Goal: Information Seeking & Learning: Learn about a topic

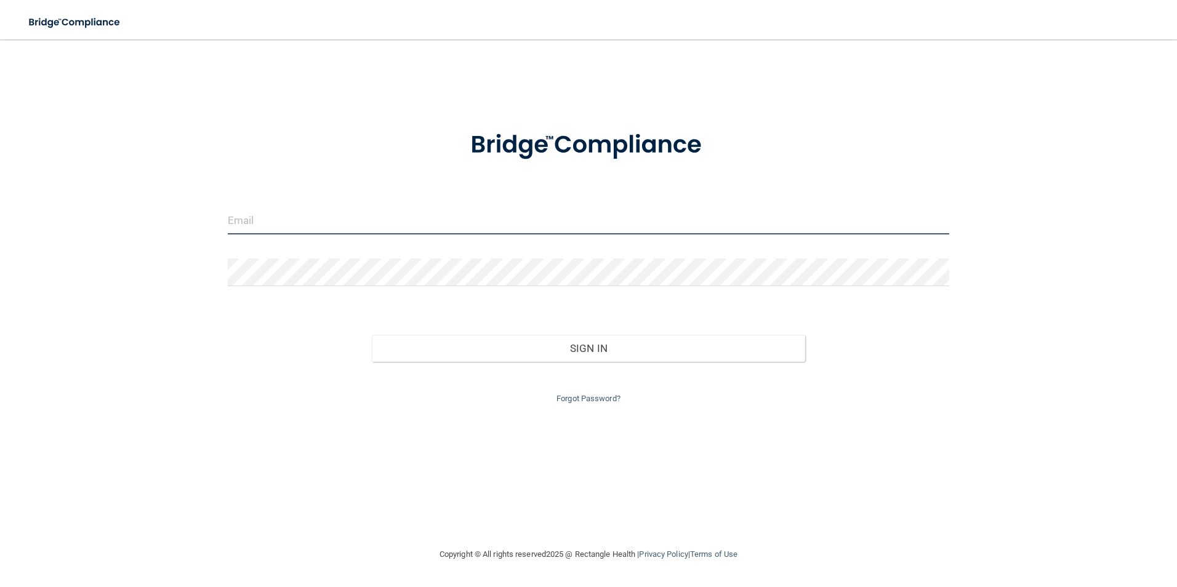
click at [468, 213] on input "email" at bounding box center [589, 221] width 722 height 28
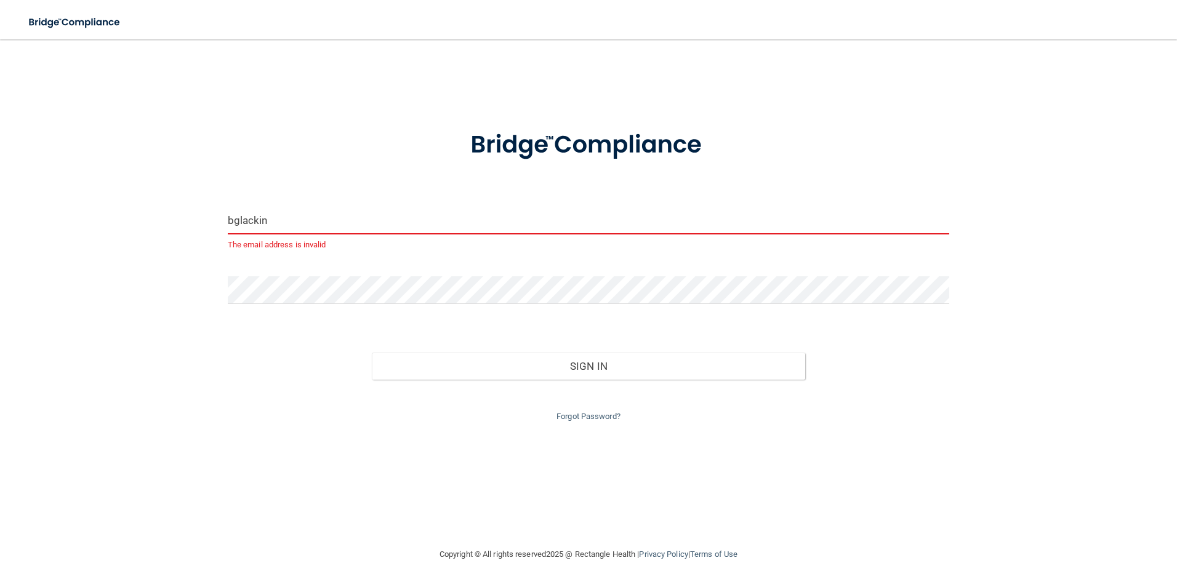
click at [384, 220] on input "bglackin" at bounding box center [589, 221] width 722 height 28
click at [730, 226] on input "bglackin" at bounding box center [589, 221] width 722 height 28
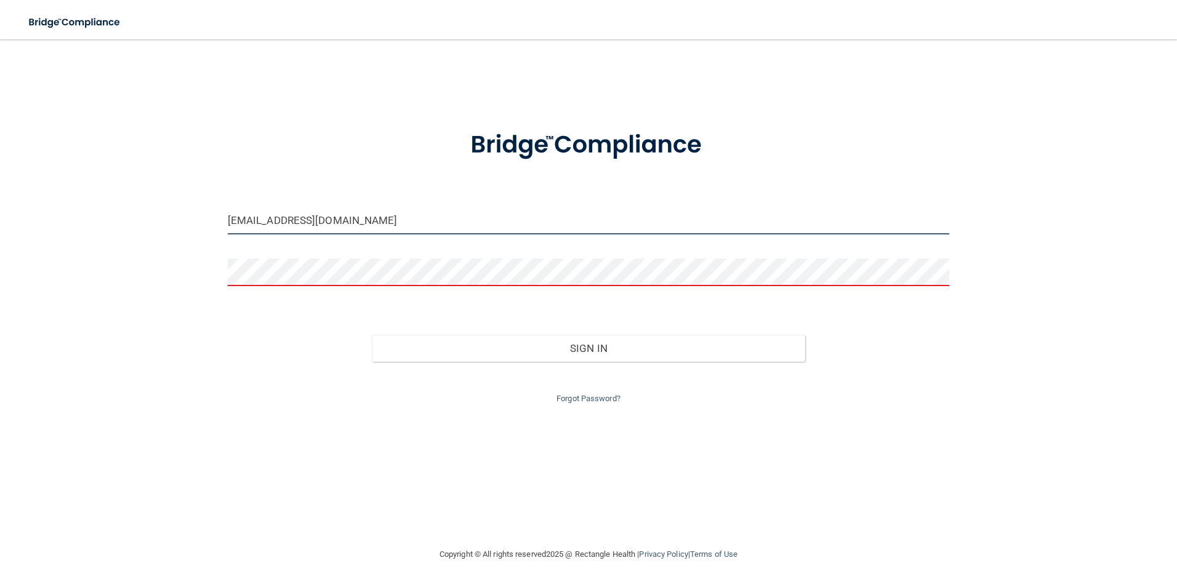
type input "[EMAIL_ADDRESS][DOMAIN_NAME]"
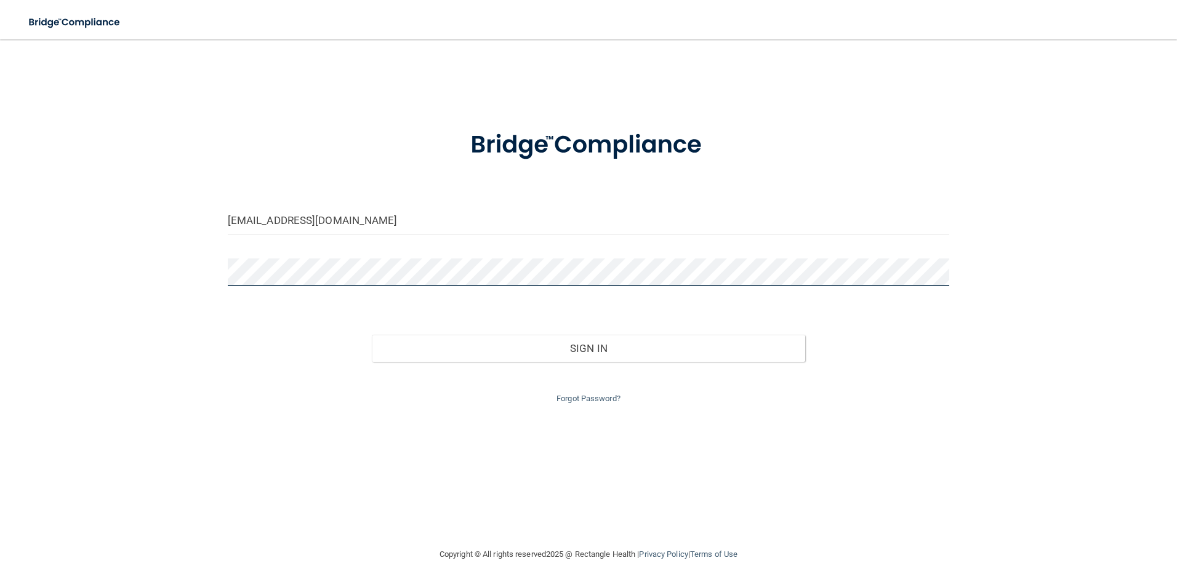
click at [372, 335] on button "Sign In" at bounding box center [588, 348] width 433 height 27
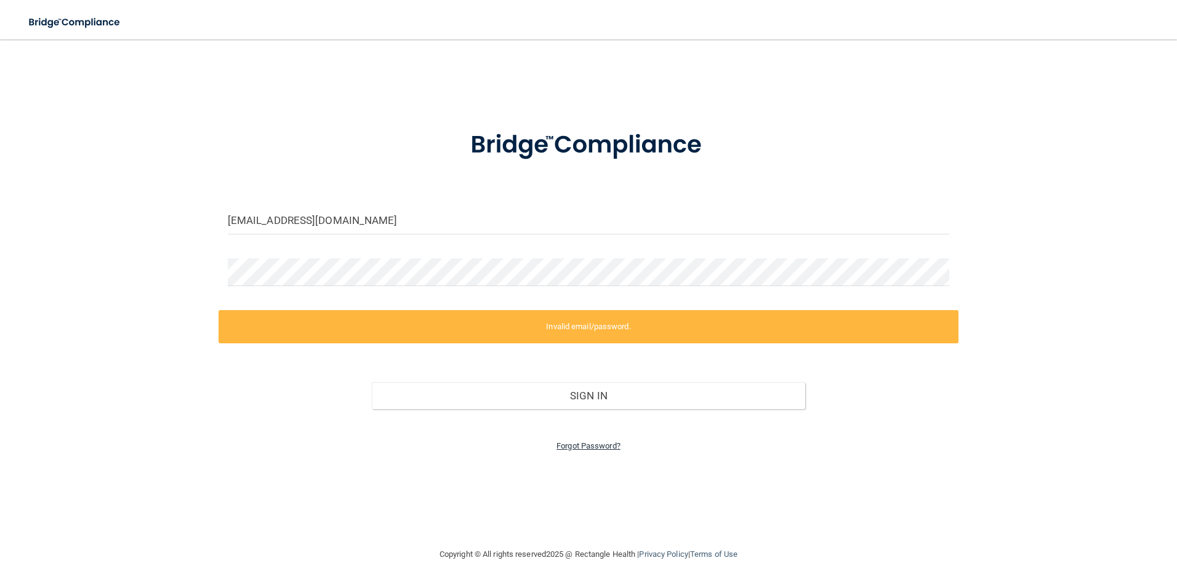
click at [587, 445] on link "Forgot Password?" at bounding box center [588, 445] width 64 height 9
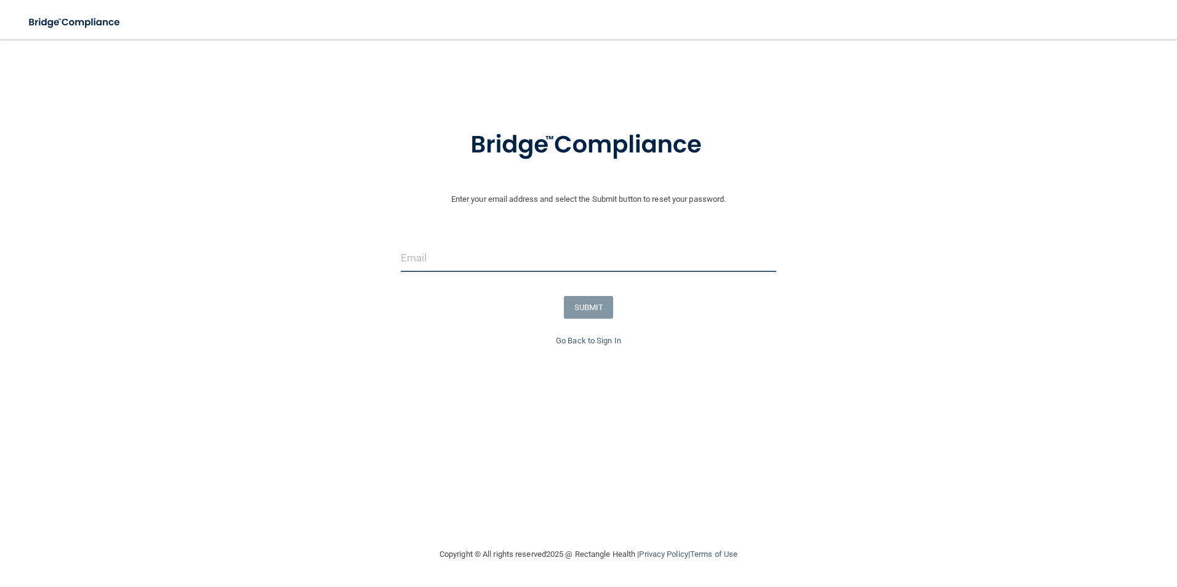
click at [612, 258] on input "email" at bounding box center [589, 258] width 376 height 28
type input "[EMAIL_ADDRESS][DOMAIN_NAME]"
click at [584, 310] on button "SUBMIT" at bounding box center [589, 307] width 50 height 23
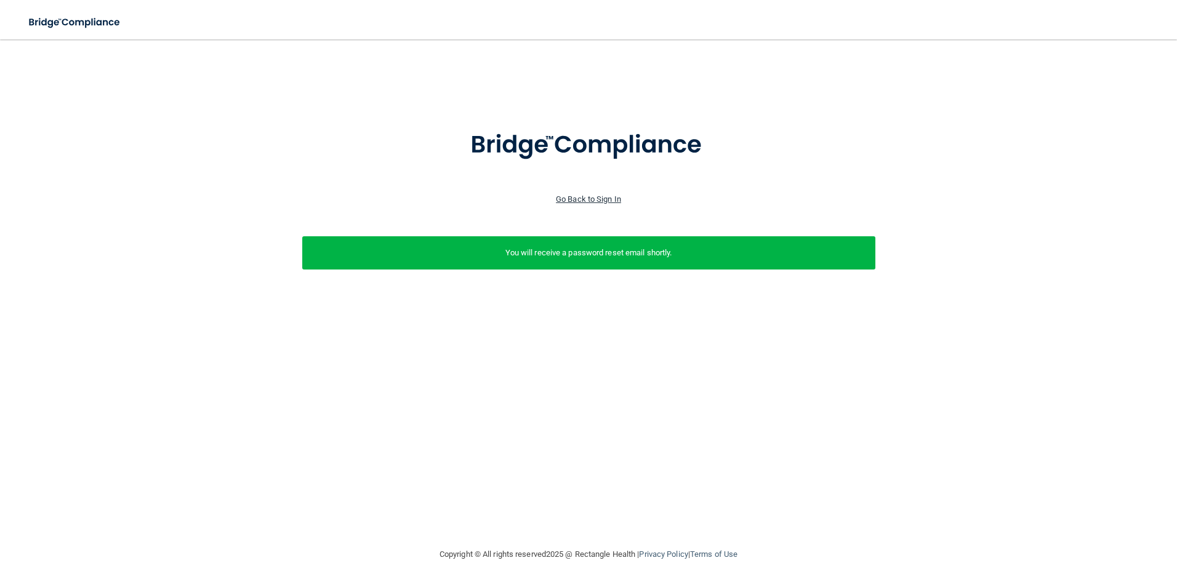
click at [595, 196] on link "Go Back to Sign In" at bounding box center [588, 198] width 65 height 9
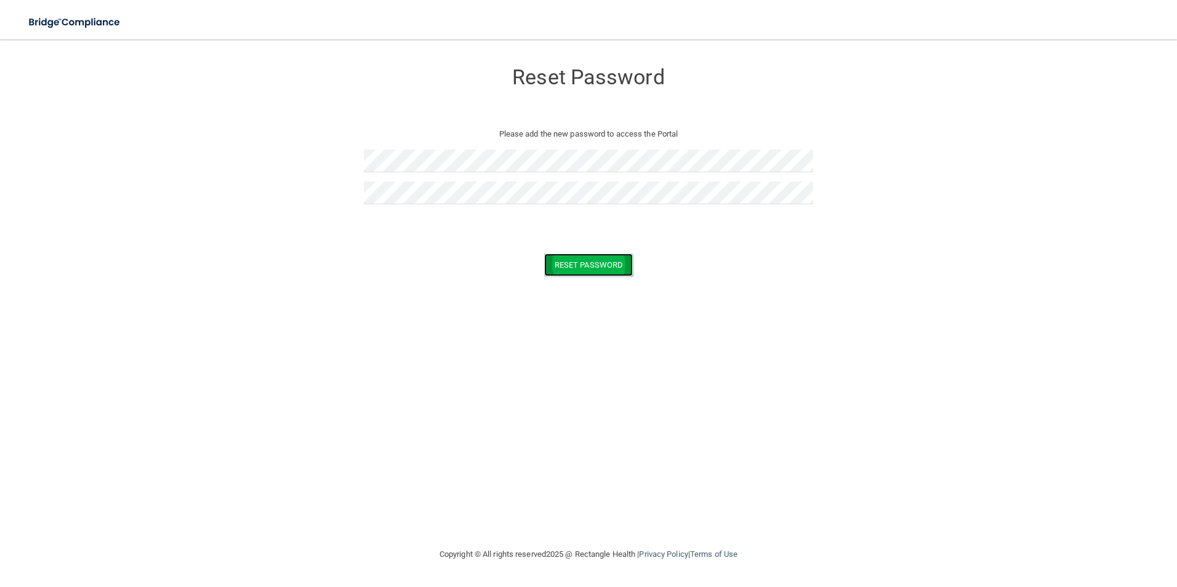
click at [608, 265] on button "Reset Password" at bounding box center [588, 265] width 89 height 23
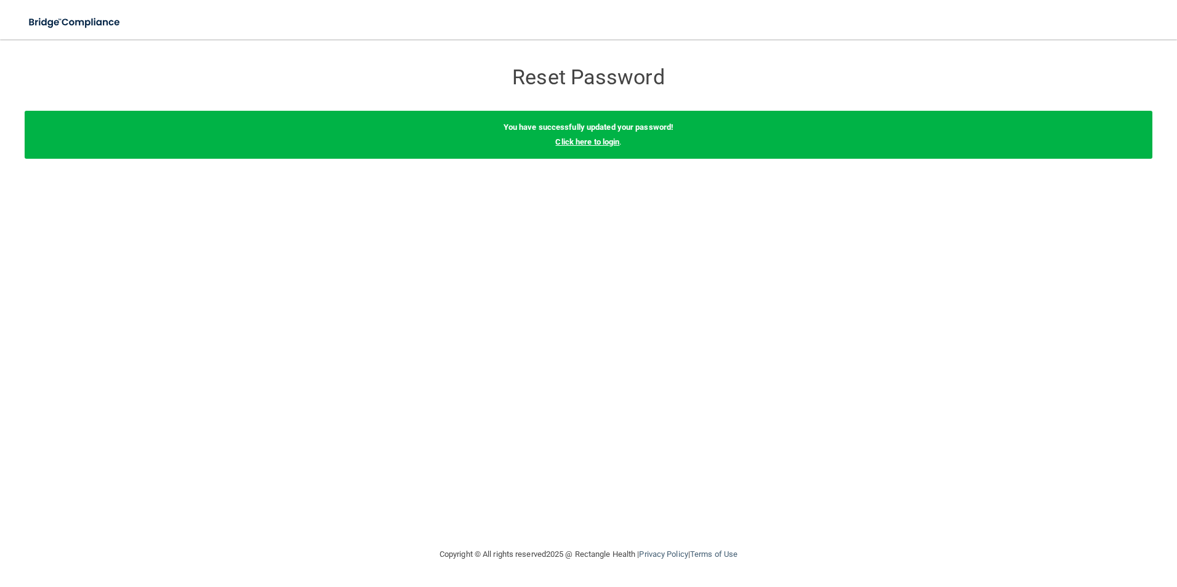
click at [594, 143] on link "Click here to login" at bounding box center [587, 141] width 64 height 9
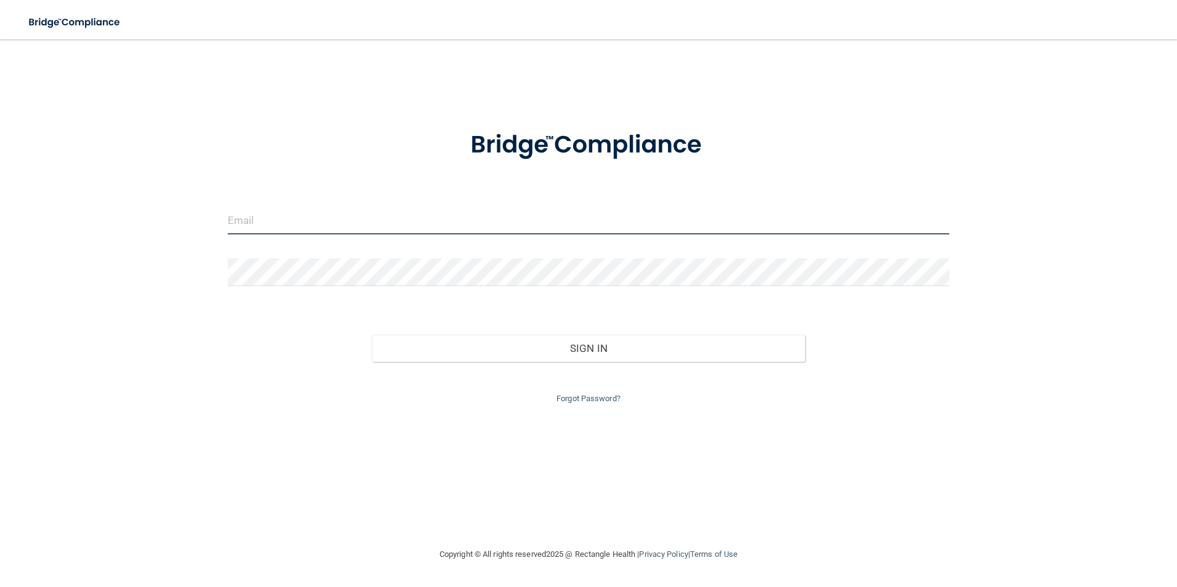
click at [541, 213] on input "email" at bounding box center [589, 221] width 722 height 28
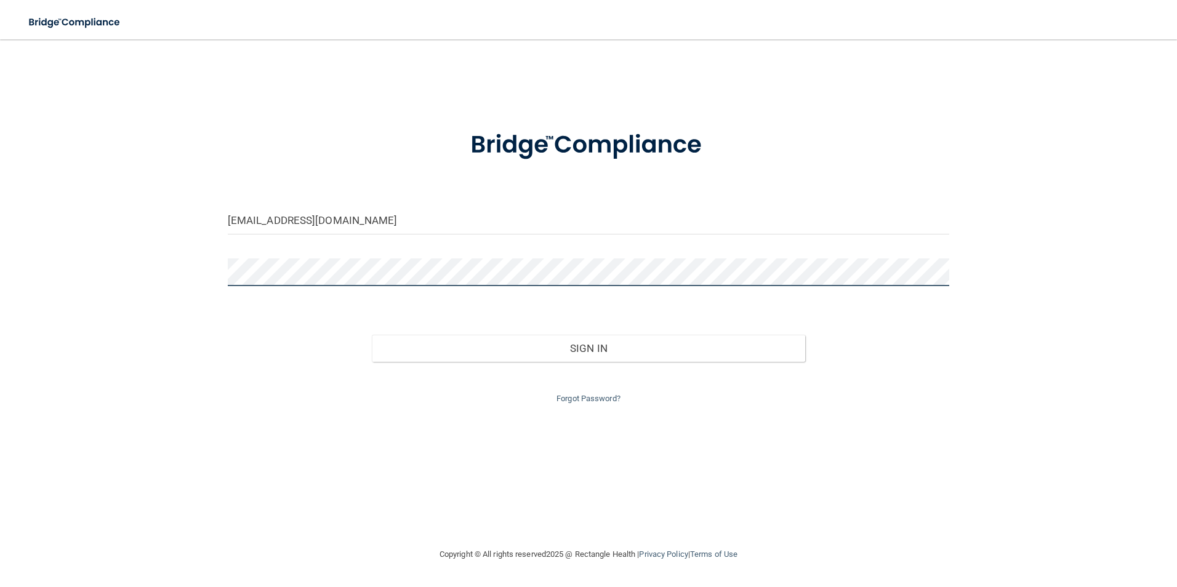
click at [372, 335] on button "Sign In" at bounding box center [588, 348] width 433 height 27
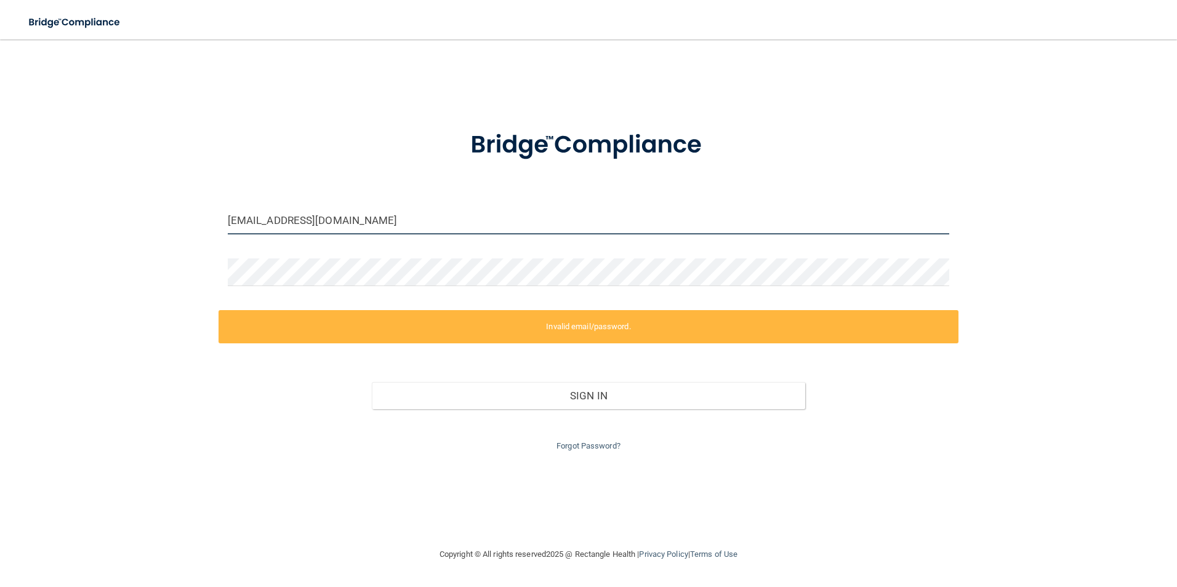
click at [372, 215] on input "baglackin@outlook.com" at bounding box center [589, 221] width 722 height 28
drag, startPoint x: 370, startPoint y: 227, endPoint x: 272, endPoint y: 222, distance: 98.0
click at [272, 222] on input "baglackin@outlook.com" at bounding box center [589, 221] width 722 height 28
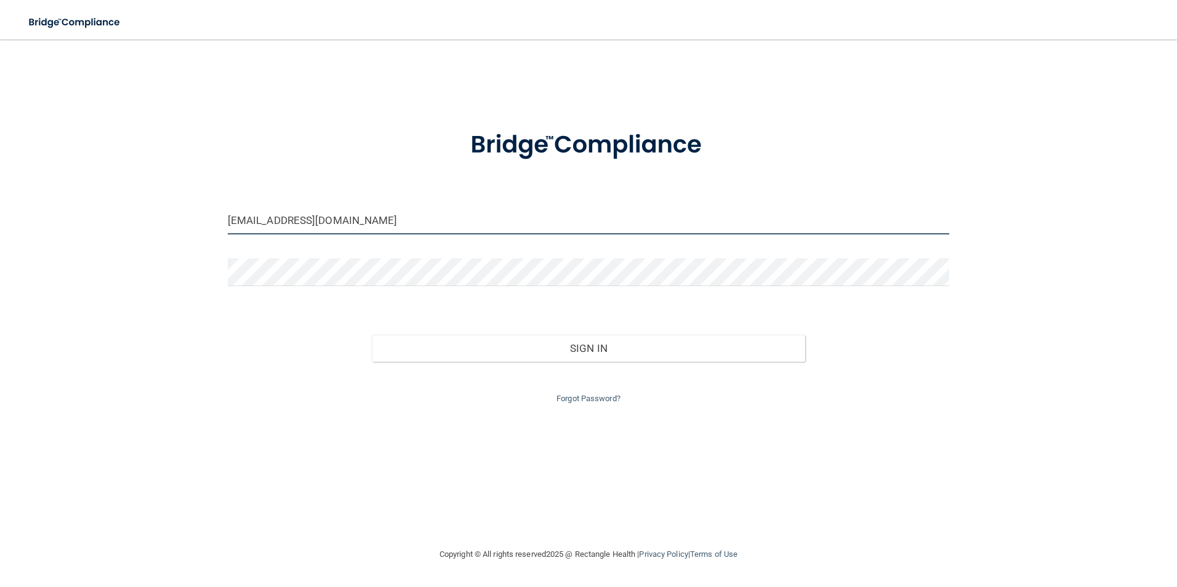
drag, startPoint x: 412, startPoint y: 225, endPoint x: 234, endPoint y: 199, distance: 180.4
click at [234, 199] on form "baglackin@outlook.com Invalid email/password. You don't have permission to acce…" at bounding box center [589, 259] width 722 height 293
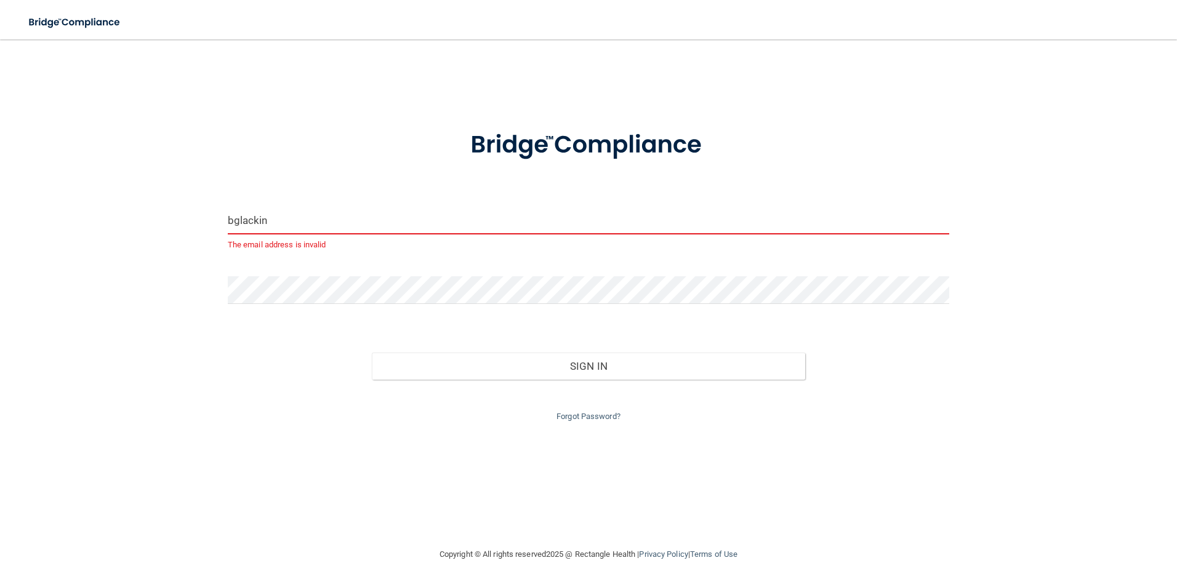
type input "[EMAIL_ADDRESS][DOMAIN_NAME]"
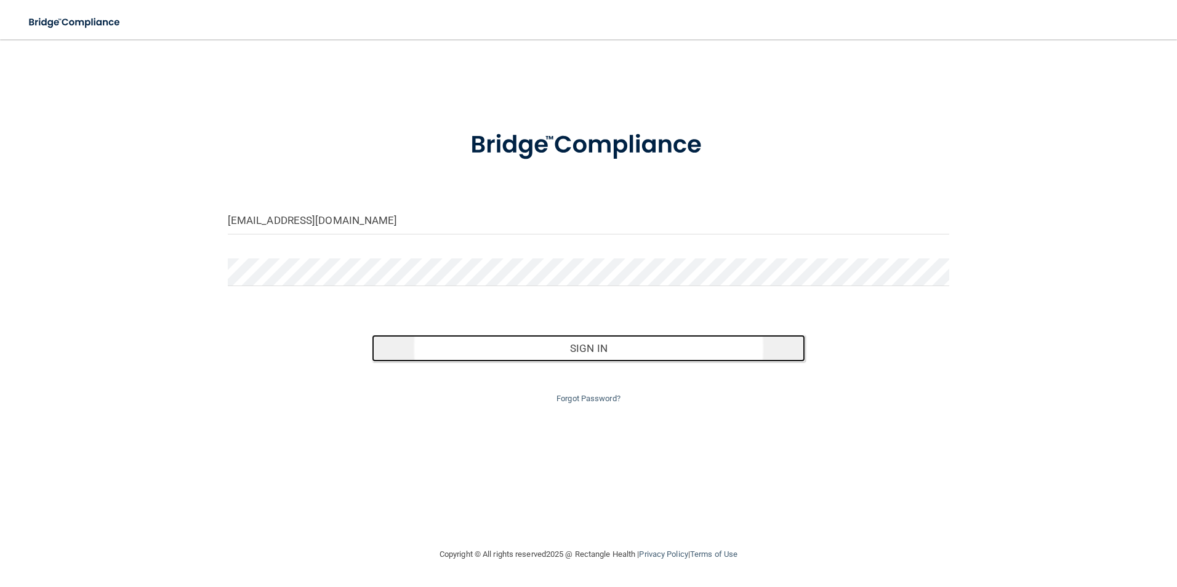
click at [625, 356] on button "Sign In" at bounding box center [588, 348] width 433 height 27
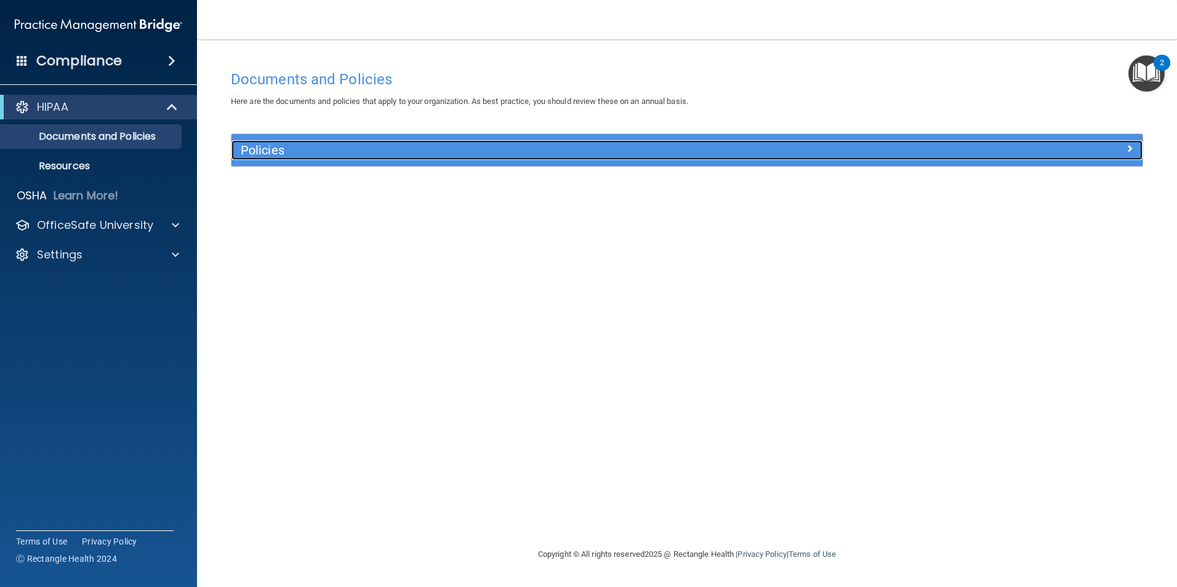
click at [1015, 150] on div at bounding box center [1028, 147] width 228 height 15
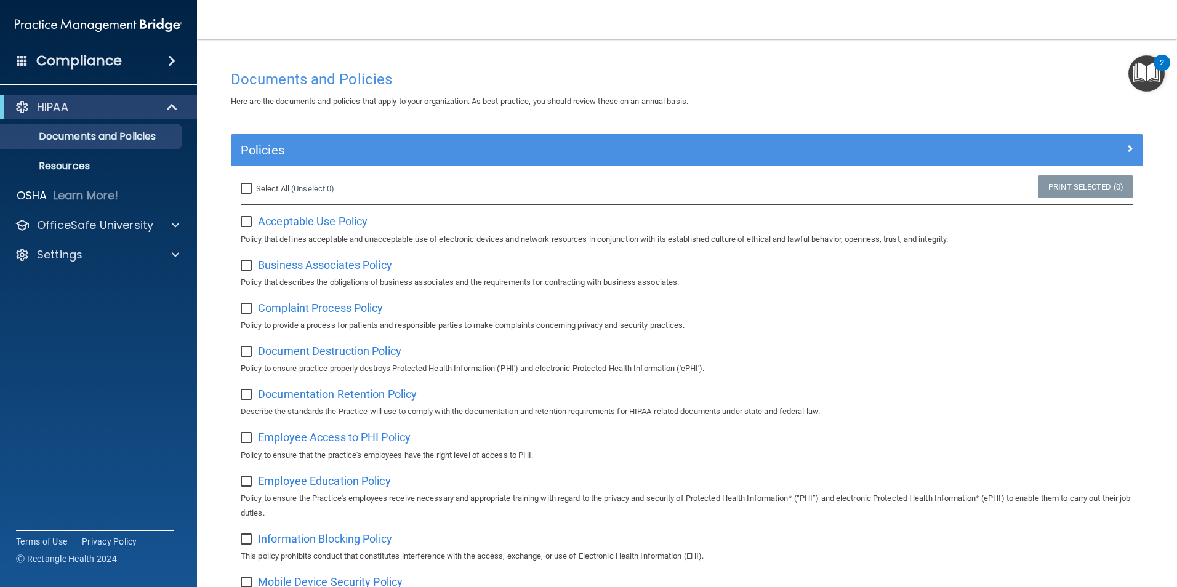
click at [362, 224] on span "Acceptable Use Policy" at bounding box center [313, 221] width 110 height 13
click at [1148, 71] on img "Open Resource Center, 2 new notifications" at bounding box center [1146, 73] width 36 height 36
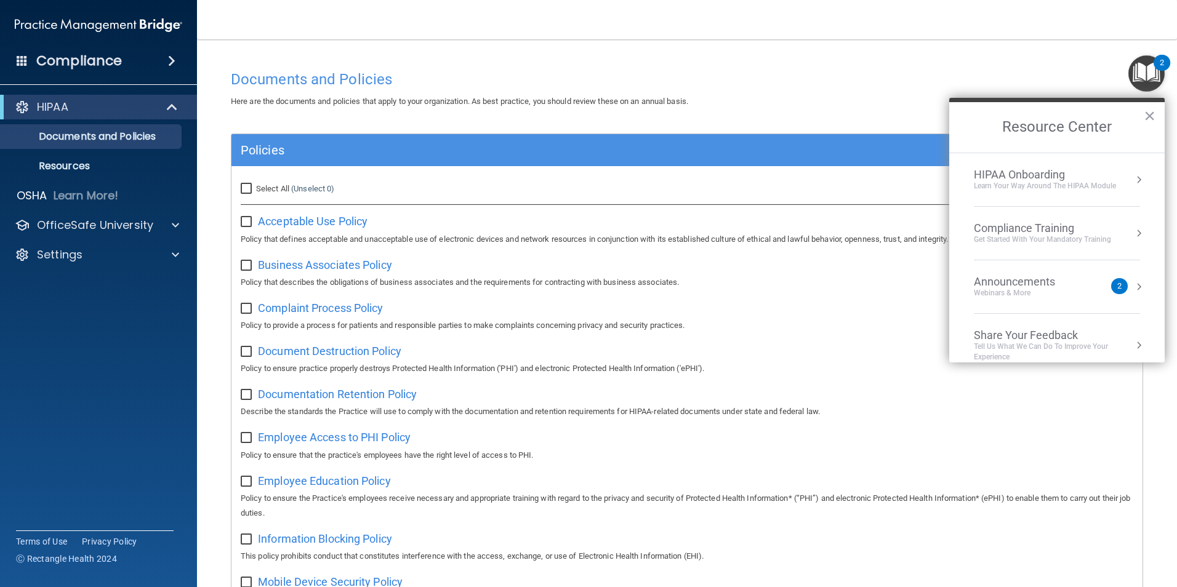
click at [1089, 183] on div "Learn Your Way around the HIPAA module" at bounding box center [1044, 186] width 142 height 10
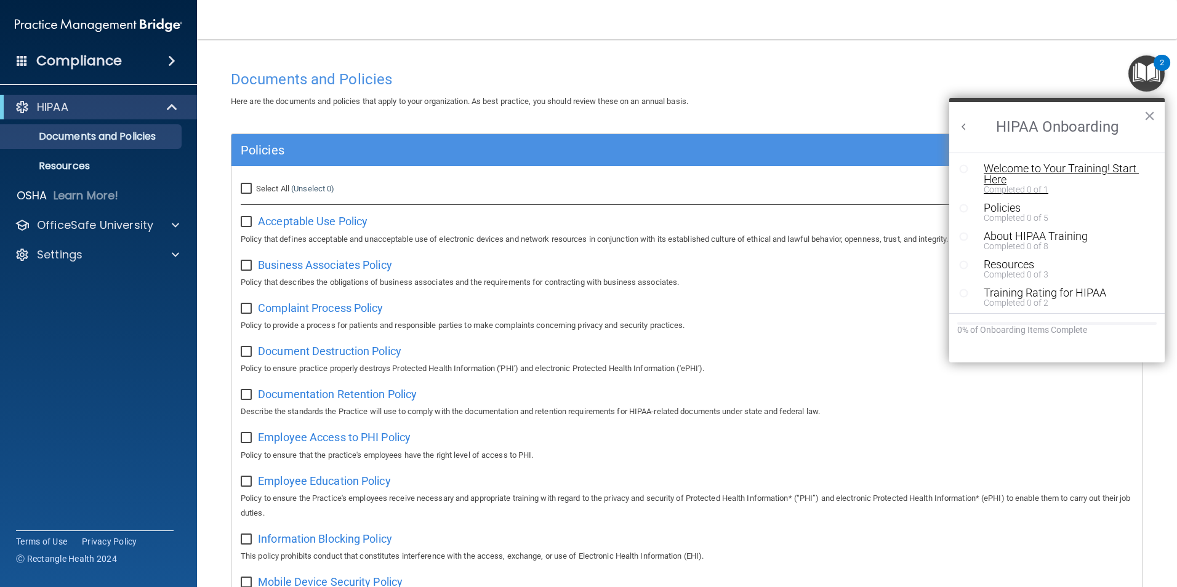
click at [1087, 182] on div "Welcome to Your Training! Start Here" at bounding box center [1061, 174] width 156 height 22
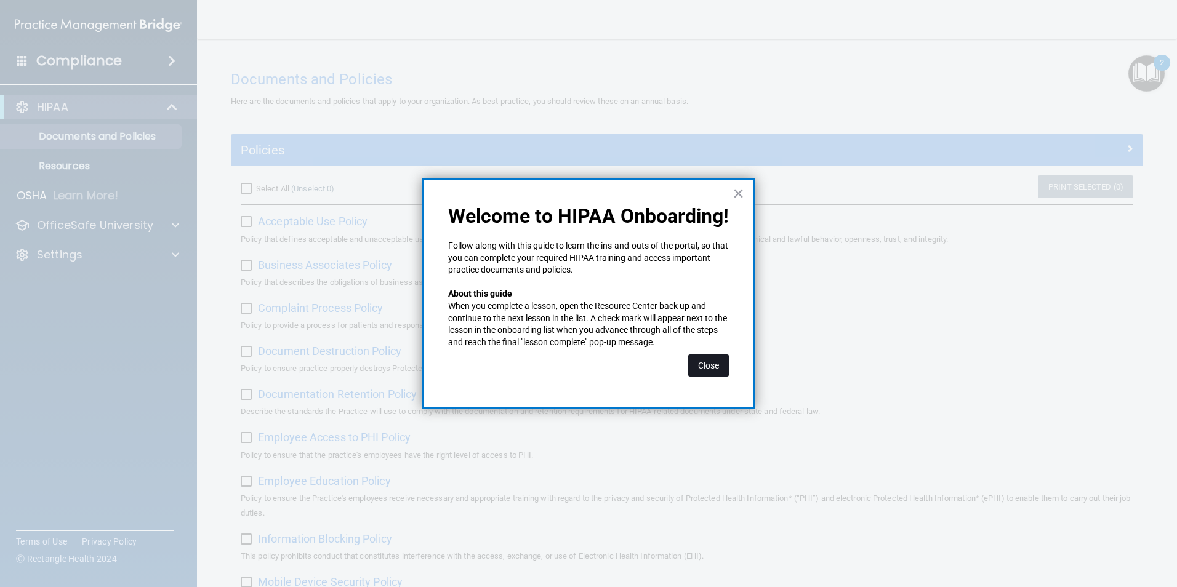
click at [714, 363] on button "Close" at bounding box center [708, 365] width 41 height 22
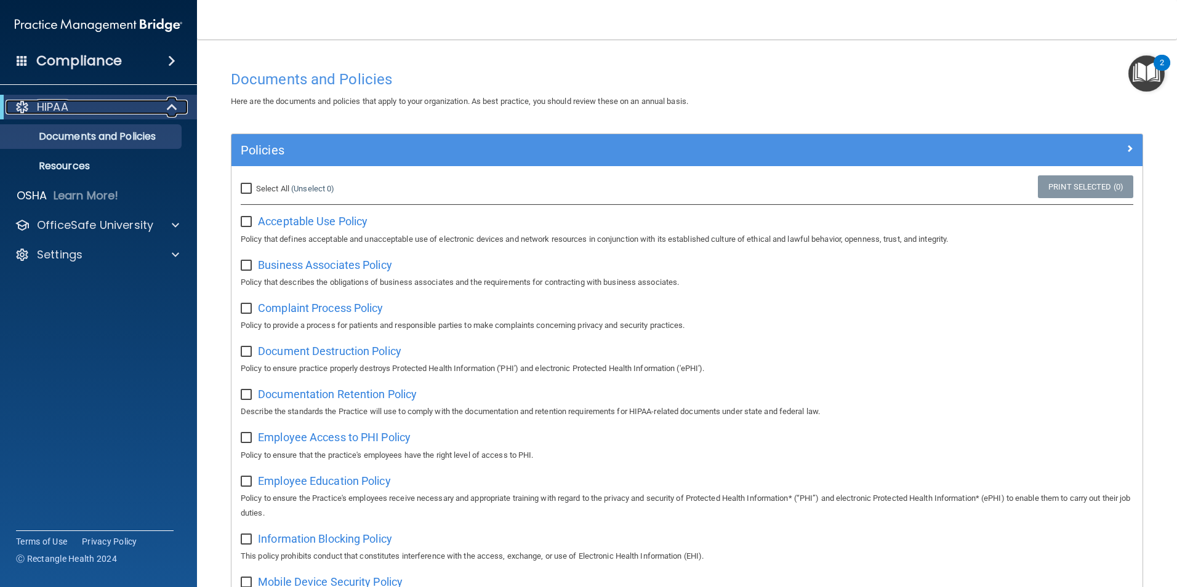
click at [132, 113] on div "HIPAA" at bounding box center [82, 107] width 152 height 15
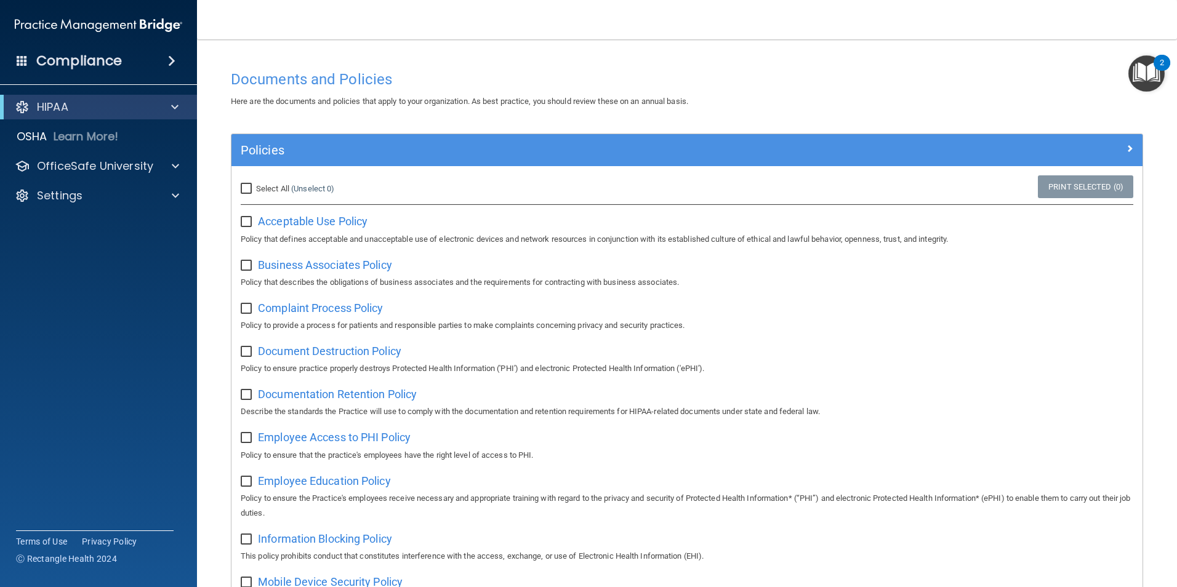
click at [169, 57] on span at bounding box center [171, 61] width 7 height 15
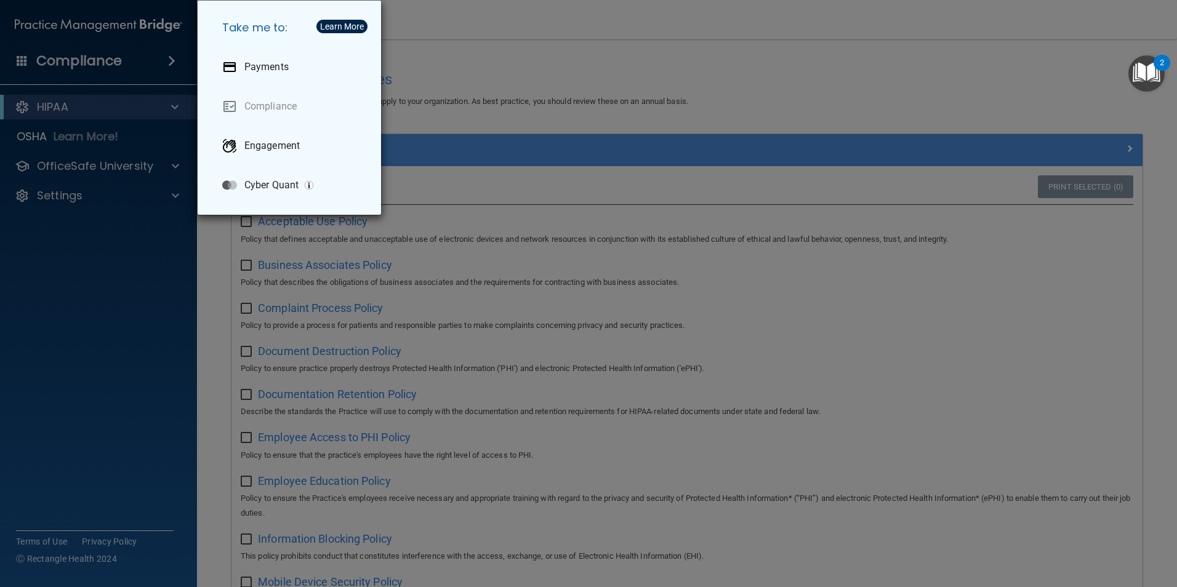
click at [148, 102] on div "Take me to: Payments Compliance Engagement Cyber Quant" at bounding box center [588, 293] width 1177 height 587
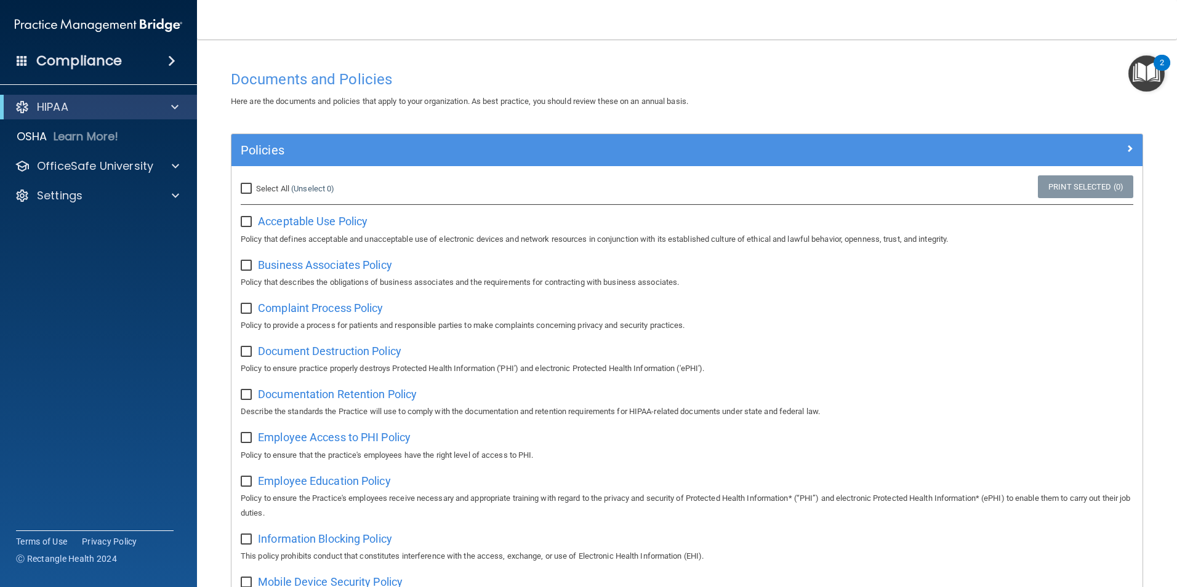
scroll to position [62, 0]
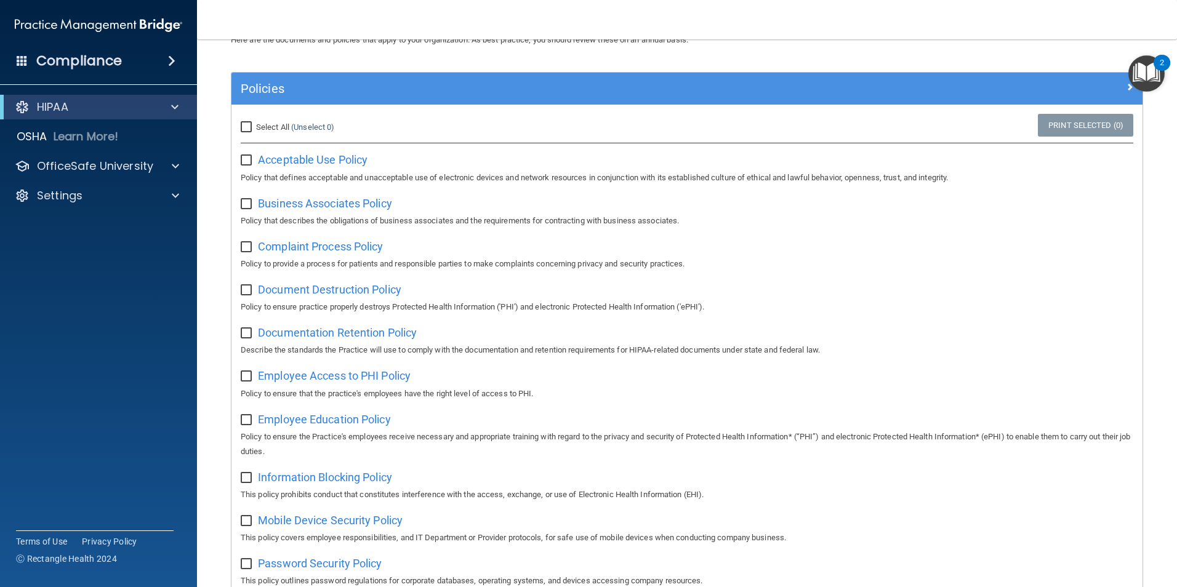
click at [254, 123] on input "Select All (Unselect 0) Unselect All" at bounding box center [248, 127] width 14 height 10
checkbox input "true"
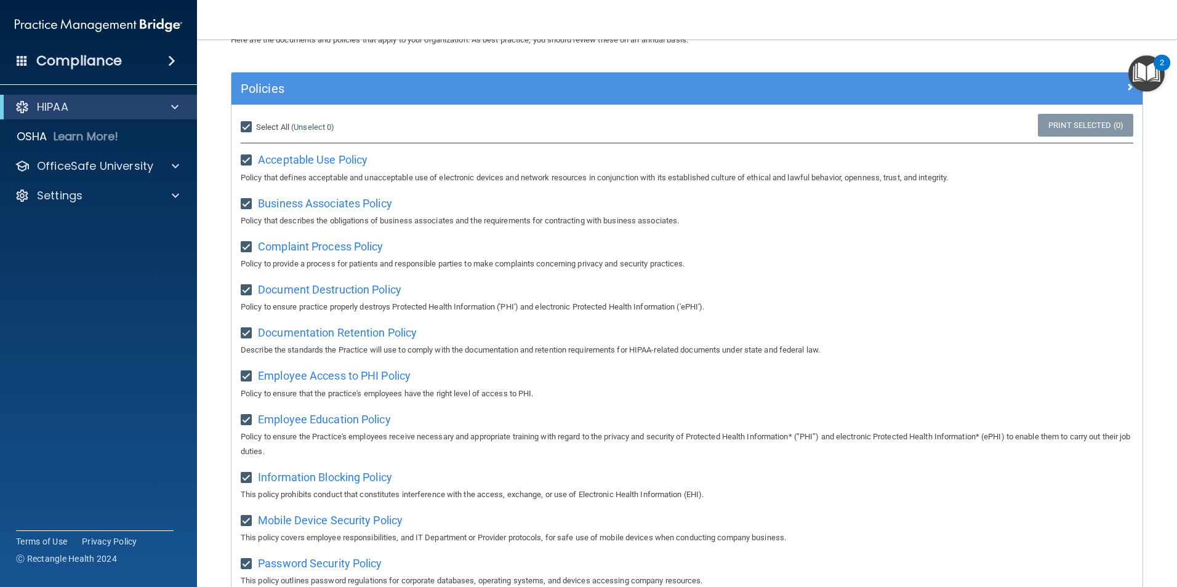
checkbox input "true"
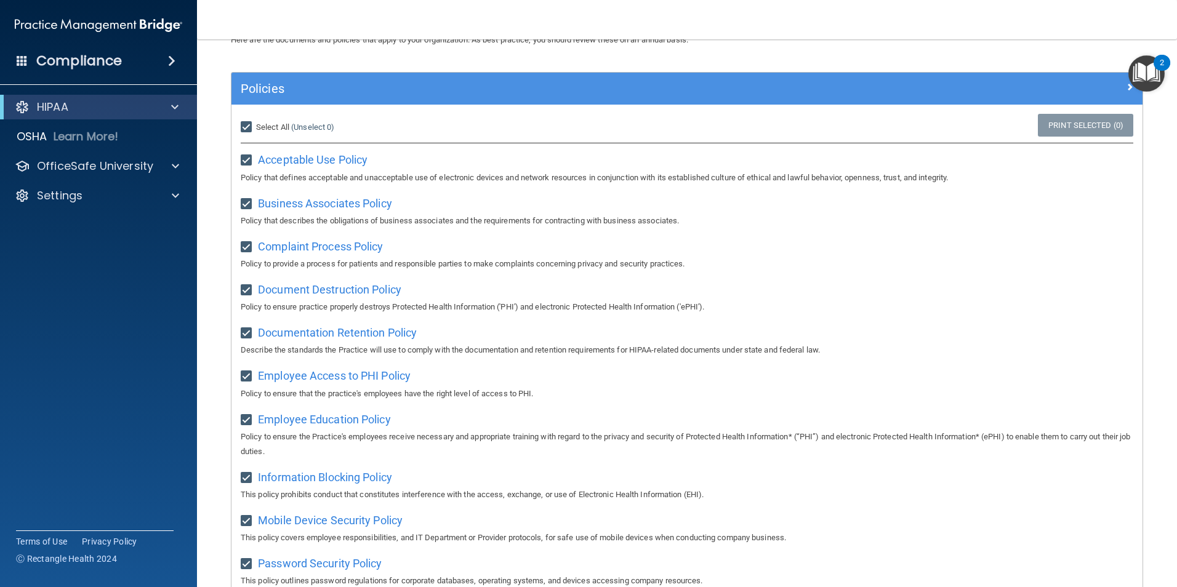
checkbox input "true"
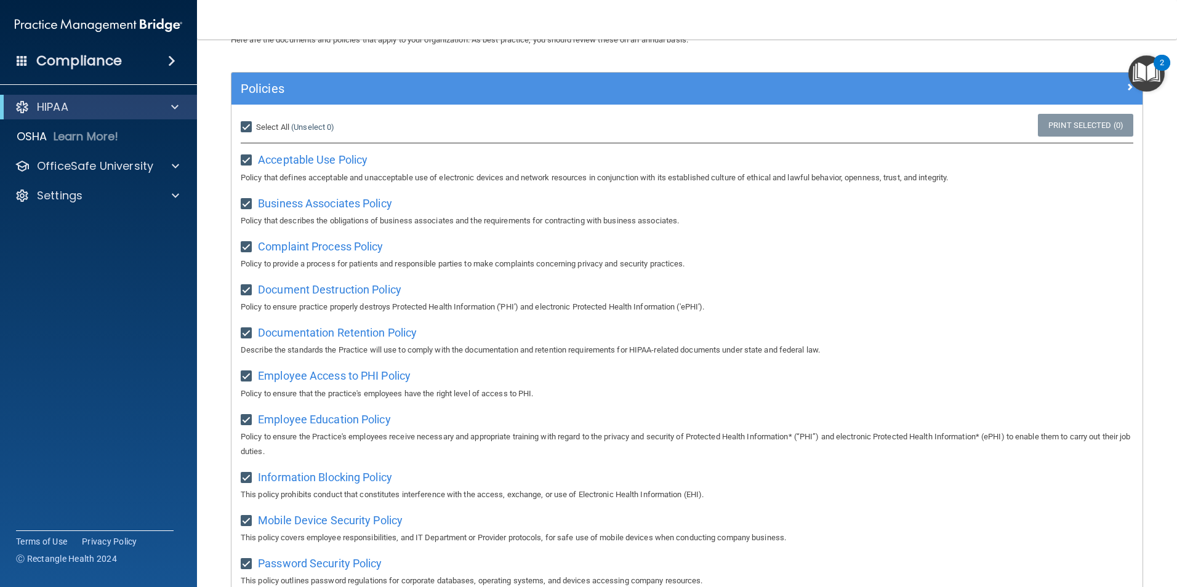
checkbox input "true"
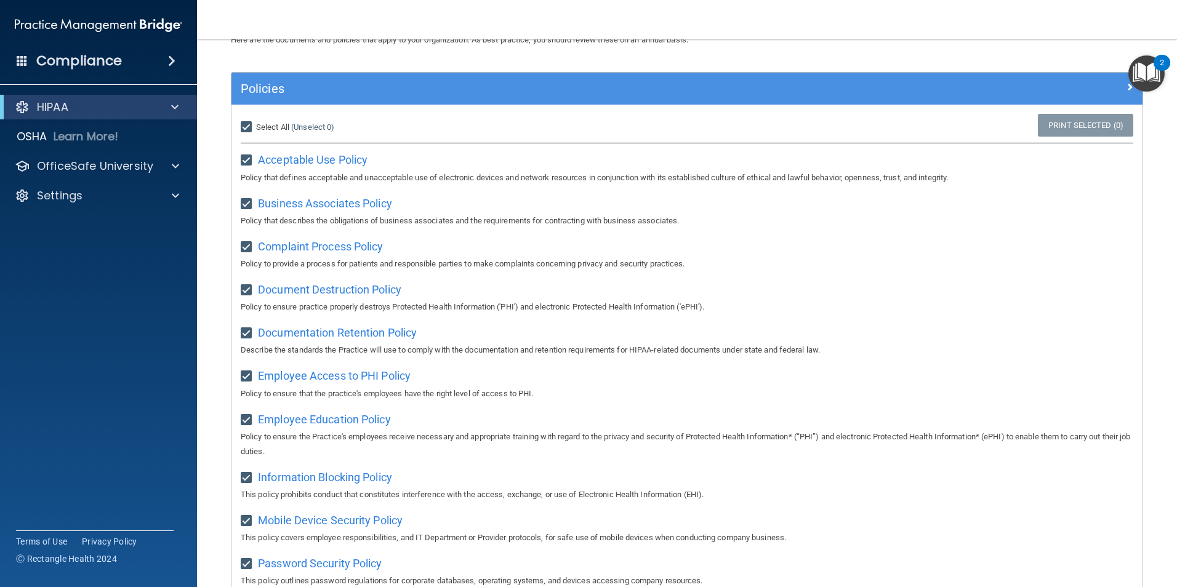
checkbox input "true"
click at [254, 128] on input "Select All (Unselect 21) Unselect All" at bounding box center [248, 127] width 14 height 10
checkbox input "false"
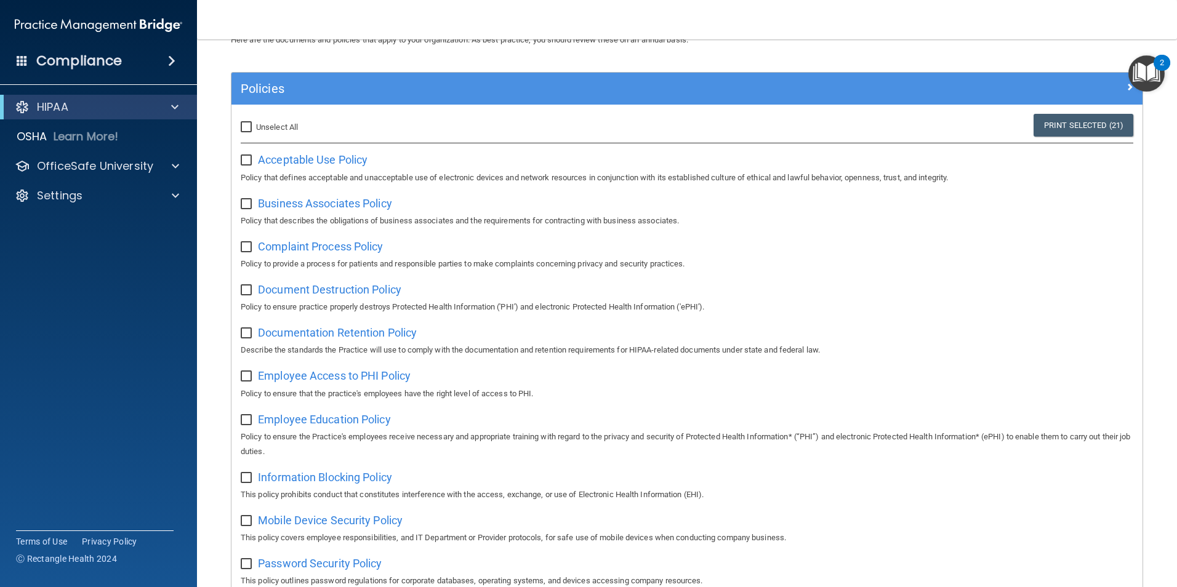
checkbox input "false"
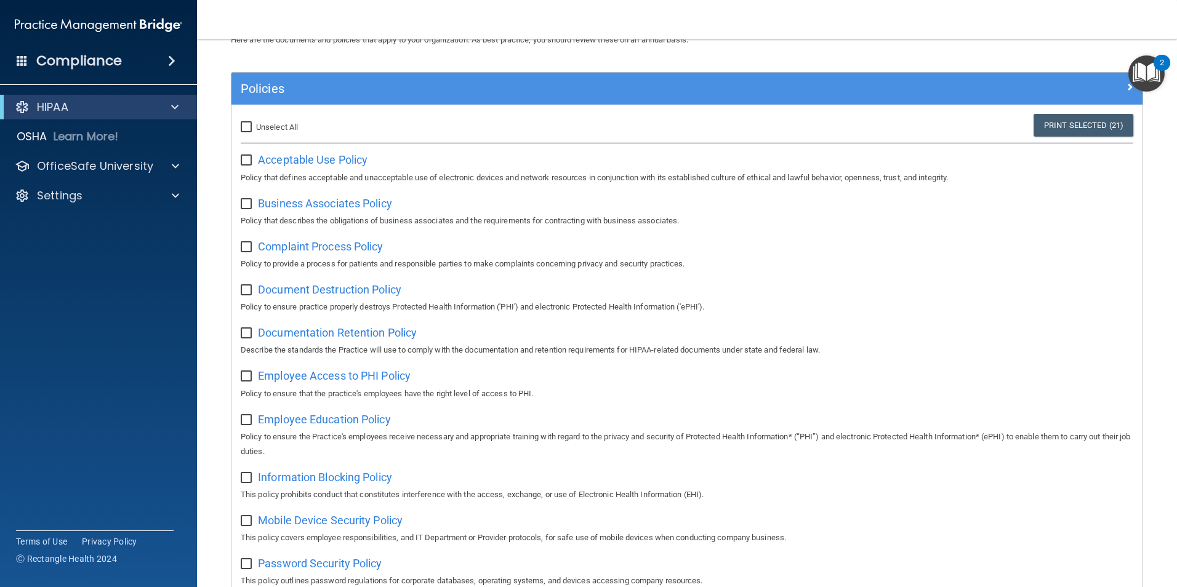
checkbox input "false"
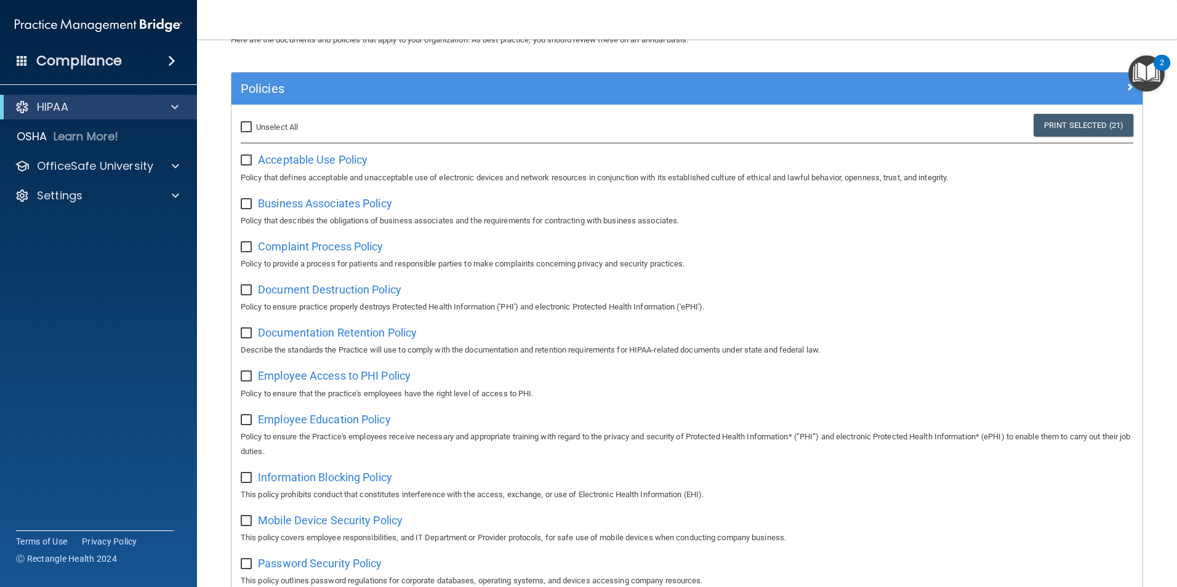
checkbox input "false"
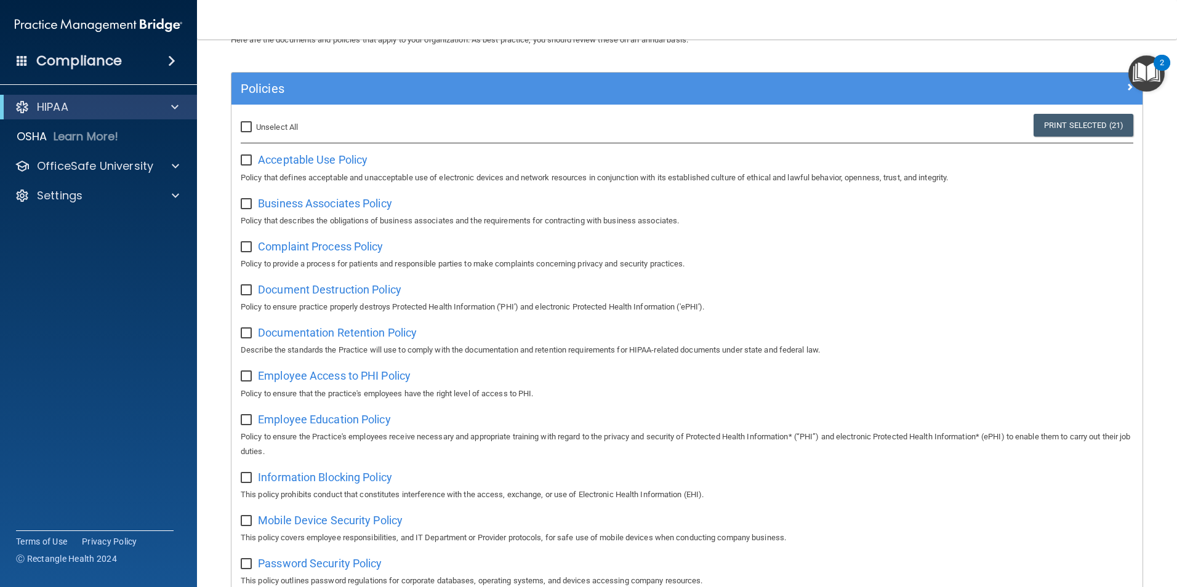
checkbox input "false"
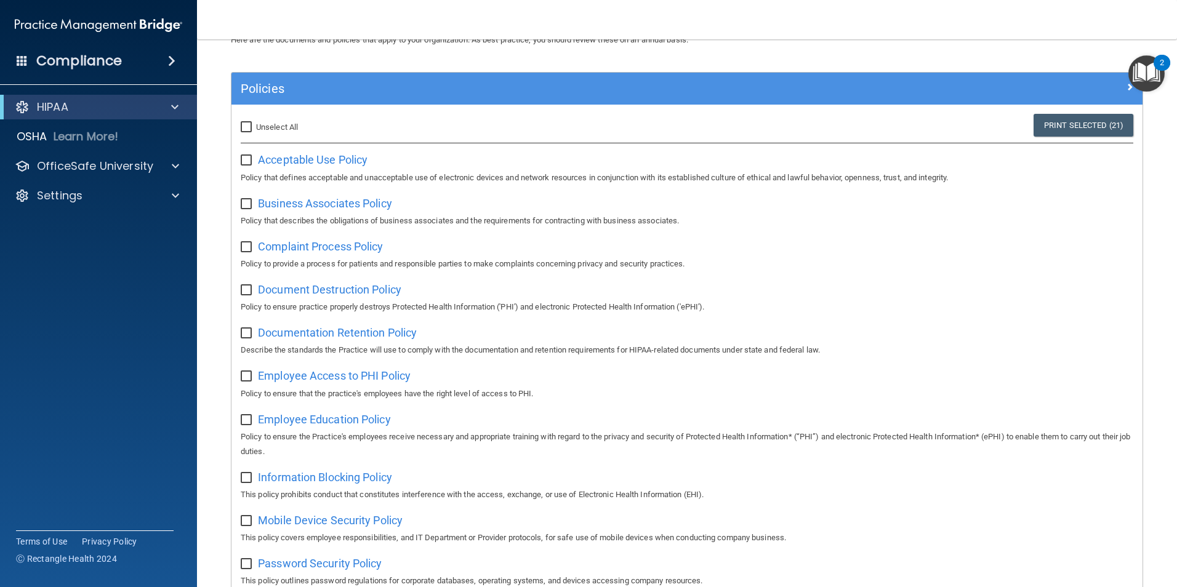
checkbox input "false"
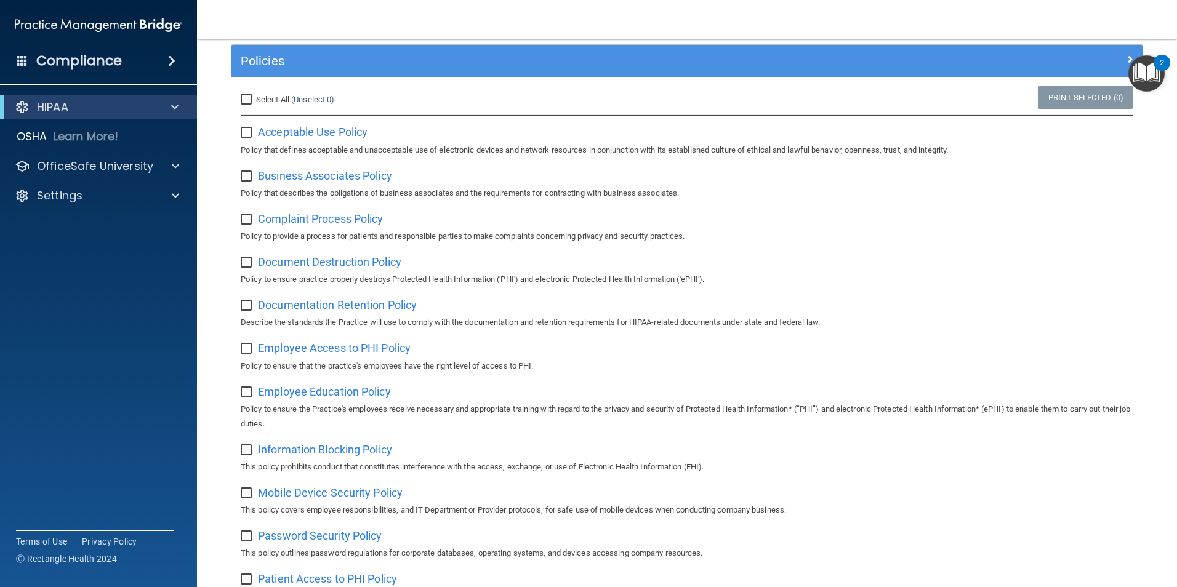
scroll to position [0, 0]
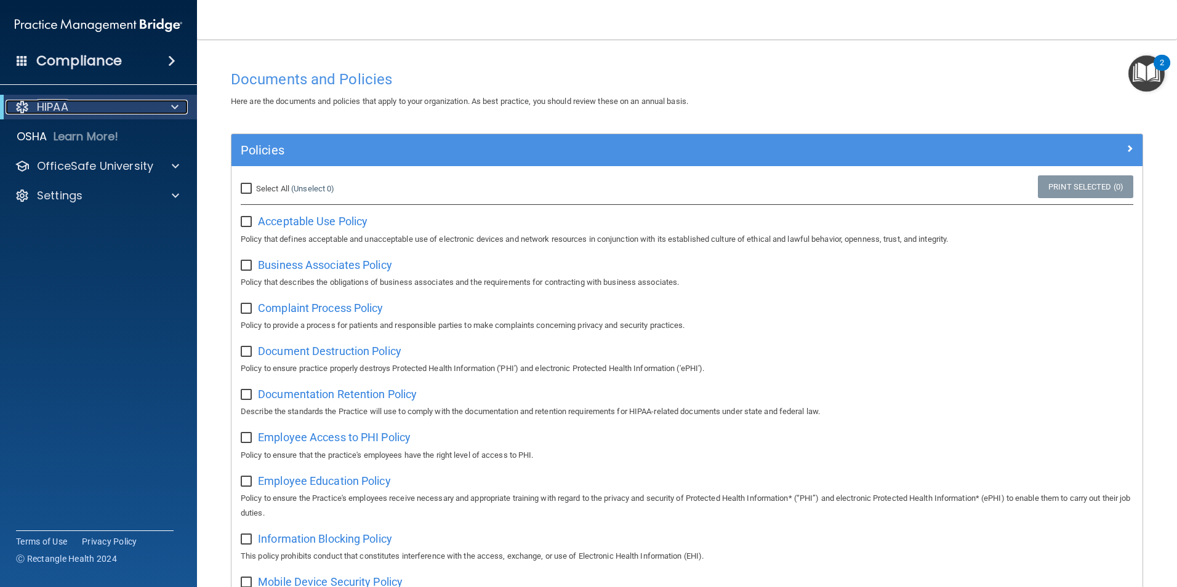
click at [132, 104] on div "HIPAA" at bounding box center [82, 107] width 152 height 15
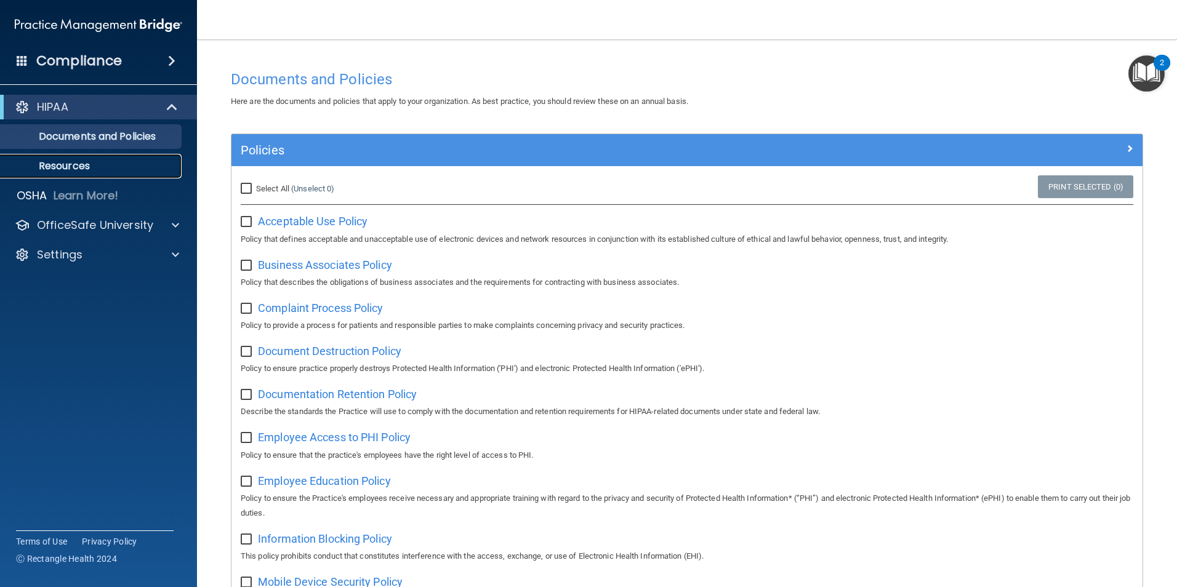
click at [129, 161] on p "Resources" at bounding box center [92, 166] width 168 height 12
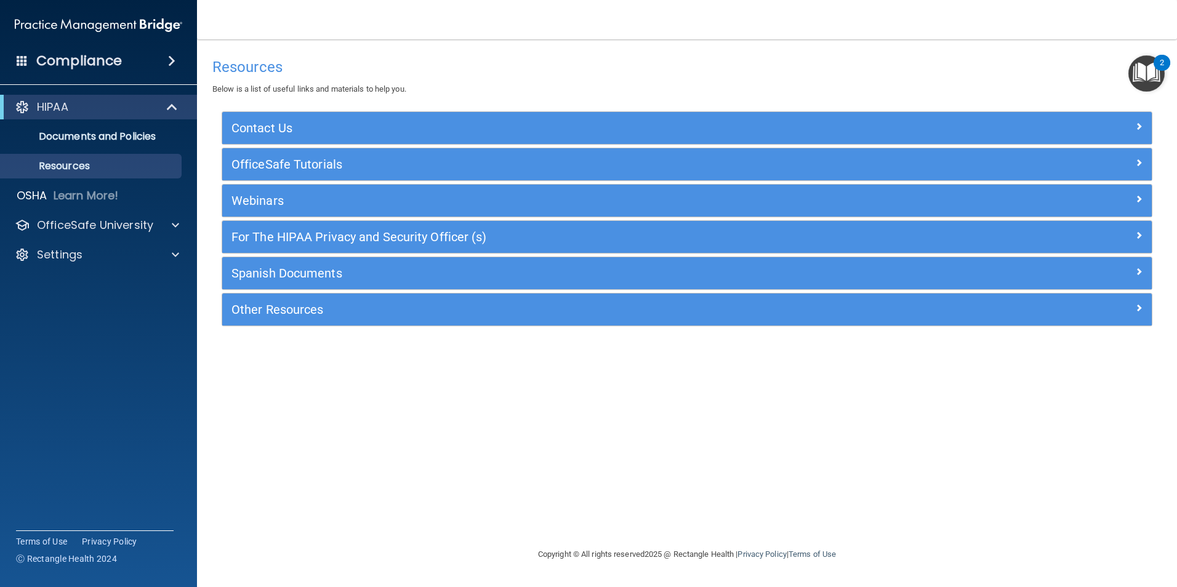
click at [1145, 63] on img "Open Resource Center, 2 new notifications" at bounding box center [1146, 73] width 36 height 36
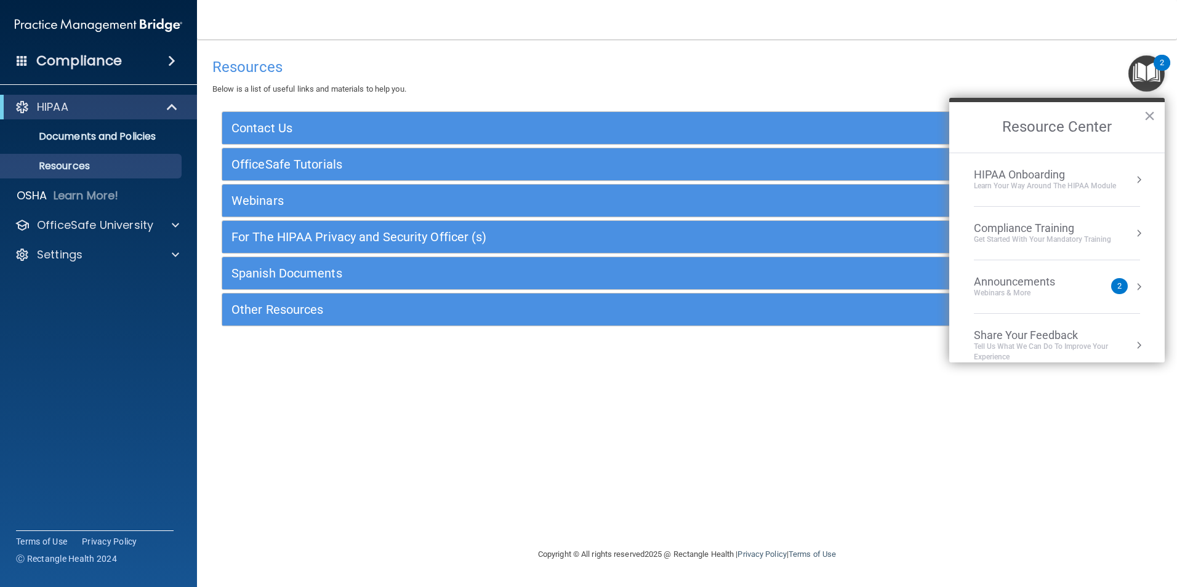
click at [1101, 188] on div "Learn Your Way around the HIPAA module" at bounding box center [1044, 186] width 142 height 10
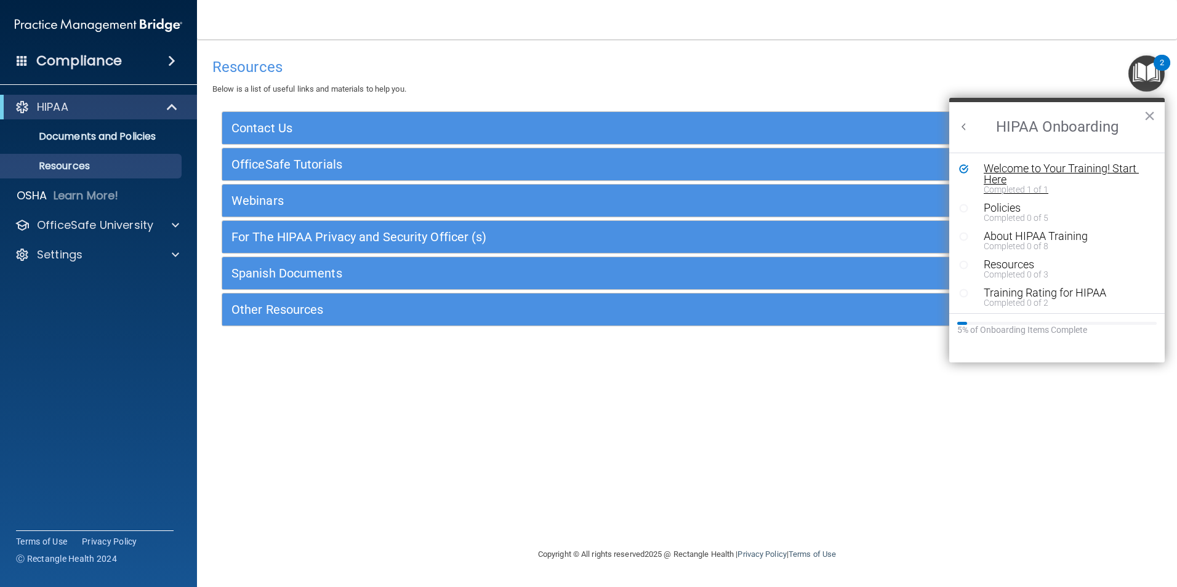
click at [1083, 182] on div "Welcome to Your Training! Start Here" at bounding box center [1061, 174] width 156 height 22
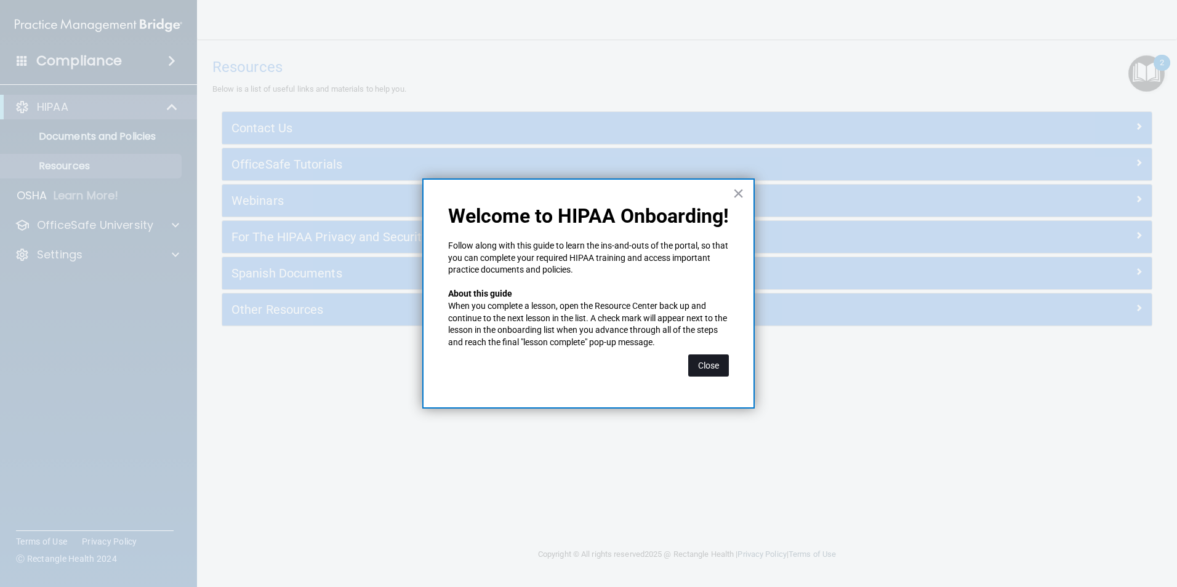
click at [710, 362] on button "Close" at bounding box center [708, 365] width 41 height 22
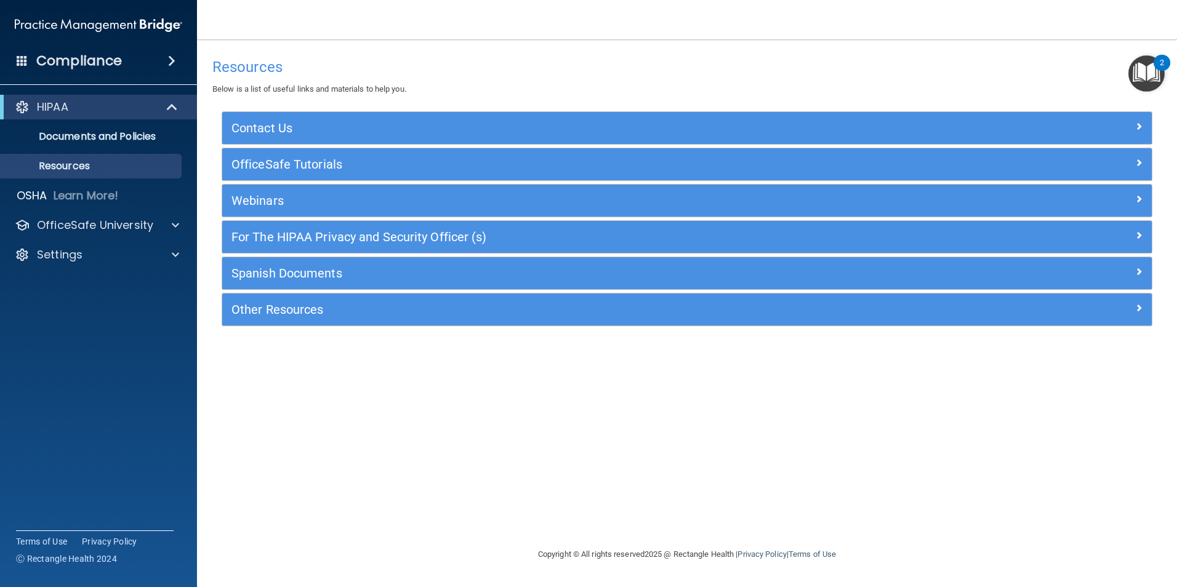
click at [1154, 70] on img "Open Resource Center, 2 new notifications" at bounding box center [1146, 73] width 36 height 36
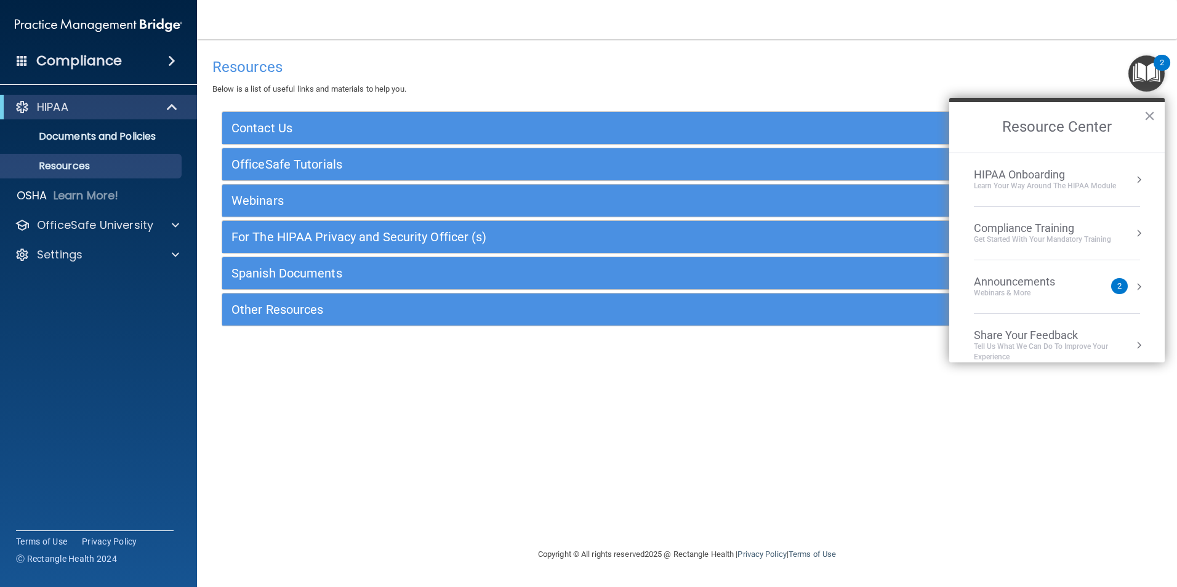
click at [1082, 236] on div "Get Started with your mandatory training" at bounding box center [1041, 239] width 137 height 10
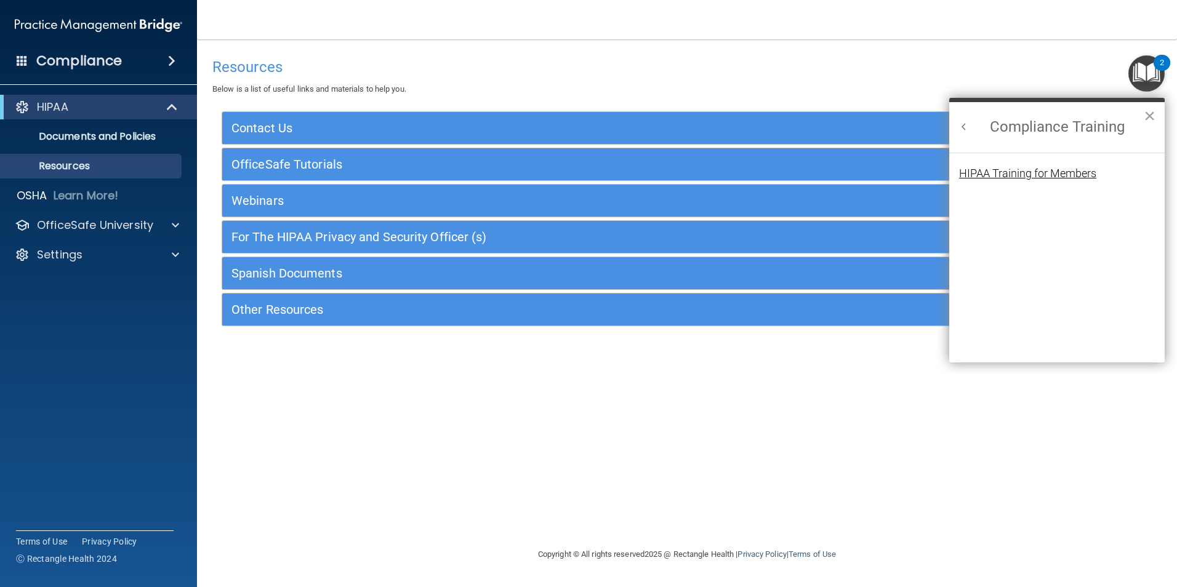
click at [1071, 170] on div "HIPAA Training for Members" at bounding box center [1027, 173] width 137 height 11
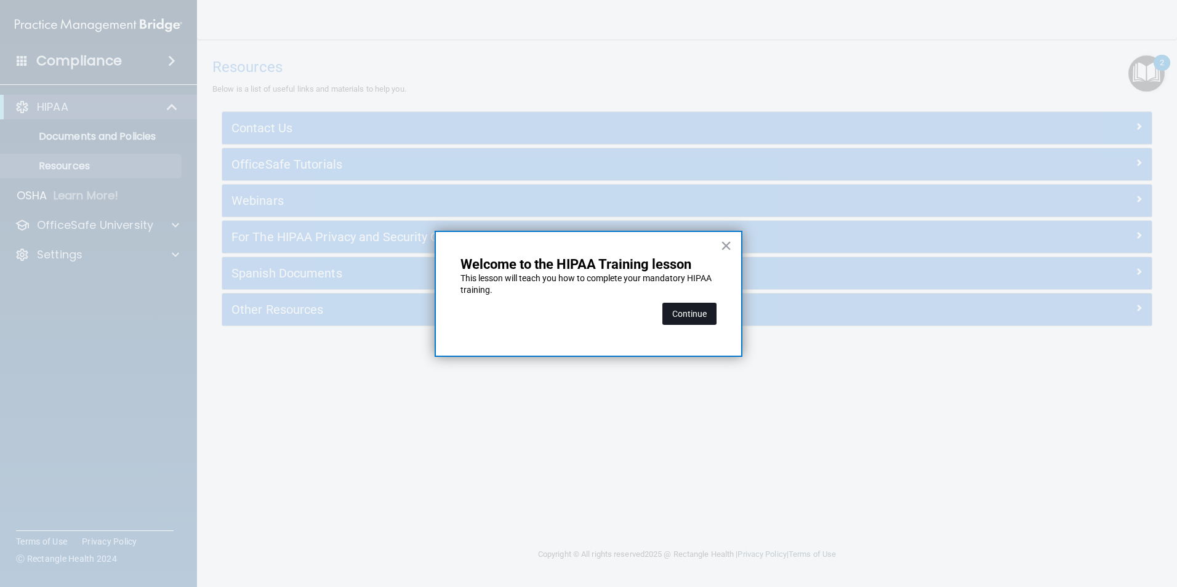
click at [700, 315] on button "Continue" at bounding box center [689, 314] width 54 height 22
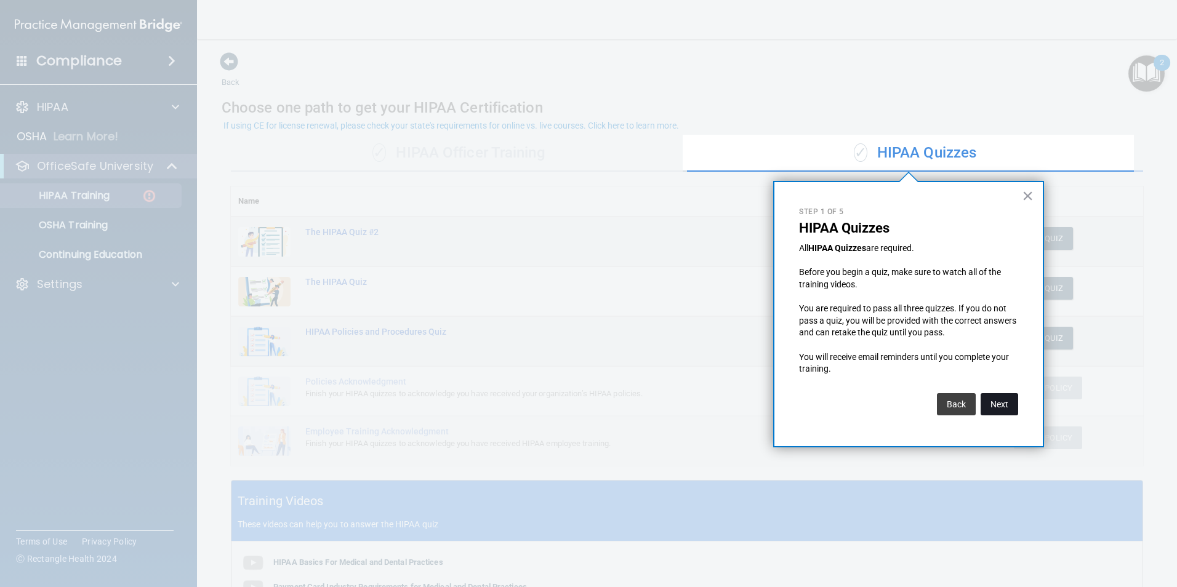
click at [1006, 402] on button "Next" at bounding box center [999, 404] width 38 height 22
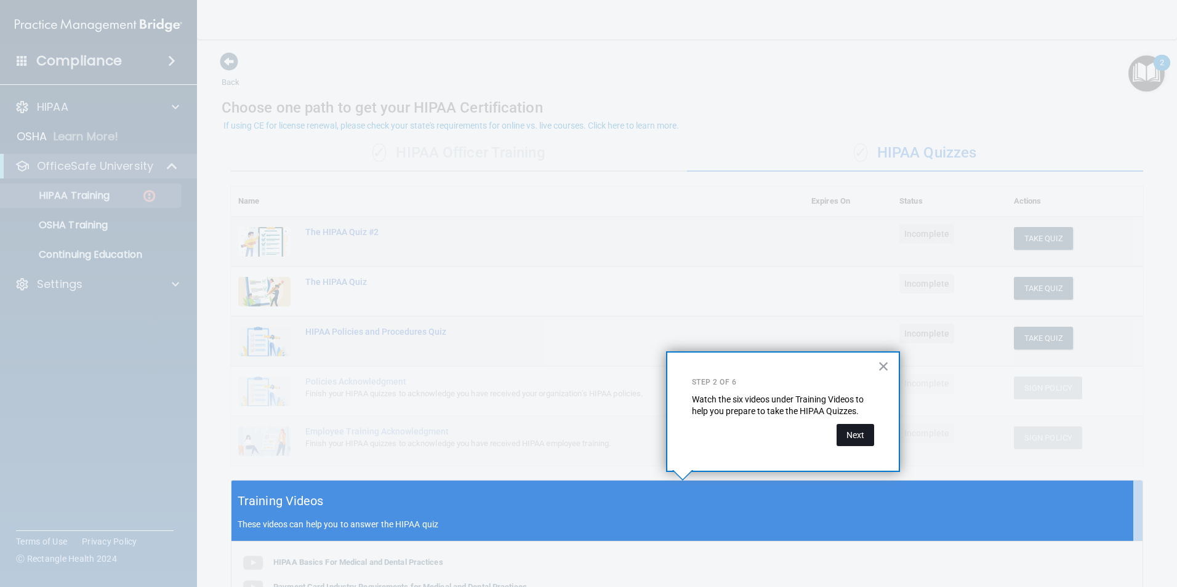
click at [858, 434] on button "Next" at bounding box center [855, 435] width 38 height 22
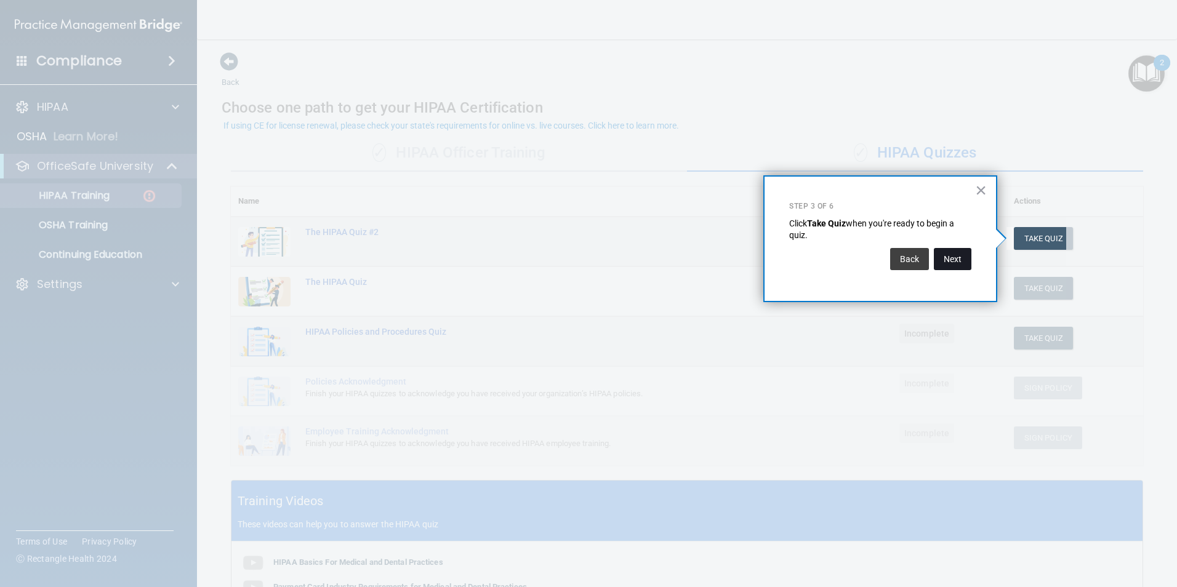
click at [946, 260] on button "Next" at bounding box center [952, 259] width 38 height 22
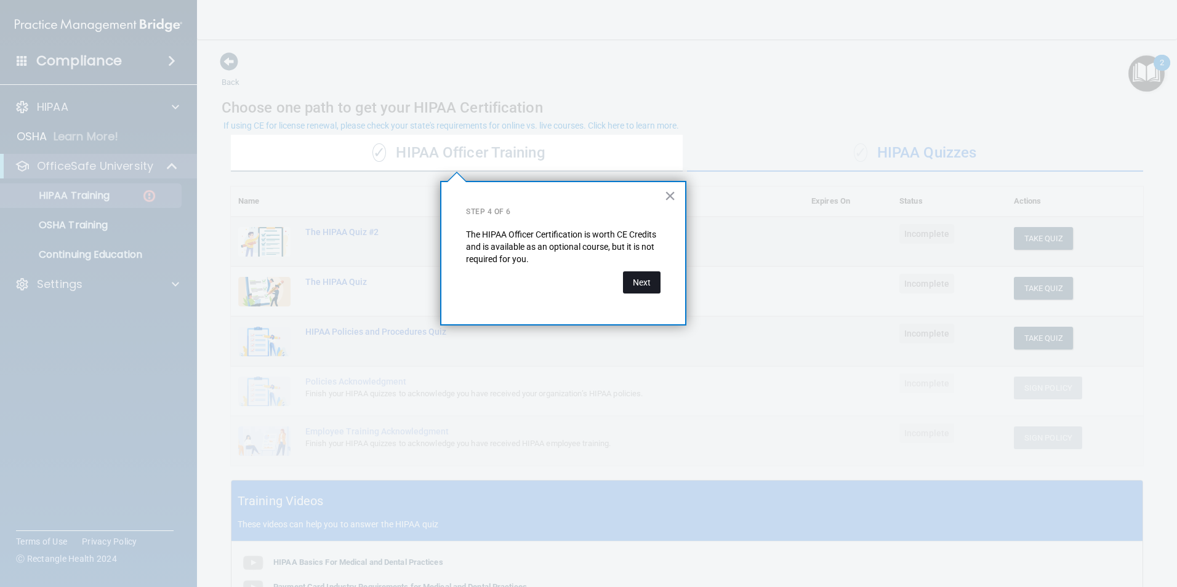
click at [638, 288] on button "Next" at bounding box center [642, 282] width 38 height 22
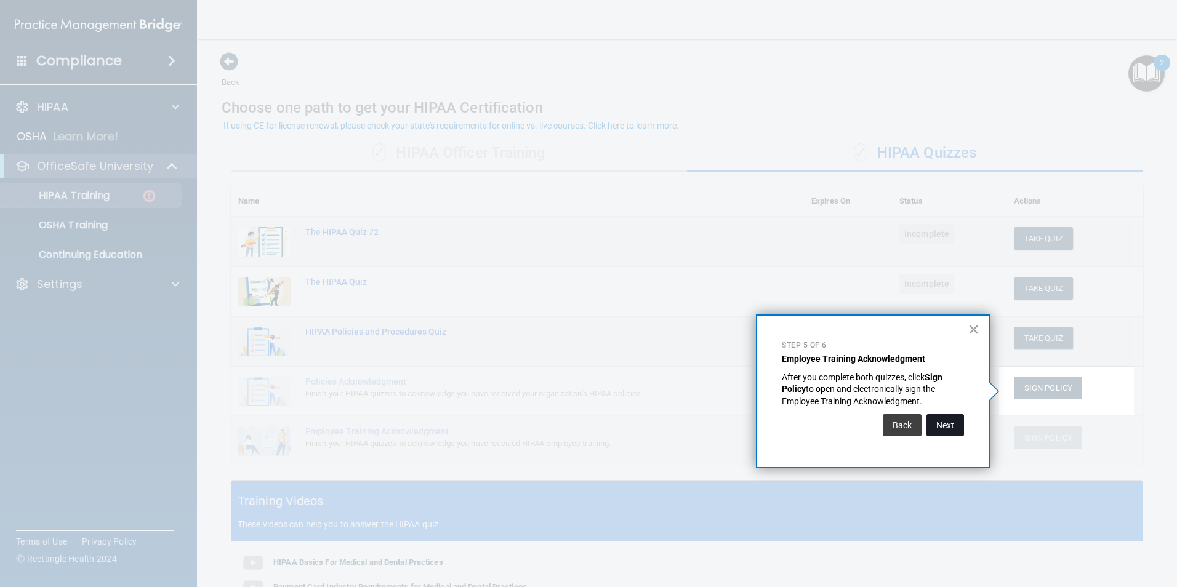
click at [956, 427] on button "Next" at bounding box center [945, 425] width 38 height 22
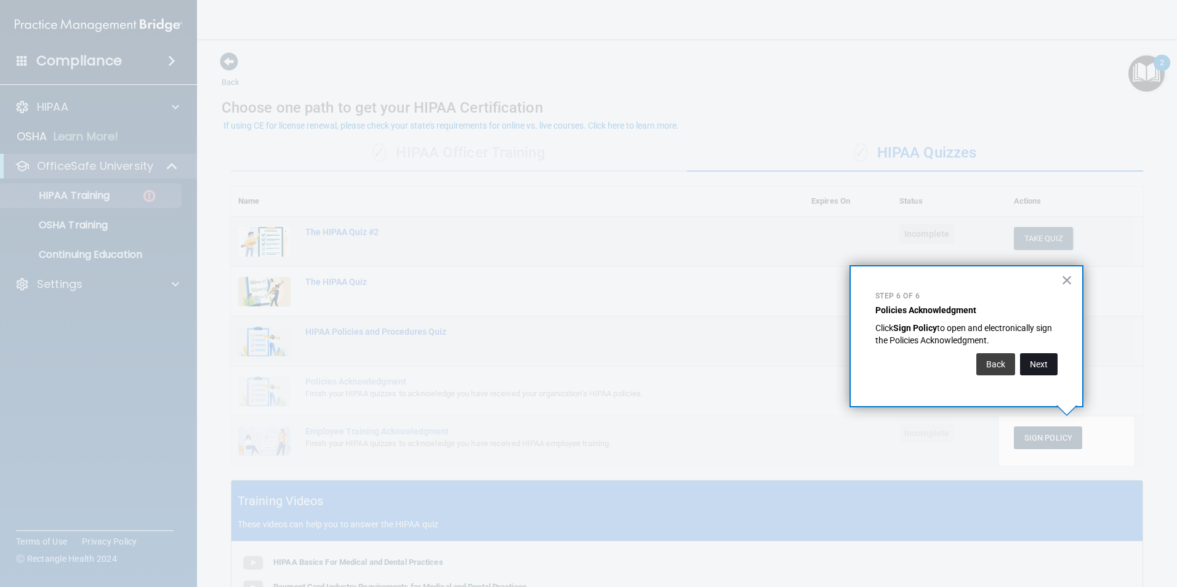
click at [1034, 369] on button "Next" at bounding box center [1039, 364] width 38 height 22
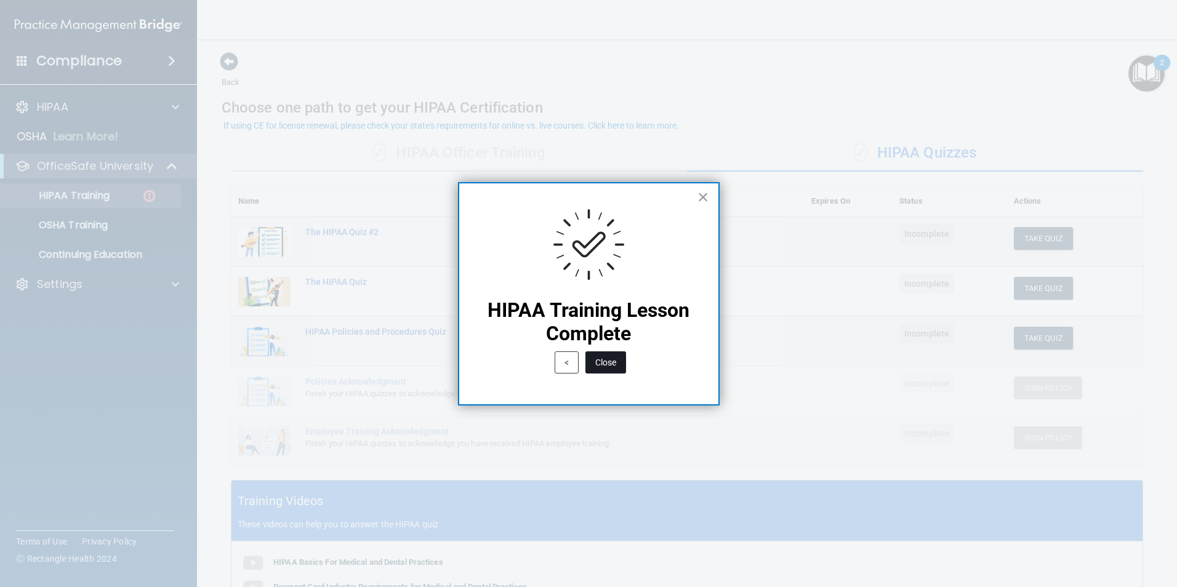
click at [615, 366] on button "Close" at bounding box center [605, 362] width 41 height 22
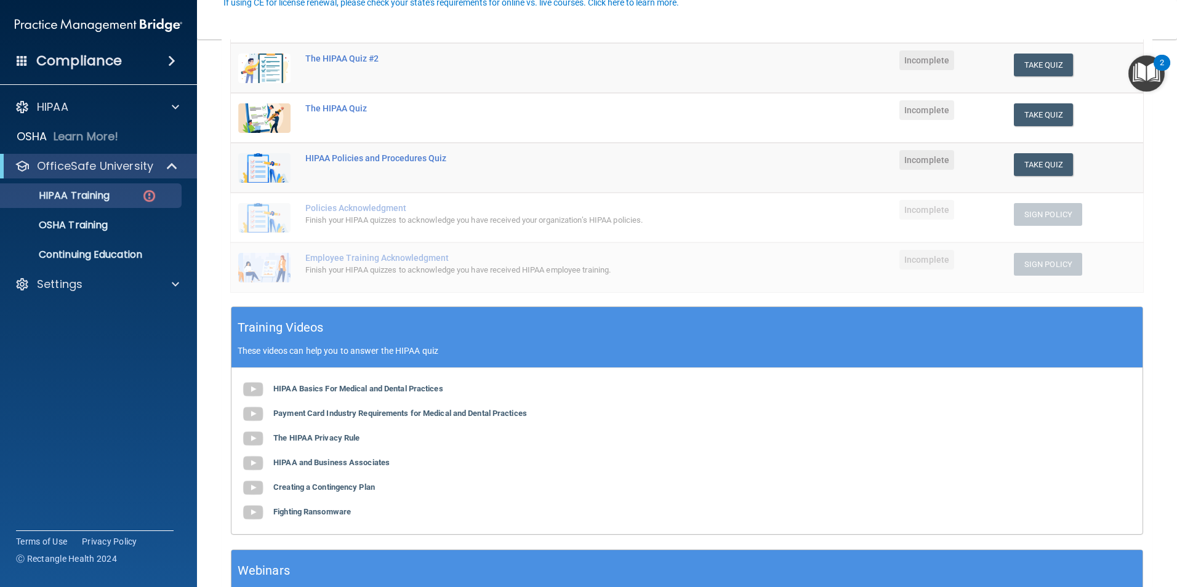
scroll to position [246, 0]
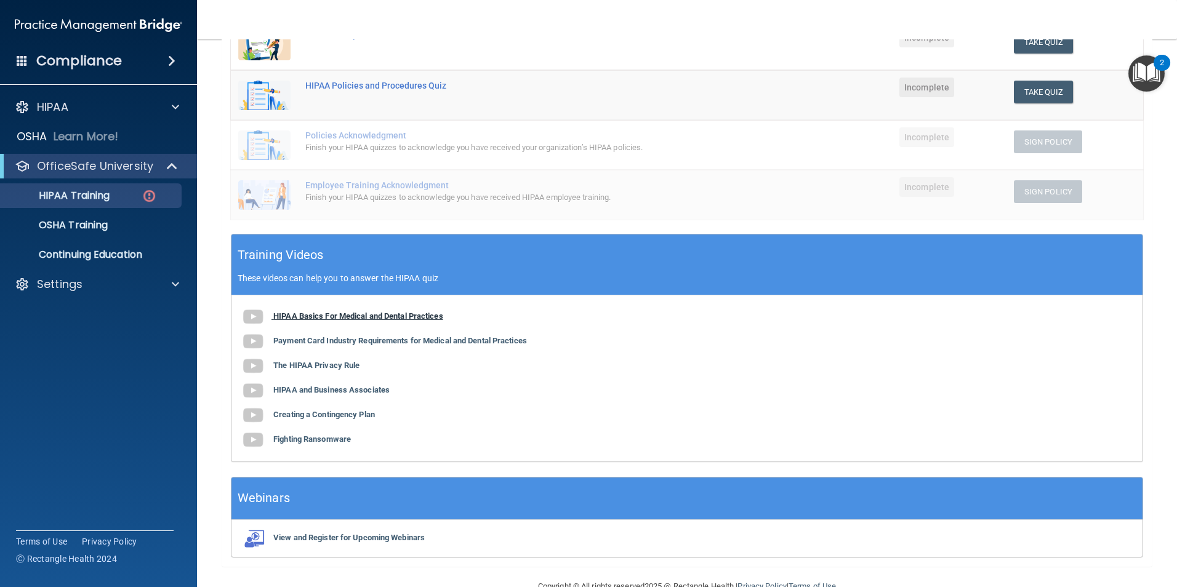
click at [415, 311] on b "HIPAA Basics For Medical and Dental Practices" at bounding box center [358, 315] width 170 height 9
click at [458, 342] on b "Payment Card Industry Requirements for Medical and Dental Practices" at bounding box center [400, 340] width 254 height 9
click at [335, 365] on b "The HIPAA Privacy Rule" at bounding box center [316, 365] width 86 height 9
click at [380, 394] on b "HIPAA and Business Associates" at bounding box center [331, 389] width 116 height 9
click at [345, 415] on b "Creating a Contingency Plan" at bounding box center [324, 414] width 102 height 9
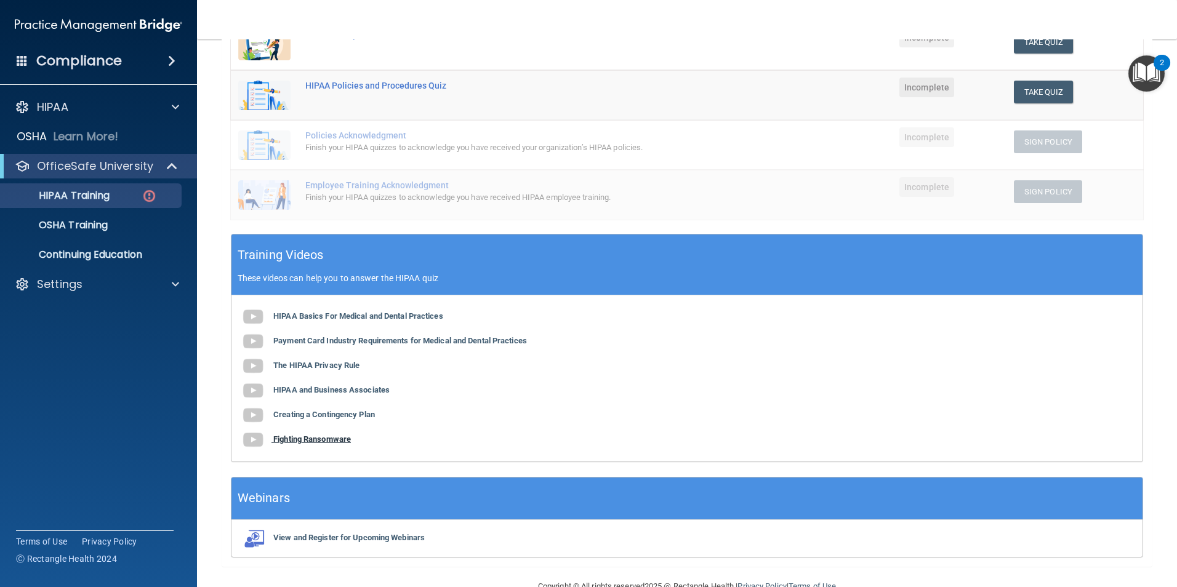
click at [346, 438] on b "Fighting Ransomware" at bounding box center [312, 438] width 78 height 9
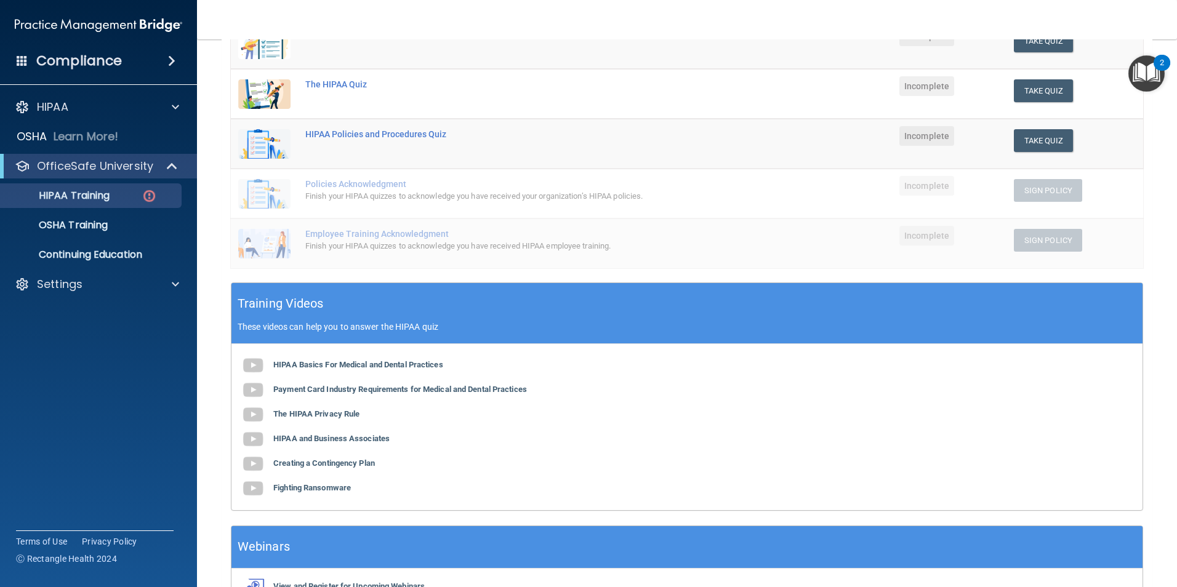
scroll to position [123, 0]
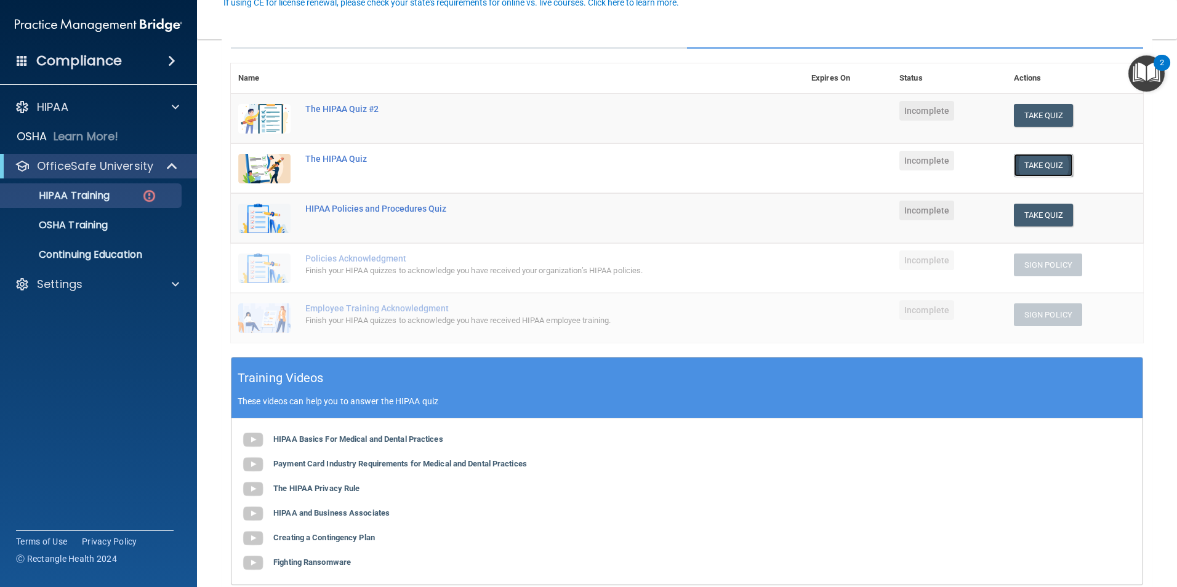
click at [1033, 162] on button "Take Quiz" at bounding box center [1042, 165] width 59 height 23
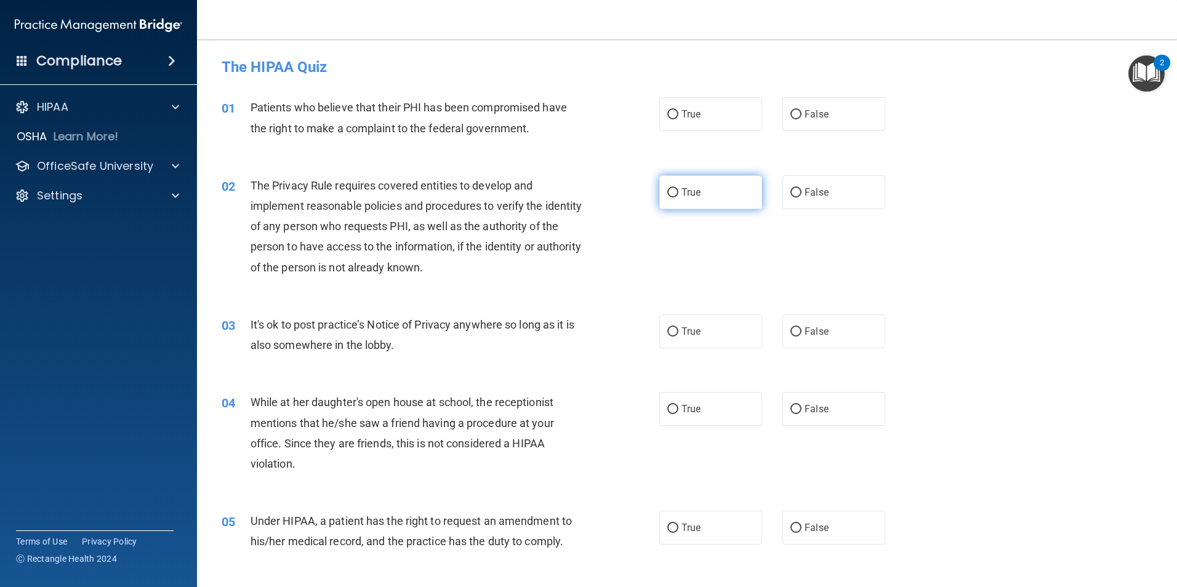
click at [701, 194] on label "True" at bounding box center [710, 192] width 103 height 34
click at [678, 194] on input "True" at bounding box center [672, 192] width 11 height 9
radio input "true"
click at [720, 119] on label "True" at bounding box center [710, 114] width 103 height 34
click at [678, 119] on input "True" at bounding box center [672, 114] width 11 height 9
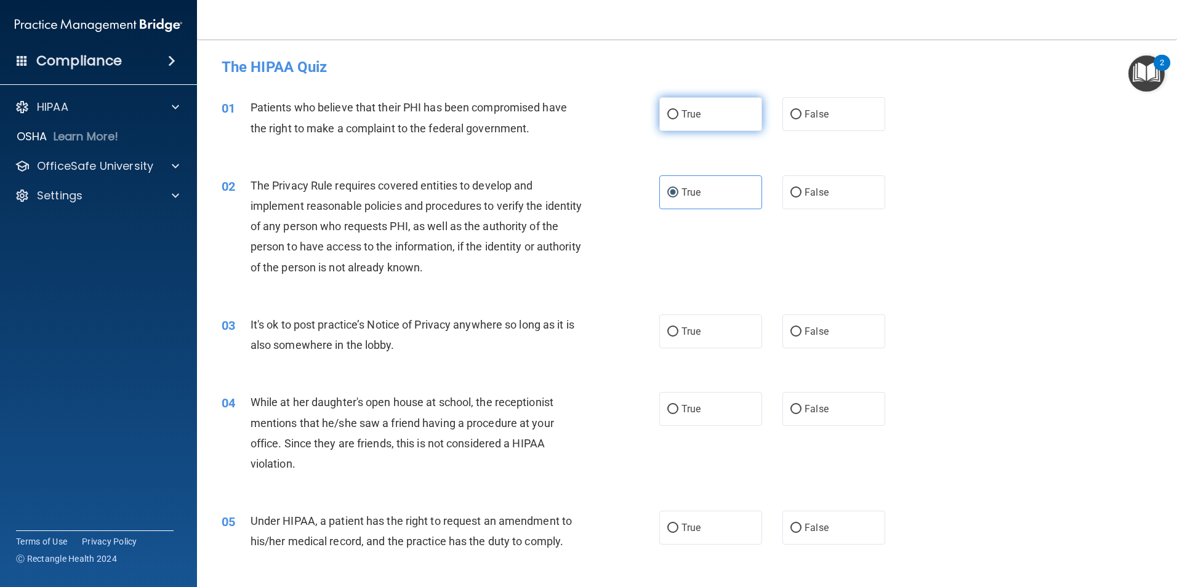
radio input "true"
click at [793, 119] on input "False" at bounding box center [795, 114] width 11 height 9
radio input "true"
click at [726, 125] on label "True" at bounding box center [710, 114] width 103 height 34
click at [678, 119] on input "True" at bounding box center [672, 114] width 11 height 9
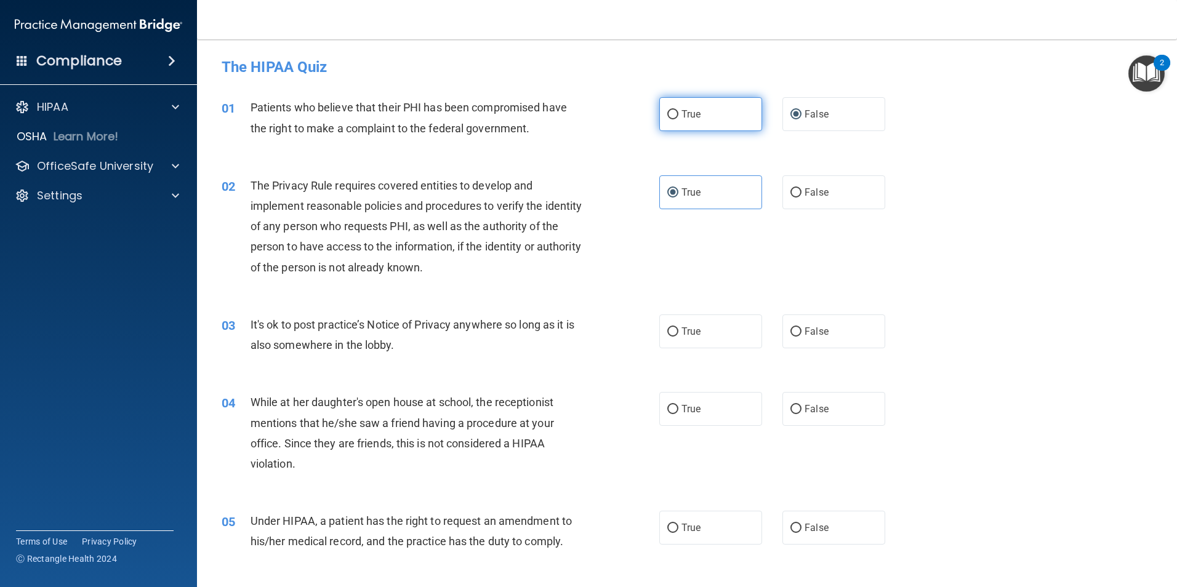
radio input "true"
radio input "false"
click at [686, 324] on label "True" at bounding box center [710, 331] width 103 height 34
click at [678, 327] on input "True" at bounding box center [672, 331] width 11 height 9
radio input "true"
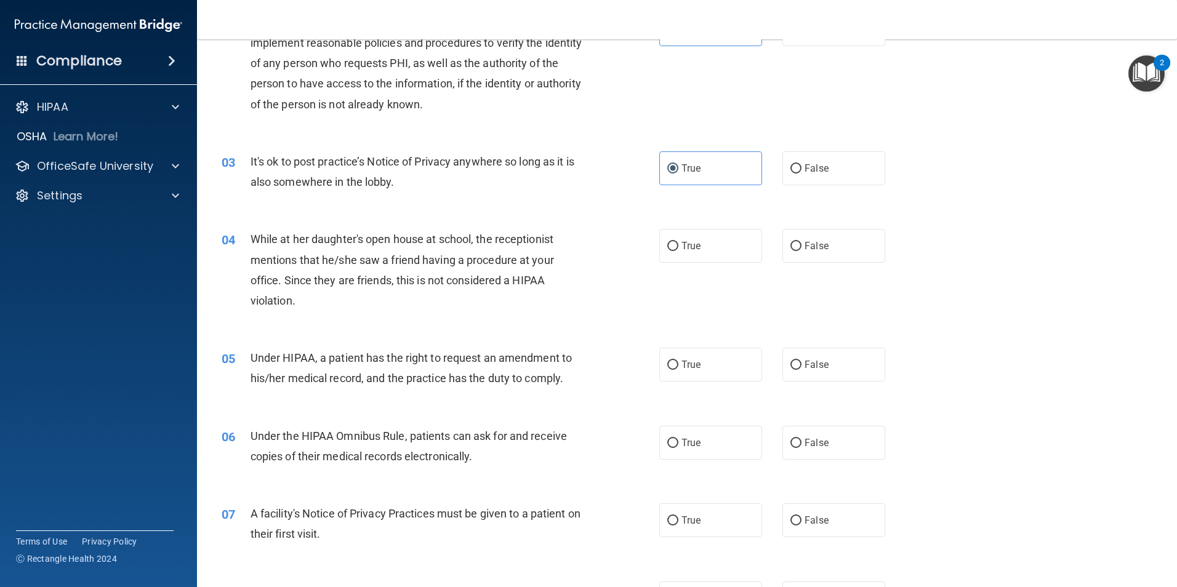
scroll to position [185, 0]
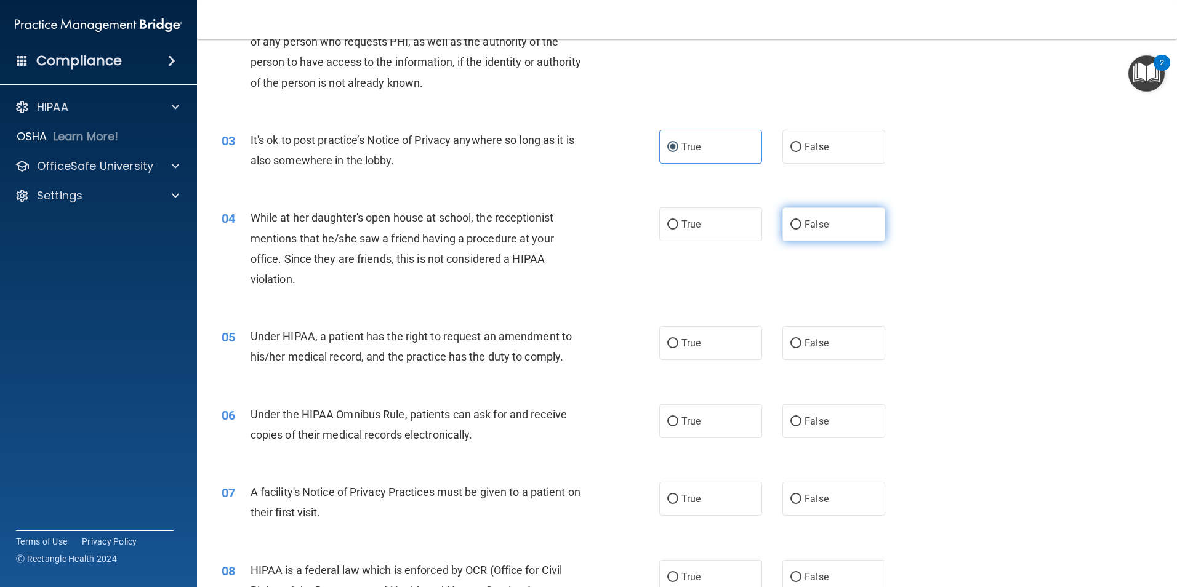
click at [817, 231] on label "False" at bounding box center [833, 224] width 103 height 34
click at [801, 230] on input "False" at bounding box center [795, 224] width 11 height 9
radio input "true"
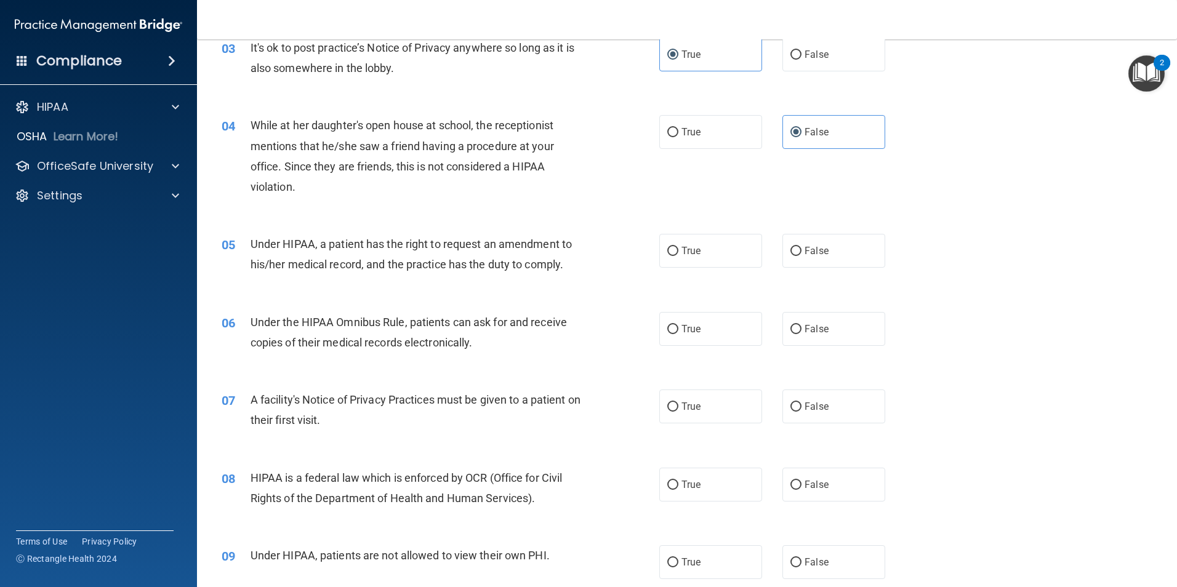
scroll to position [308, 0]
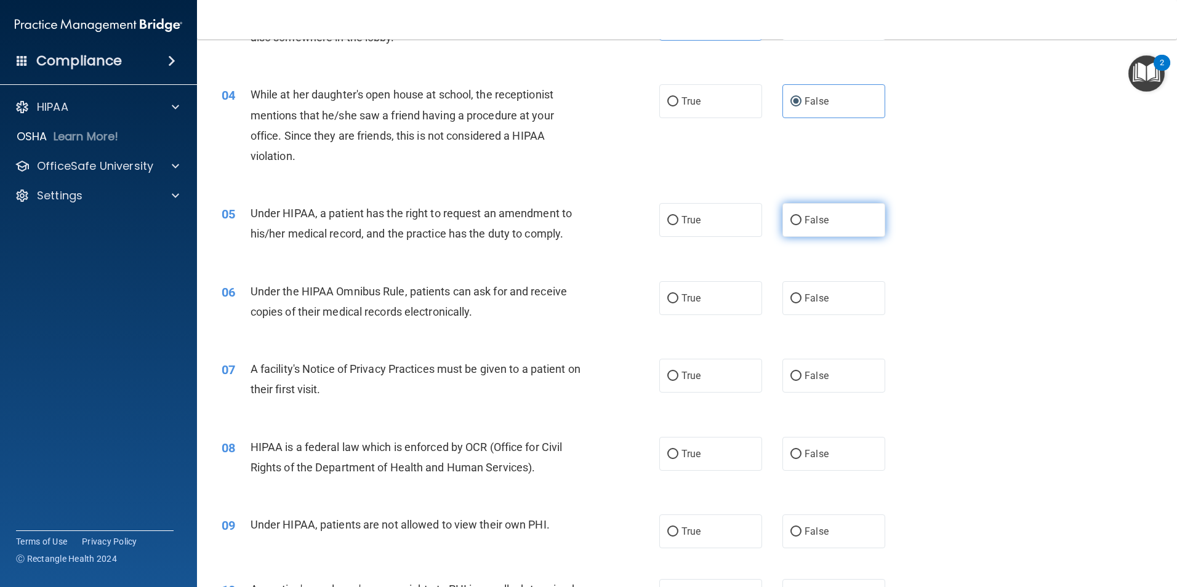
click at [791, 229] on label "False" at bounding box center [833, 220] width 103 height 34
click at [791, 225] on input "False" at bounding box center [795, 220] width 11 height 9
radio input "true"
click at [710, 290] on label "True" at bounding box center [710, 298] width 103 height 34
click at [678, 294] on input "True" at bounding box center [672, 298] width 11 height 9
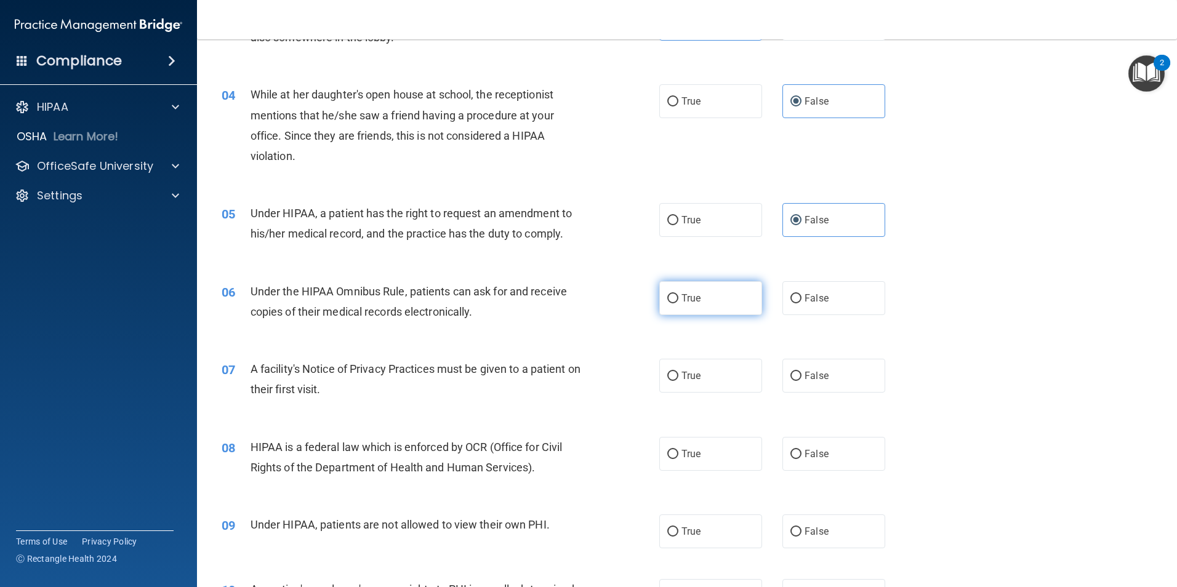
radio input "true"
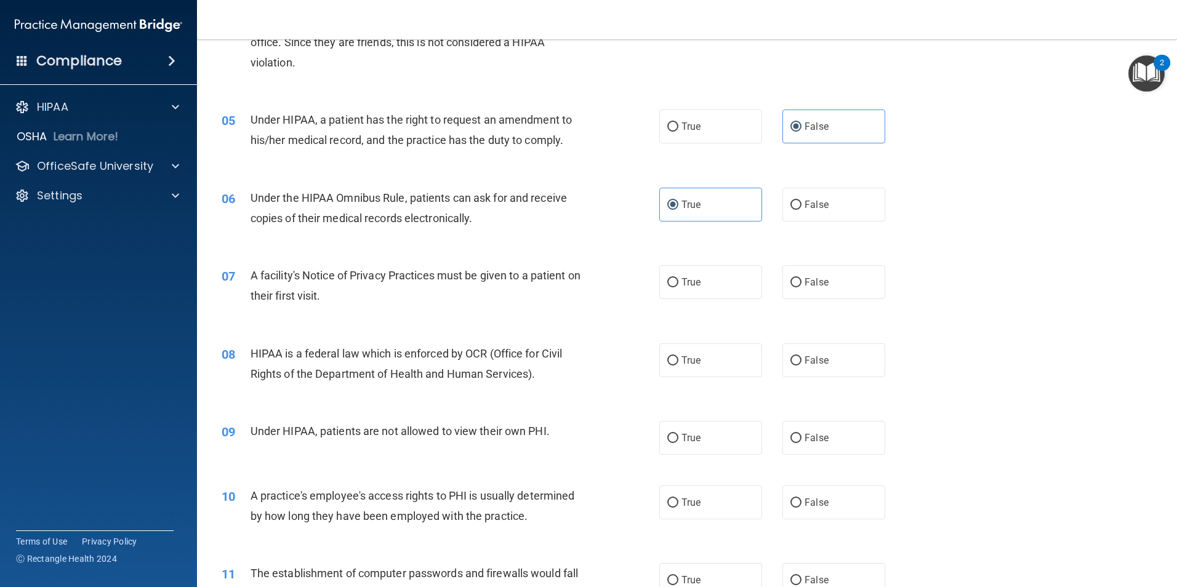
scroll to position [431, 0]
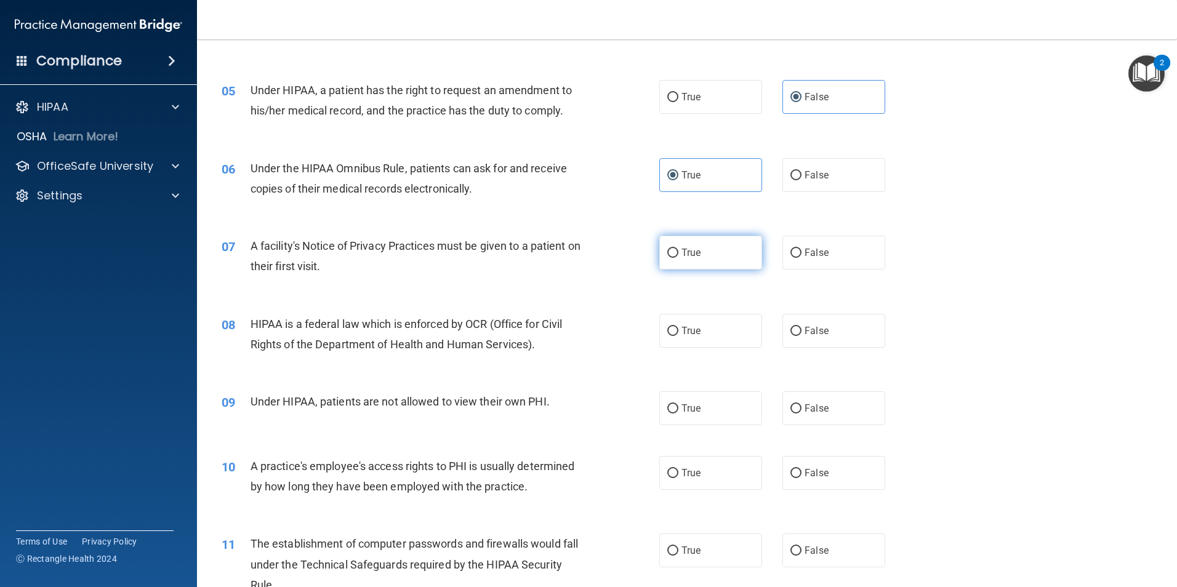
click at [681, 250] on span "True" at bounding box center [690, 253] width 19 height 12
click at [678, 250] on input "True" at bounding box center [672, 253] width 11 height 9
radio input "true"
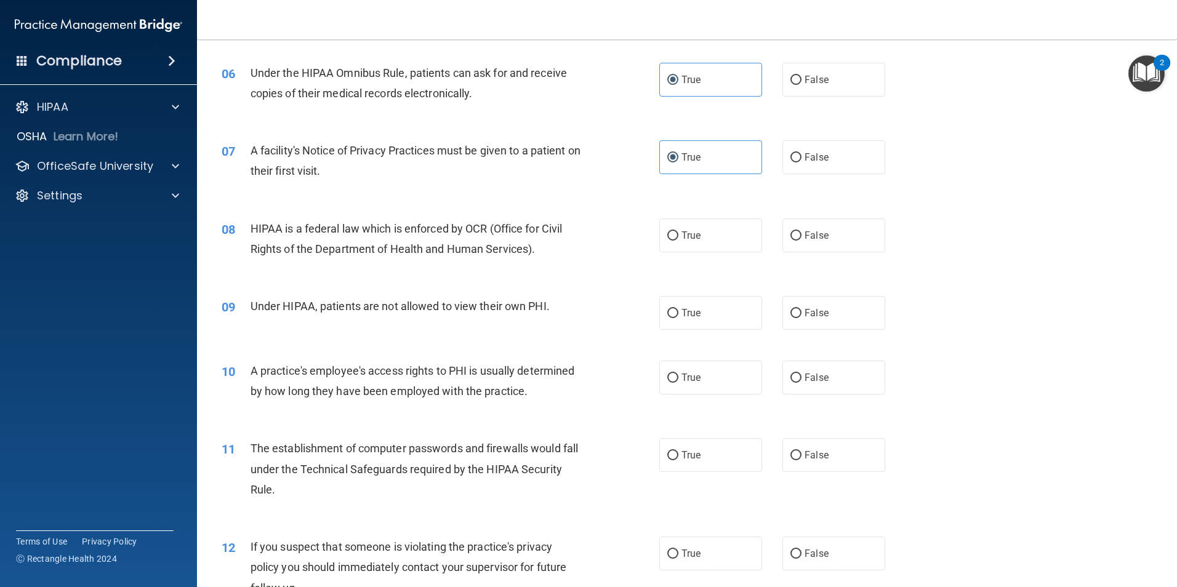
scroll to position [554, 0]
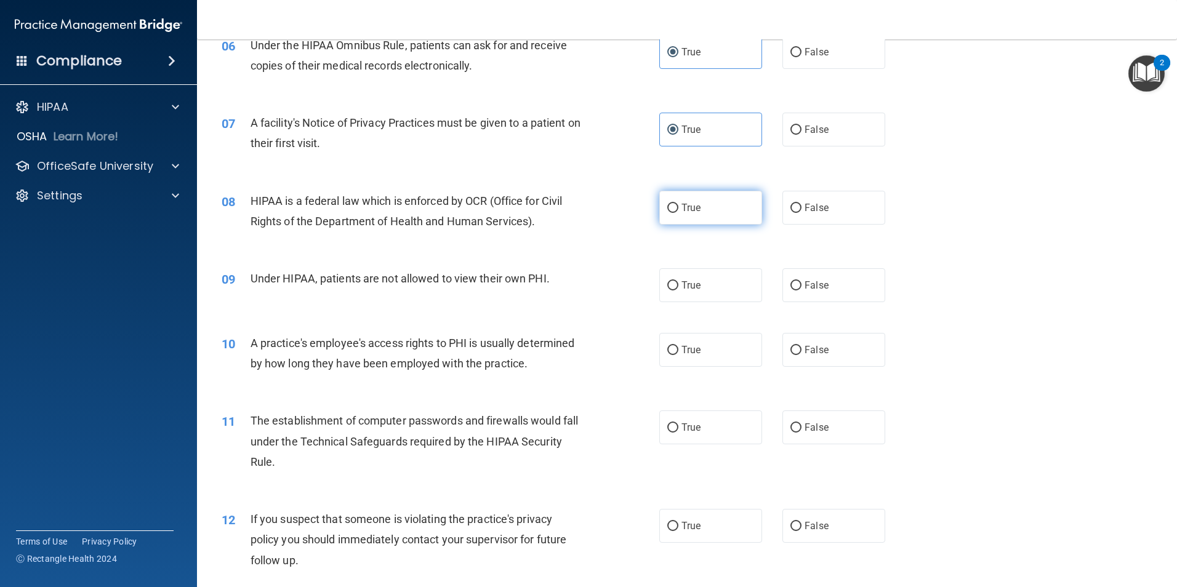
click at [694, 222] on label "True" at bounding box center [710, 208] width 103 height 34
click at [678, 213] on input "True" at bounding box center [672, 208] width 11 height 9
radio input "true"
click at [818, 283] on span "False" at bounding box center [816, 285] width 24 height 12
click at [801, 283] on input "False" at bounding box center [795, 285] width 11 height 9
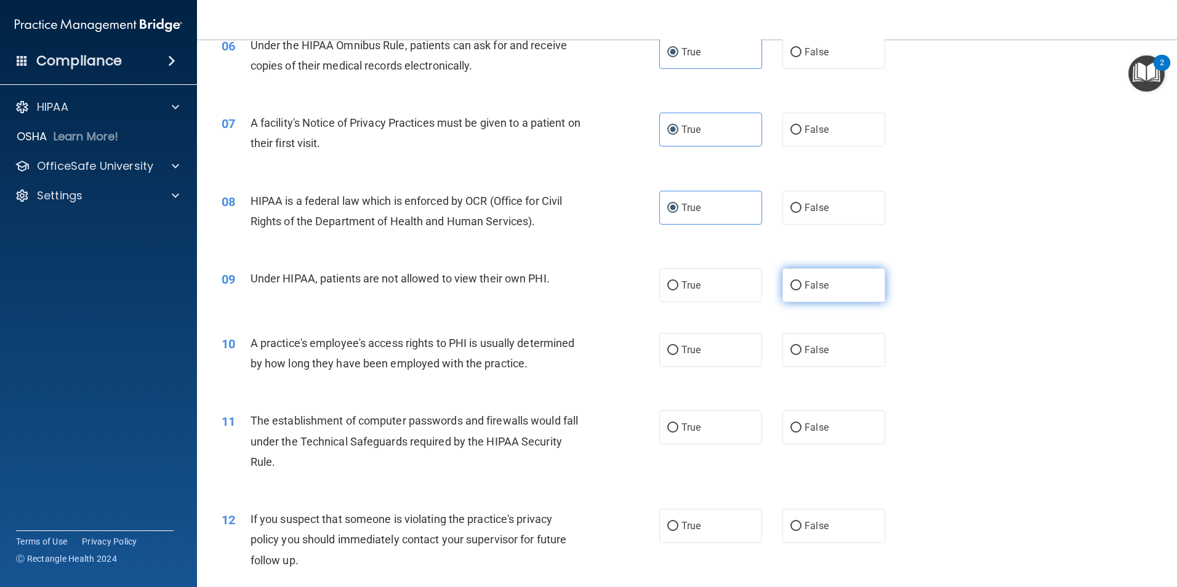
radio input "true"
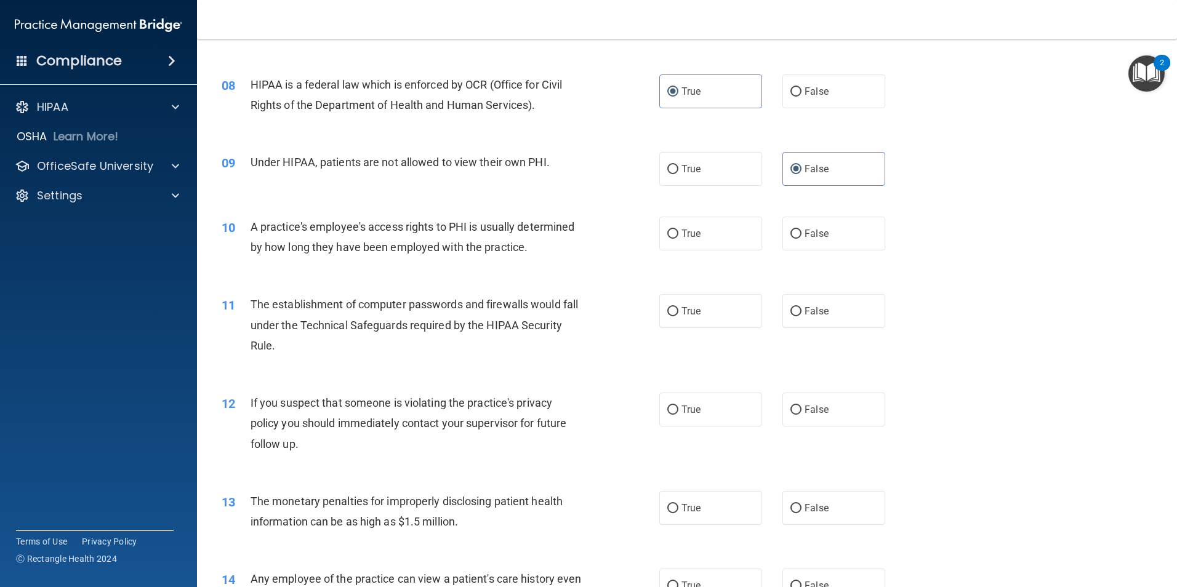
scroll to position [677, 0]
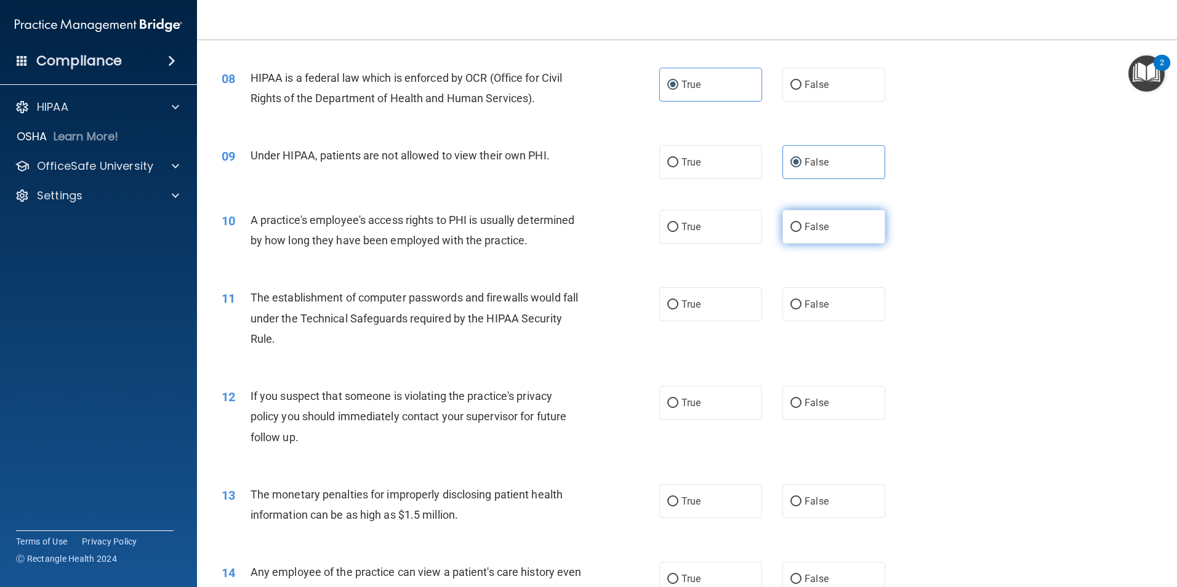
click at [813, 226] on span "False" at bounding box center [816, 227] width 24 height 12
click at [801, 226] on input "False" at bounding box center [795, 227] width 11 height 9
radio input "true"
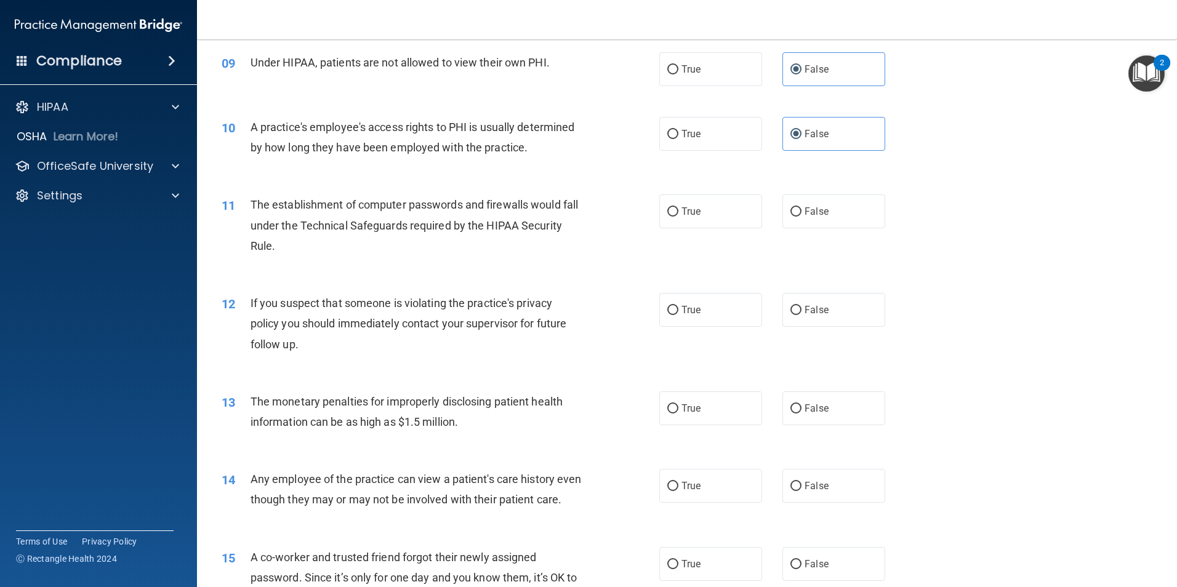
scroll to position [800, 0]
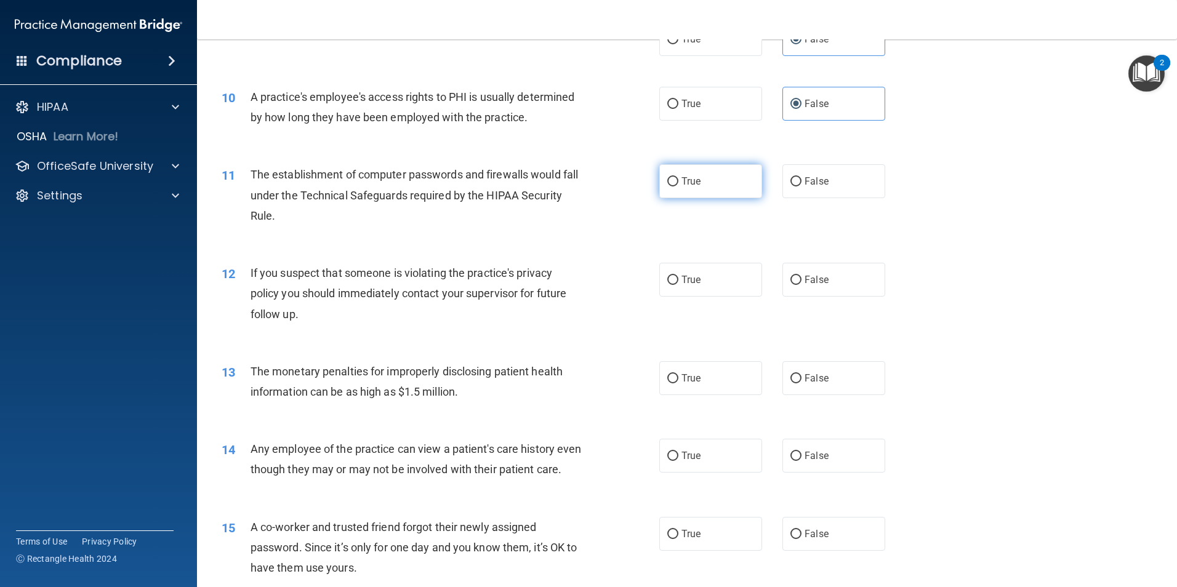
click at [737, 175] on label "True" at bounding box center [710, 181] width 103 height 34
click at [678, 177] on input "True" at bounding box center [672, 181] width 11 height 9
radio input "true"
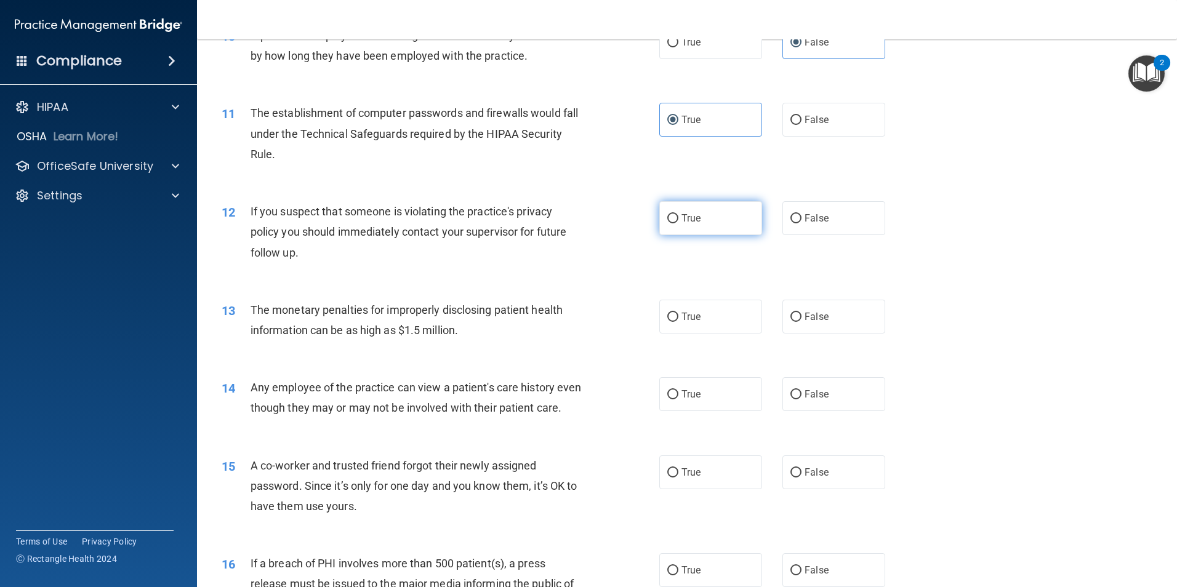
click at [729, 226] on label "True" at bounding box center [710, 218] width 103 height 34
click at [678, 223] on input "True" at bounding box center [672, 218] width 11 height 9
radio input "true"
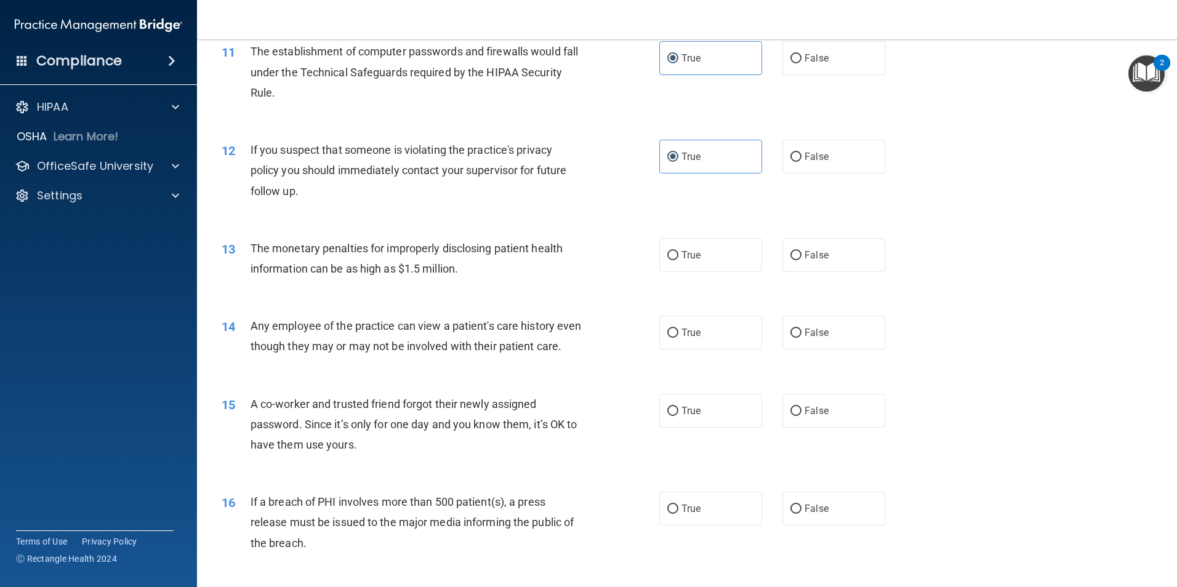
scroll to position [985, 0]
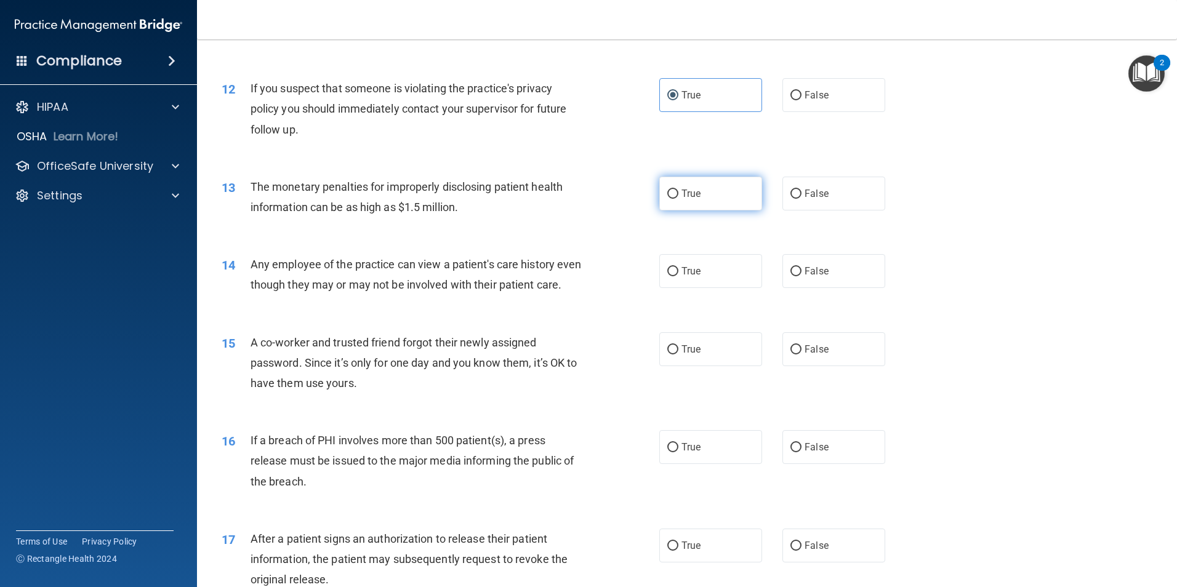
click at [700, 203] on label "True" at bounding box center [710, 194] width 103 height 34
click at [678, 199] on input "True" at bounding box center [672, 194] width 11 height 9
radio input "true"
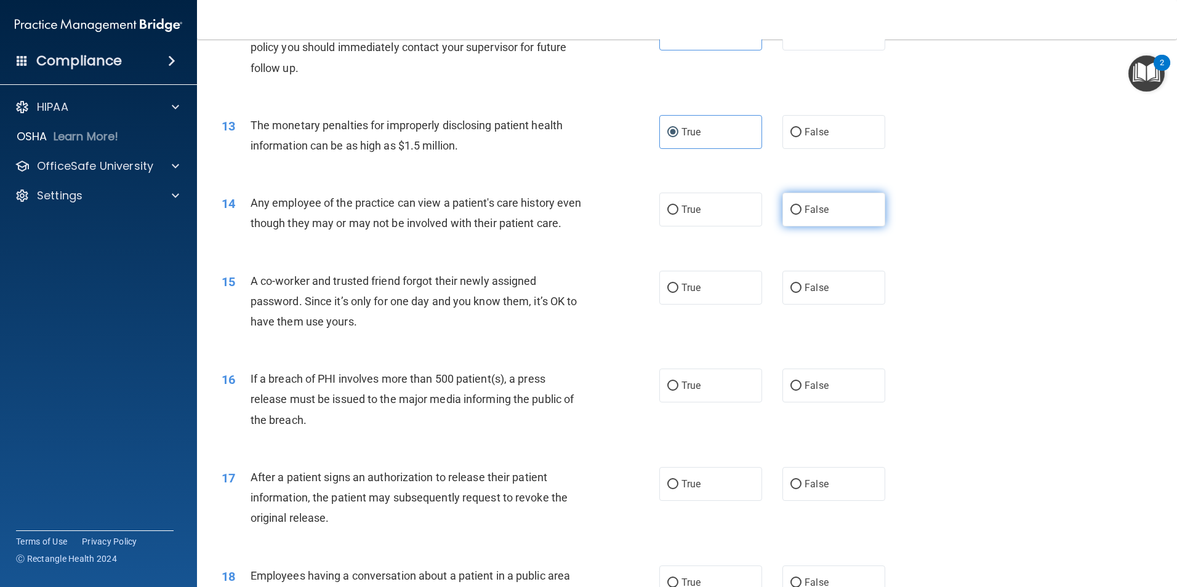
click at [822, 221] on label "False" at bounding box center [833, 210] width 103 height 34
click at [801, 215] on input "False" at bounding box center [795, 210] width 11 height 9
radio input "true"
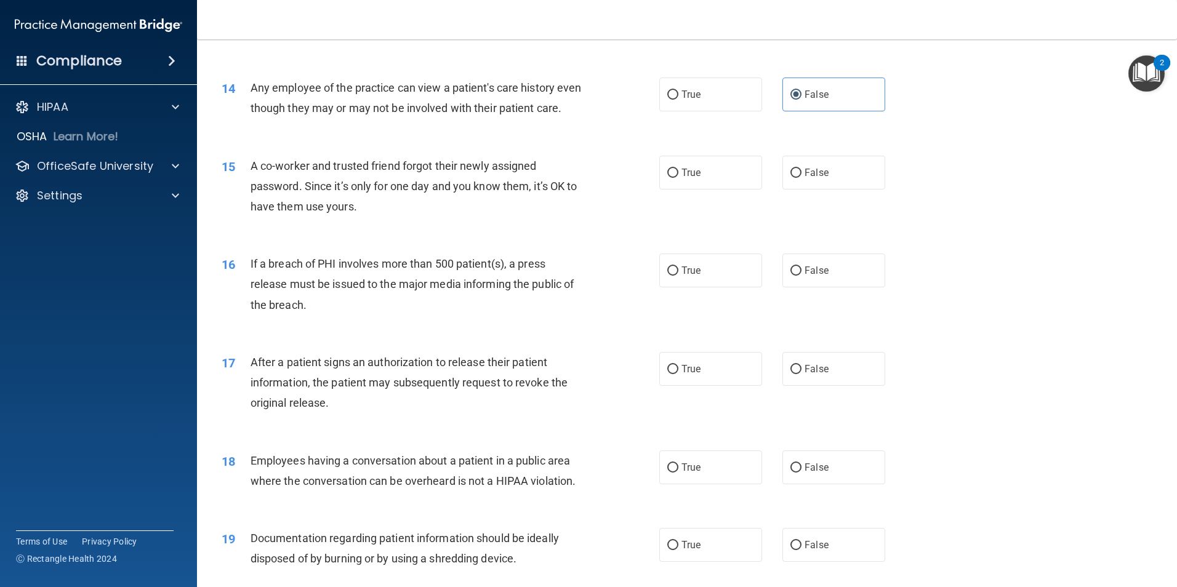
scroll to position [1169, 0]
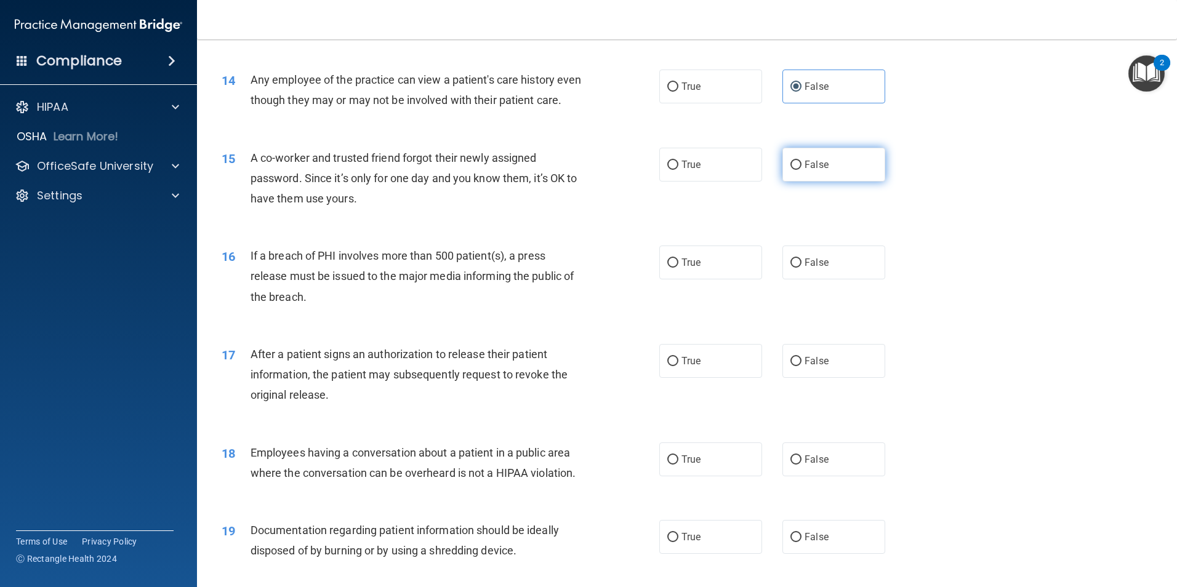
click at [809, 182] on label "False" at bounding box center [833, 165] width 103 height 34
click at [801, 170] on input "False" at bounding box center [795, 165] width 11 height 9
radio input "true"
click at [713, 279] on label "True" at bounding box center [710, 263] width 103 height 34
click at [678, 268] on input "True" at bounding box center [672, 262] width 11 height 9
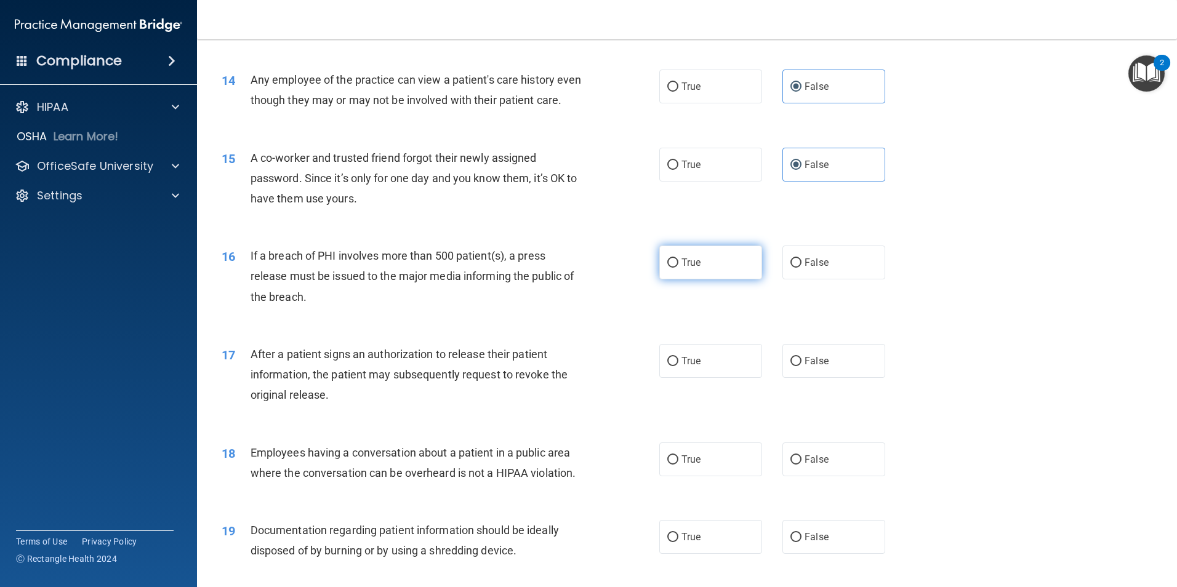
radio input "true"
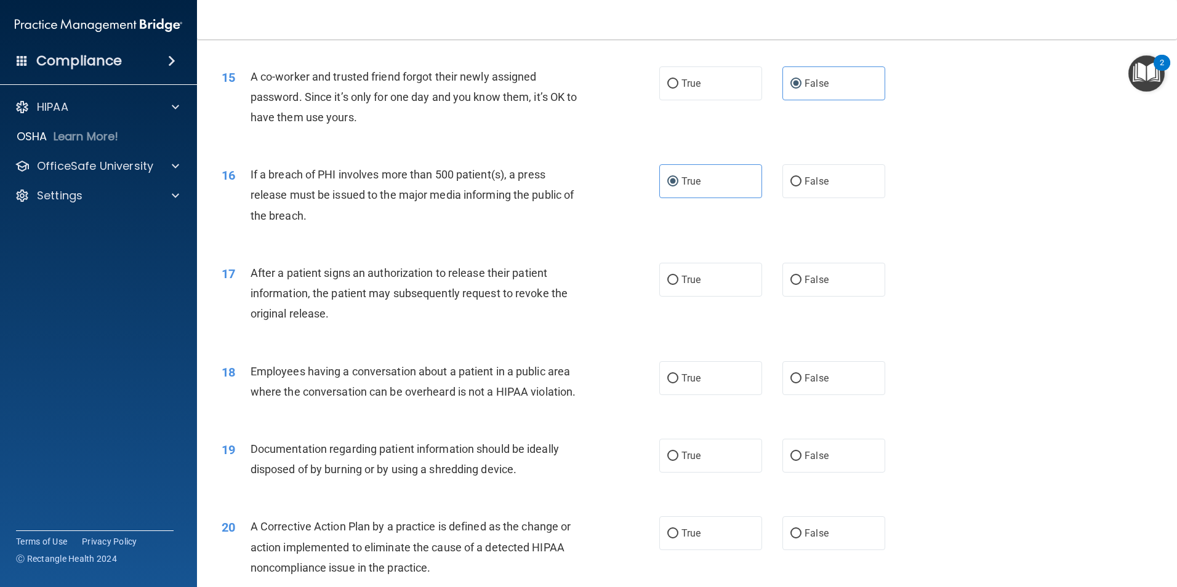
scroll to position [1292, 0]
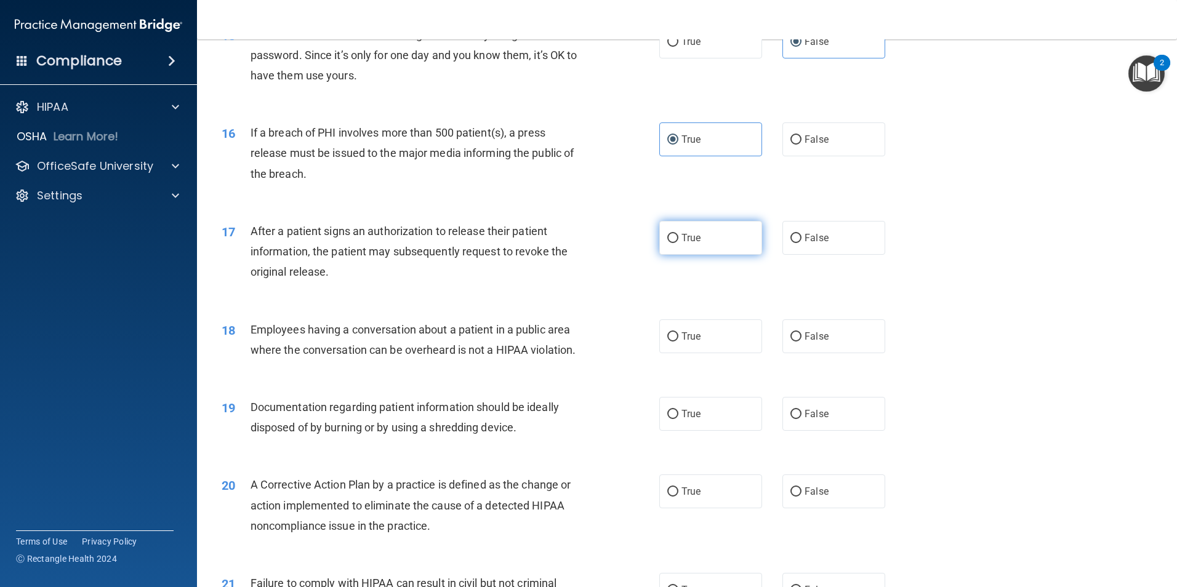
click at [699, 255] on label "True" at bounding box center [710, 238] width 103 height 34
click at [678, 243] on input "True" at bounding box center [672, 238] width 11 height 9
radio input "true"
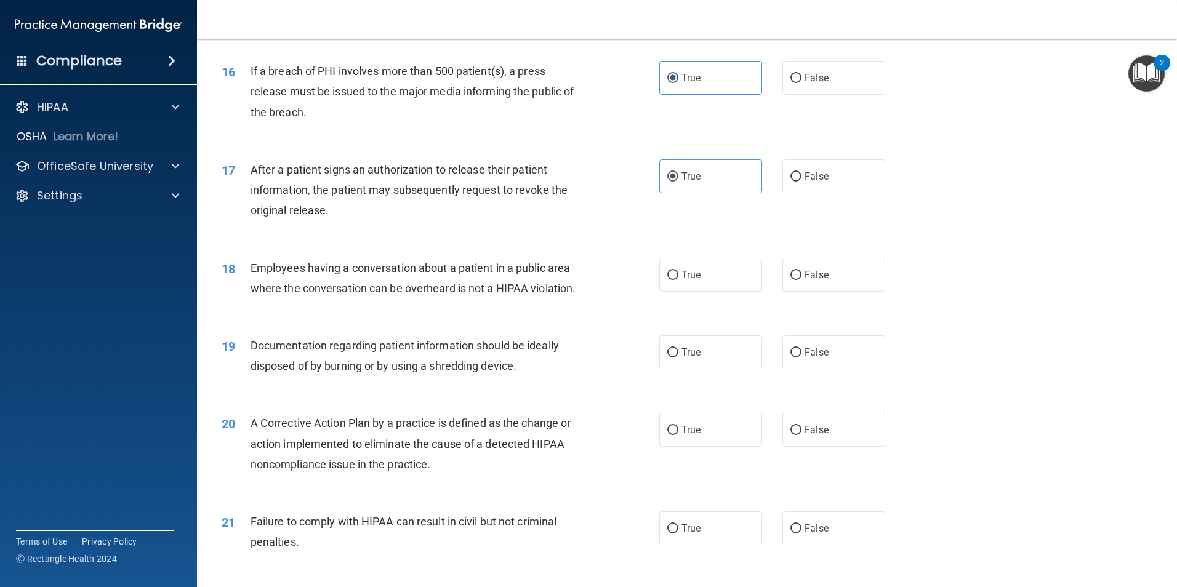
scroll to position [1415, 0]
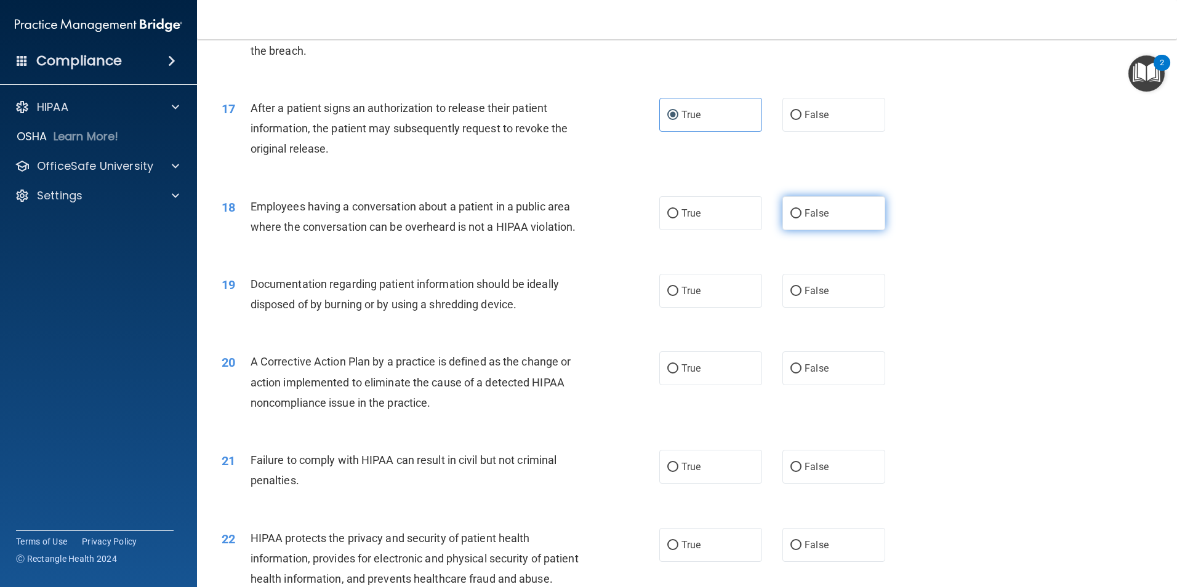
click at [820, 230] on label "False" at bounding box center [833, 213] width 103 height 34
click at [801, 218] on input "False" at bounding box center [795, 213] width 11 height 9
radio input "true"
click at [733, 308] on label "True" at bounding box center [710, 291] width 103 height 34
click at [678, 296] on input "True" at bounding box center [672, 291] width 11 height 9
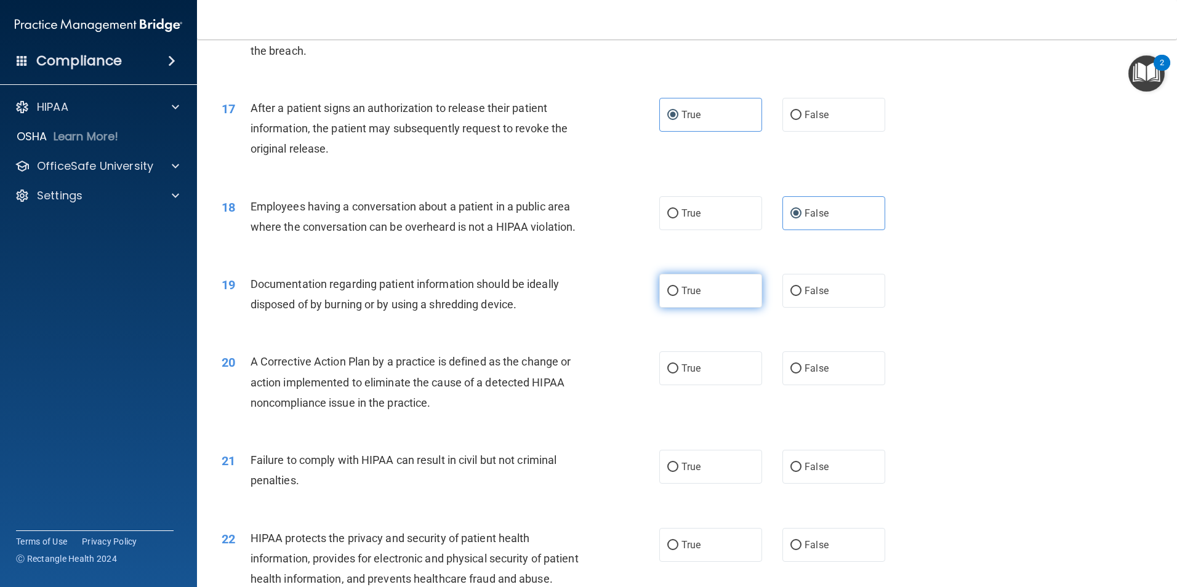
radio input "true"
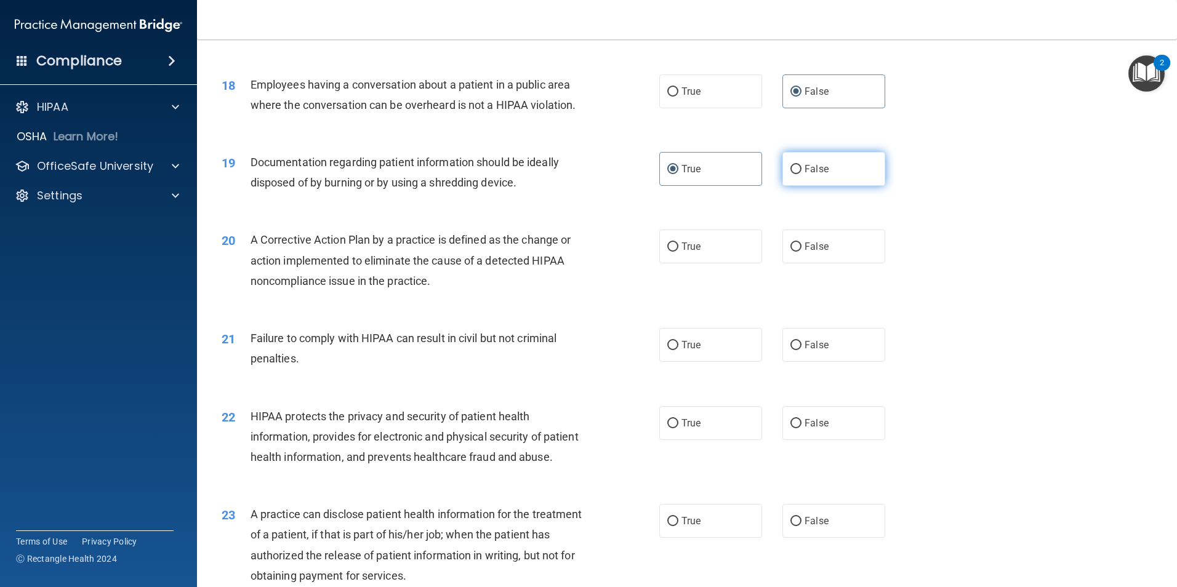
scroll to position [1600, 0]
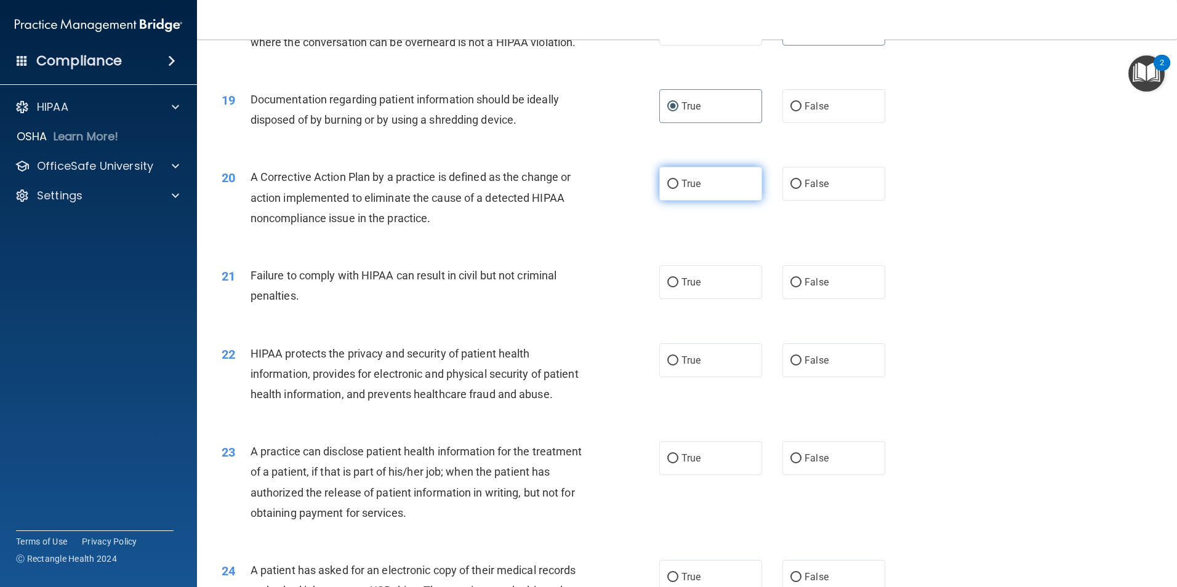
click at [720, 201] on label "True" at bounding box center [710, 184] width 103 height 34
click at [678, 189] on input "True" at bounding box center [672, 184] width 11 height 9
radio input "true"
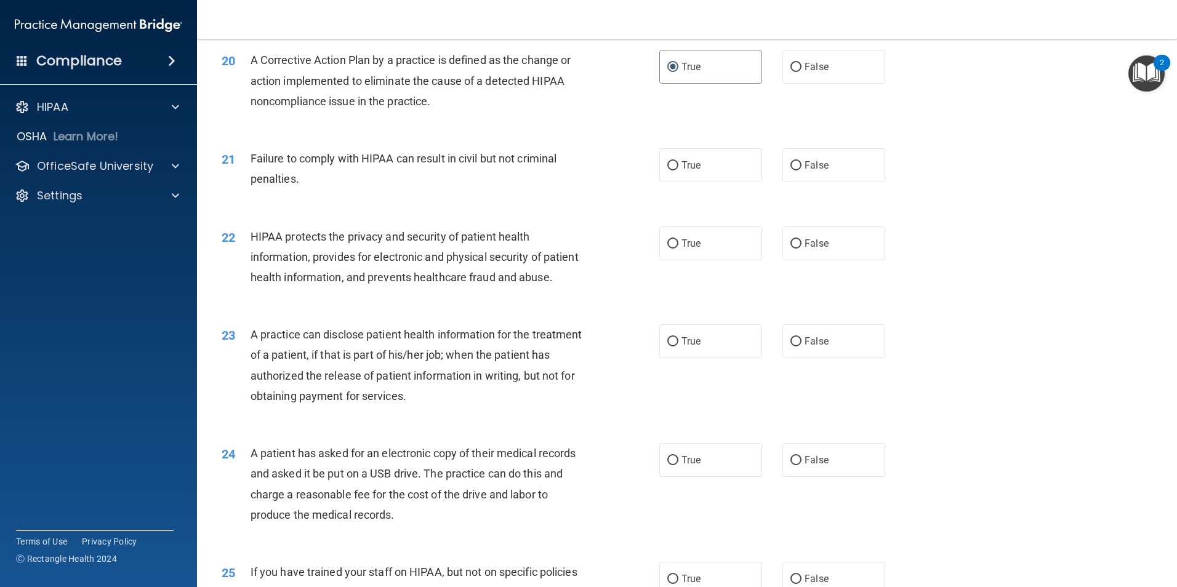
scroll to position [1723, 0]
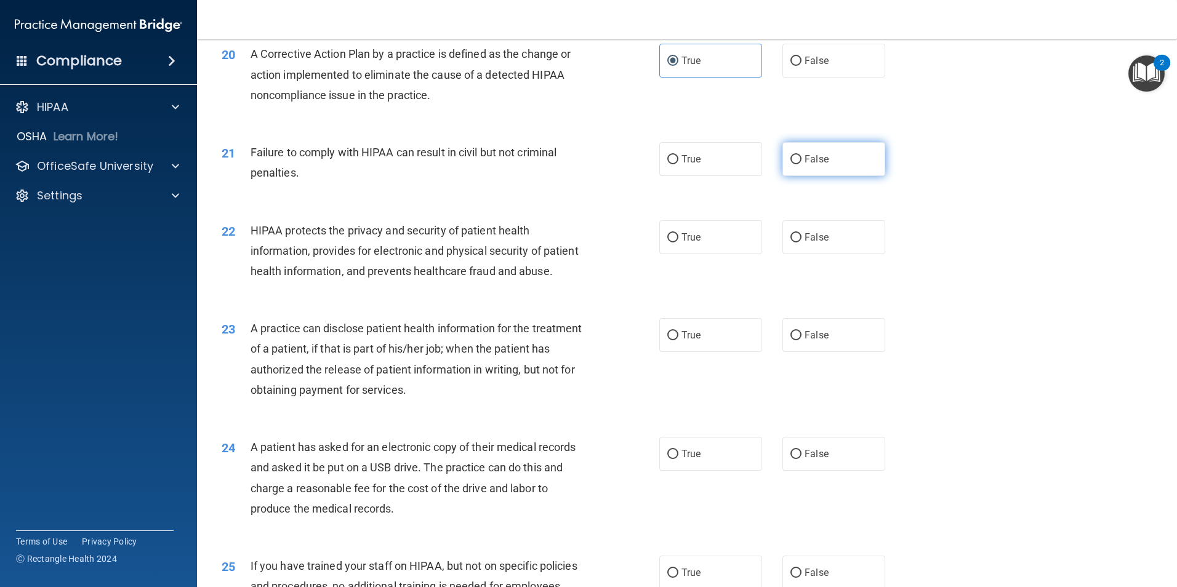
click at [833, 176] on label "False" at bounding box center [833, 159] width 103 height 34
click at [801, 164] on input "False" at bounding box center [795, 159] width 11 height 9
radio input "true"
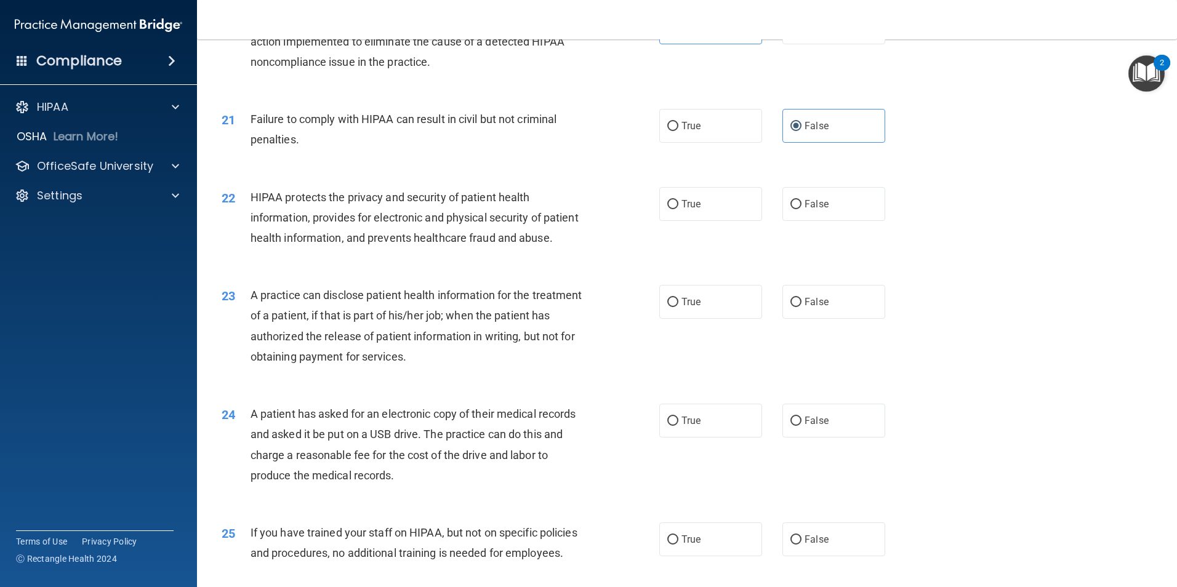
scroll to position [1785, 0]
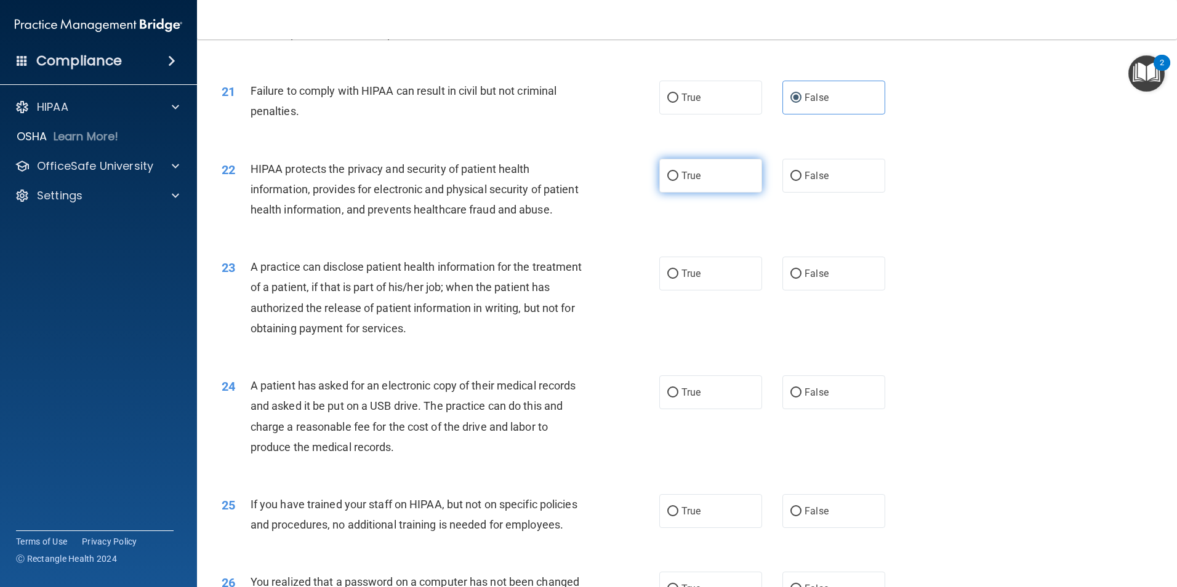
click at [704, 193] on label "True" at bounding box center [710, 176] width 103 height 34
click at [678, 181] on input "True" at bounding box center [672, 176] width 11 height 9
radio input "true"
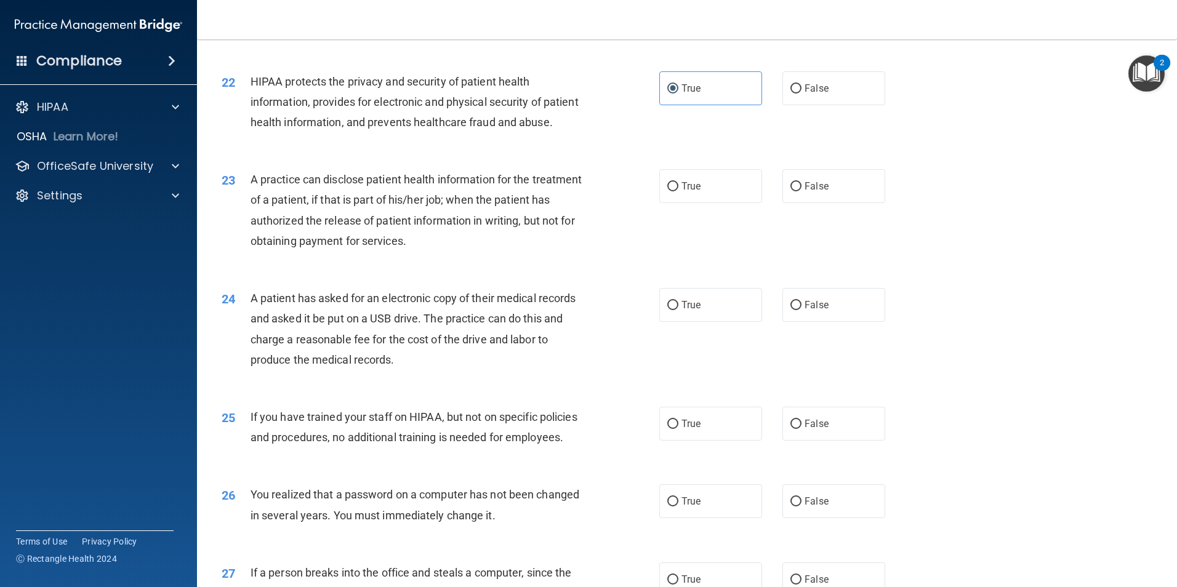
scroll to position [1908, 0]
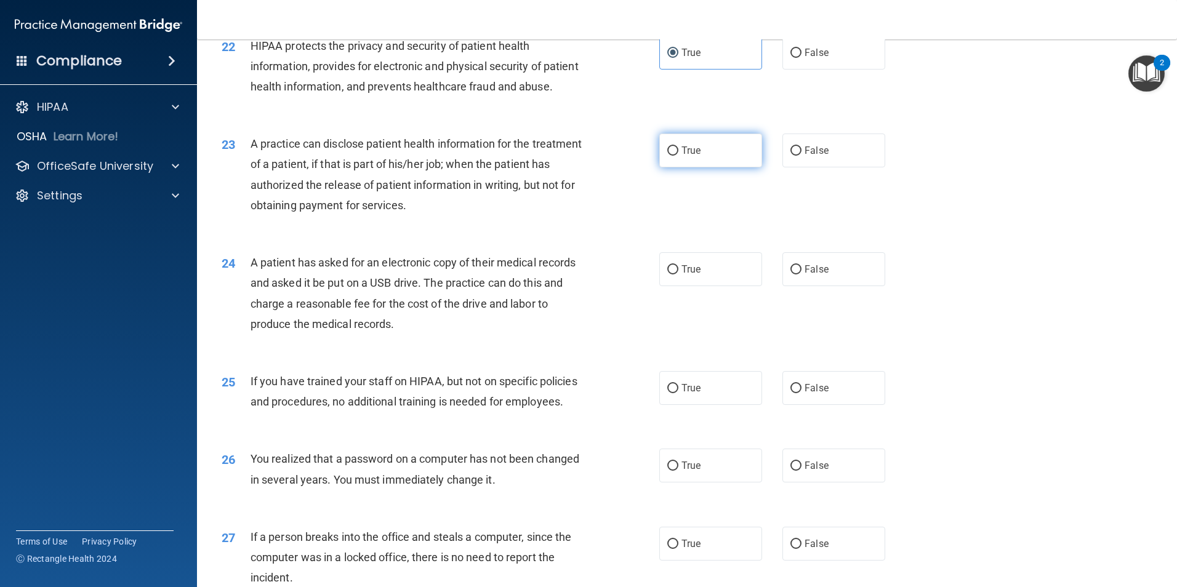
click at [709, 167] on label "True" at bounding box center [710, 151] width 103 height 34
click at [678, 156] on input "True" at bounding box center [672, 150] width 11 height 9
radio input "true"
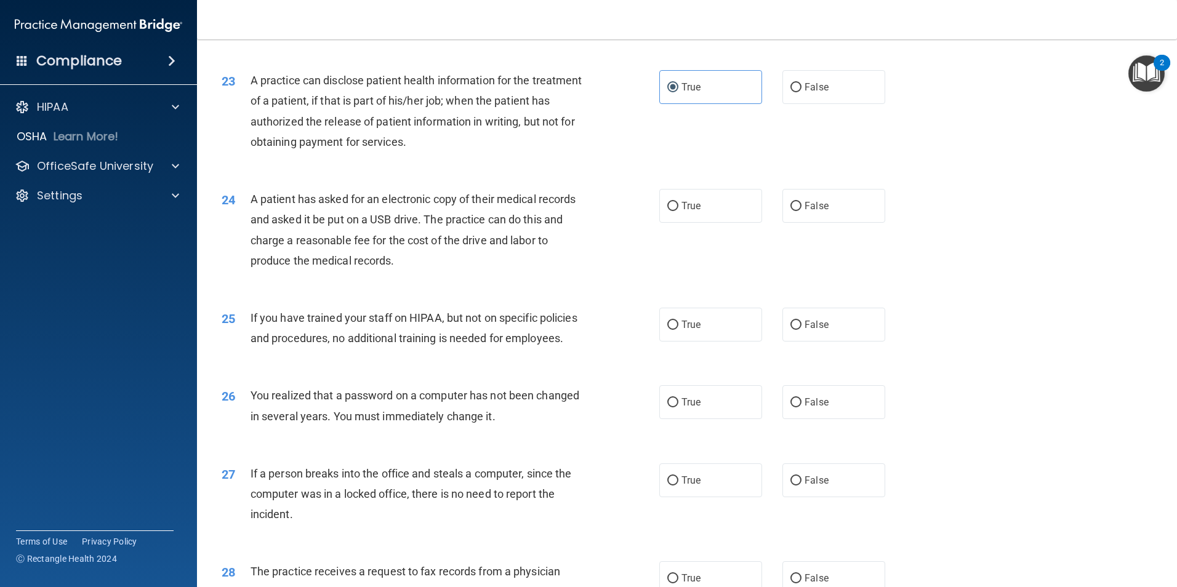
scroll to position [2031, 0]
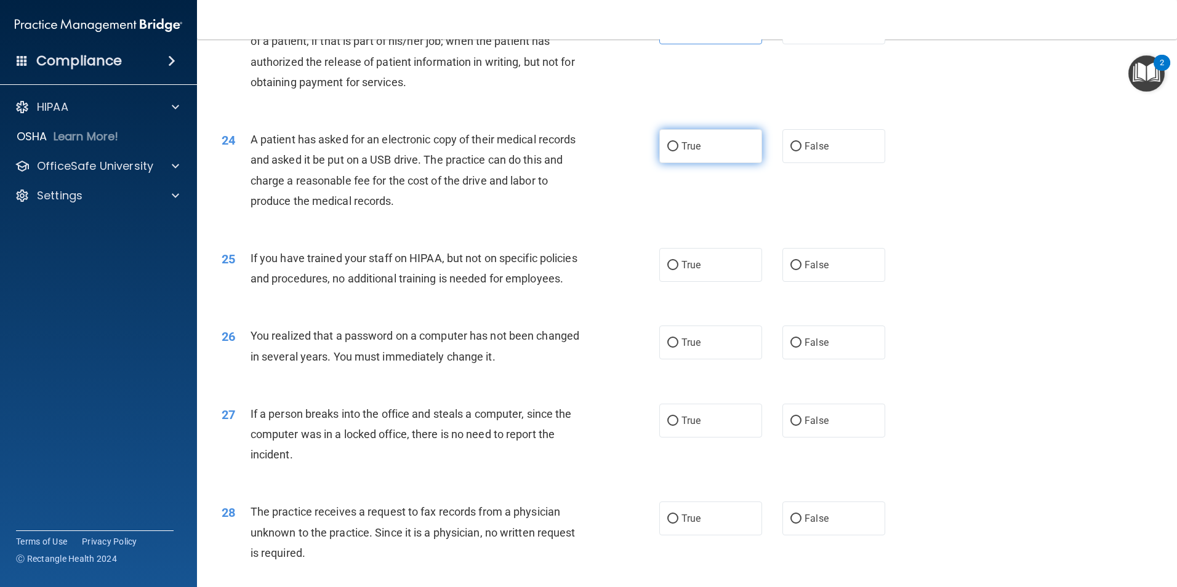
click at [706, 163] on label "True" at bounding box center [710, 146] width 103 height 34
click at [678, 151] on input "True" at bounding box center [672, 146] width 11 height 9
radio input "true"
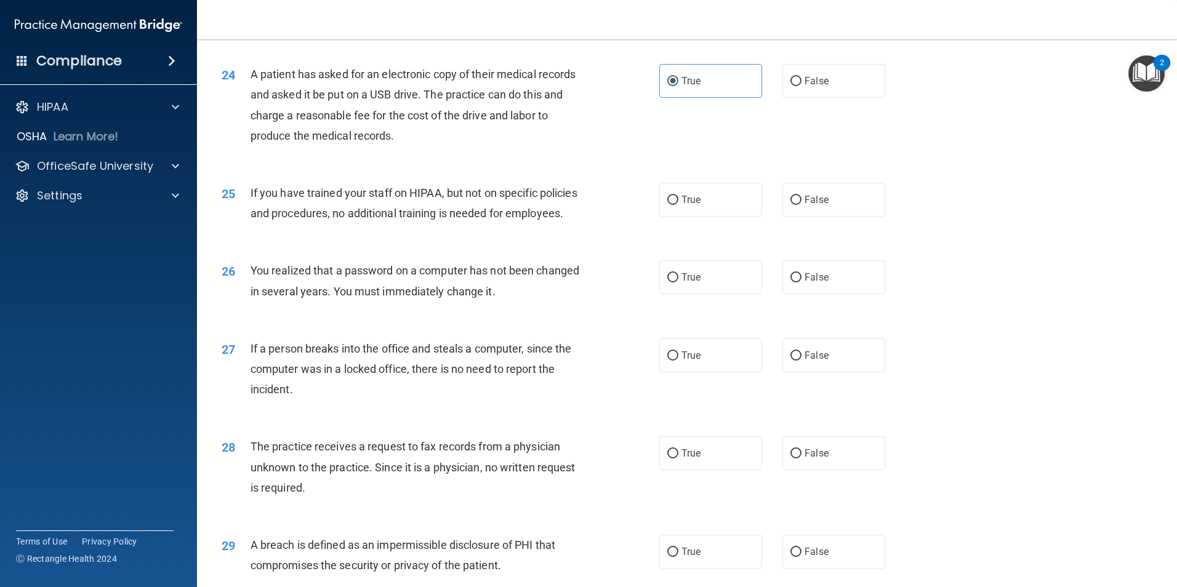
scroll to position [2154, 0]
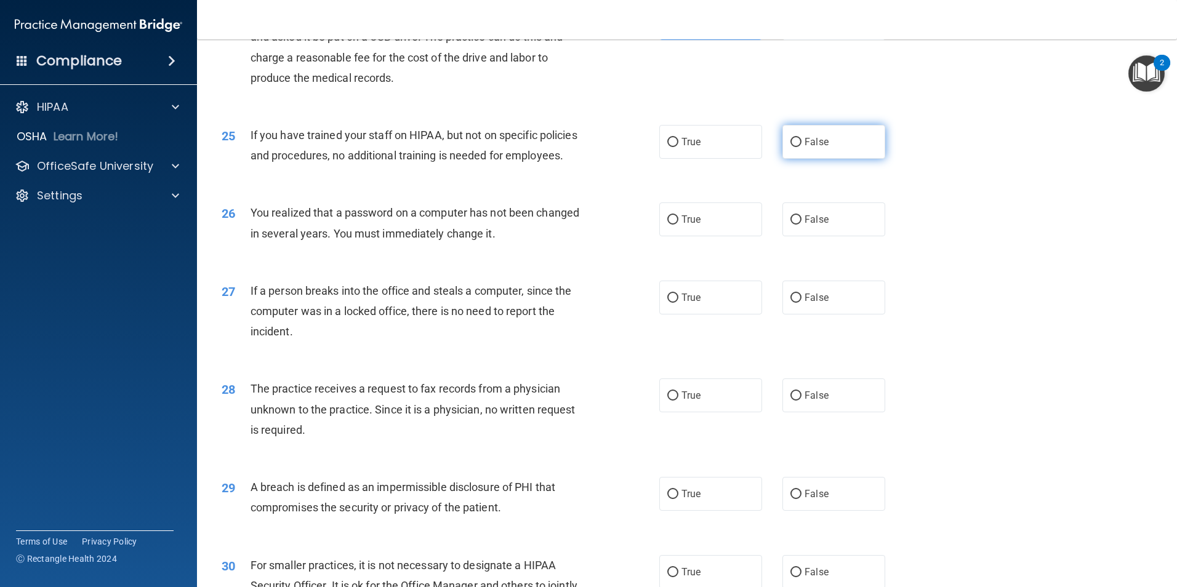
click at [812, 159] on label "False" at bounding box center [833, 142] width 103 height 34
click at [801, 147] on input "False" at bounding box center [795, 142] width 11 height 9
radio input "true"
click at [782, 236] on label "False" at bounding box center [833, 219] width 103 height 34
click at [790, 225] on input "False" at bounding box center [795, 219] width 11 height 9
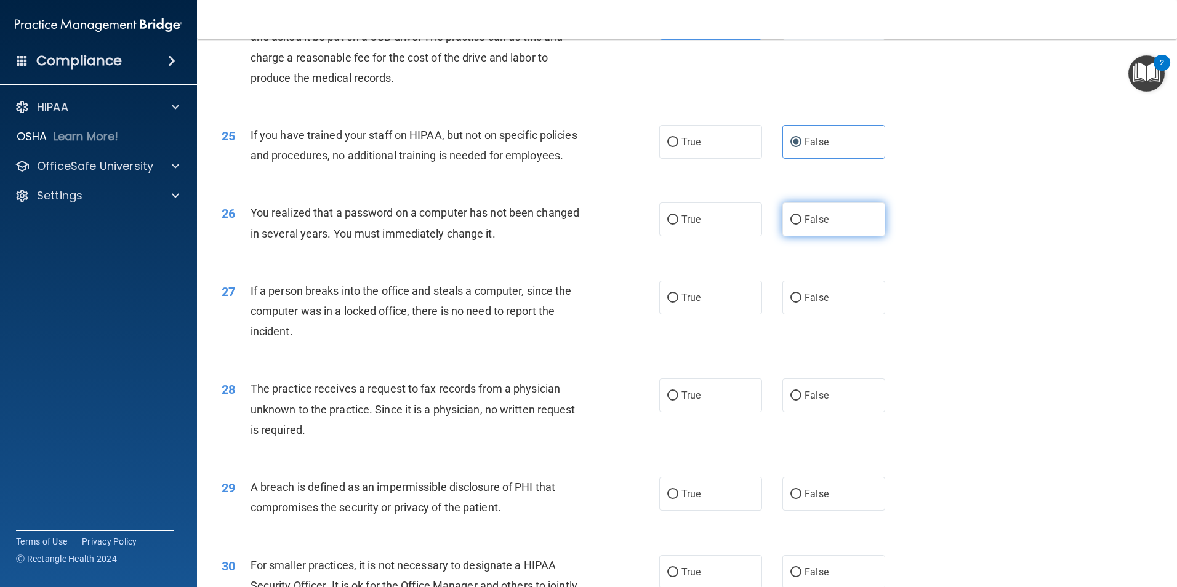
radio input "true"
click at [698, 236] on label "True" at bounding box center [710, 219] width 103 height 34
click at [678, 225] on input "True" at bounding box center [672, 219] width 11 height 9
radio input "true"
click at [839, 236] on label "False" at bounding box center [833, 219] width 103 height 34
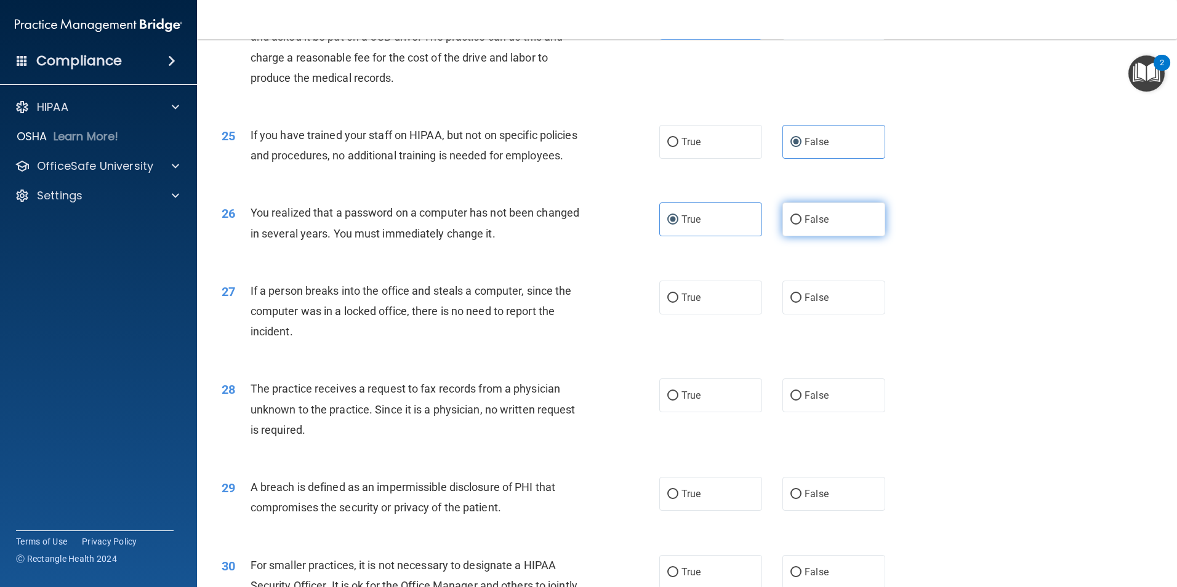
click at [801, 225] on input "False" at bounding box center [795, 219] width 11 height 9
radio input "true"
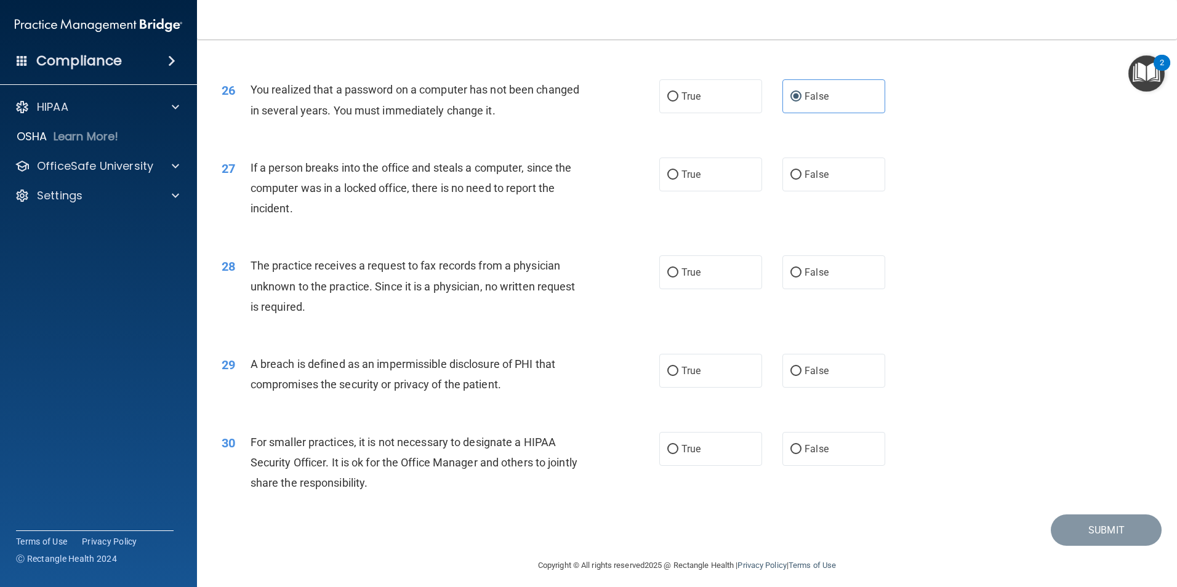
scroll to position [2338, 0]
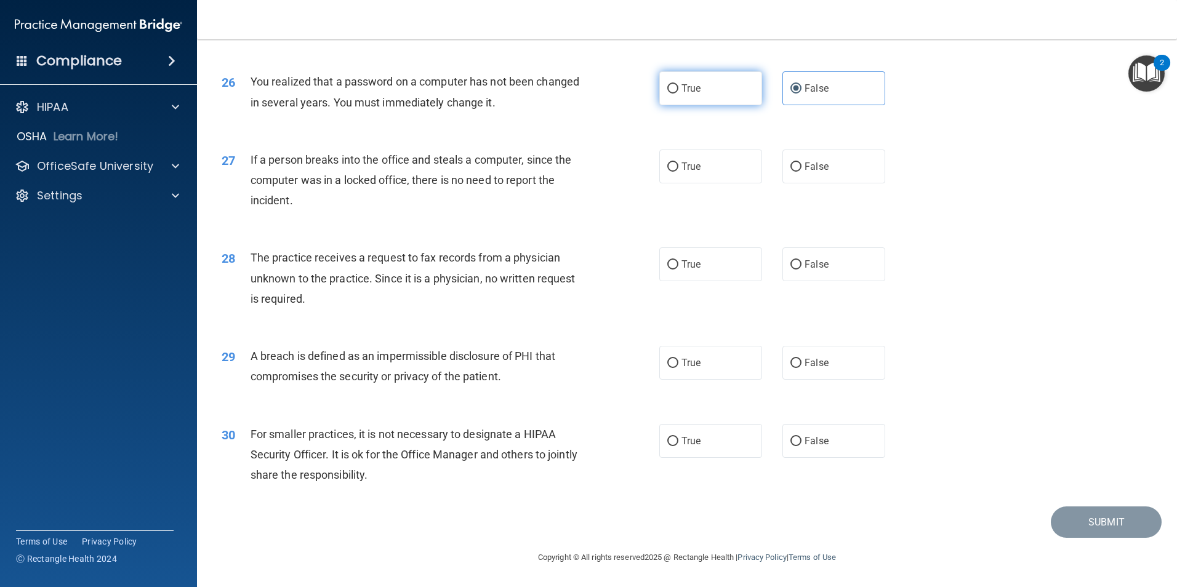
click at [719, 105] on label "True" at bounding box center [710, 88] width 103 height 34
click at [678, 94] on input "True" at bounding box center [672, 88] width 11 height 9
radio input "true"
click at [859, 104] on label "False" at bounding box center [833, 88] width 103 height 34
click at [801, 94] on input "False" at bounding box center [795, 88] width 11 height 9
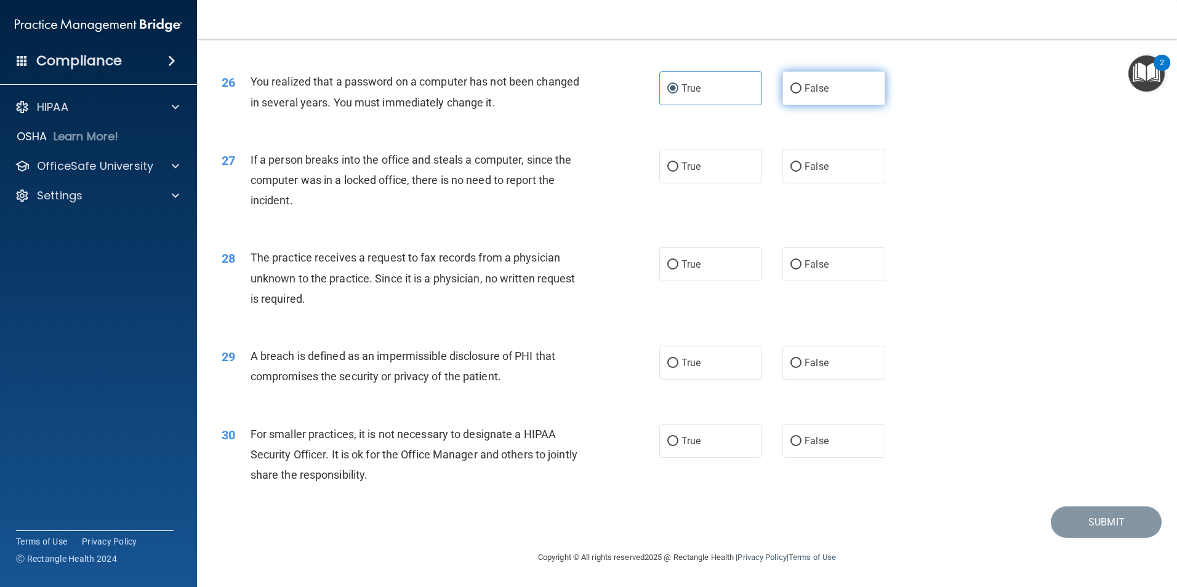
radio input "true"
radio input "false"
click at [823, 172] on label "False" at bounding box center [833, 167] width 103 height 34
click at [801, 172] on input "False" at bounding box center [795, 166] width 11 height 9
radio input "true"
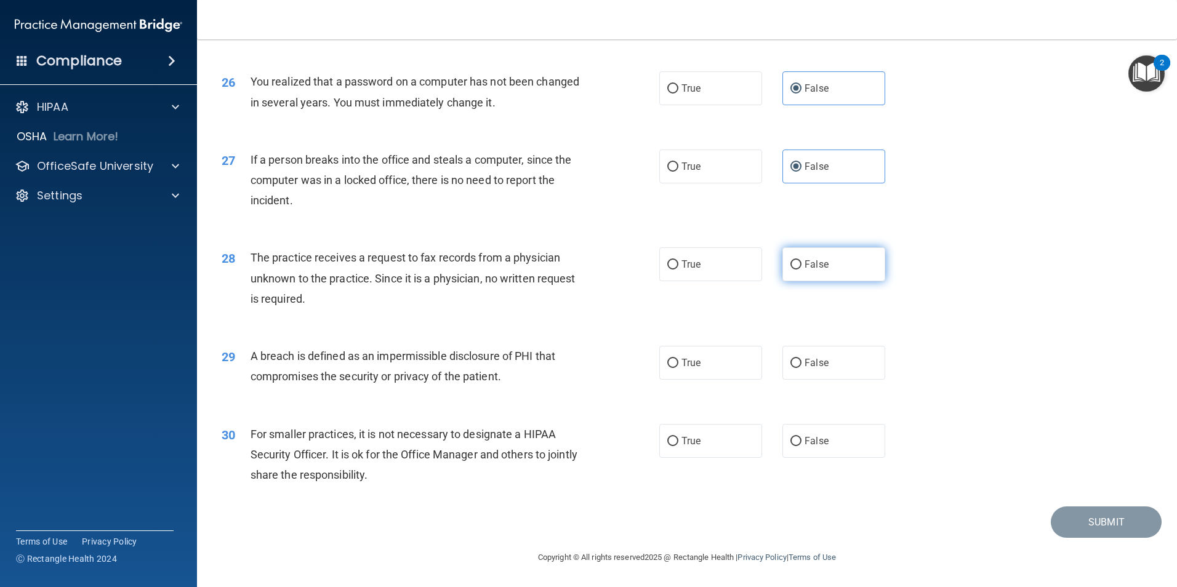
click at [820, 280] on label "False" at bounding box center [833, 264] width 103 height 34
click at [801, 270] on input "False" at bounding box center [795, 264] width 11 height 9
radio input "true"
click at [681, 367] on span "True" at bounding box center [690, 363] width 19 height 12
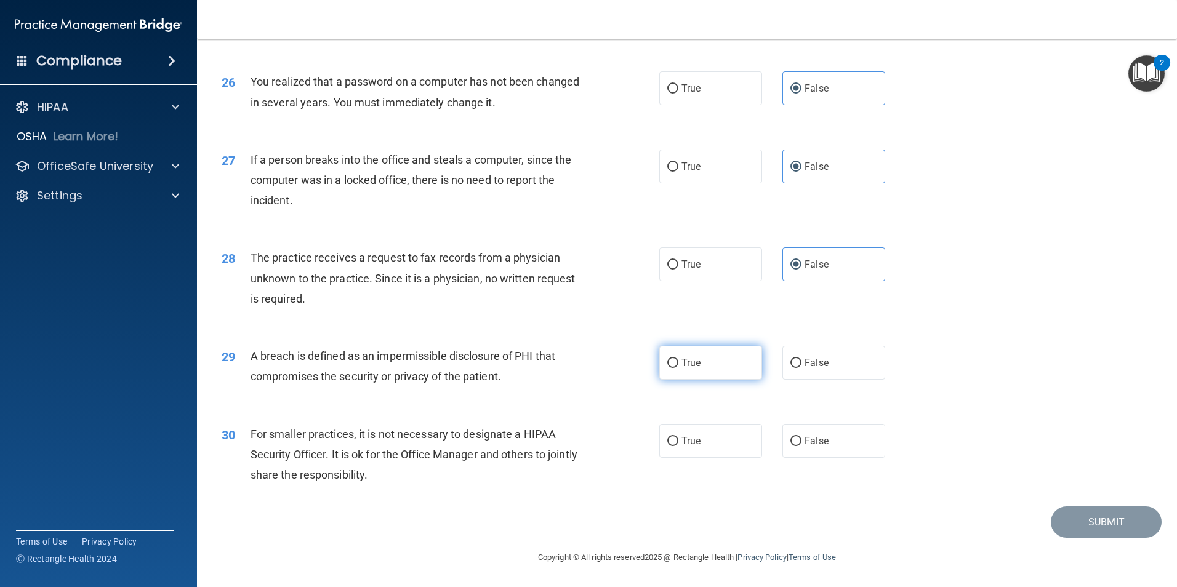
click at [678, 367] on input "True" at bounding box center [672, 363] width 11 height 9
radio input "true"
click at [782, 439] on label "False" at bounding box center [833, 441] width 103 height 34
click at [790, 439] on input "False" at bounding box center [795, 441] width 11 height 9
radio input "true"
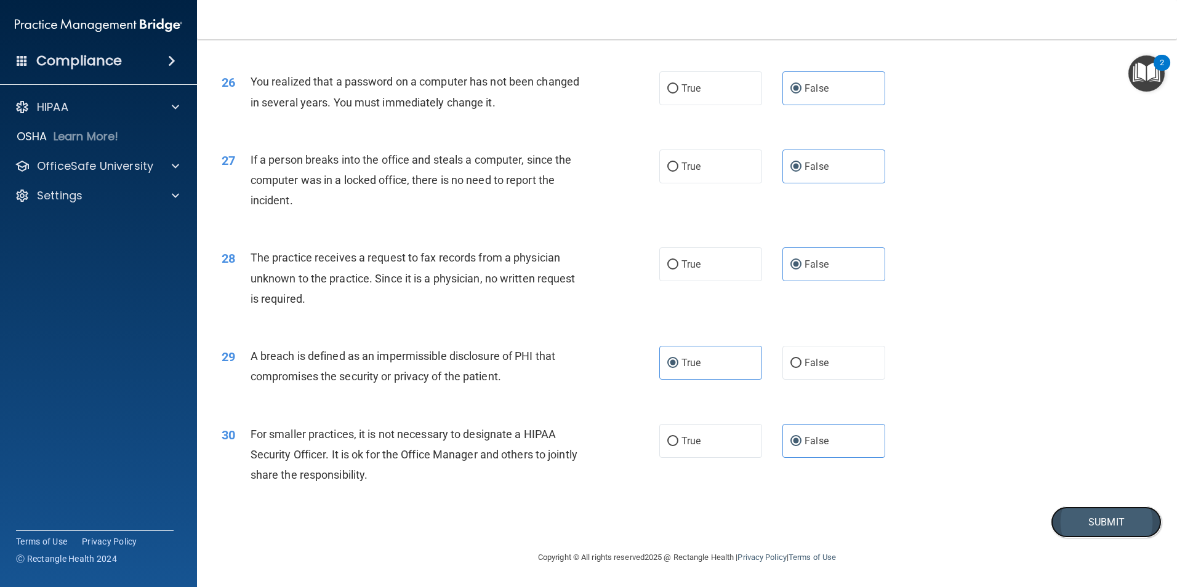
click at [1061, 528] on button "Submit" at bounding box center [1105, 521] width 111 height 31
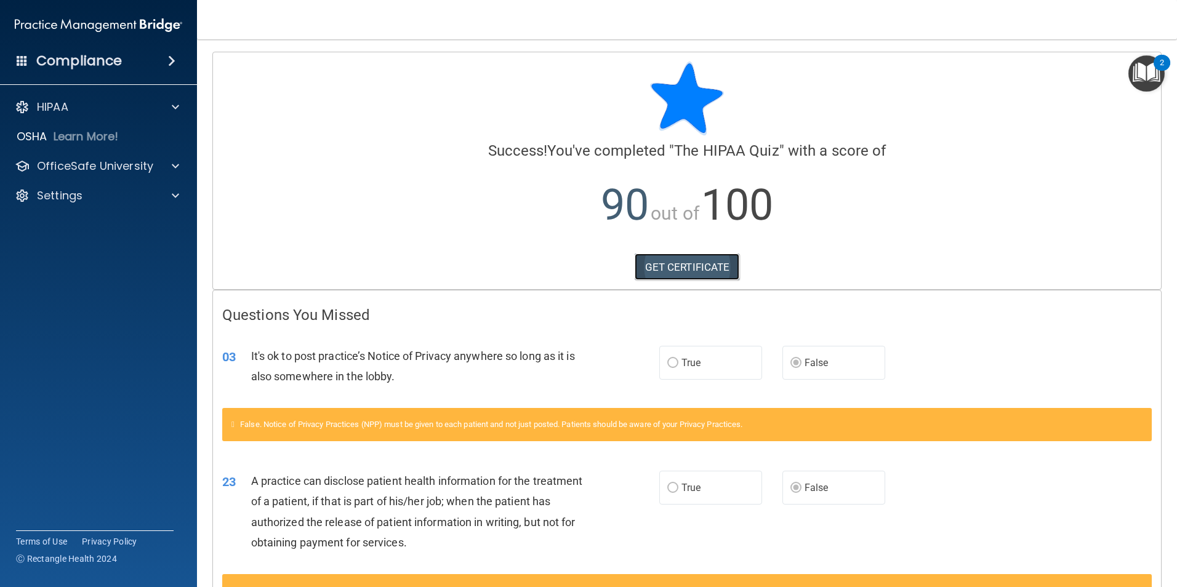
click at [702, 269] on link "GET CERTIFICATE" at bounding box center [686, 267] width 105 height 27
click at [121, 162] on p "OfficeSafe University" at bounding box center [95, 166] width 116 height 15
click at [153, 191] on img at bounding box center [149, 195] width 15 height 15
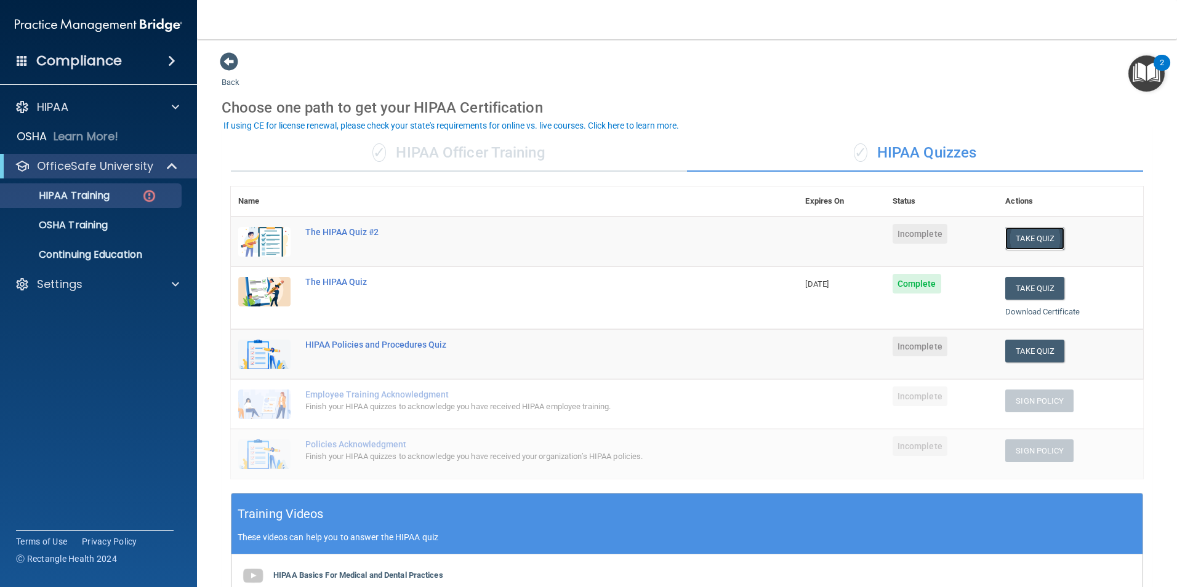
click at [1032, 234] on button "Take Quiz" at bounding box center [1034, 238] width 59 height 23
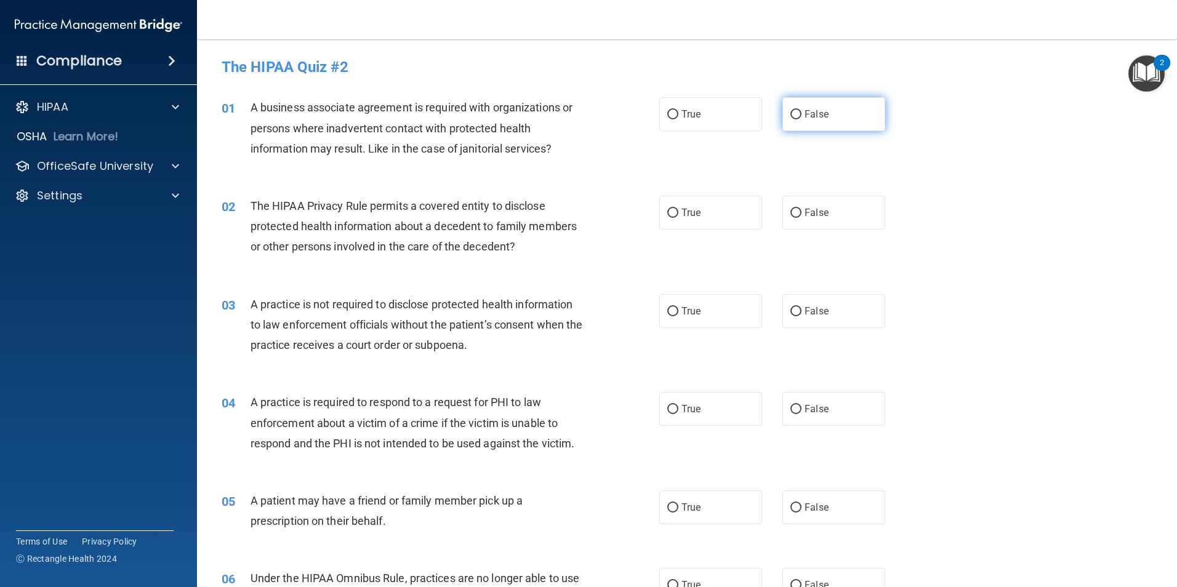
click at [804, 119] on span "False" at bounding box center [816, 114] width 24 height 12
click at [801, 119] on input "False" at bounding box center [795, 114] width 11 height 9
radio input "true"
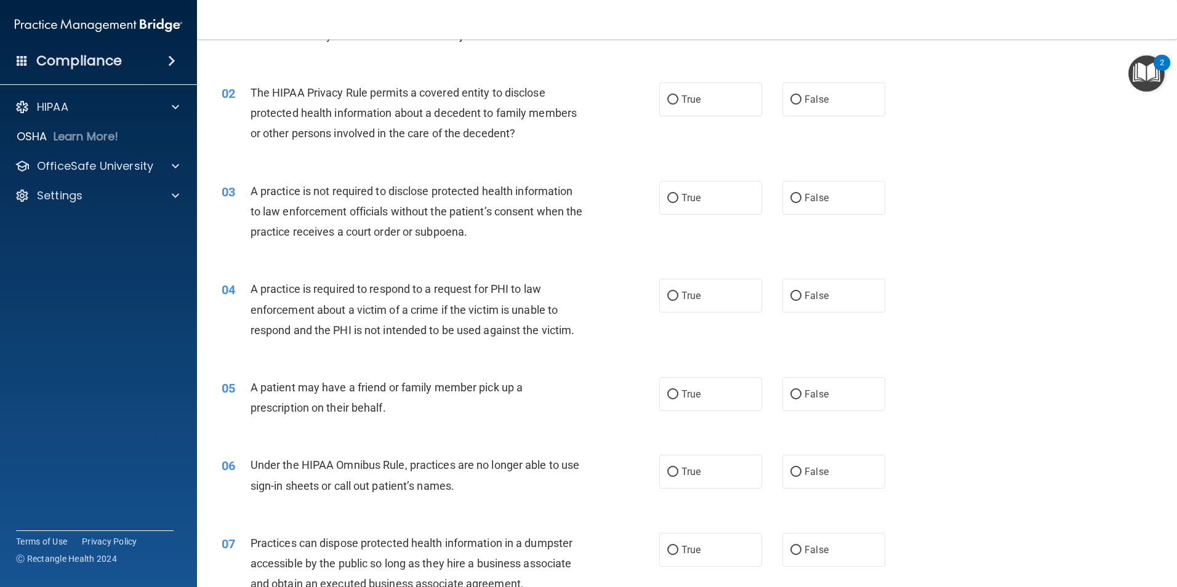
scroll to position [123, 0]
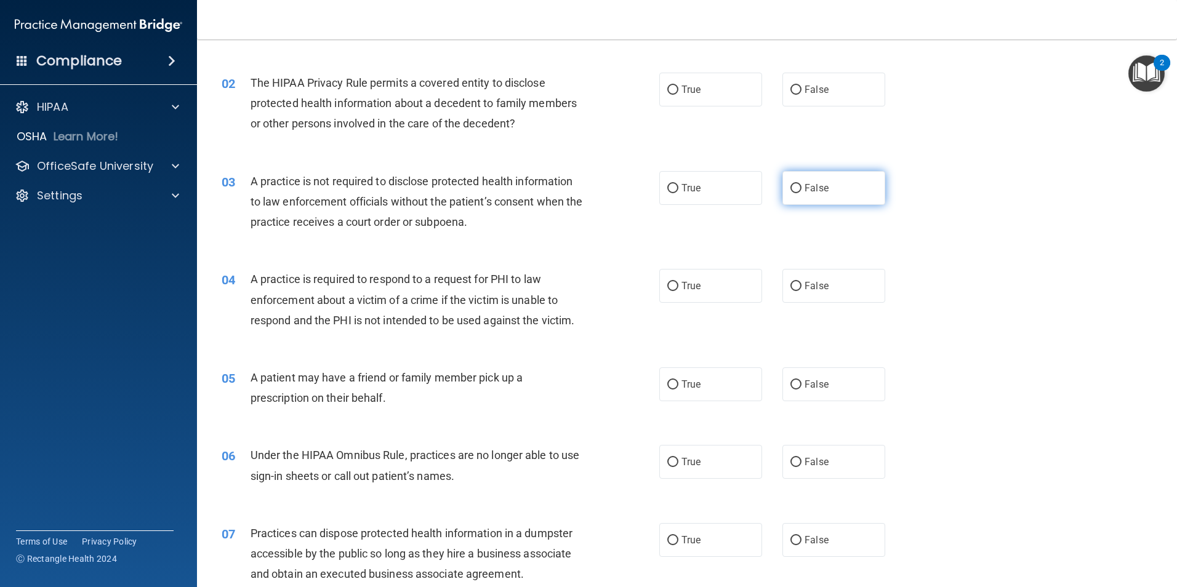
click at [822, 194] on label "False" at bounding box center [833, 188] width 103 height 34
click at [801, 193] on input "False" at bounding box center [795, 188] width 11 height 9
radio input "true"
click at [711, 279] on label "True" at bounding box center [710, 286] width 103 height 34
click at [678, 282] on input "True" at bounding box center [672, 286] width 11 height 9
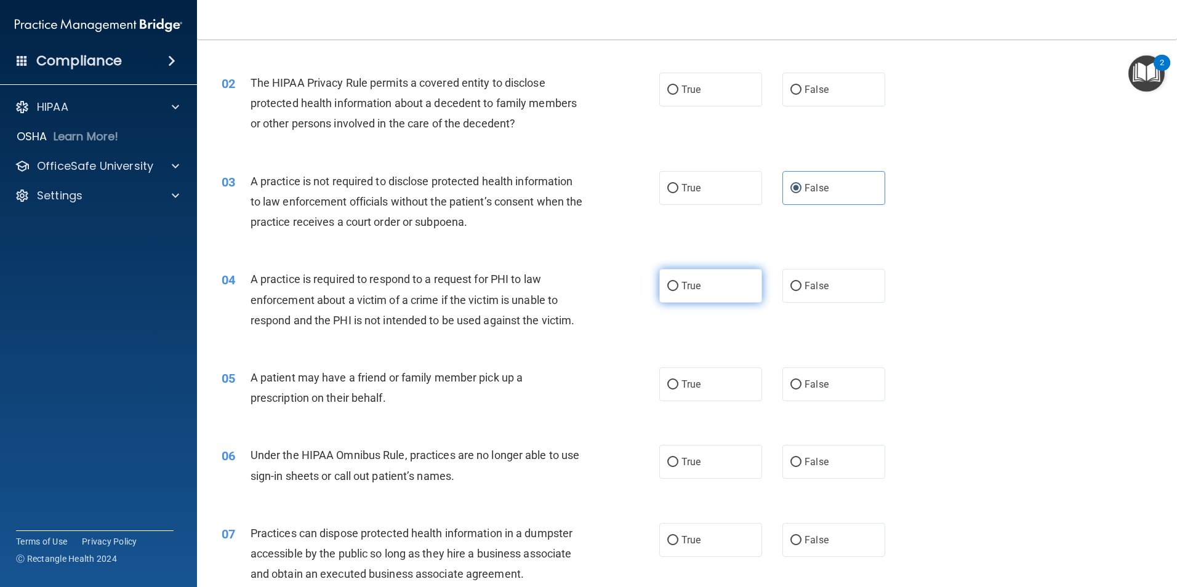
radio input "true"
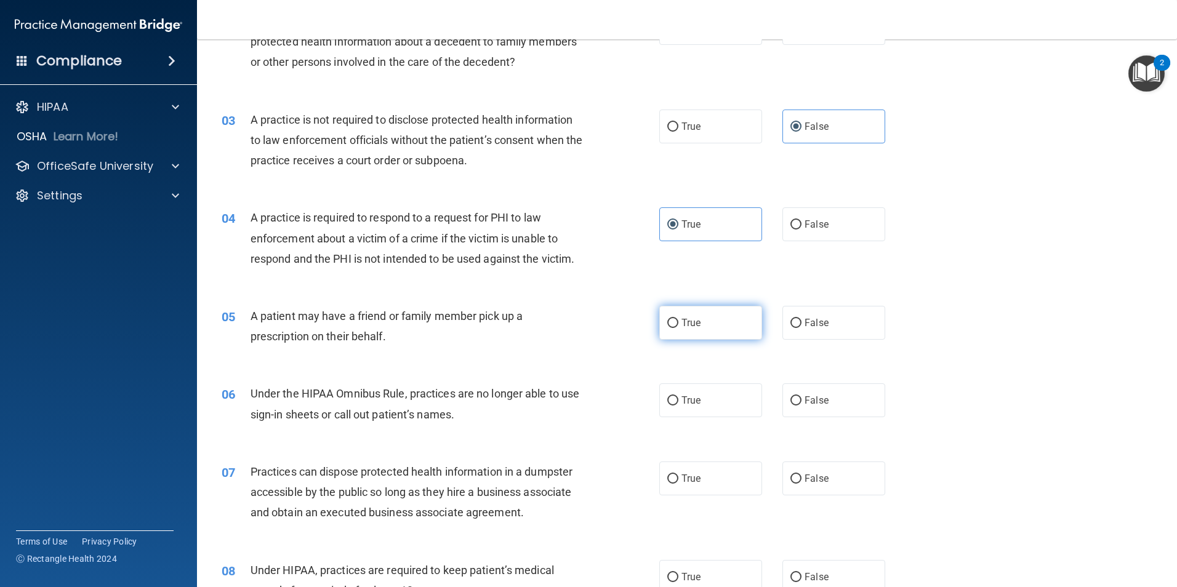
click at [714, 327] on label "True" at bounding box center [710, 323] width 103 height 34
click at [678, 327] on input "True" at bounding box center [672, 323] width 11 height 9
radio input "true"
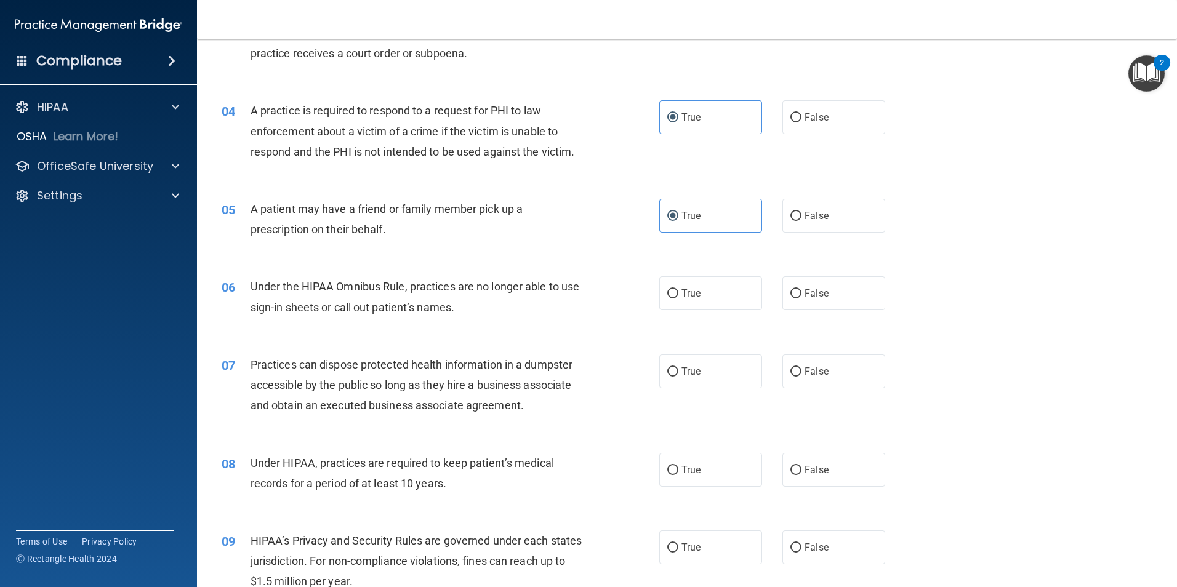
scroll to position [308, 0]
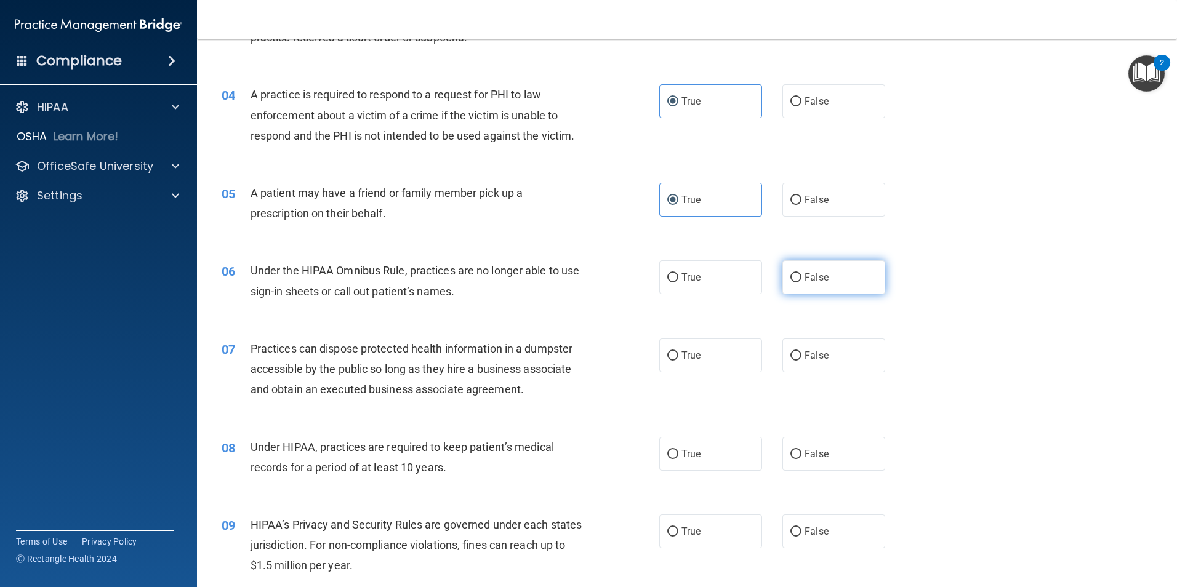
click at [824, 285] on label "False" at bounding box center [833, 277] width 103 height 34
click at [801, 282] on input "False" at bounding box center [795, 277] width 11 height 9
radio input "true"
click at [830, 350] on label "False" at bounding box center [833, 355] width 103 height 34
click at [801, 351] on input "False" at bounding box center [795, 355] width 11 height 9
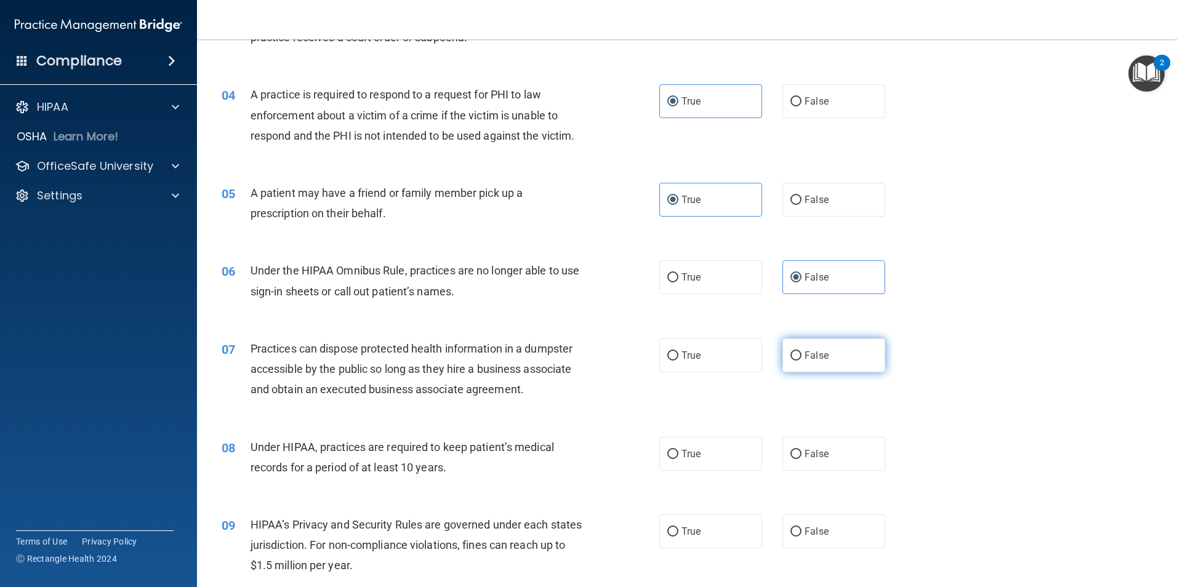
radio input "true"
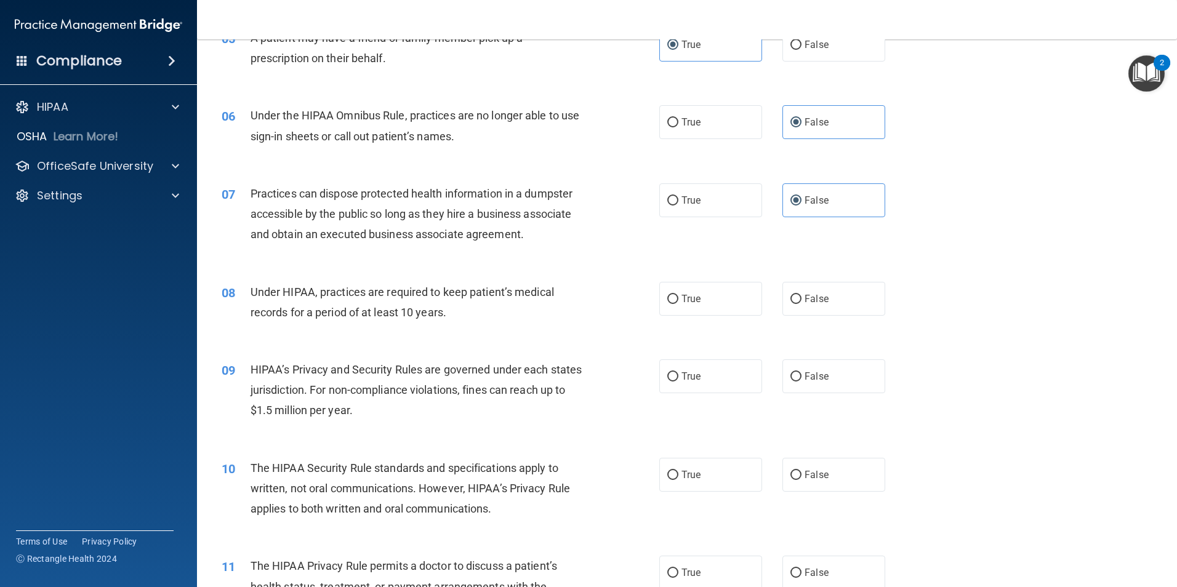
scroll to position [492, 0]
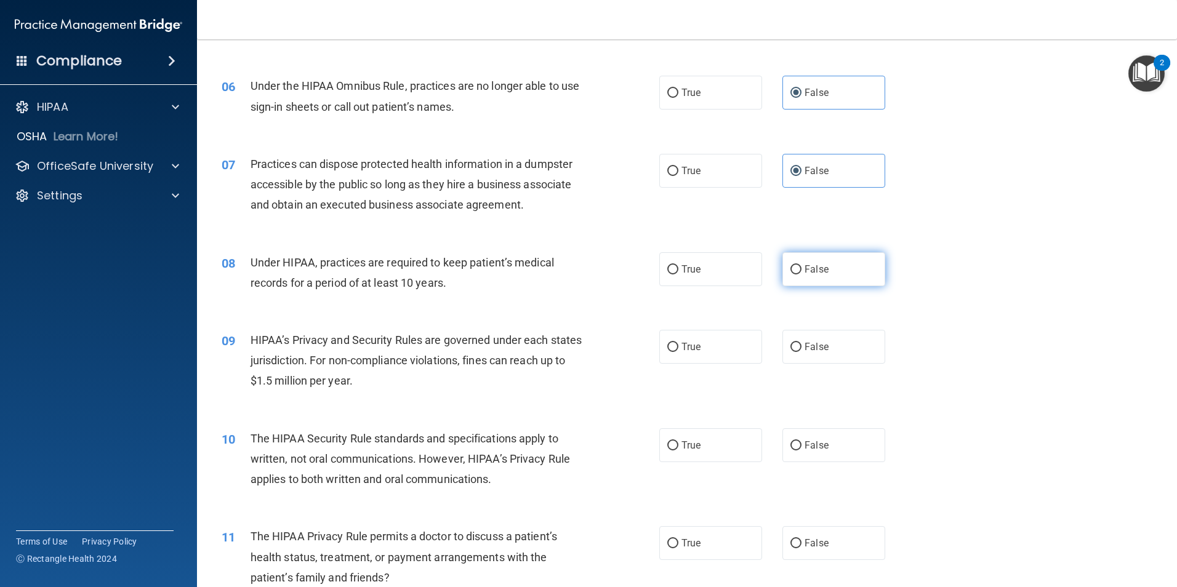
click at [844, 274] on label "False" at bounding box center [833, 269] width 103 height 34
click at [801, 274] on input "False" at bounding box center [795, 269] width 11 height 9
radio input "true"
click at [708, 275] on label "True" at bounding box center [710, 269] width 103 height 34
click at [678, 274] on input "True" at bounding box center [672, 269] width 11 height 9
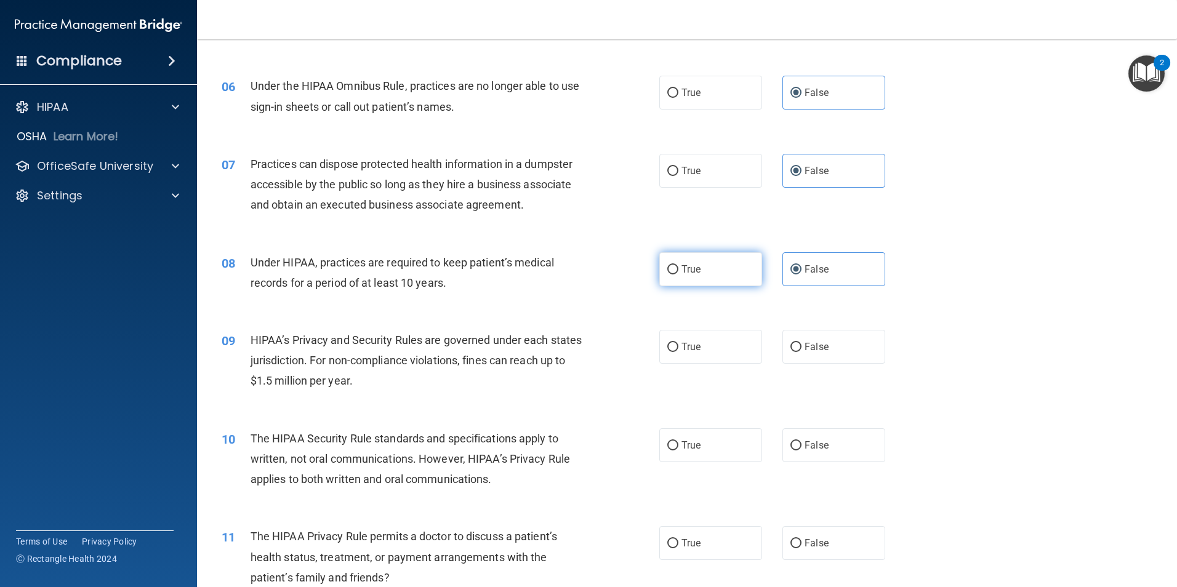
radio input "true"
radio input "false"
click at [723, 361] on label "True" at bounding box center [710, 347] width 103 height 34
click at [678, 352] on input "True" at bounding box center [672, 347] width 11 height 9
radio input "true"
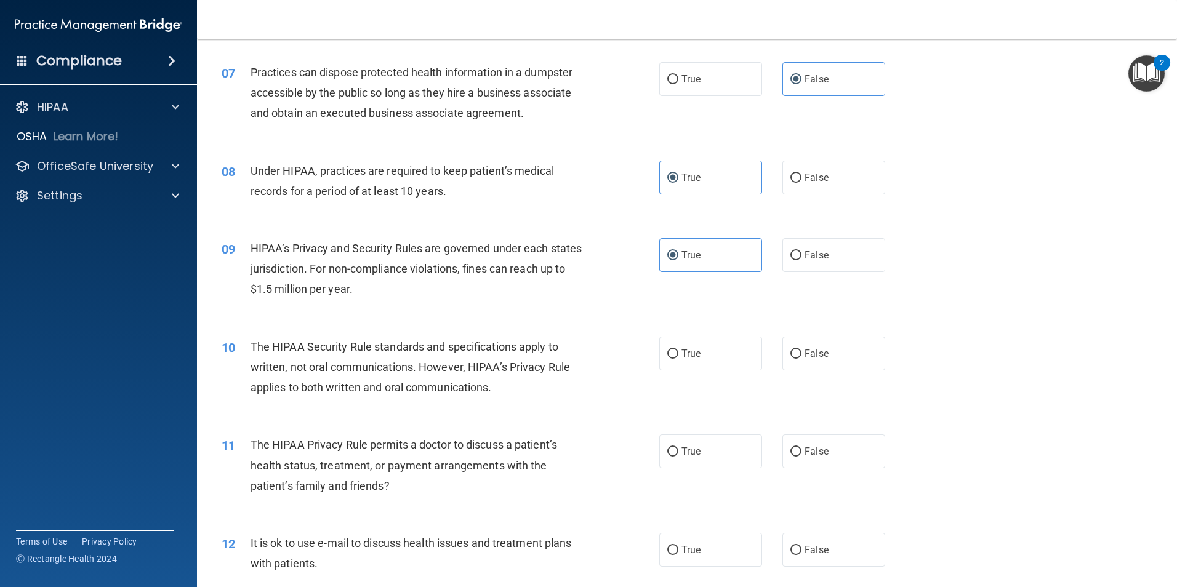
scroll to position [615, 0]
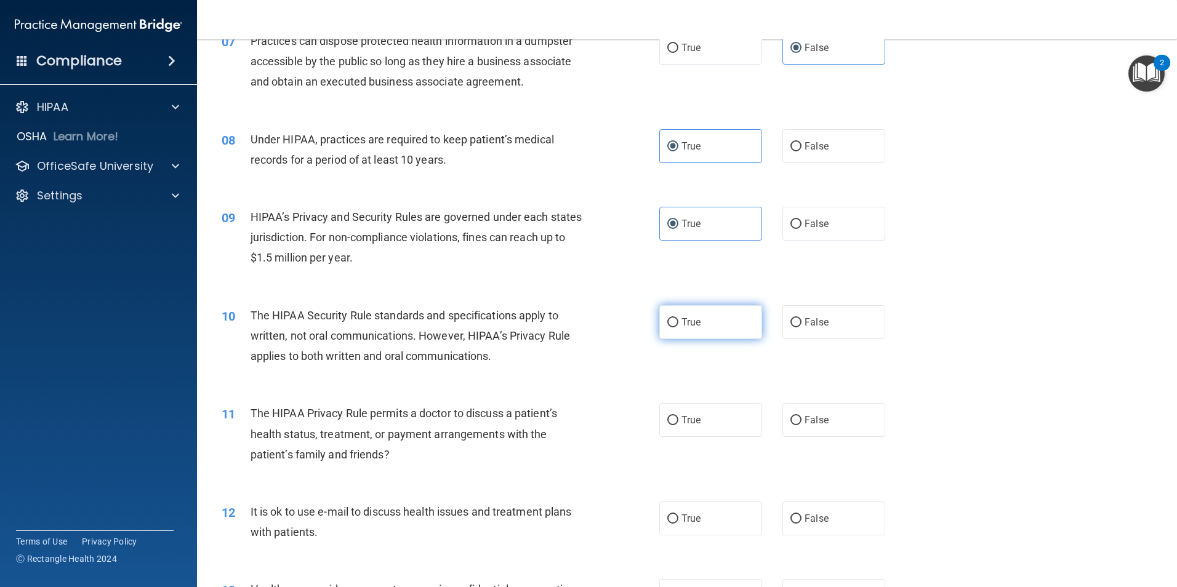
click at [721, 327] on label "True" at bounding box center [710, 322] width 103 height 34
click at [678, 327] on input "True" at bounding box center [672, 322] width 11 height 9
radio input "true"
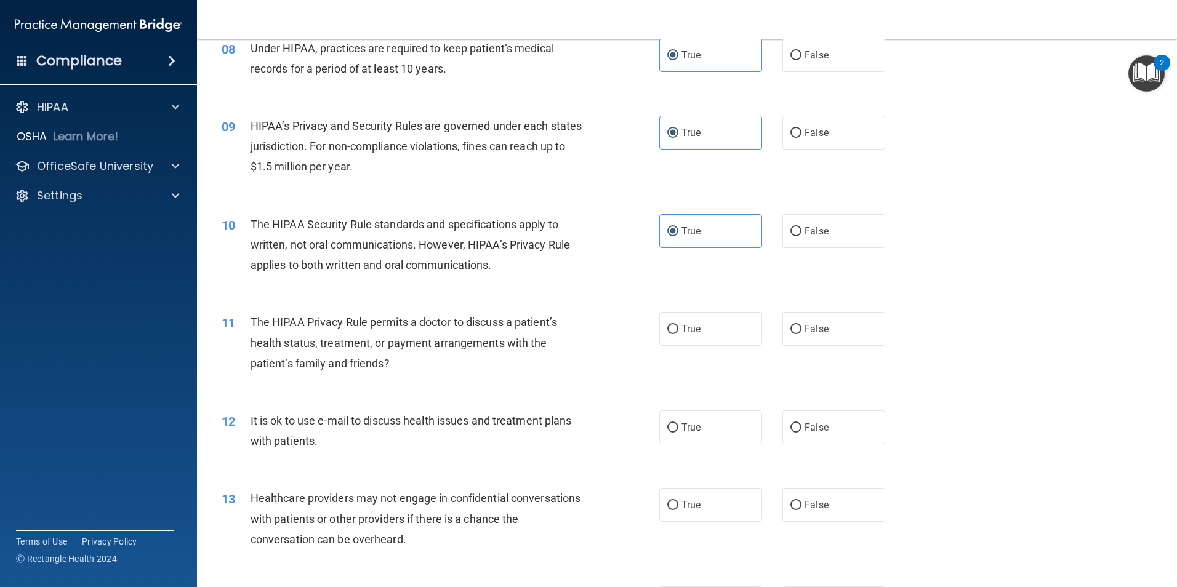
scroll to position [738, 0]
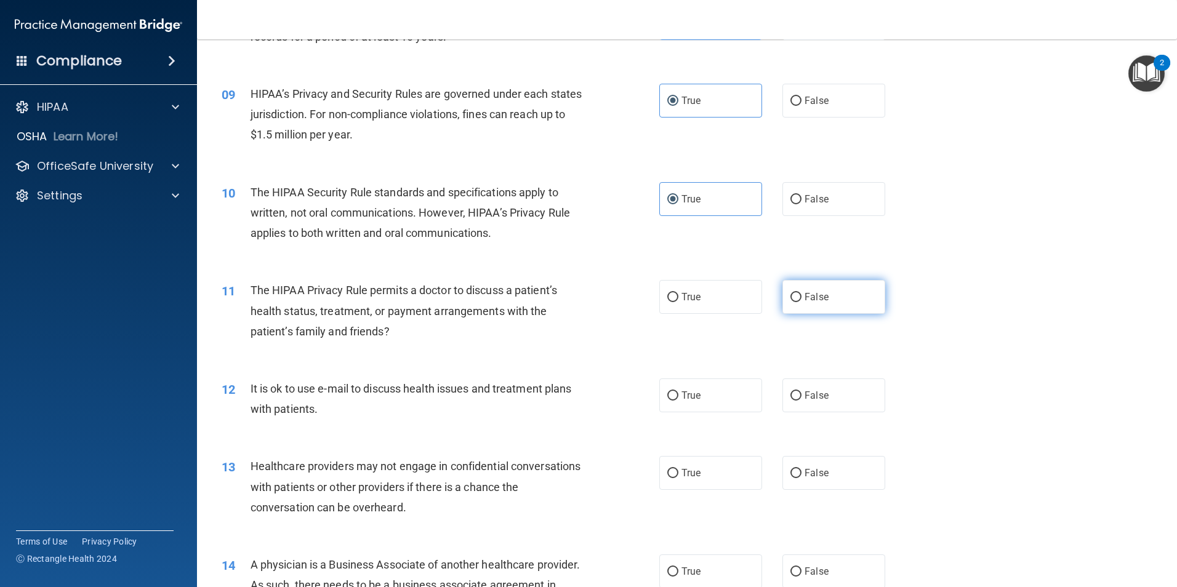
click at [836, 302] on label "False" at bounding box center [833, 297] width 103 height 34
click at [801, 302] on input "False" at bounding box center [795, 297] width 11 height 9
radio input "true"
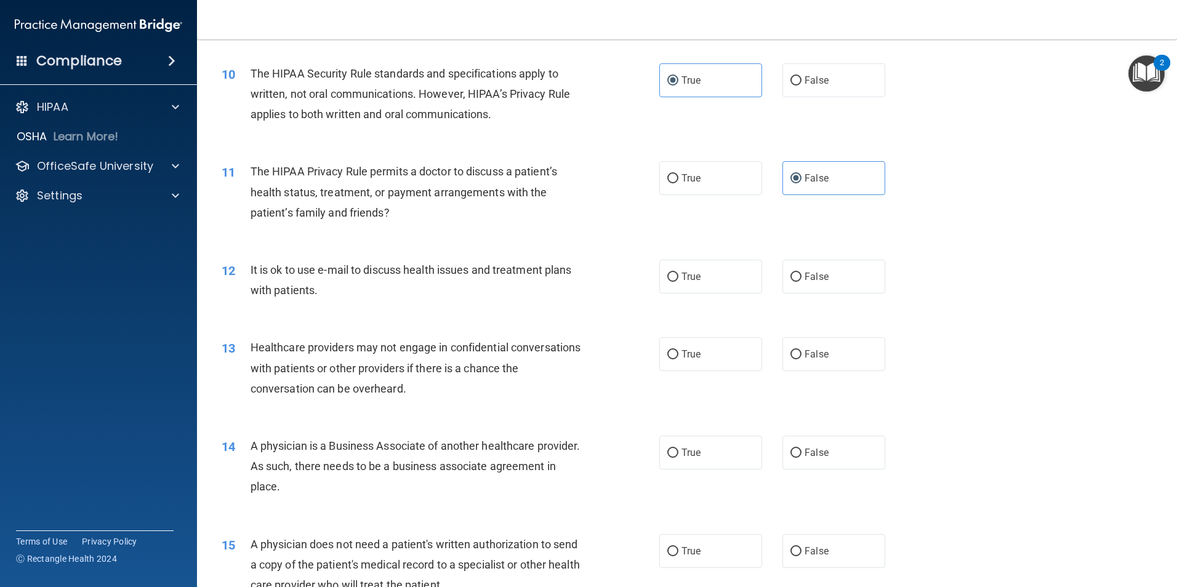
scroll to position [861, 0]
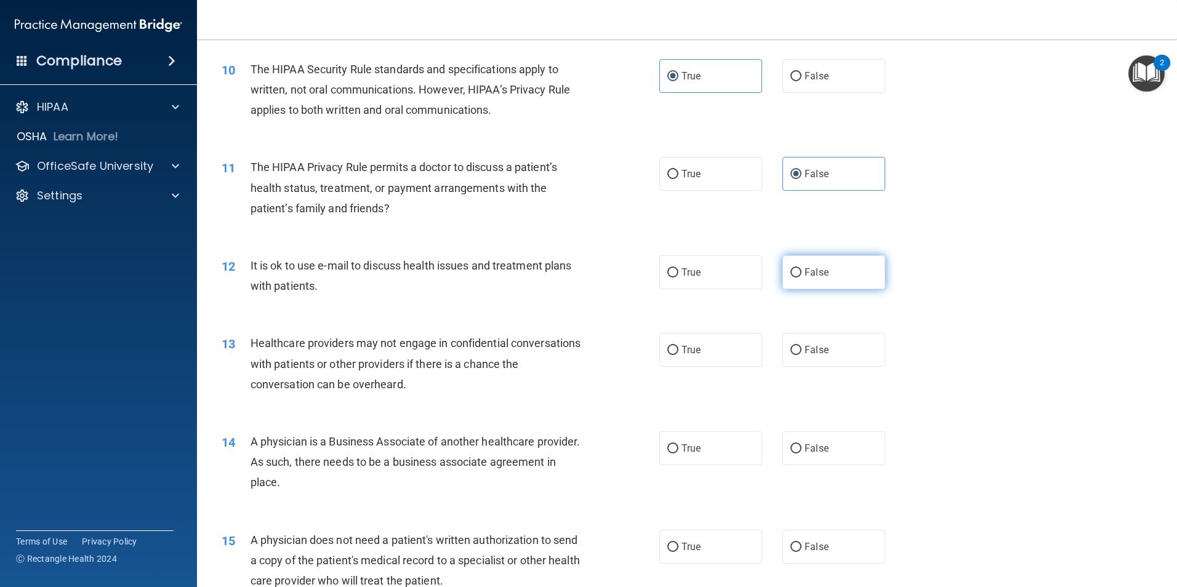
click at [838, 286] on label "False" at bounding box center [833, 272] width 103 height 34
click at [801, 278] on input "False" at bounding box center [795, 272] width 11 height 9
radio input "true"
click at [720, 361] on label "True" at bounding box center [710, 350] width 103 height 34
click at [678, 355] on input "True" at bounding box center [672, 350] width 11 height 9
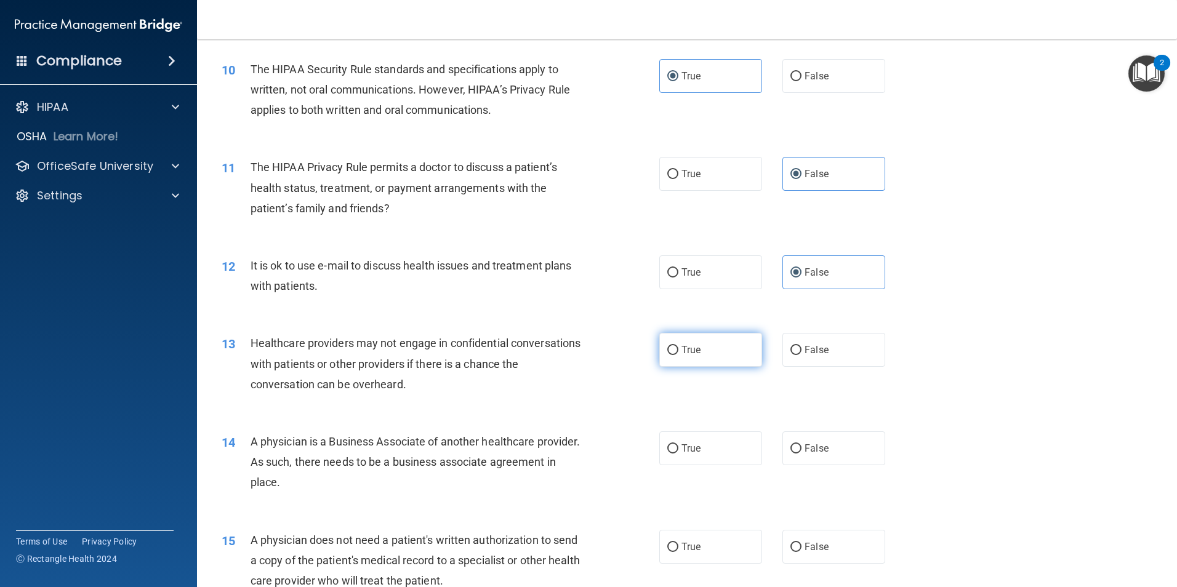
radio input "true"
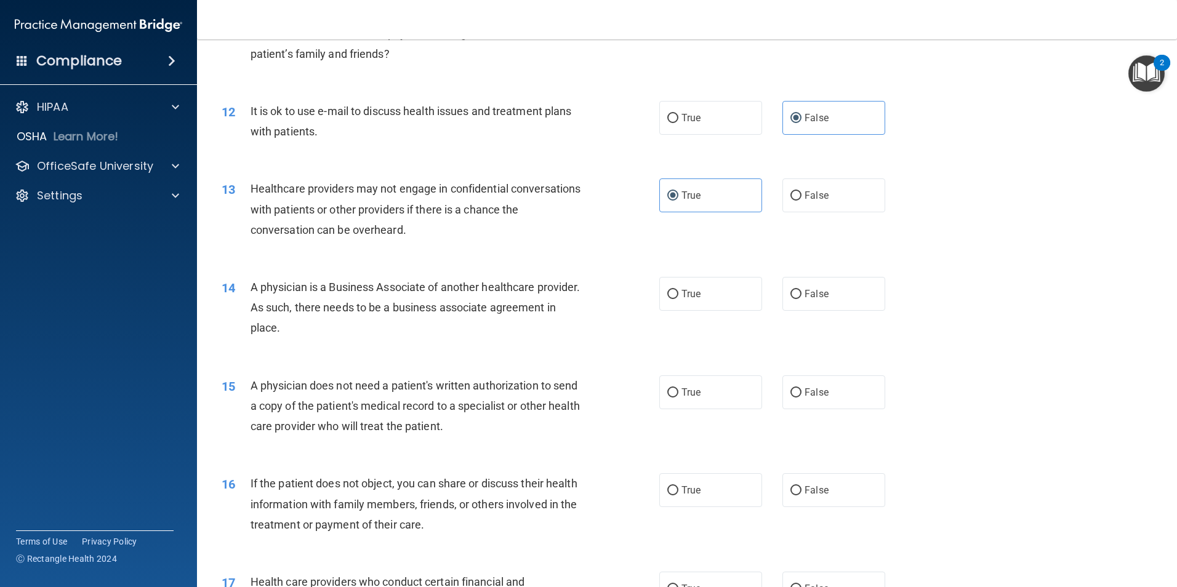
scroll to position [1046, 0]
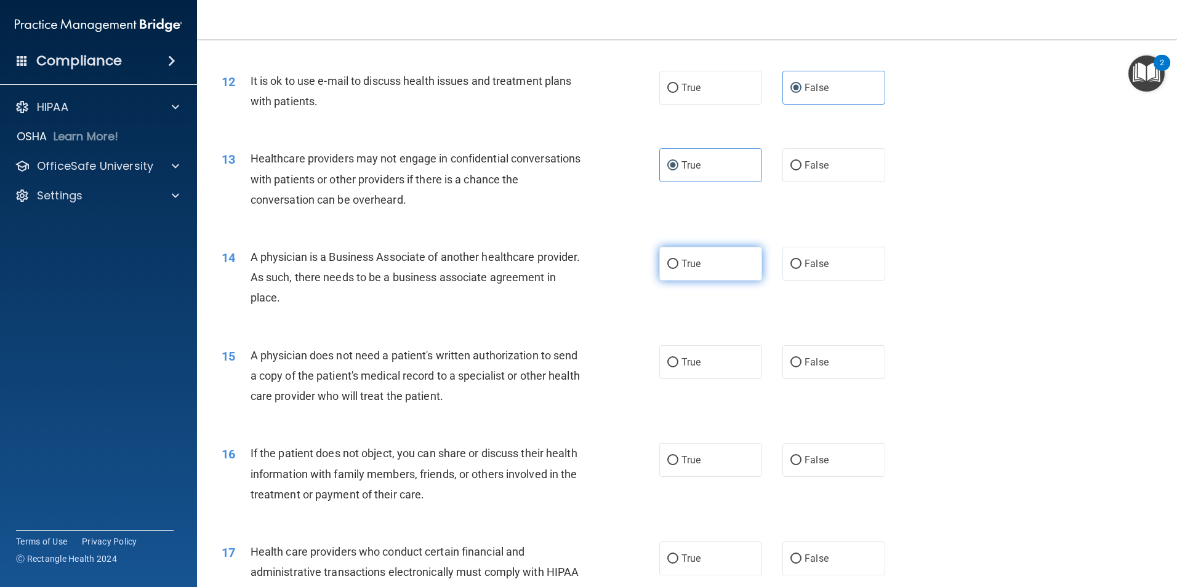
click at [700, 266] on label "True" at bounding box center [710, 264] width 103 height 34
click at [678, 266] on input "True" at bounding box center [672, 264] width 11 height 9
radio input "true"
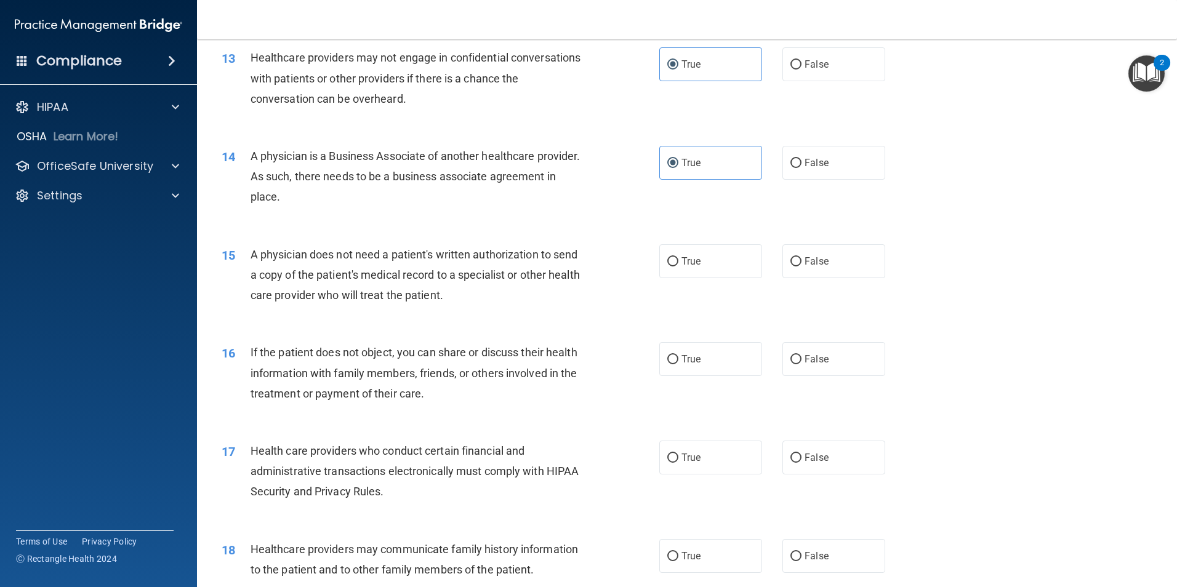
scroll to position [1169, 0]
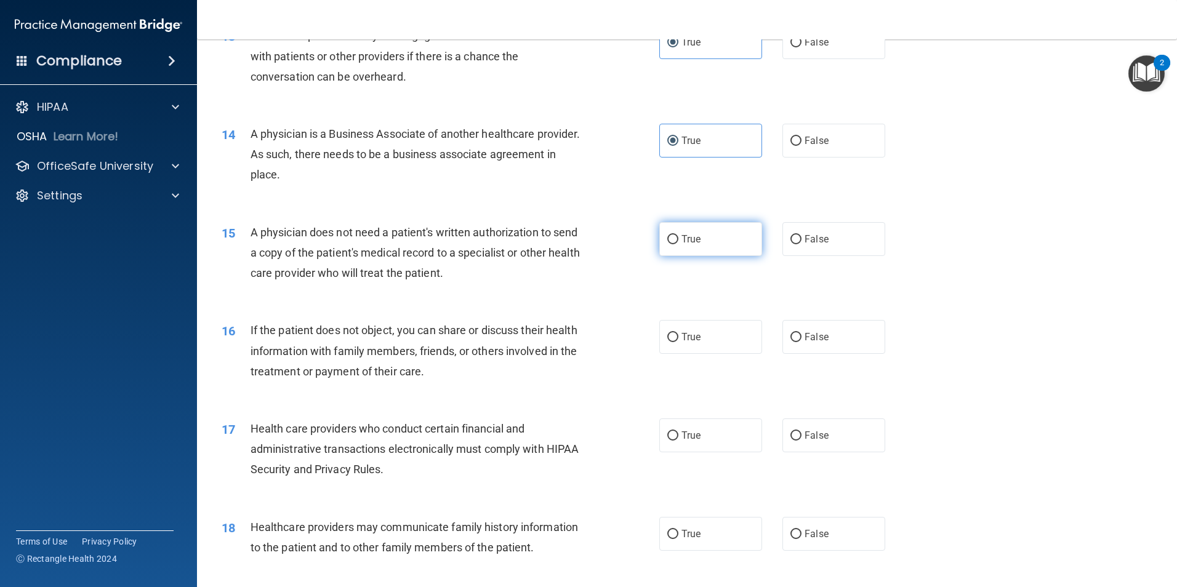
click at [702, 248] on label "True" at bounding box center [710, 239] width 103 height 34
click at [678, 244] on input "True" at bounding box center [672, 239] width 11 height 9
radio input "true"
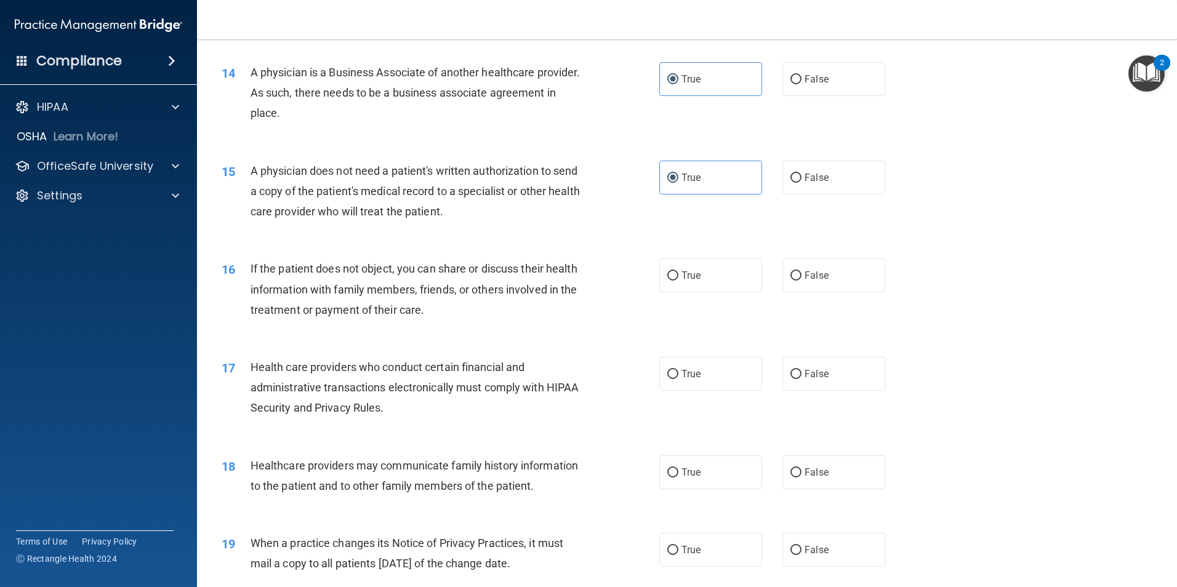
scroll to position [1292, 0]
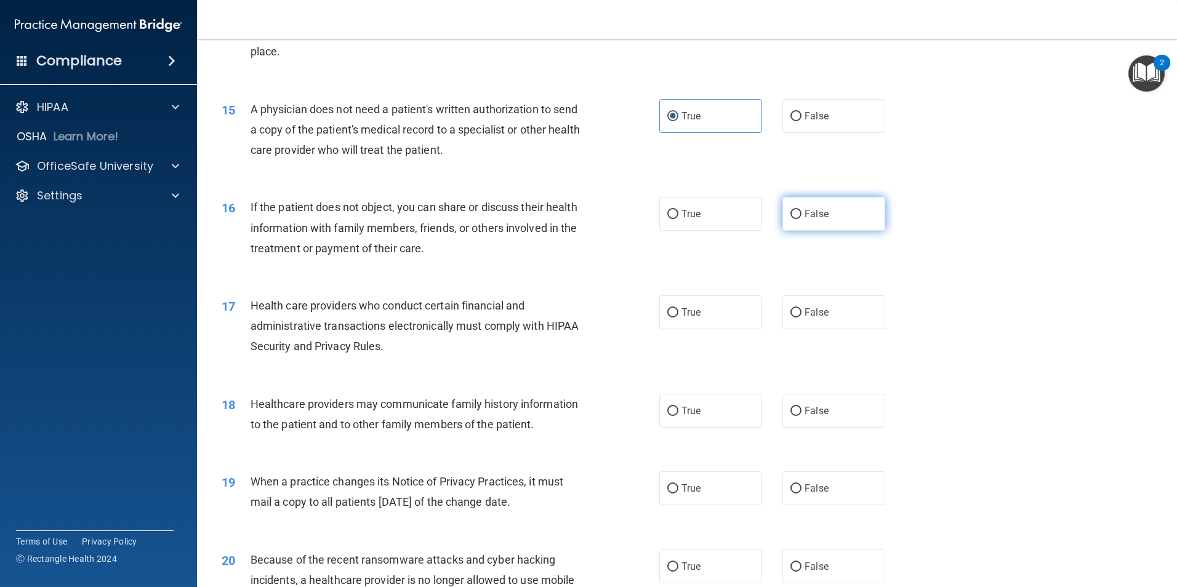
click at [807, 225] on label "False" at bounding box center [833, 214] width 103 height 34
click at [801, 219] on input "False" at bounding box center [795, 214] width 11 height 9
radio input "true"
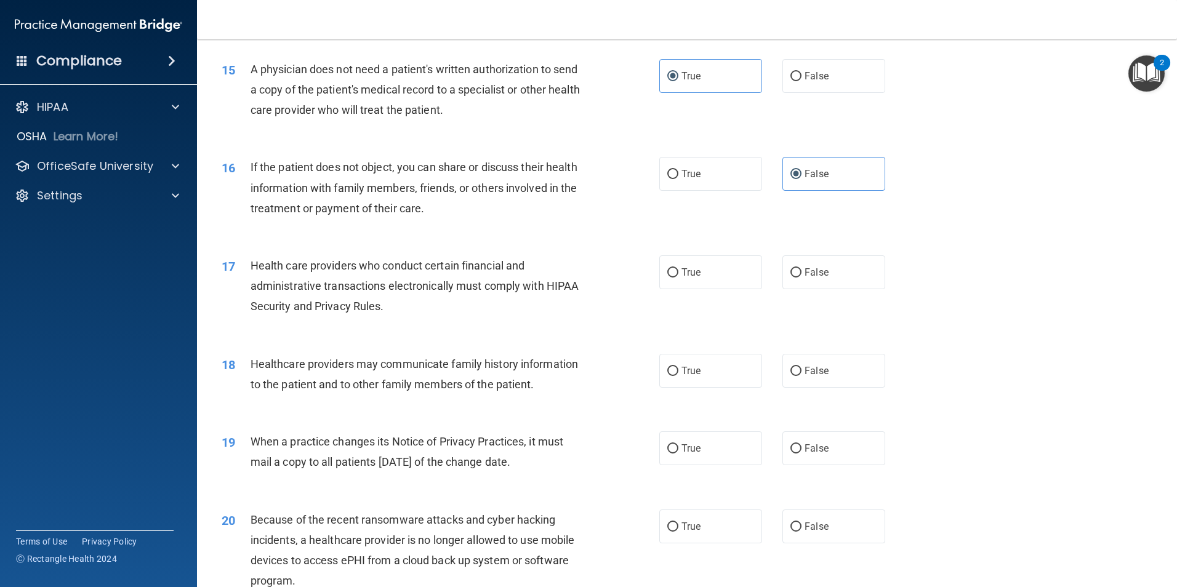
scroll to position [1354, 0]
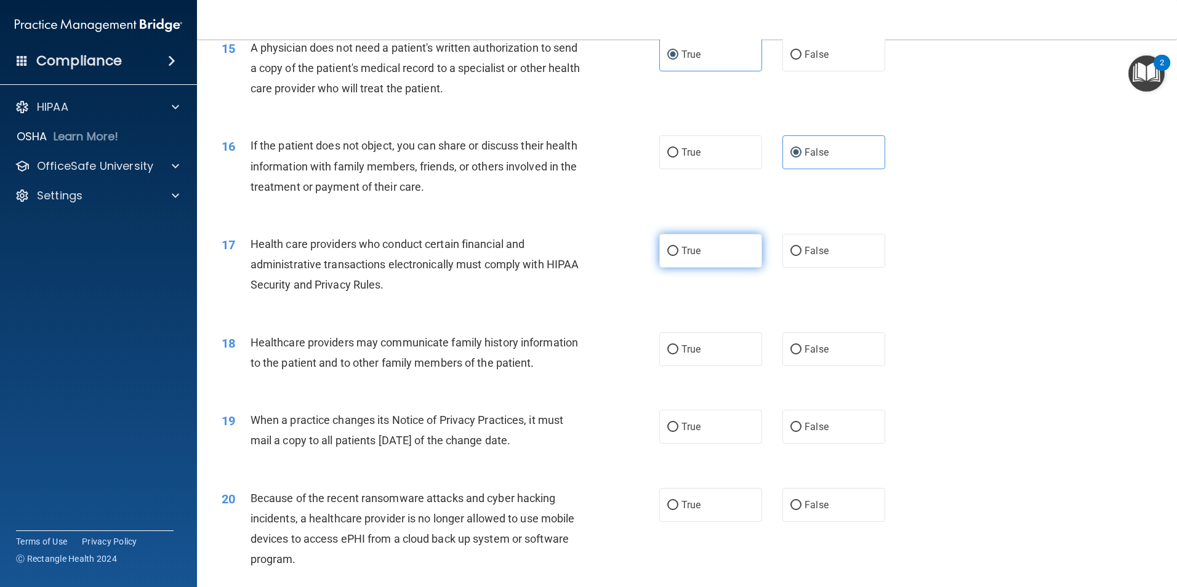
click at [681, 255] on span "True" at bounding box center [690, 251] width 19 height 12
click at [678, 255] on input "True" at bounding box center [672, 251] width 11 height 9
radio input "true"
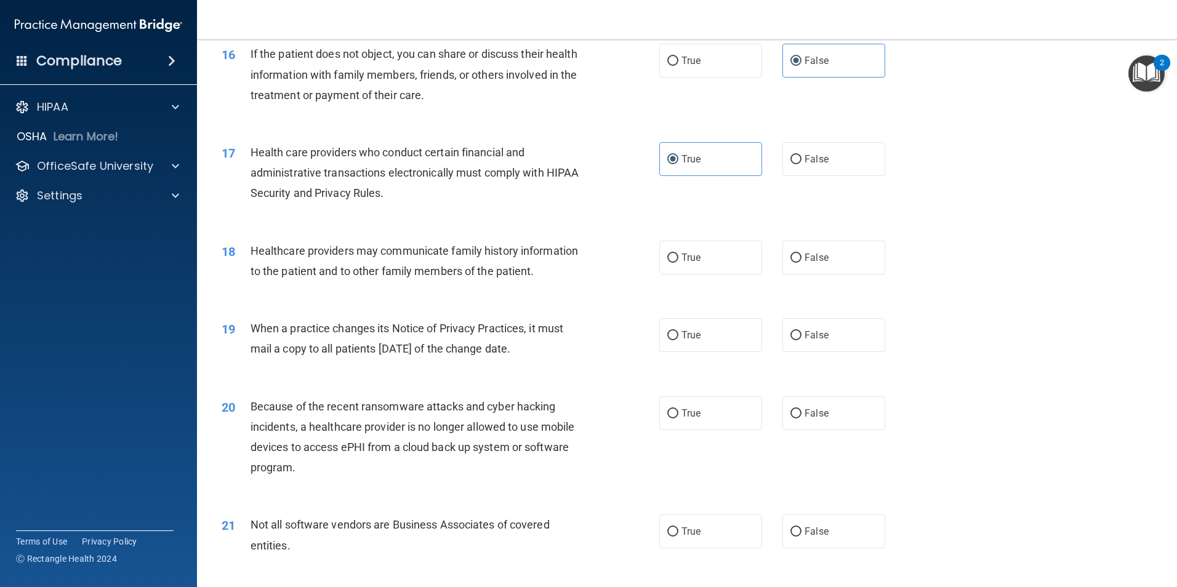
scroll to position [1477, 0]
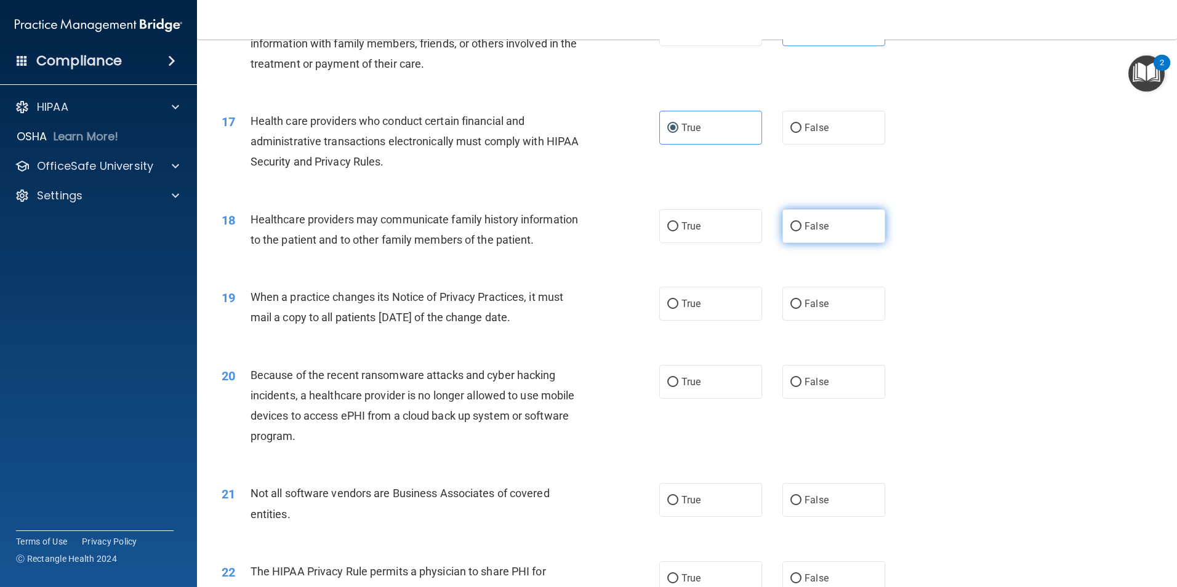
click at [815, 234] on label "False" at bounding box center [833, 226] width 103 height 34
click at [801, 231] on input "False" at bounding box center [795, 226] width 11 height 9
radio input "true"
click at [670, 309] on input "True" at bounding box center [672, 304] width 11 height 9
radio input "true"
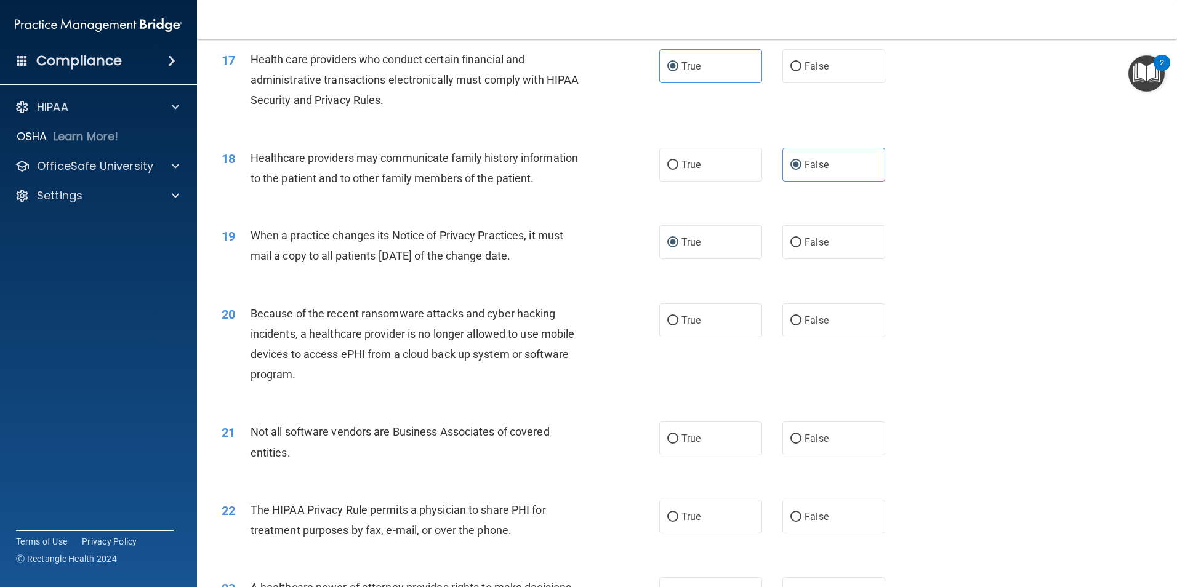
scroll to position [1600, 0]
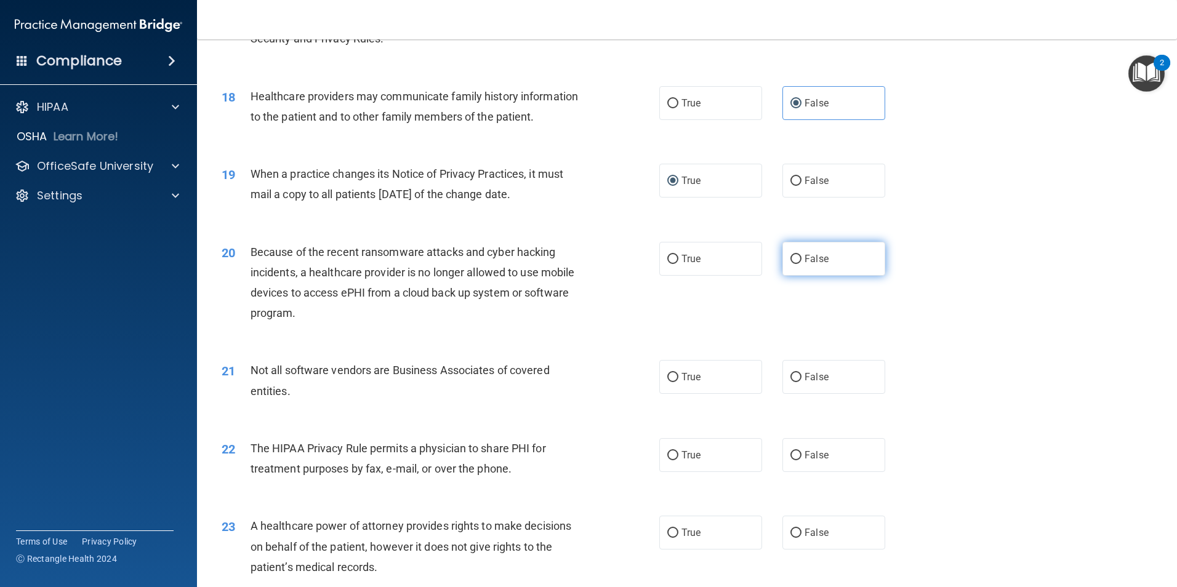
click at [814, 260] on span "False" at bounding box center [816, 259] width 24 height 12
click at [801, 260] on input "False" at bounding box center [795, 259] width 11 height 9
radio input "true"
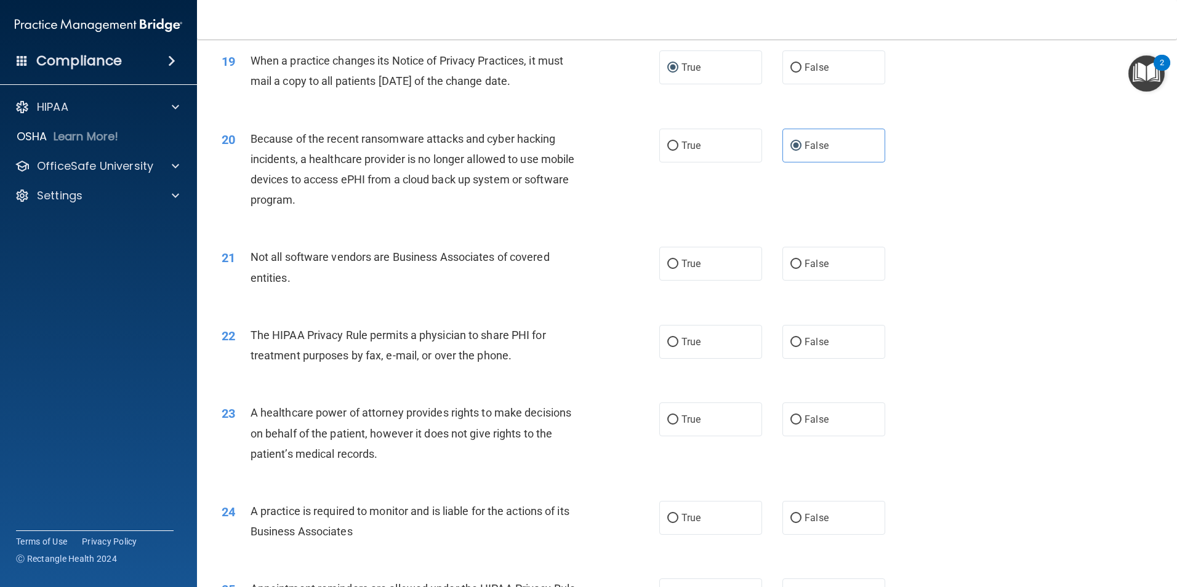
scroll to position [1723, 0]
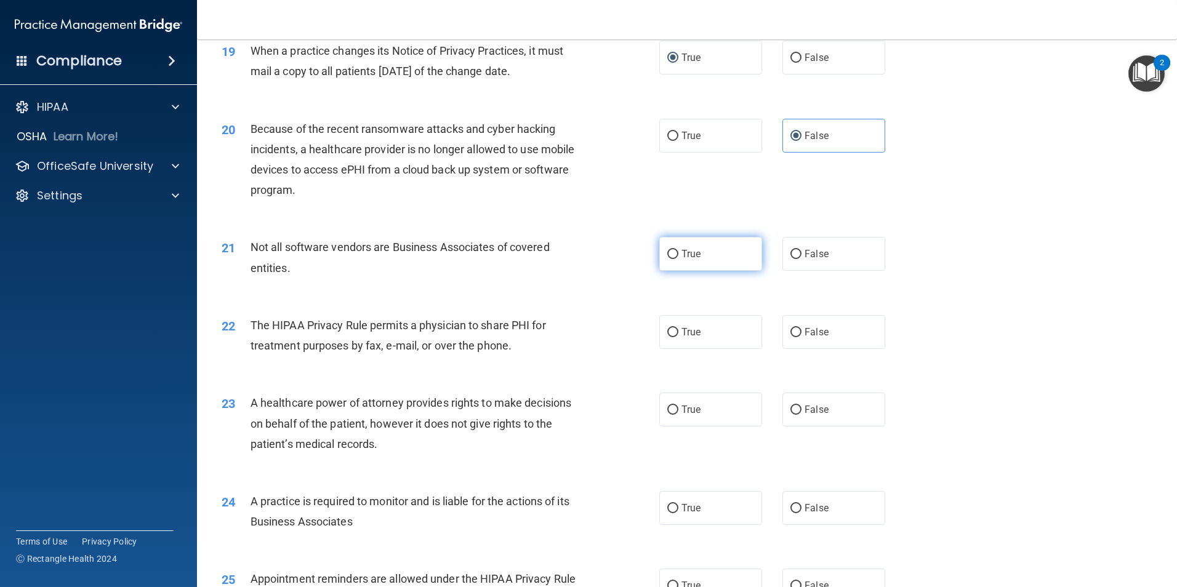
click at [703, 268] on label "True" at bounding box center [710, 254] width 103 height 34
click at [678, 259] on input "True" at bounding box center [672, 254] width 11 height 9
radio input "true"
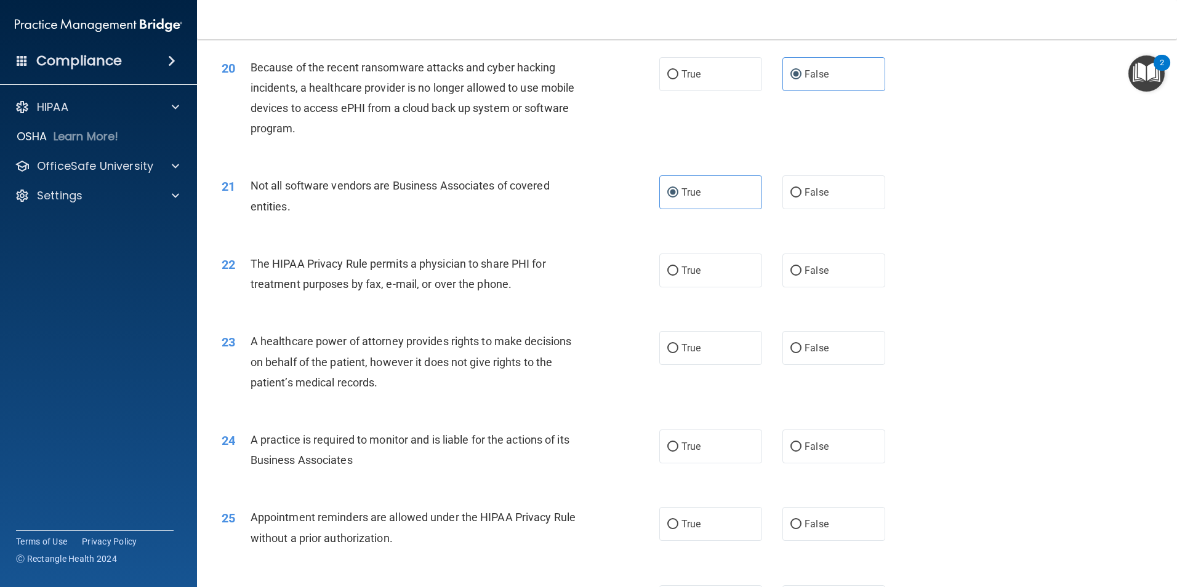
scroll to position [1846, 0]
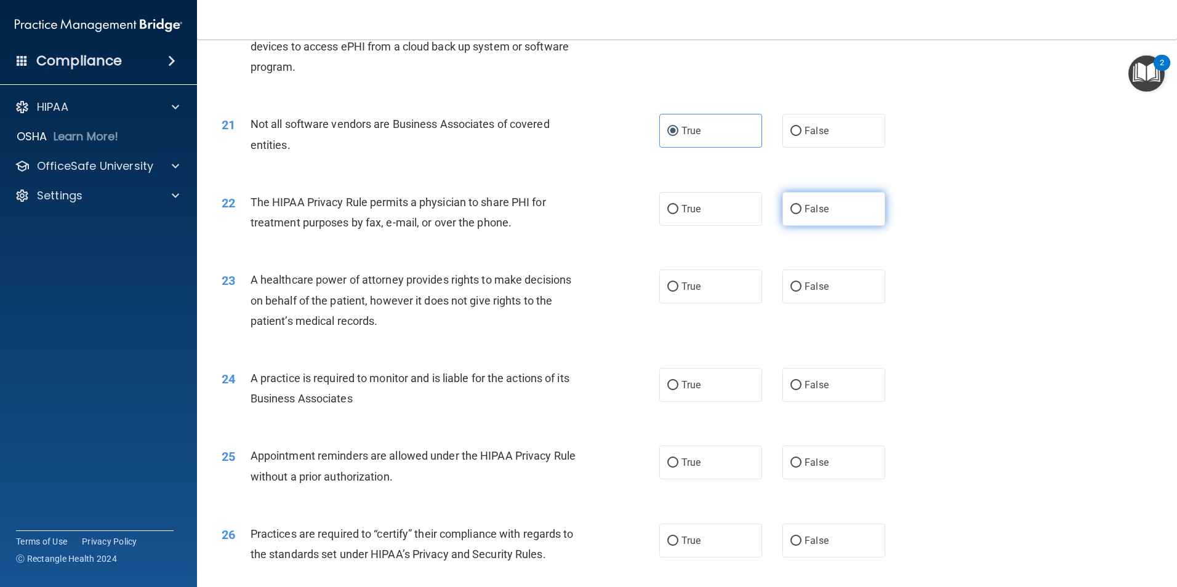
click at [796, 215] on label "False" at bounding box center [833, 209] width 103 height 34
click at [796, 214] on input "False" at bounding box center [795, 209] width 11 height 9
radio input "true"
click at [691, 295] on label "True" at bounding box center [710, 287] width 103 height 34
click at [678, 292] on input "True" at bounding box center [672, 286] width 11 height 9
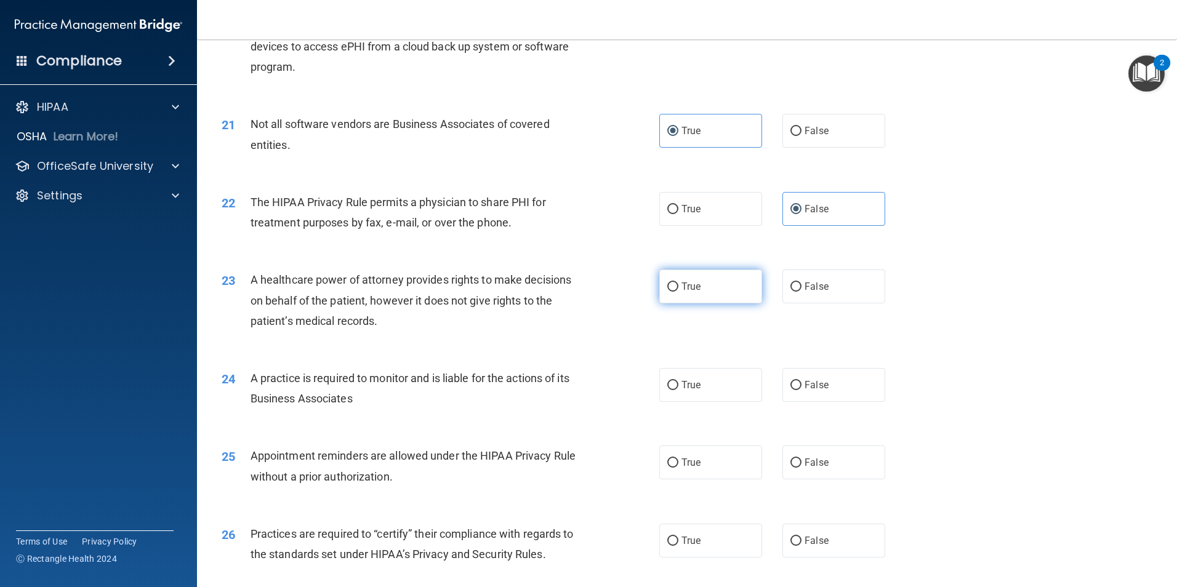
radio input "true"
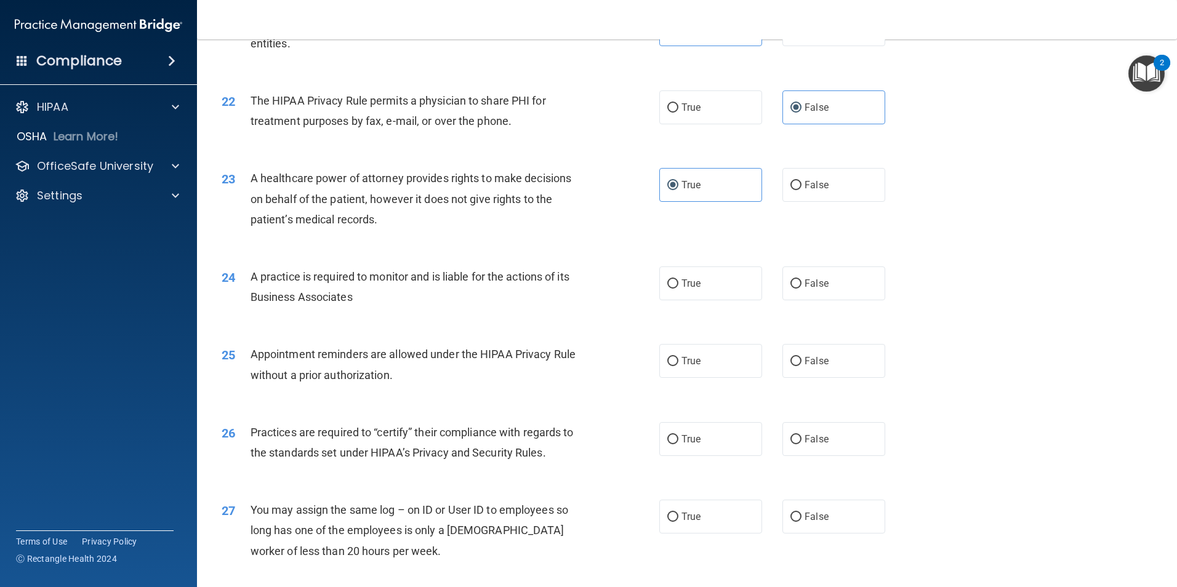
scroll to position [1969, 0]
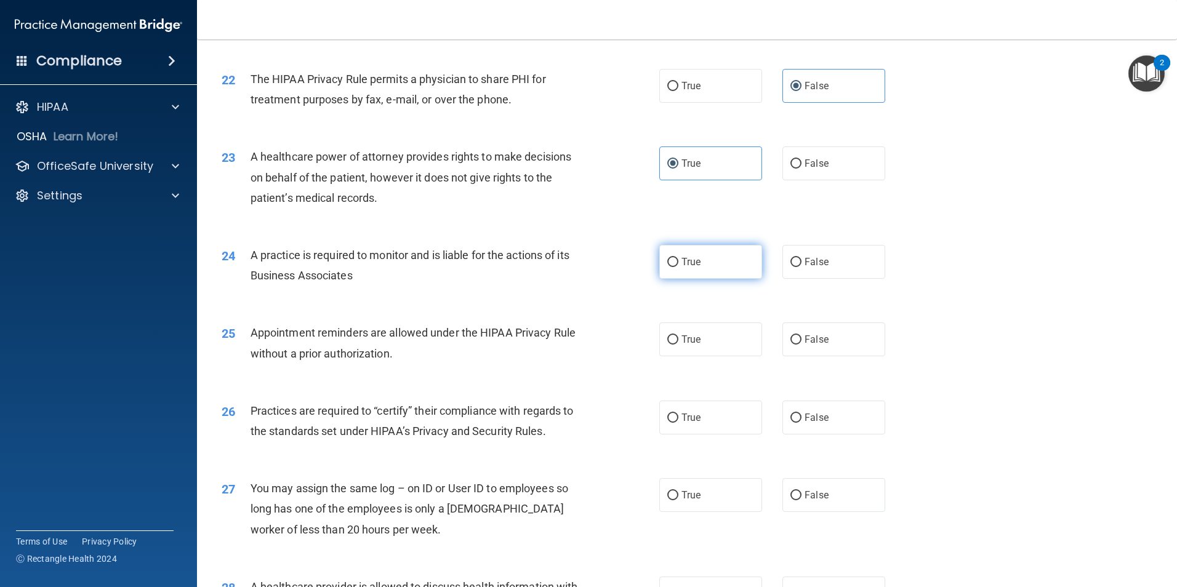
click at [702, 270] on label "True" at bounding box center [710, 262] width 103 height 34
click at [678, 267] on input "True" at bounding box center [672, 262] width 11 height 9
radio input "true"
click at [706, 337] on label "True" at bounding box center [710, 339] width 103 height 34
click at [678, 337] on input "True" at bounding box center [672, 339] width 11 height 9
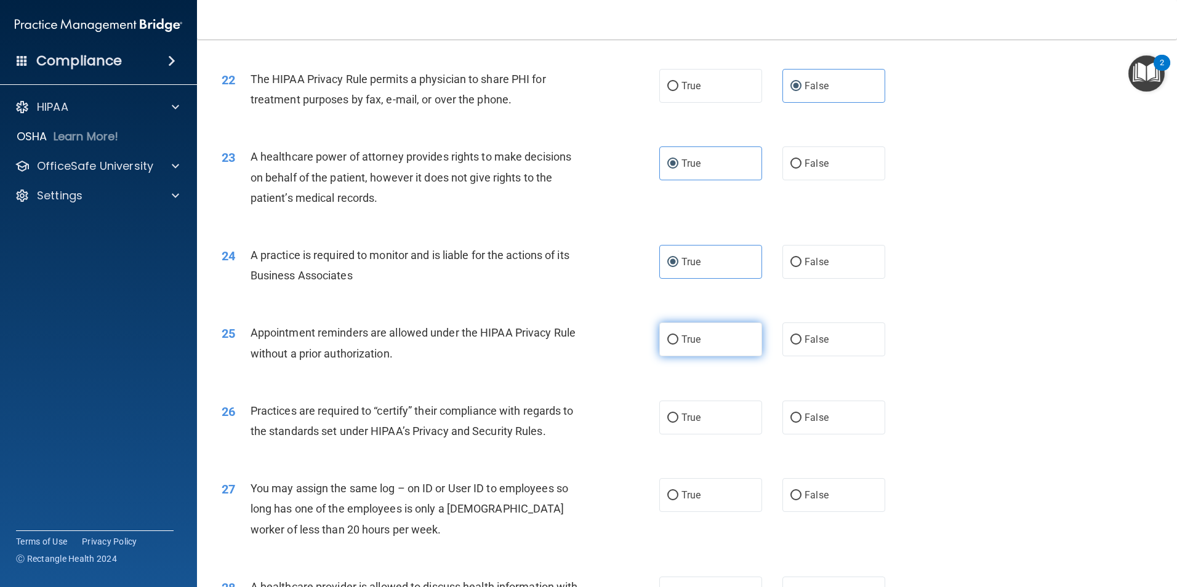
radio input "true"
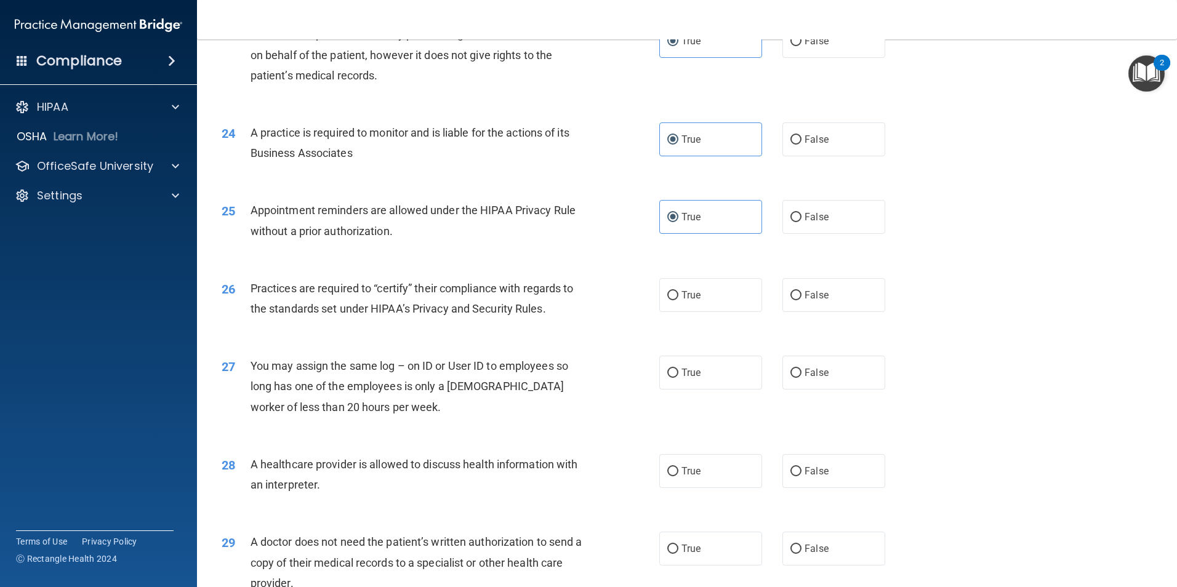
scroll to position [2092, 0]
click at [687, 305] on label "True" at bounding box center [710, 295] width 103 height 34
click at [678, 300] on input "True" at bounding box center [672, 294] width 11 height 9
radio input "true"
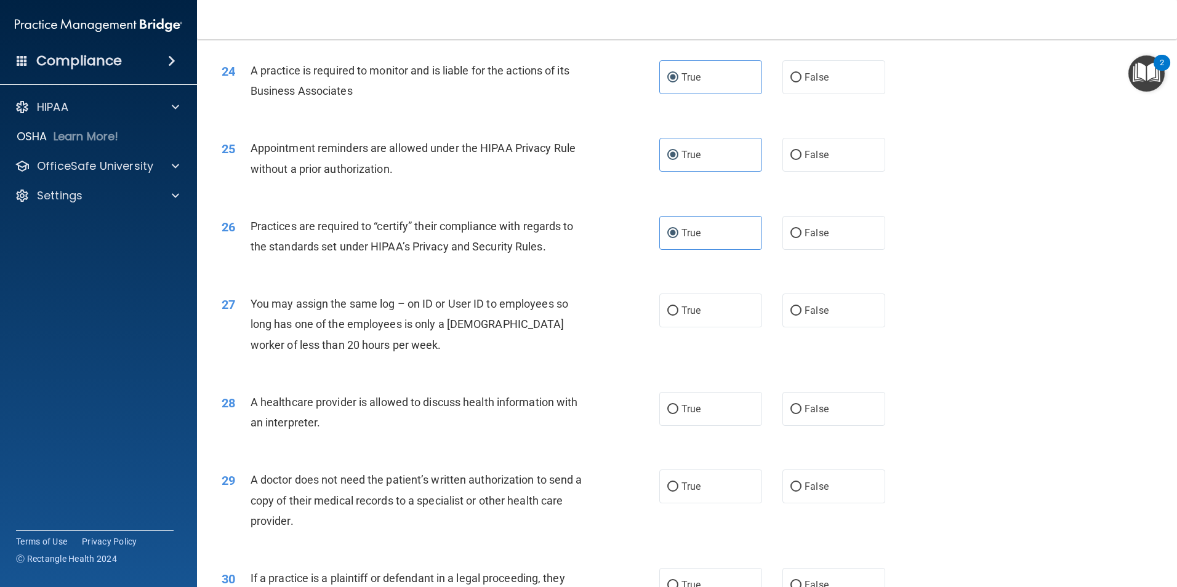
scroll to position [2215, 0]
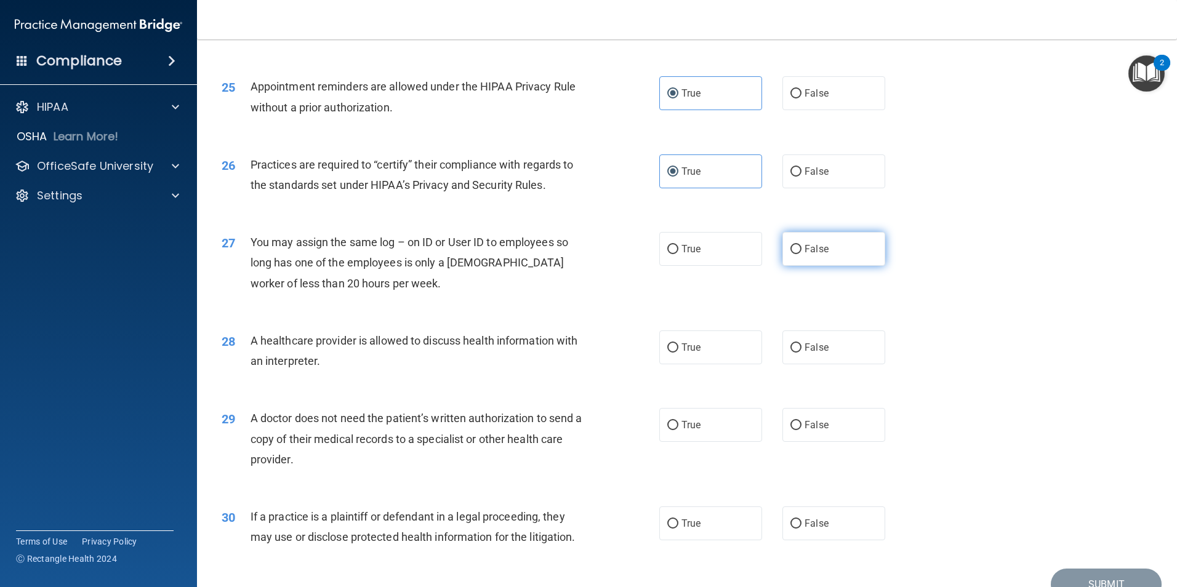
click at [801, 262] on label "False" at bounding box center [833, 249] width 103 height 34
click at [801, 254] on input "False" at bounding box center [795, 249] width 11 height 9
radio input "true"
click at [673, 350] on input "True" at bounding box center [672, 347] width 11 height 9
radio input "true"
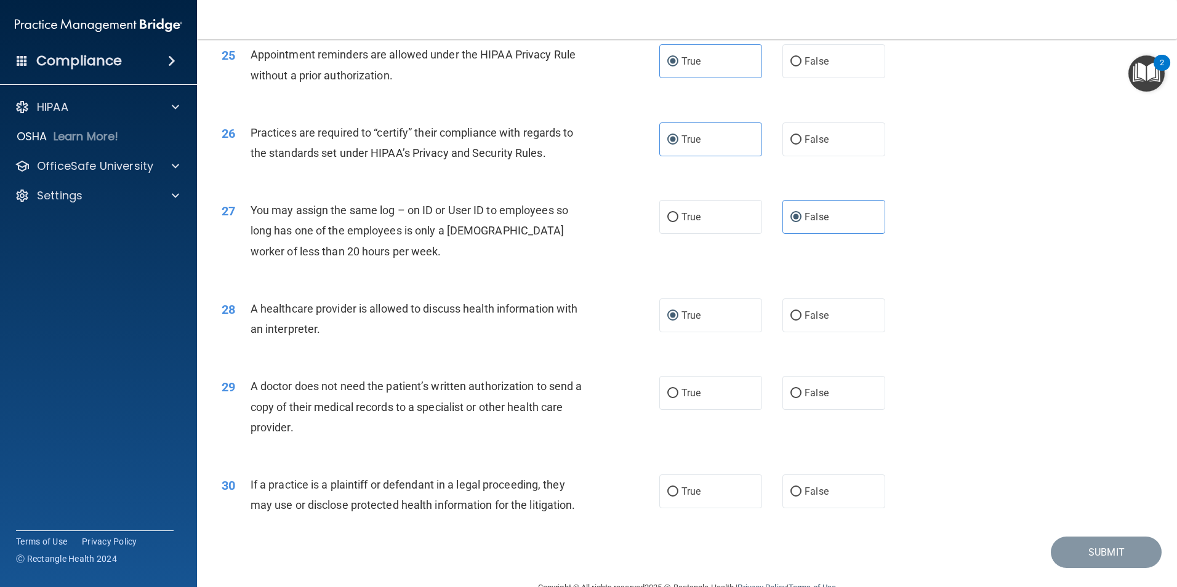
scroll to position [2277, 0]
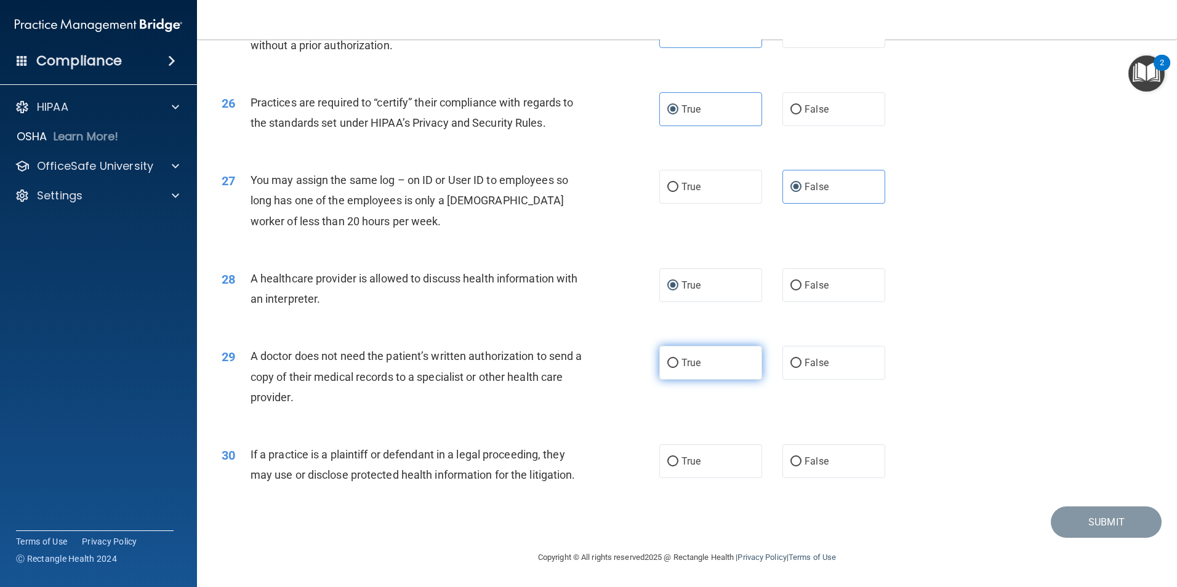
click at [737, 375] on label "True" at bounding box center [710, 363] width 103 height 34
click at [678, 368] on input "True" at bounding box center [672, 363] width 11 height 9
radio input "true"
click at [804, 457] on span "False" at bounding box center [816, 461] width 24 height 12
click at [799, 457] on input "False" at bounding box center [795, 461] width 11 height 9
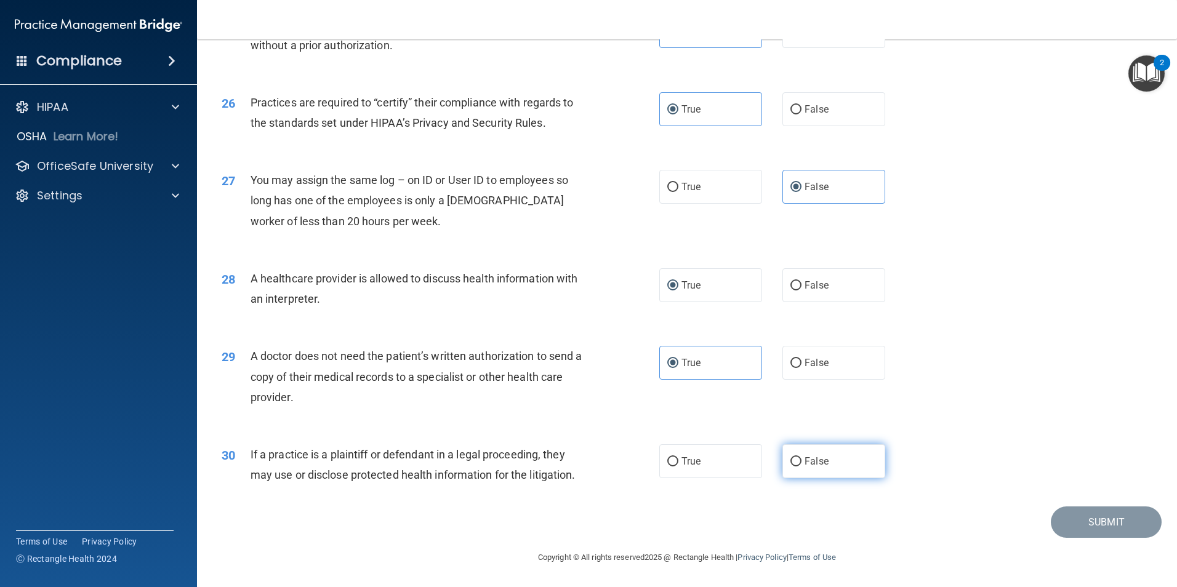
radio input "true"
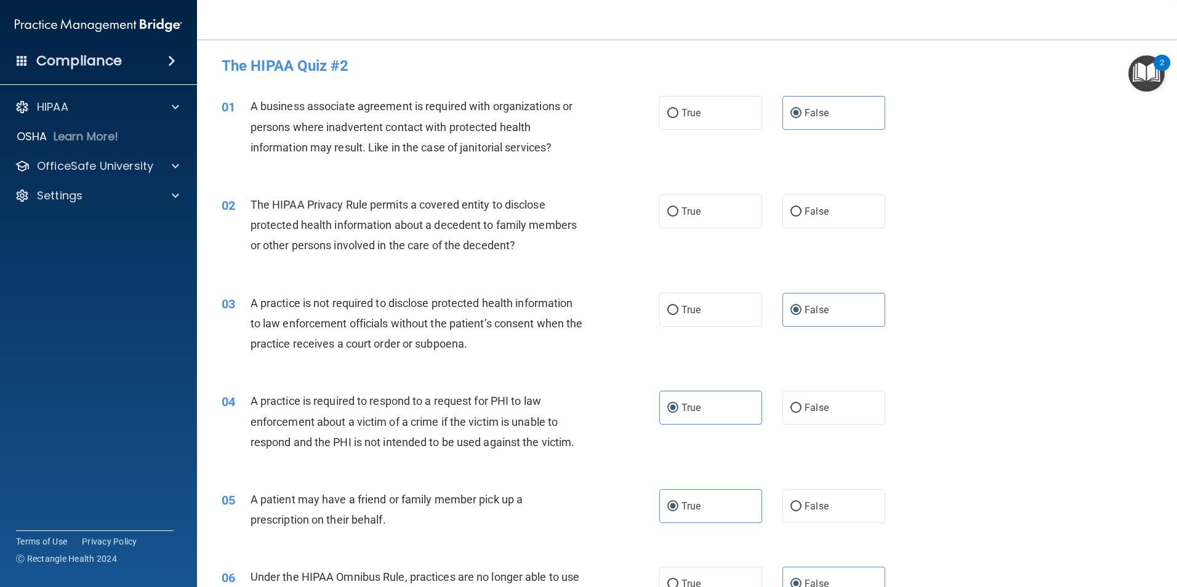
scroll to position [0, 0]
click at [708, 224] on label "True" at bounding box center [710, 213] width 103 height 34
click at [678, 218] on input "True" at bounding box center [672, 213] width 11 height 9
radio input "true"
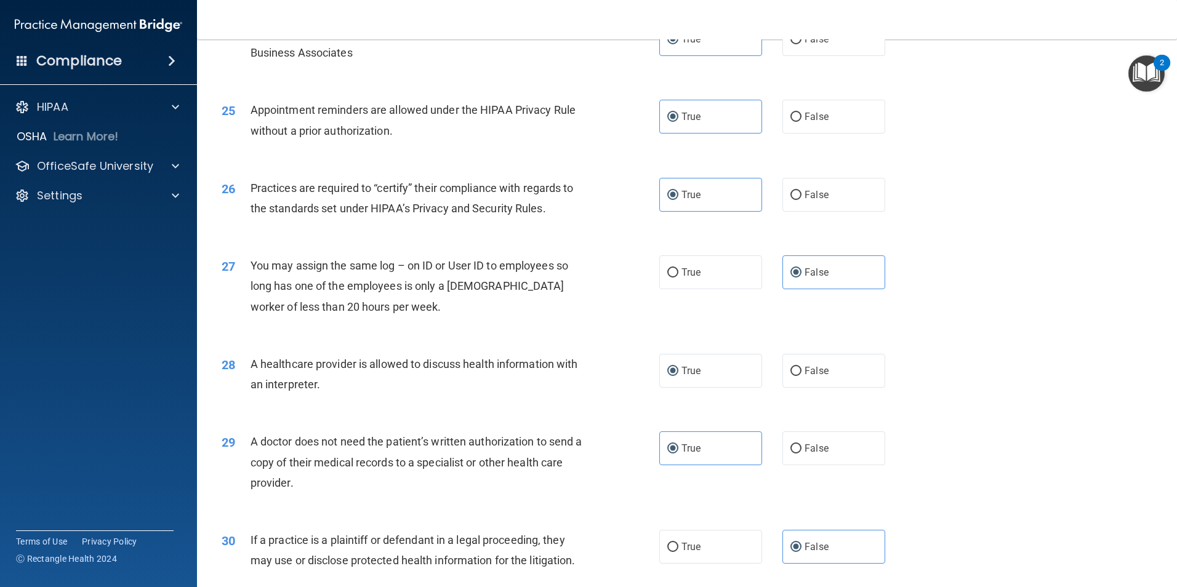
scroll to position [2277, 0]
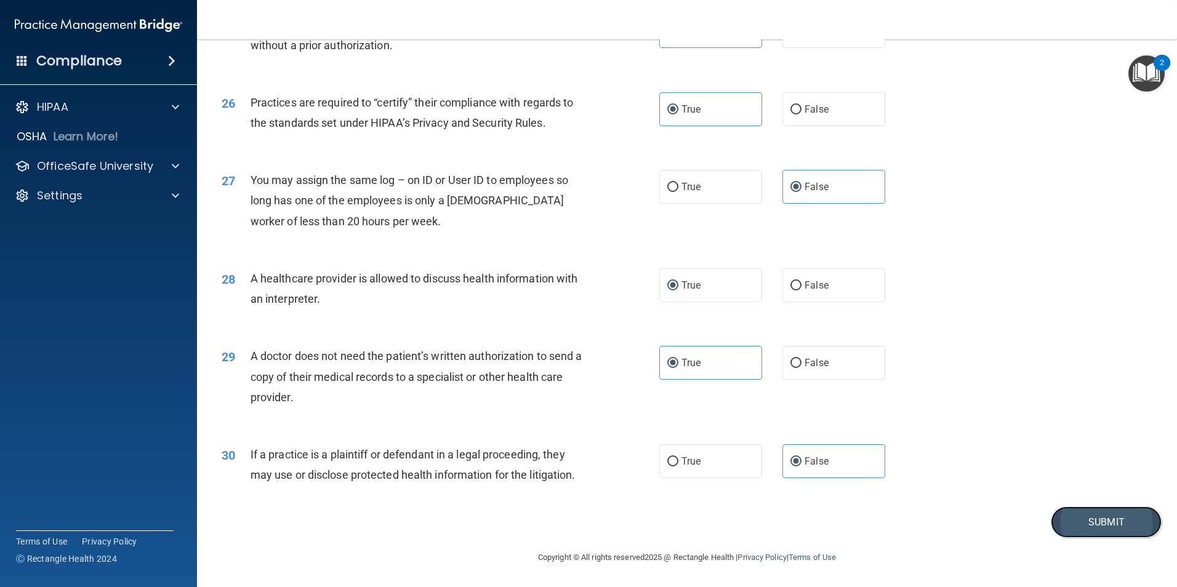
click at [1085, 520] on button "Submit" at bounding box center [1105, 521] width 111 height 31
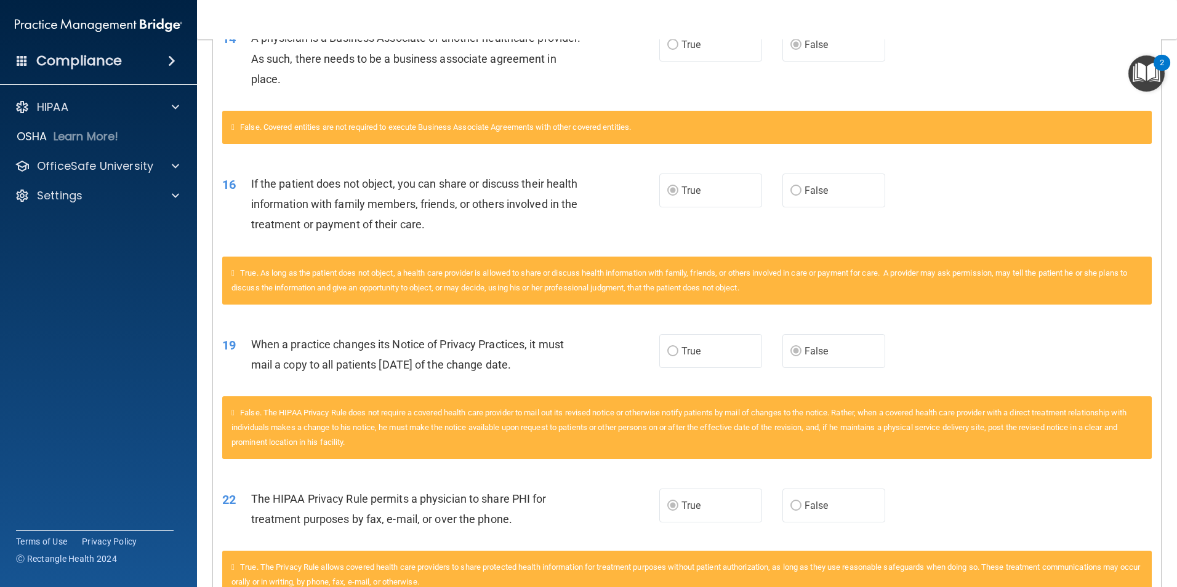
scroll to position [1108, 0]
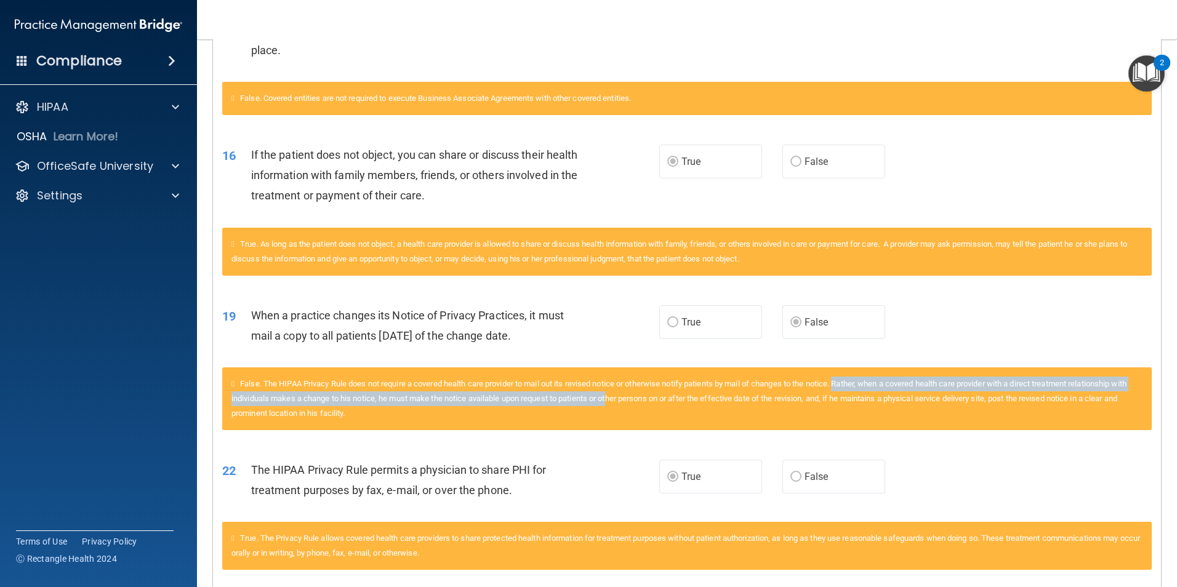
drag, startPoint x: 850, startPoint y: 381, endPoint x: 674, endPoint y: 402, distance: 177.2
click at [674, 402] on span "False. The HIPAA Privacy Rule does not require a covered health care provider t…" at bounding box center [678, 398] width 895 height 39
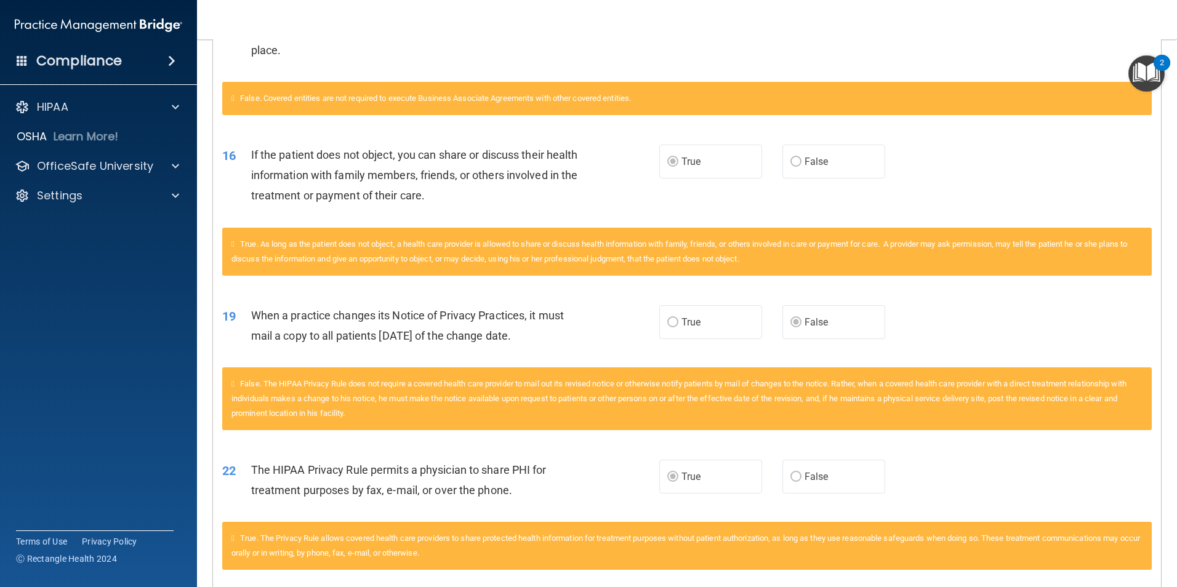
drag, startPoint x: 674, startPoint y: 402, endPoint x: 678, endPoint y: 417, distance: 15.2
click at [678, 417] on div "False. The HIPAA Privacy Rule does not require a covered health care provider t…" at bounding box center [686, 398] width 929 height 63
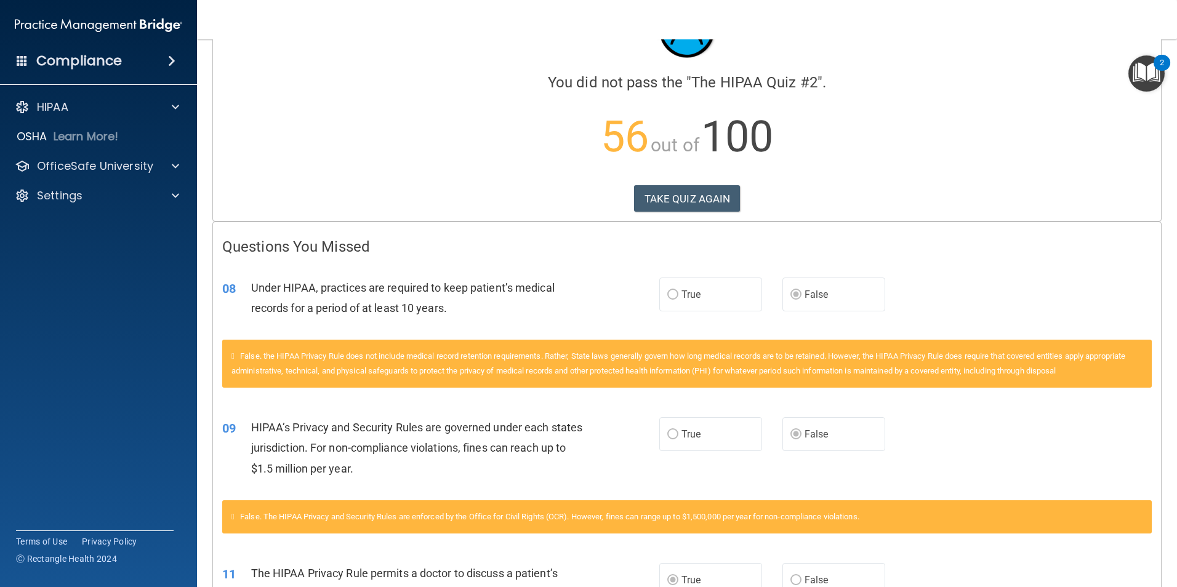
scroll to position [0, 0]
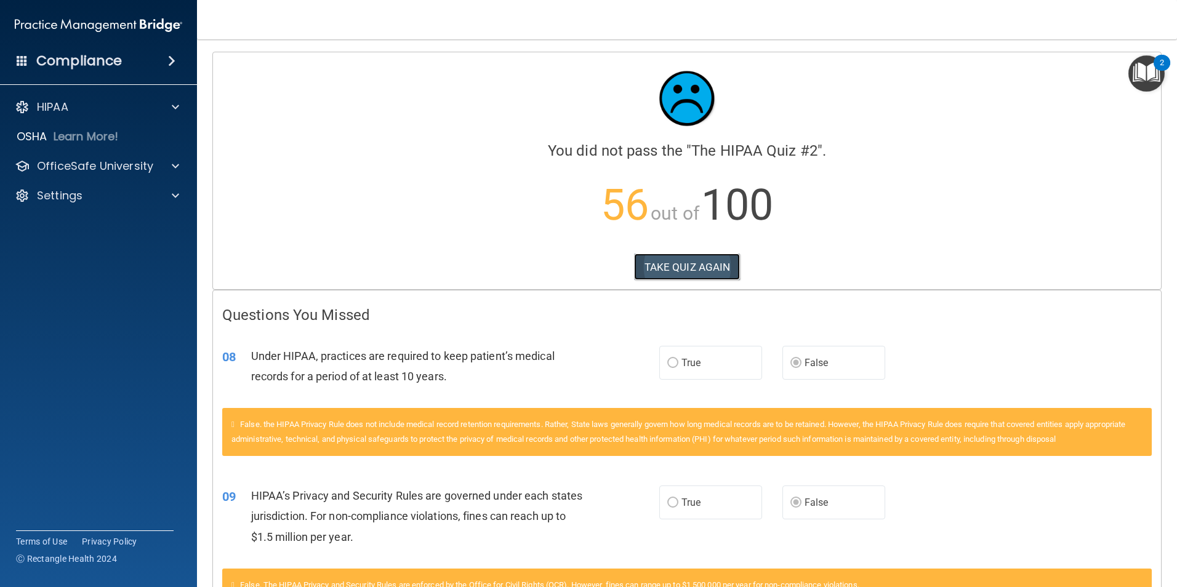
click at [722, 262] on button "TAKE QUIZ AGAIN" at bounding box center [687, 267] width 106 height 27
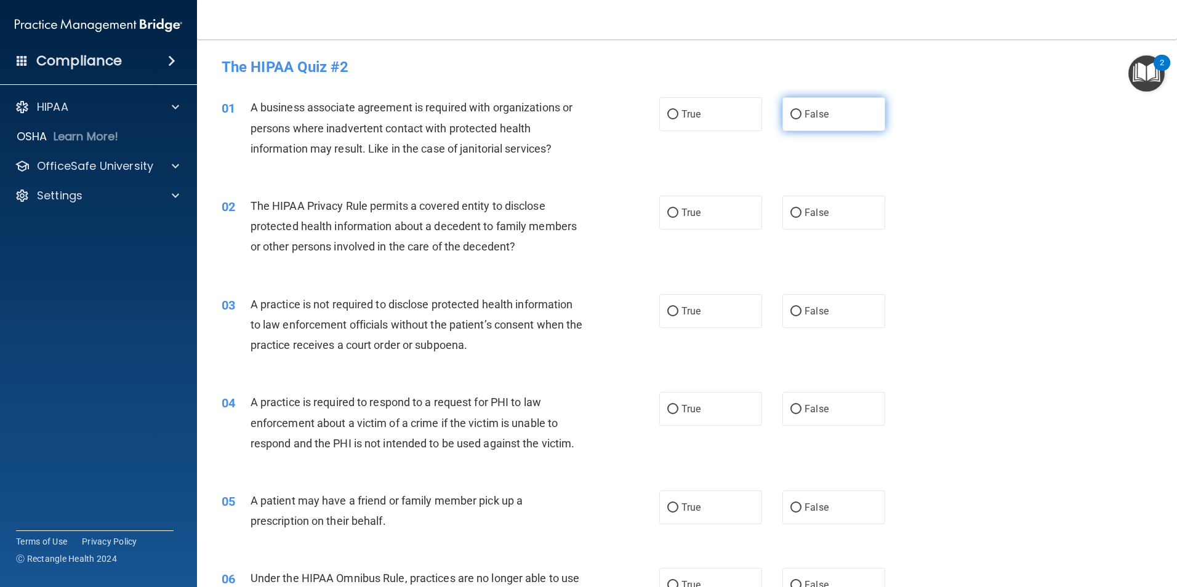
click at [823, 121] on label "False" at bounding box center [833, 114] width 103 height 34
click at [801, 119] on input "False" at bounding box center [795, 114] width 11 height 9
radio input "true"
click at [738, 218] on label "True" at bounding box center [710, 213] width 103 height 34
click at [678, 218] on input "True" at bounding box center [672, 213] width 11 height 9
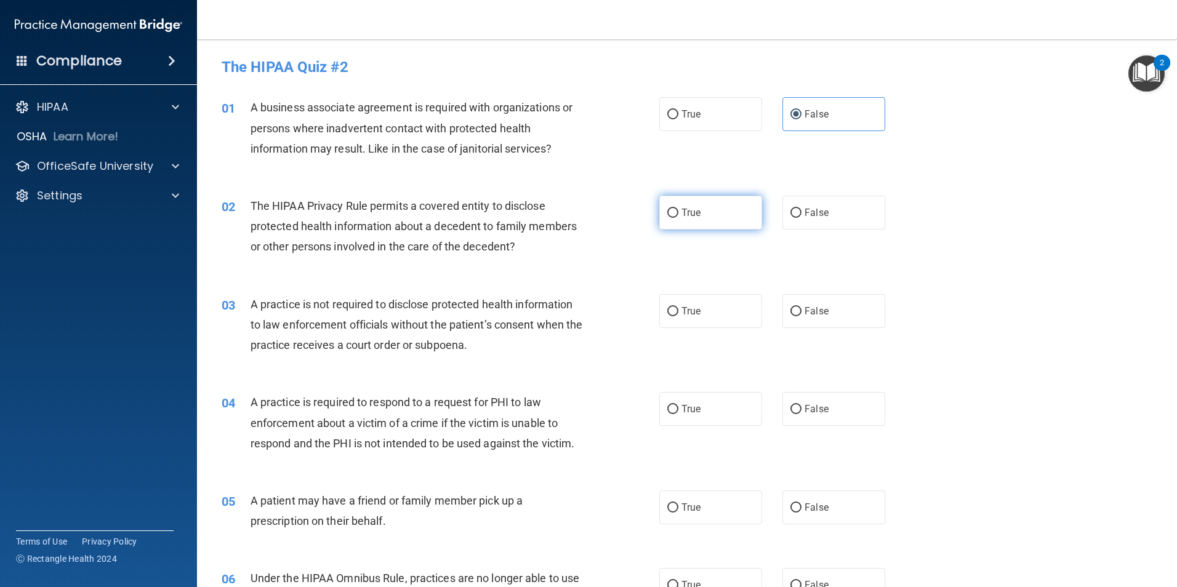
radio input "true"
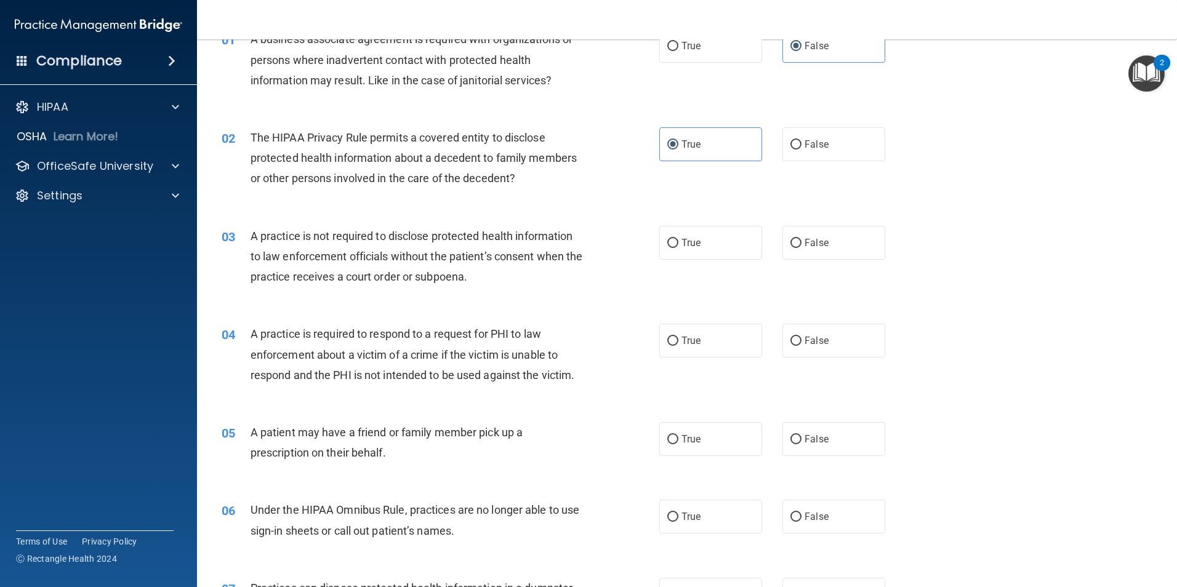
scroll to position [123, 0]
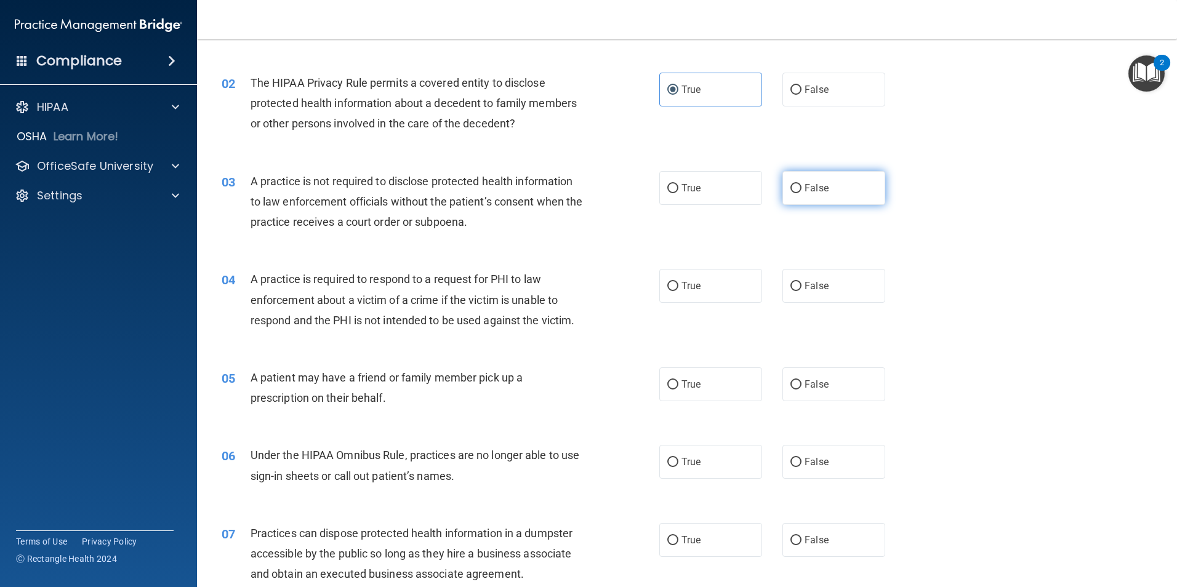
click at [790, 188] on input "False" at bounding box center [795, 188] width 11 height 9
radio input "true"
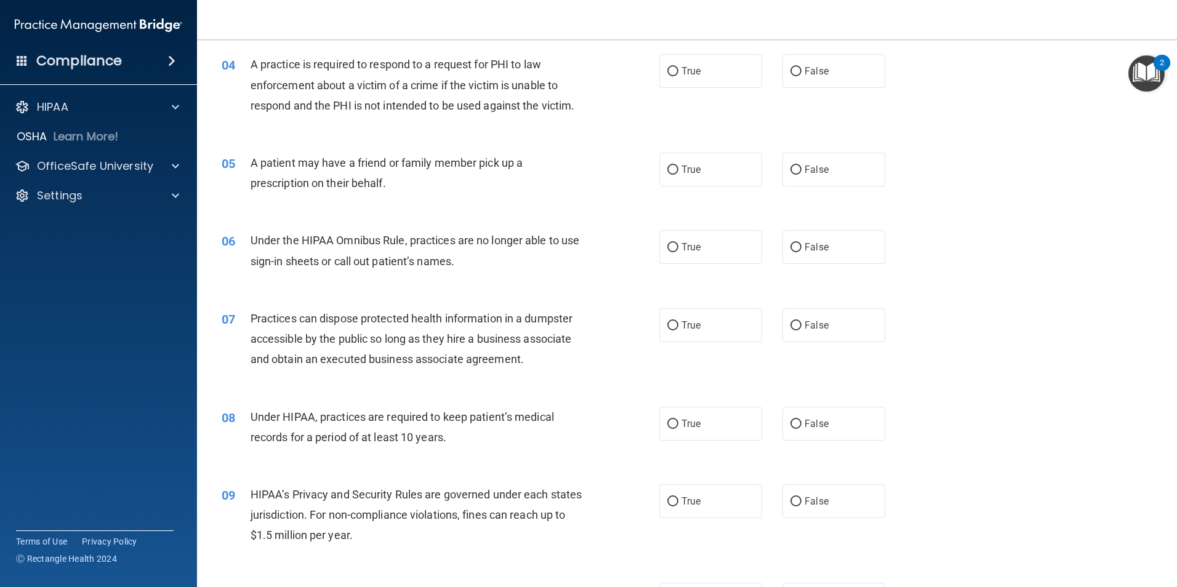
scroll to position [369, 0]
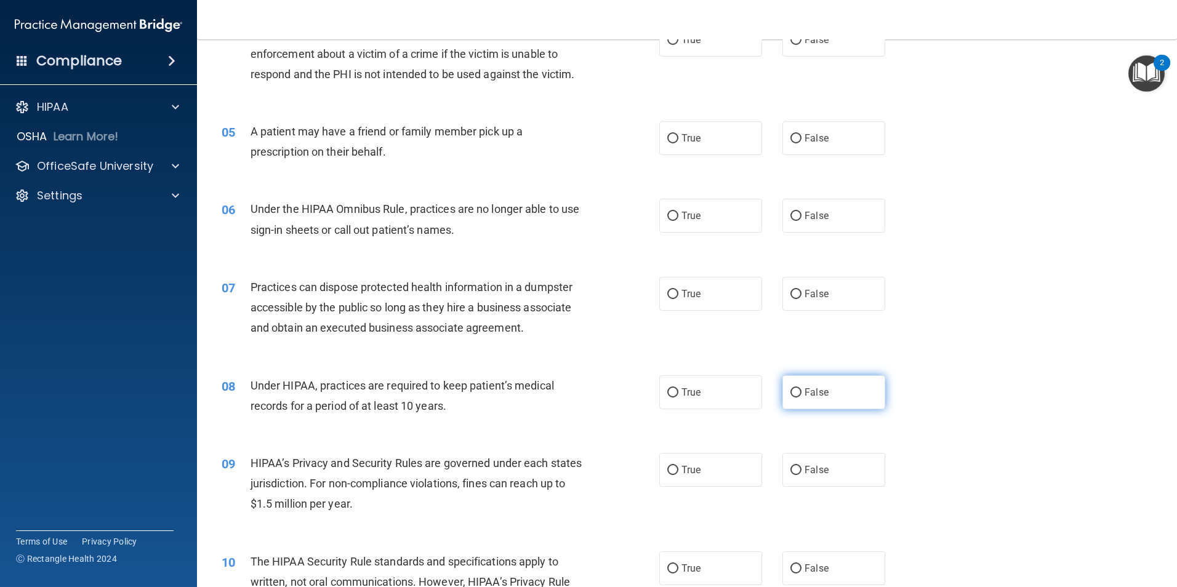
click at [808, 388] on span "False" at bounding box center [816, 392] width 24 height 12
click at [801, 388] on input "False" at bounding box center [795, 392] width 11 height 9
radio input "true"
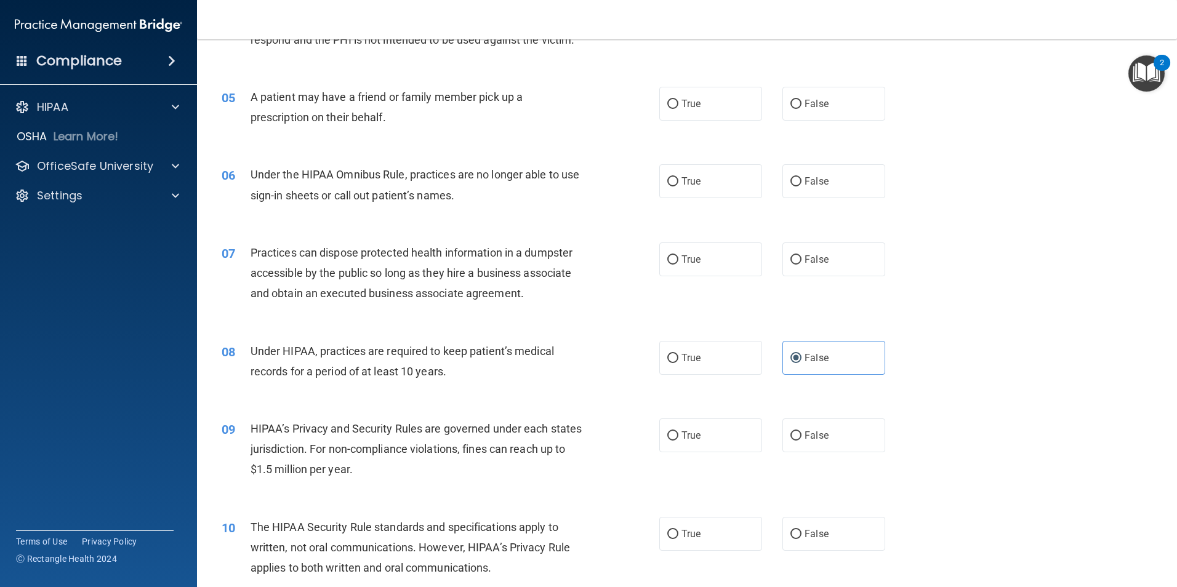
scroll to position [431, 0]
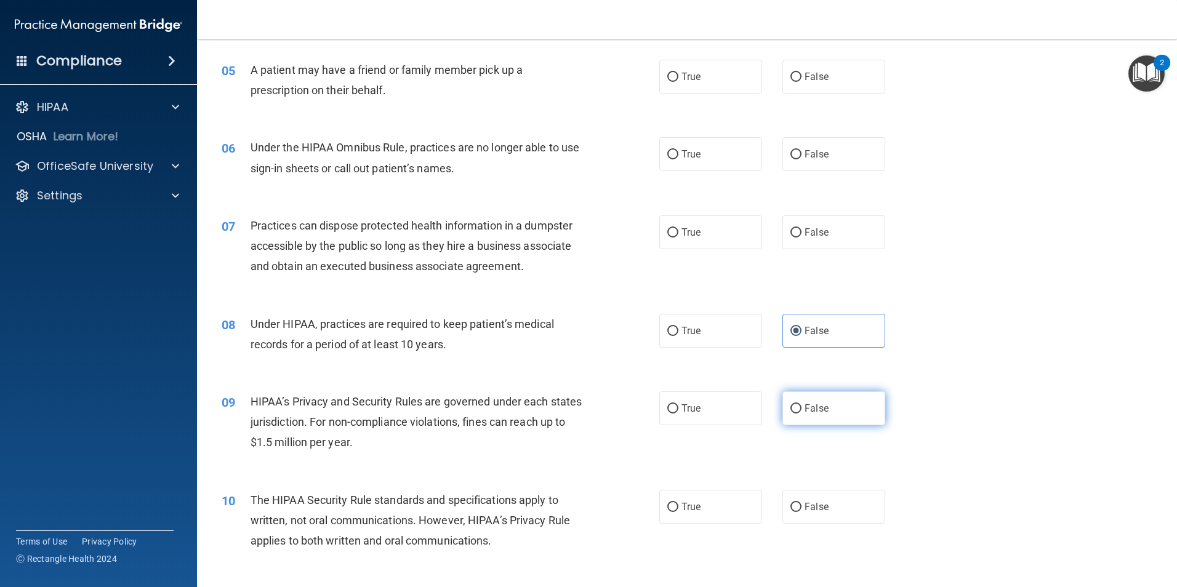
click at [793, 415] on label "False" at bounding box center [833, 408] width 103 height 34
click at [793, 414] on input "False" at bounding box center [795, 408] width 11 height 9
radio input "true"
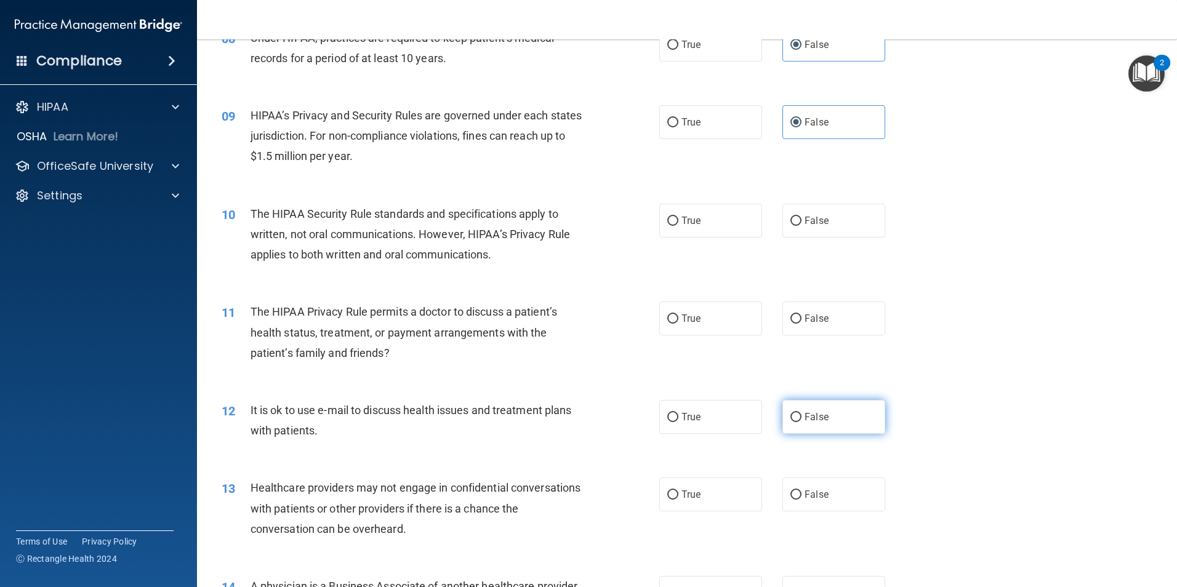
scroll to position [738, 0]
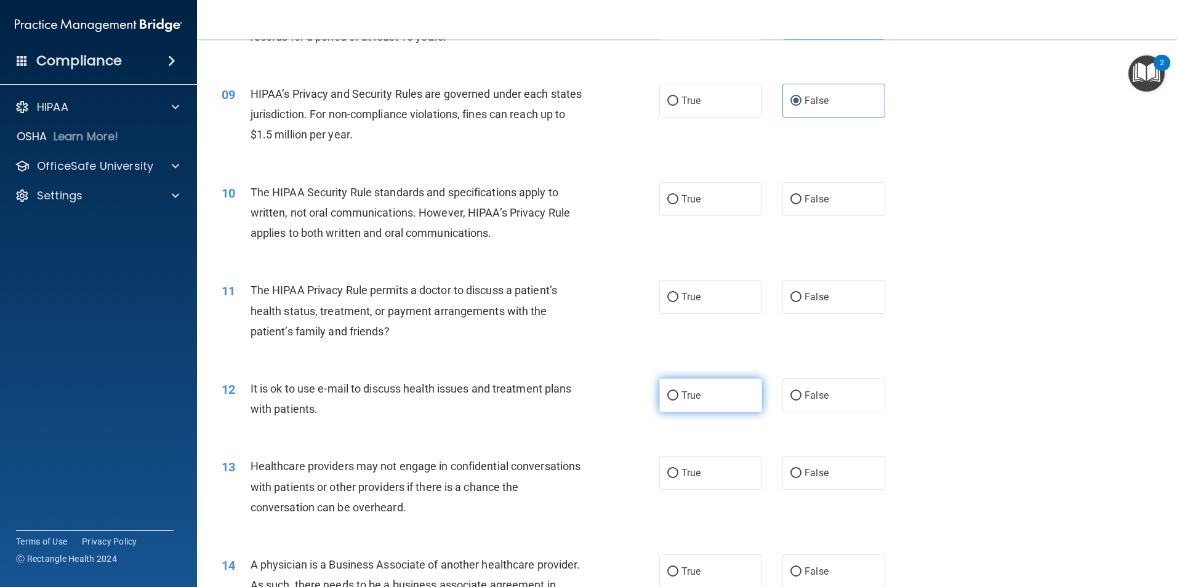
click at [721, 398] on label "True" at bounding box center [710, 395] width 103 height 34
click at [678, 398] on input "True" at bounding box center [672, 395] width 11 height 9
radio input "true"
click at [807, 474] on span "False" at bounding box center [816, 473] width 24 height 12
click at [801, 474] on input "False" at bounding box center [795, 473] width 11 height 9
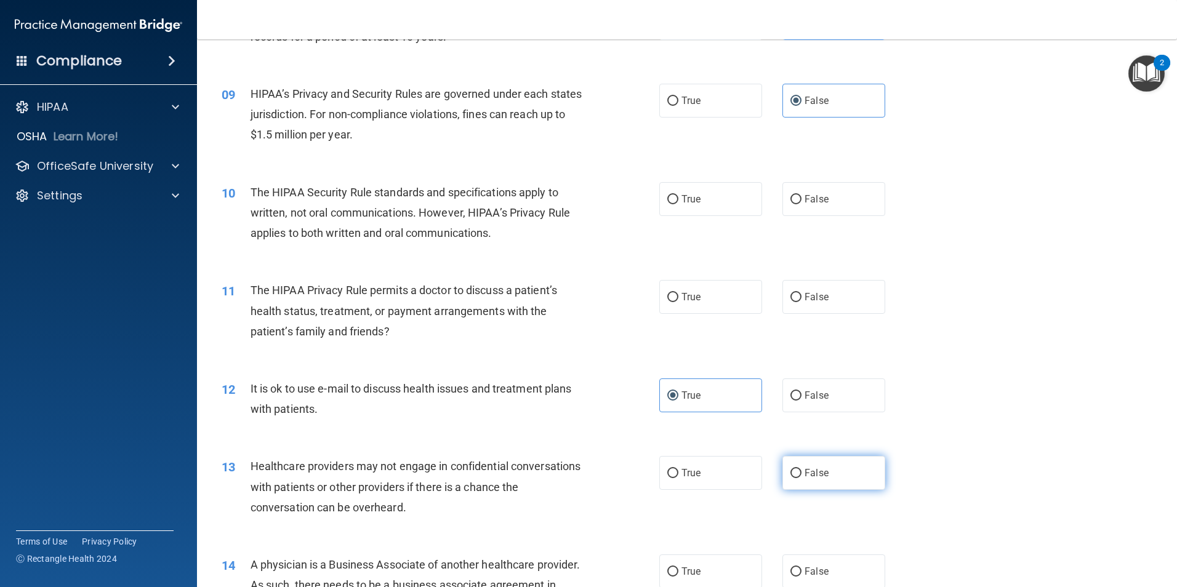
radio input "true"
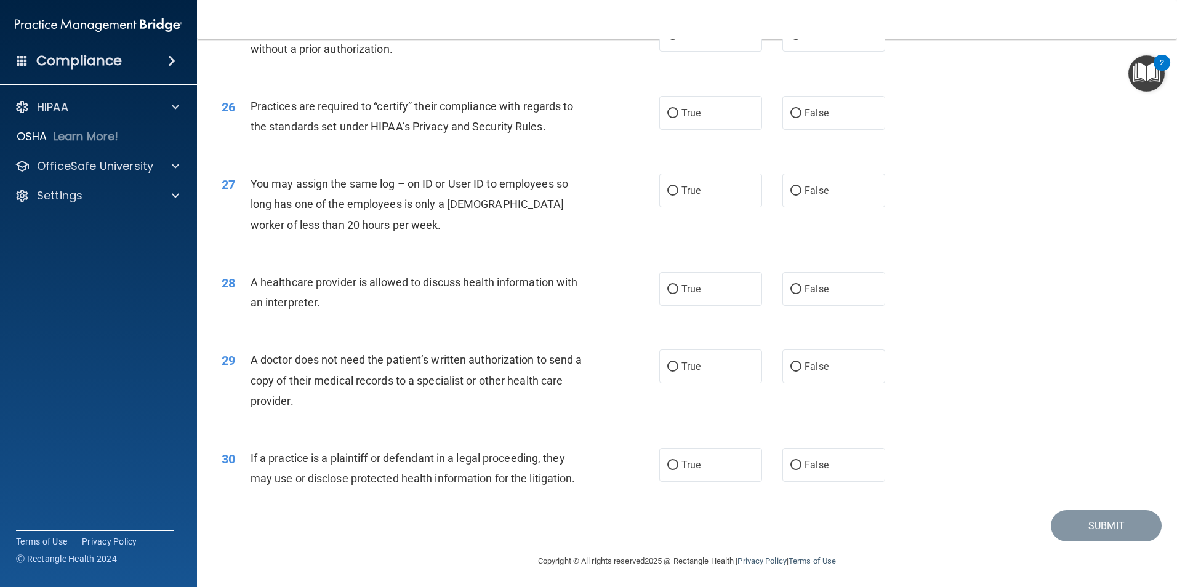
scroll to position [2277, 0]
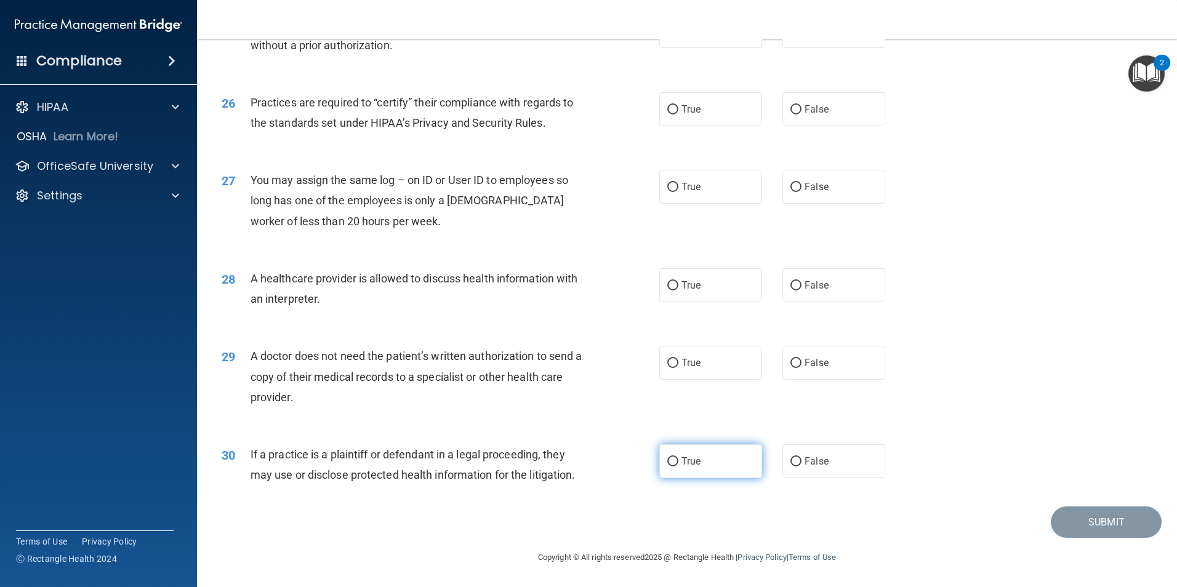
click at [695, 466] on span "True" at bounding box center [690, 461] width 19 height 12
click at [678, 466] on input "True" at bounding box center [672, 461] width 11 height 9
radio input "true"
click at [713, 372] on label "True" at bounding box center [710, 363] width 103 height 34
click at [678, 368] on input "True" at bounding box center [672, 363] width 11 height 9
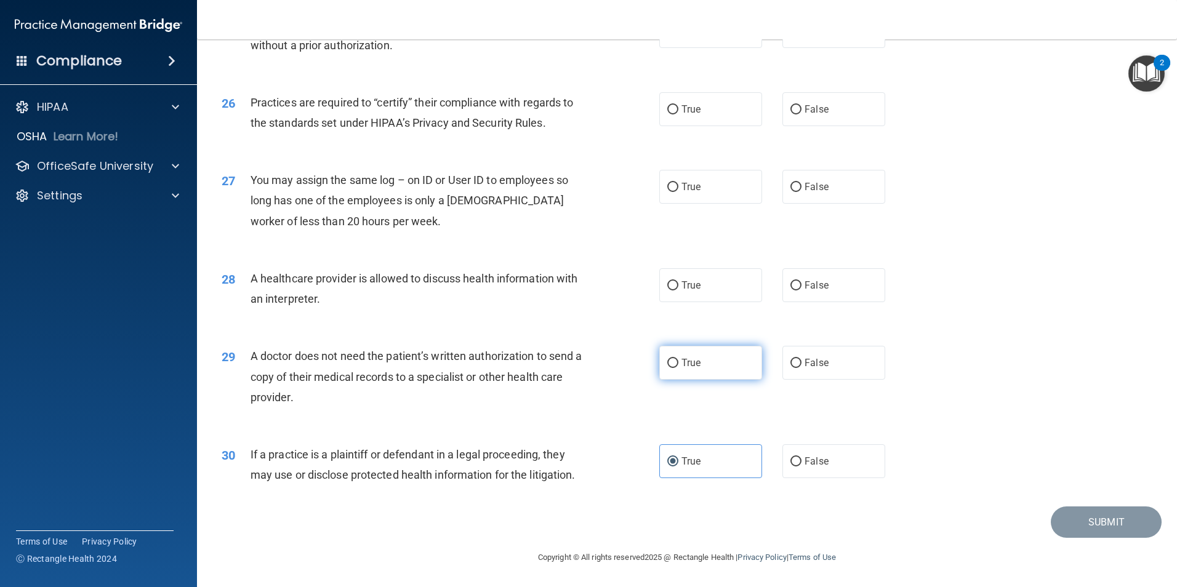
radio input "true"
click at [790, 362] on input "False" at bounding box center [795, 363] width 11 height 9
radio input "true"
click at [718, 373] on label "True" at bounding box center [710, 363] width 103 height 34
click at [678, 368] on input "True" at bounding box center [672, 363] width 11 height 9
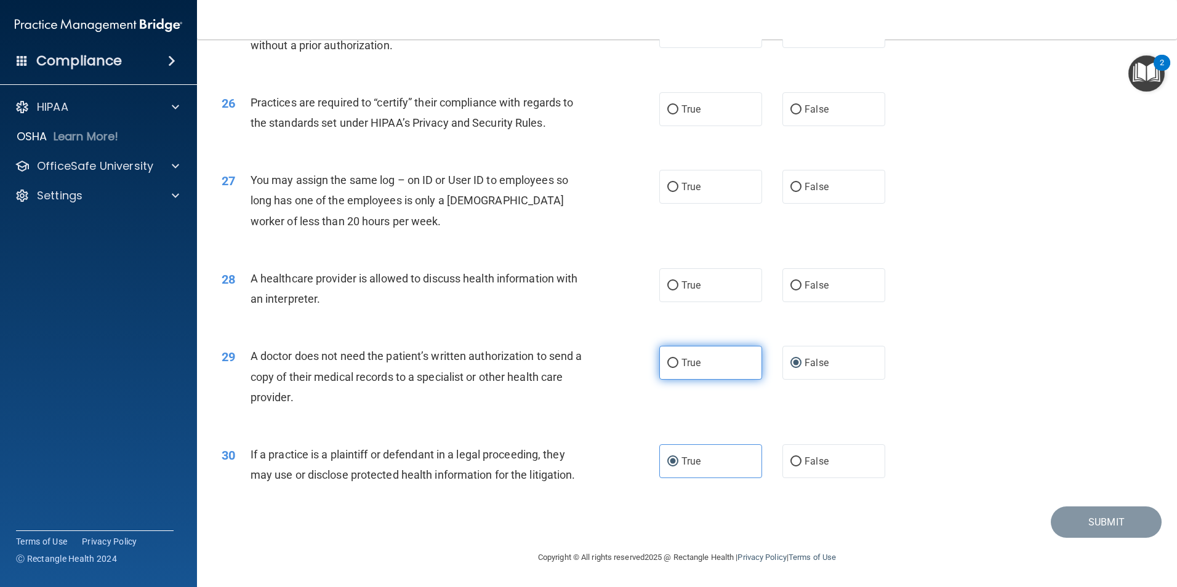
radio input "true"
radio input "false"
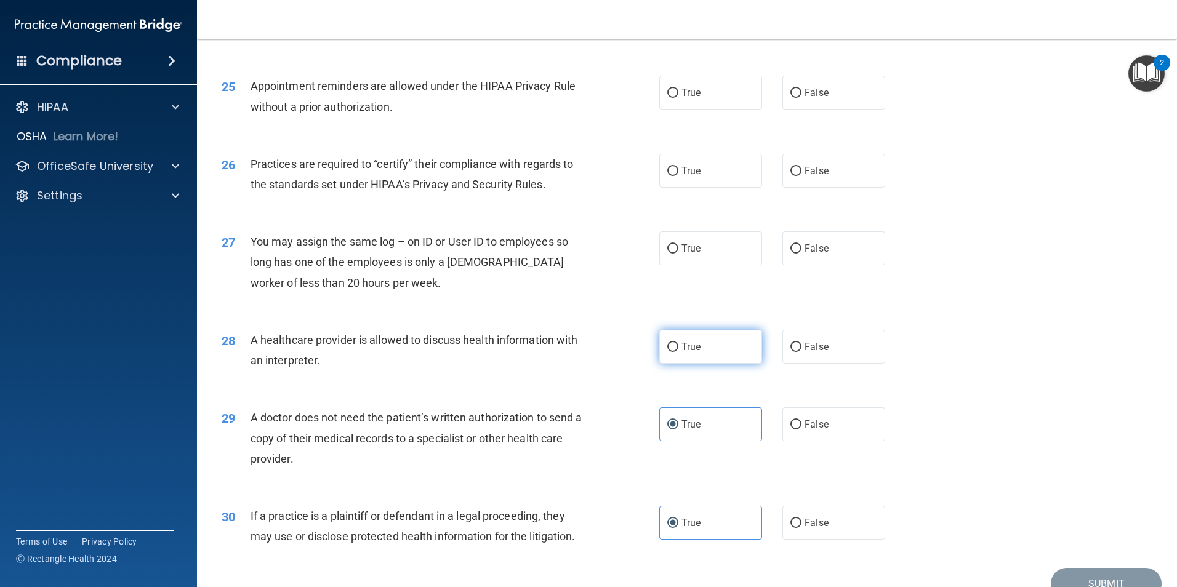
click at [714, 349] on label "True" at bounding box center [710, 347] width 103 height 34
click at [678, 349] on input "True" at bounding box center [672, 347] width 11 height 9
radio input "true"
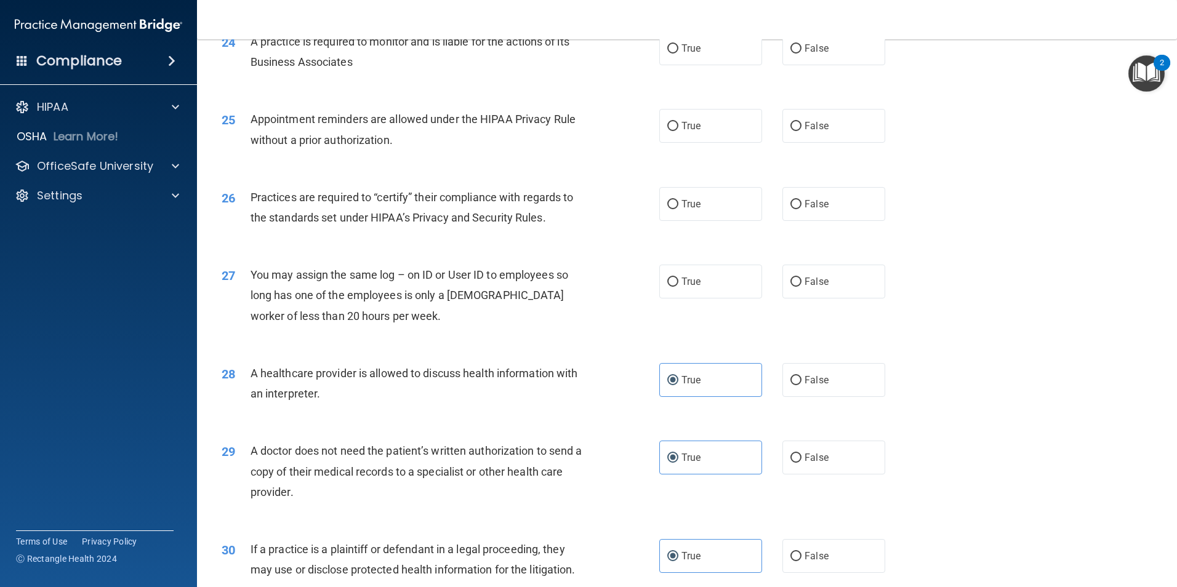
scroll to position [2154, 0]
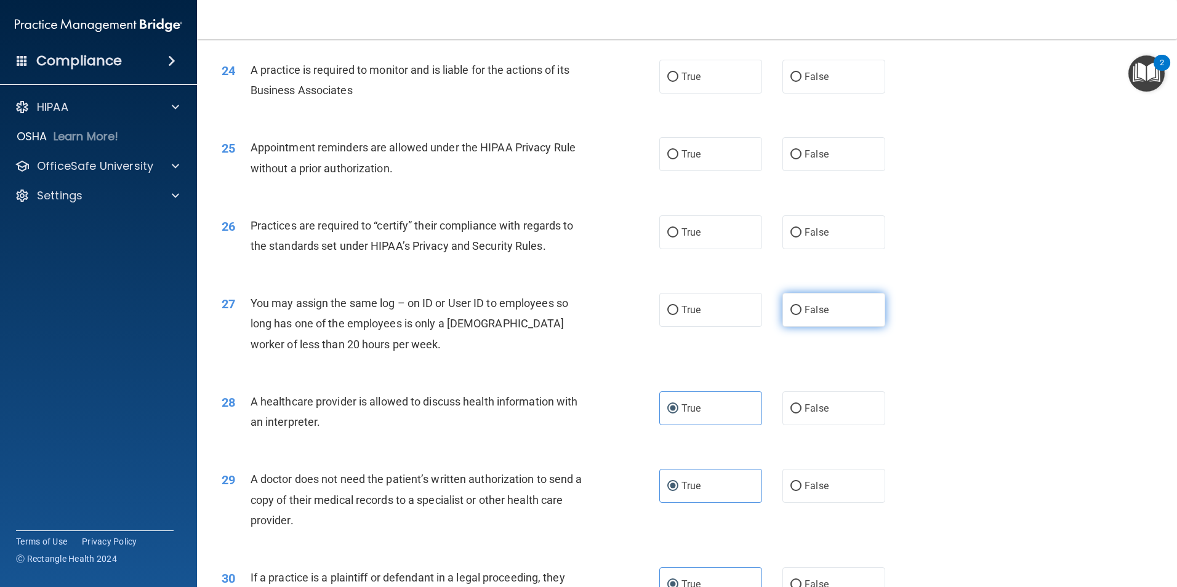
click at [804, 318] on label "False" at bounding box center [833, 310] width 103 height 34
click at [801, 315] on input "False" at bounding box center [795, 310] width 11 height 9
radio input "true"
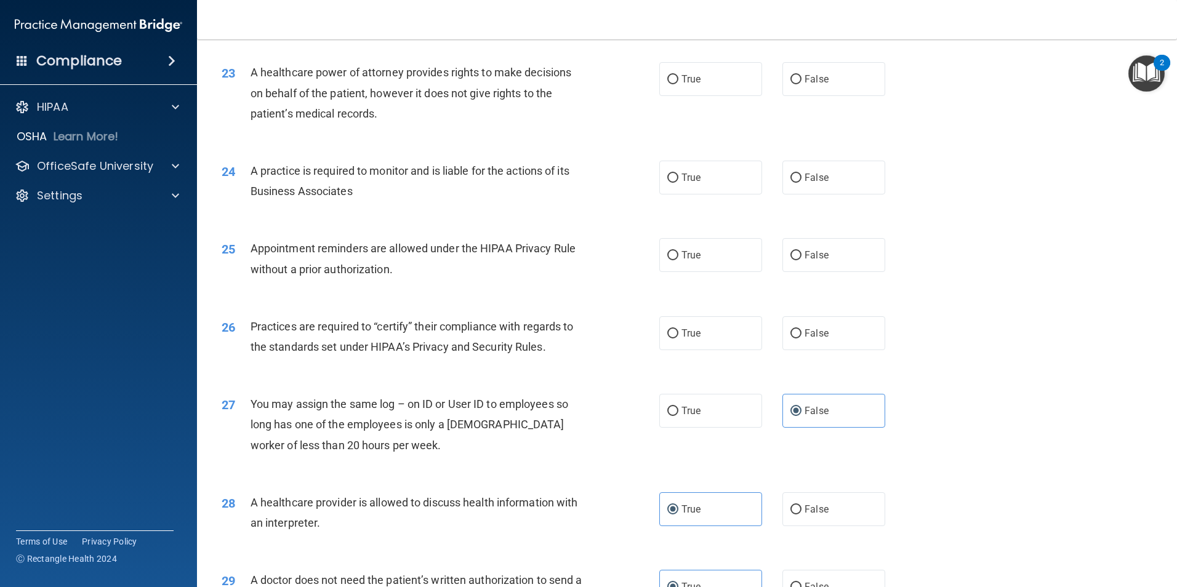
scroll to position [2031, 0]
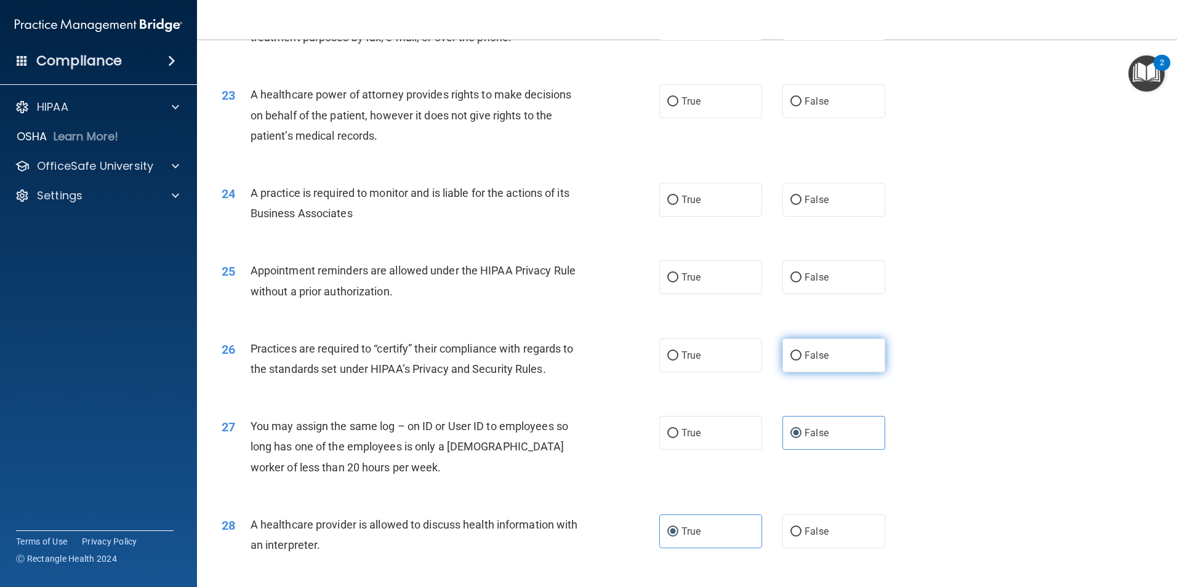
click at [814, 356] on span "False" at bounding box center [816, 356] width 24 height 12
click at [801, 356] on input "False" at bounding box center [795, 355] width 11 height 9
radio input "true"
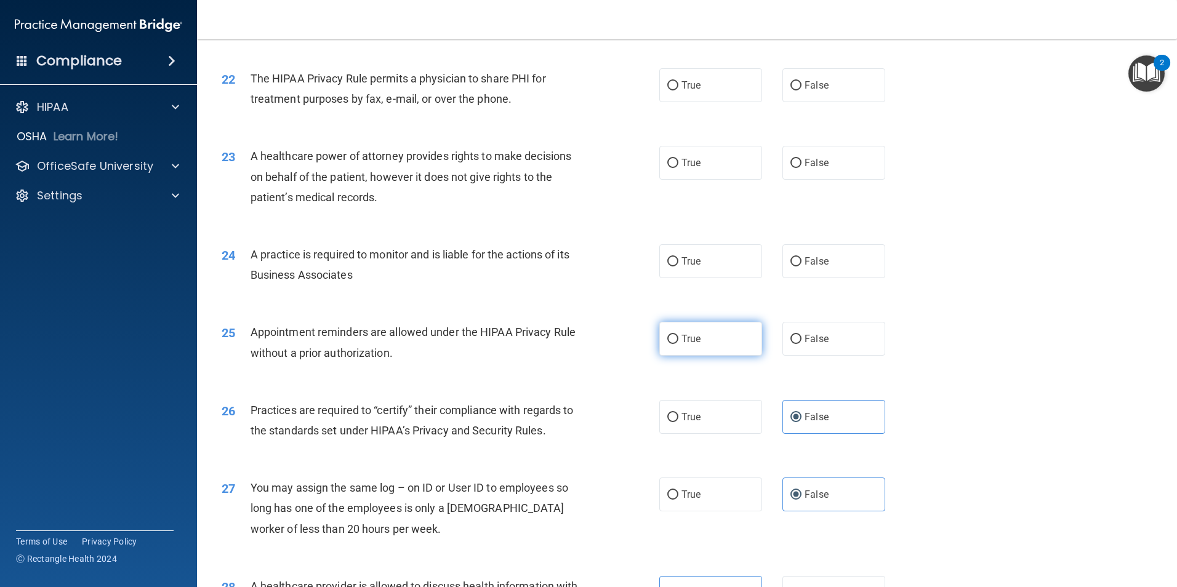
click at [715, 340] on label "True" at bounding box center [710, 339] width 103 height 34
click at [678, 340] on input "True" at bounding box center [672, 339] width 11 height 9
radio input "true"
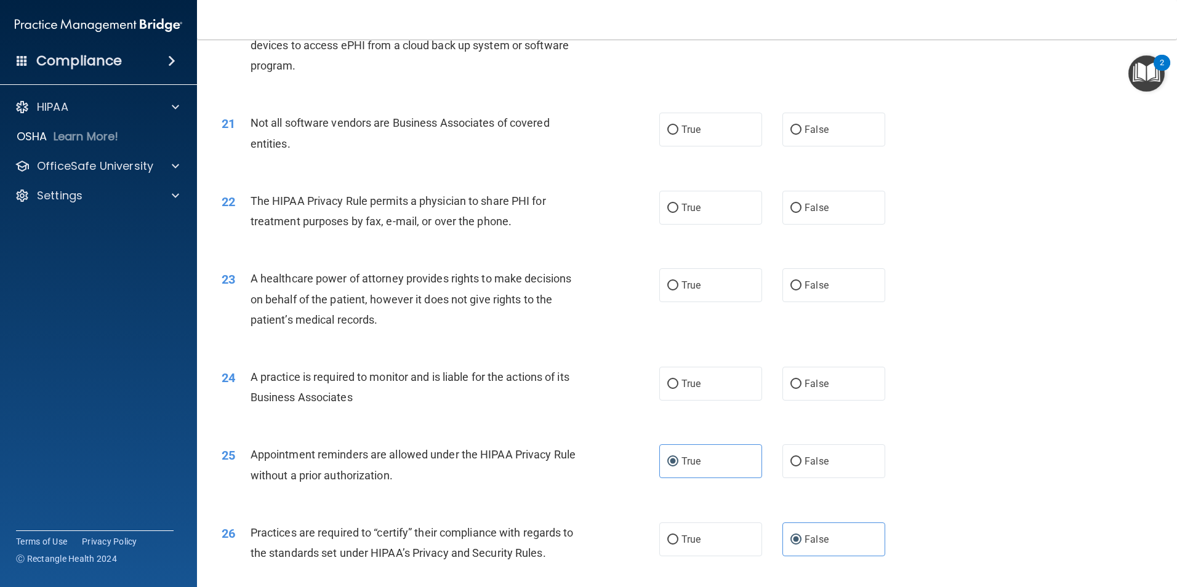
scroll to position [1847, 0]
click at [805, 382] on span "False" at bounding box center [816, 384] width 24 height 12
click at [801, 382] on input "False" at bounding box center [795, 384] width 11 height 9
radio input "true"
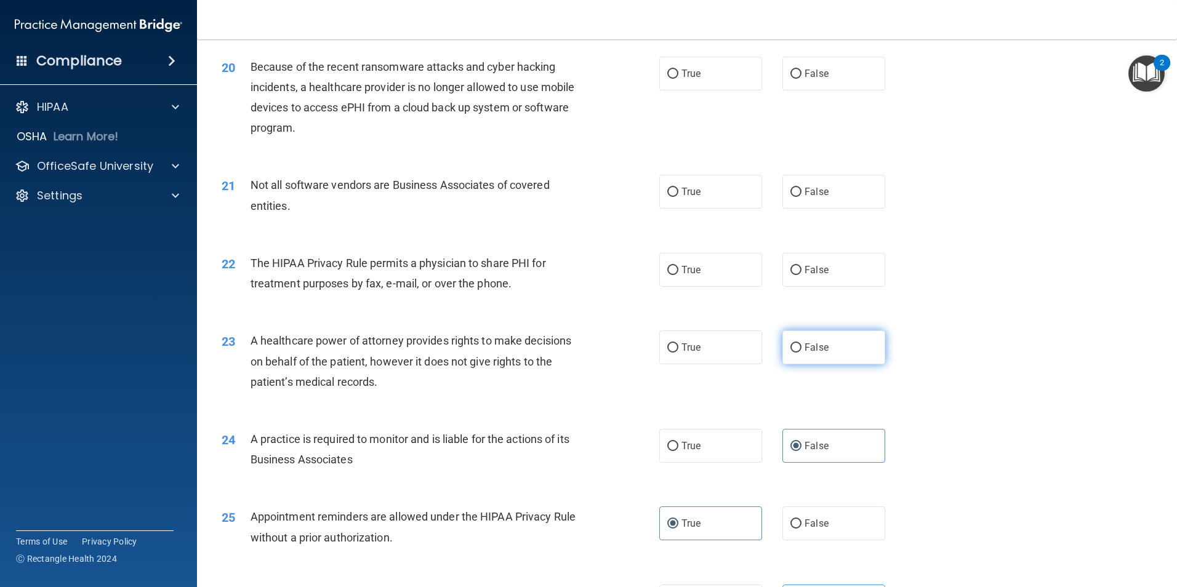
click at [831, 347] on label "False" at bounding box center [833, 347] width 103 height 34
click at [801, 347] on input "False" at bounding box center [795, 347] width 11 height 9
radio input "true"
click at [698, 257] on label "True" at bounding box center [710, 270] width 103 height 34
click at [678, 266] on input "True" at bounding box center [672, 270] width 11 height 9
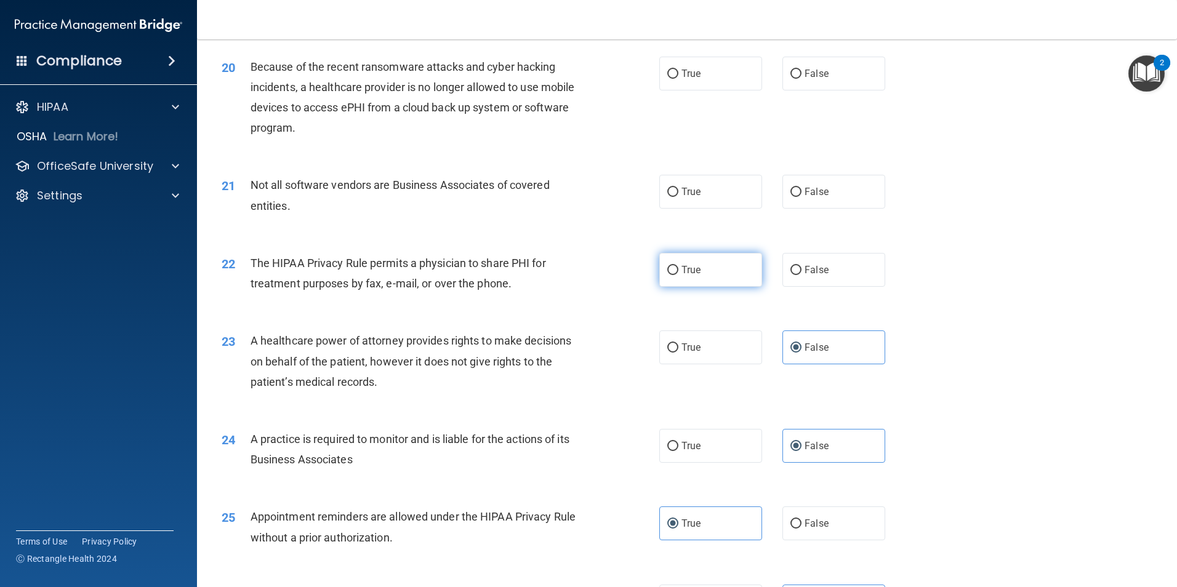
radio input "true"
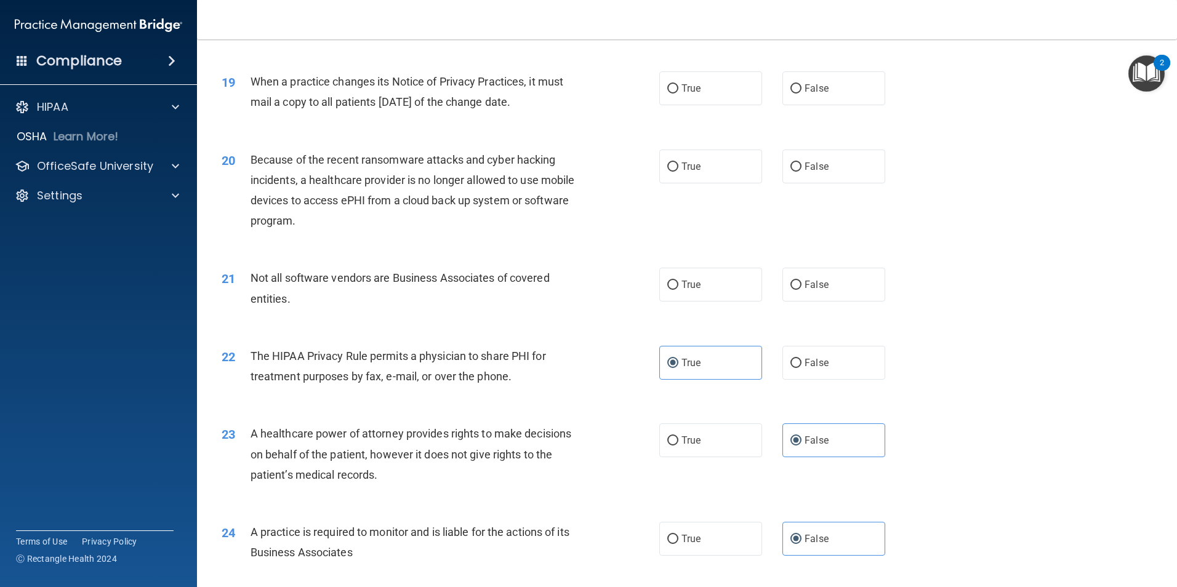
scroll to position [1662, 0]
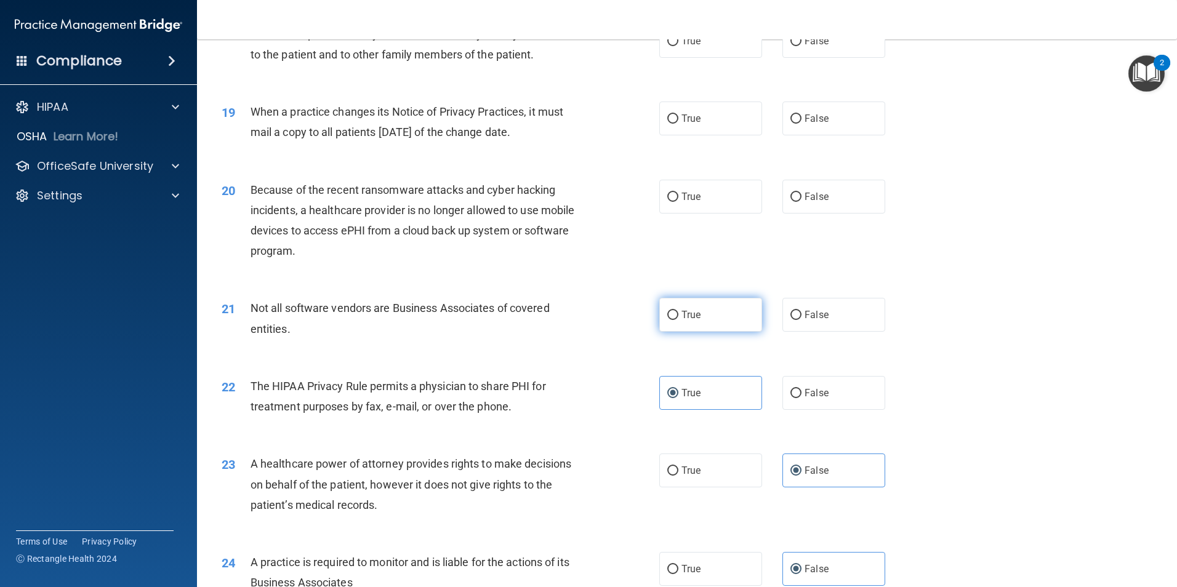
click at [700, 310] on label "True" at bounding box center [710, 315] width 103 height 34
click at [678, 311] on input "True" at bounding box center [672, 315] width 11 height 9
radio input "true"
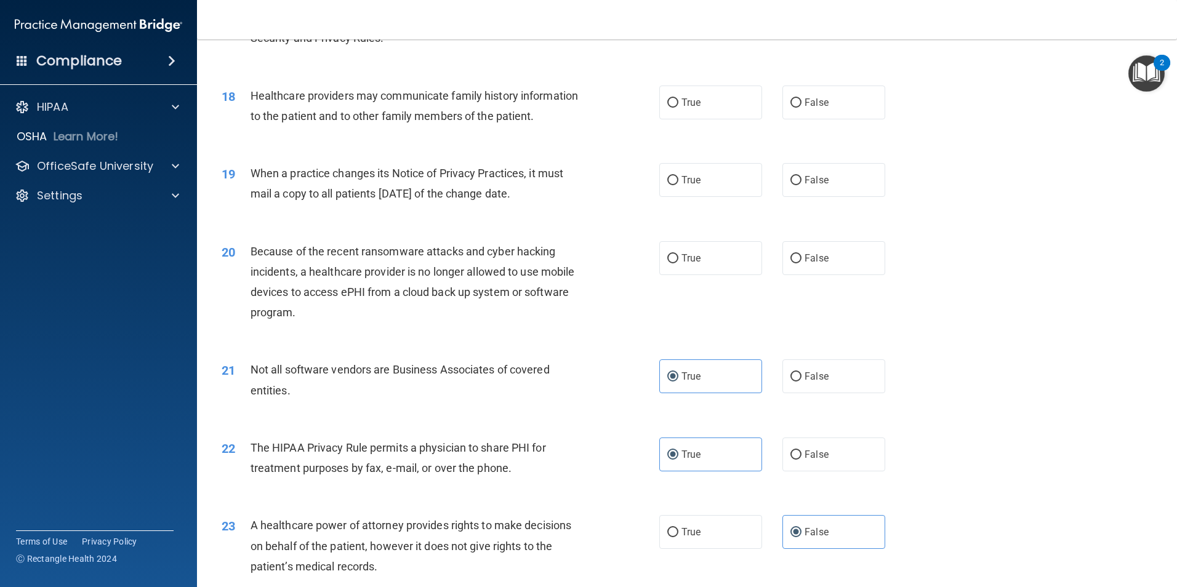
scroll to position [1539, 0]
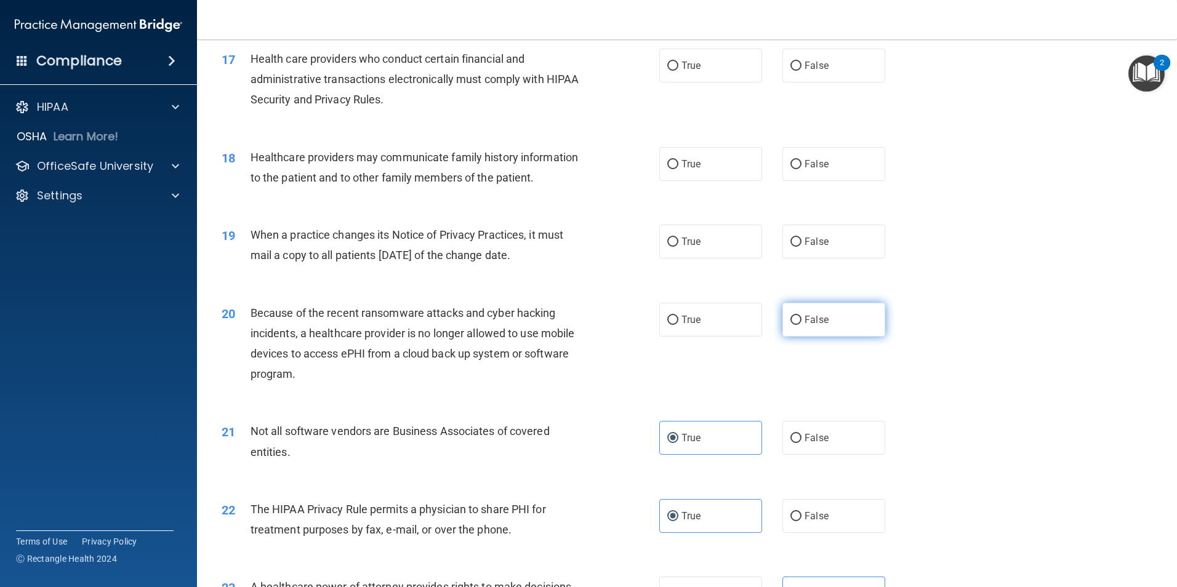
click at [790, 321] on input "False" at bounding box center [795, 320] width 11 height 9
radio input "true"
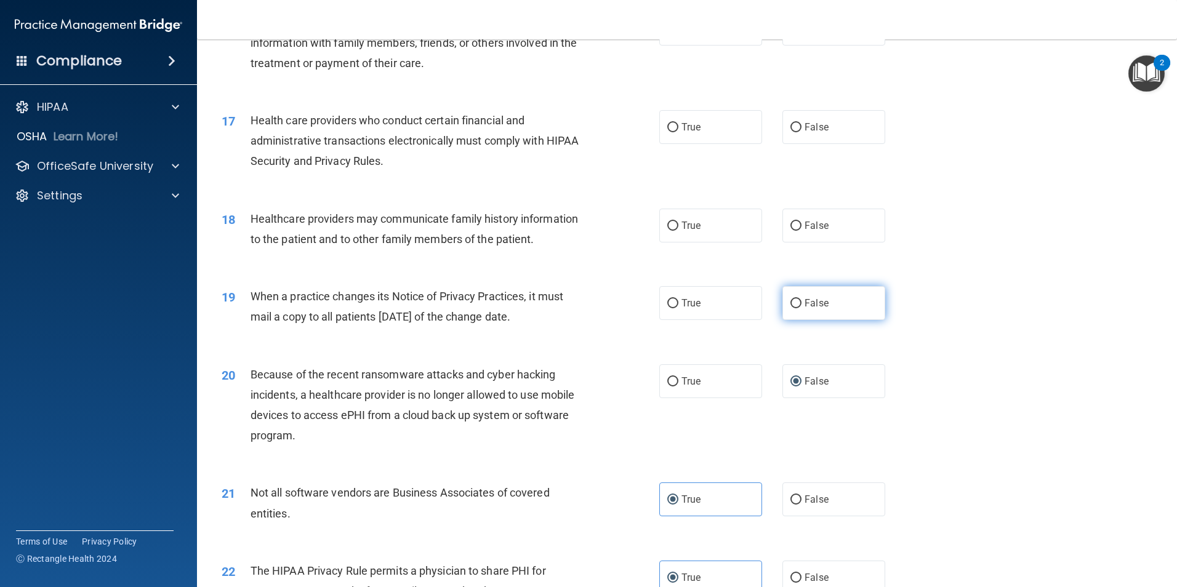
click at [791, 318] on label "False" at bounding box center [833, 303] width 103 height 34
click at [791, 308] on input "False" at bounding box center [795, 303] width 11 height 9
radio input "true"
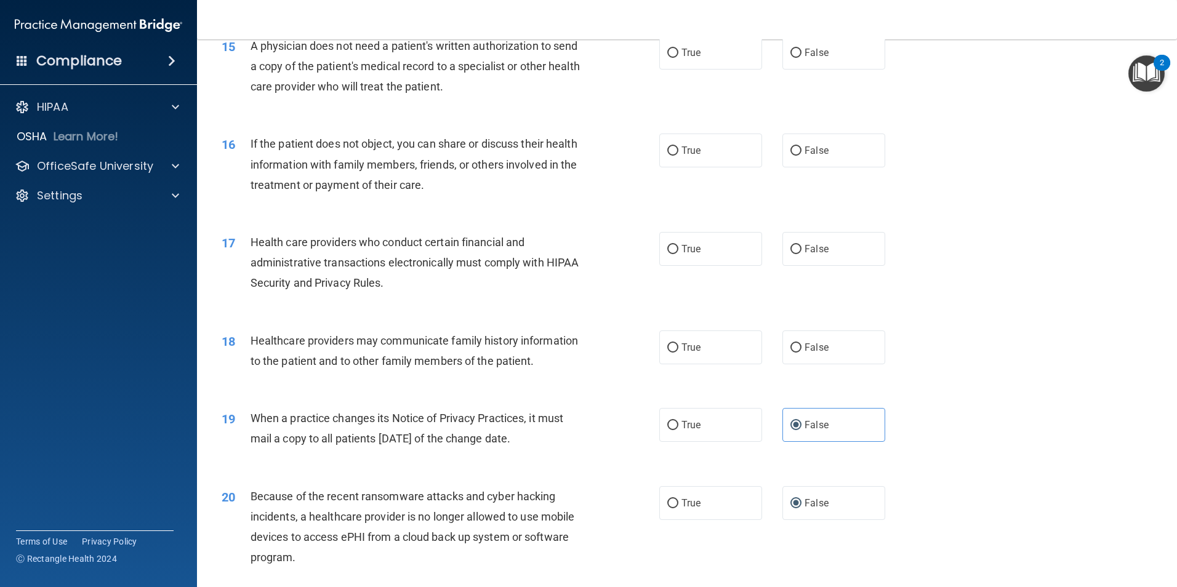
scroll to position [1354, 0]
click at [793, 358] on label "False" at bounding box center [833, 349] width 103 height 34
click at [793, 354] on input "False" at bounding box center [795, 349] width 11 height 9
radio input "true"
click at [689, 257] on label "True" at bounding box center [710, 250] width 103 height 34
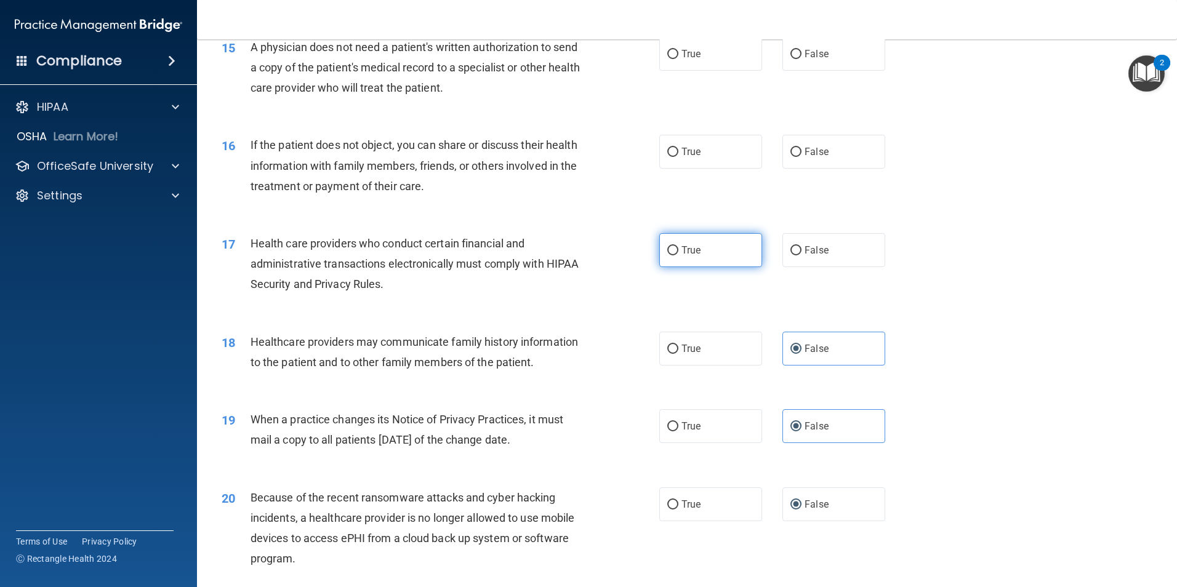
drag, startPoint x: 689, startPoint y: 257, endPoint x: 679, endPoint y: 252, distance: 11.0
click at [681, 252] on span "True" at bounding box center [690, 250] width 19 height 12
click at [678, 252] on input "True" at bounding box center [672, 250] width 11 height 9
radio input "true"
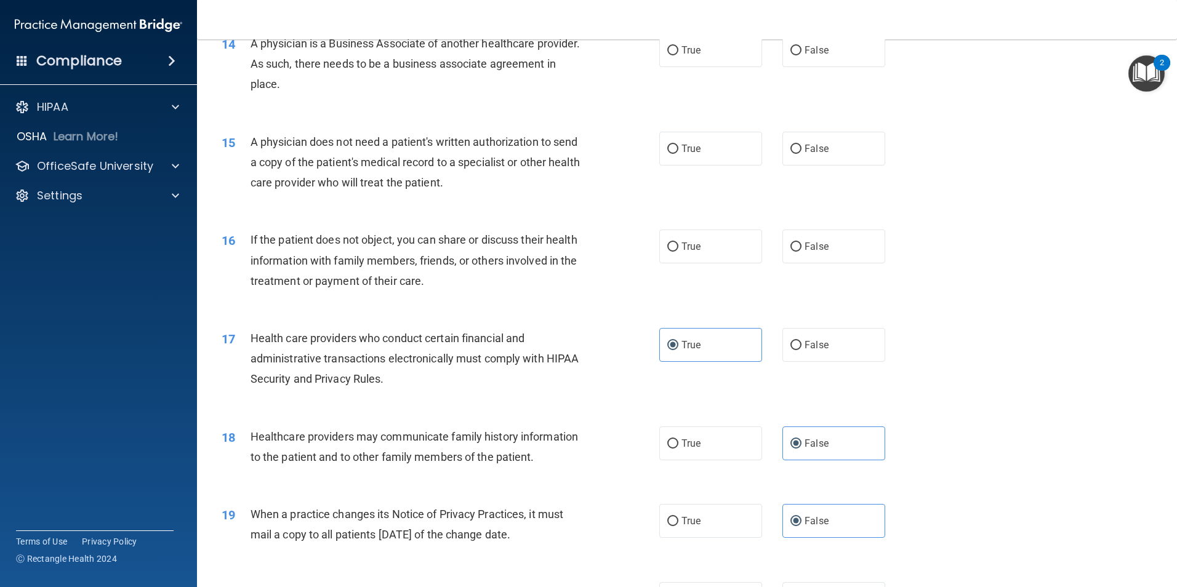
scroll to position [1231, 0]
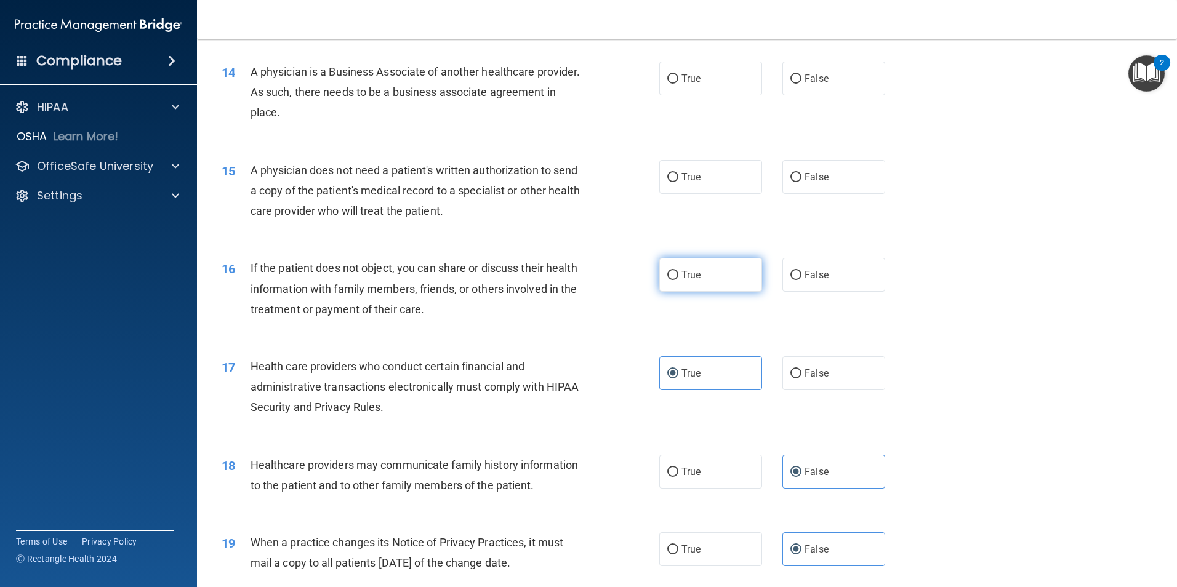
click at [682, 284] on label "True" at bounding box center [710, 275] width 103 height 34
click at [678, 280] on input "True" at bounding box center [672, 275] width 11 height 9
radio input "true"
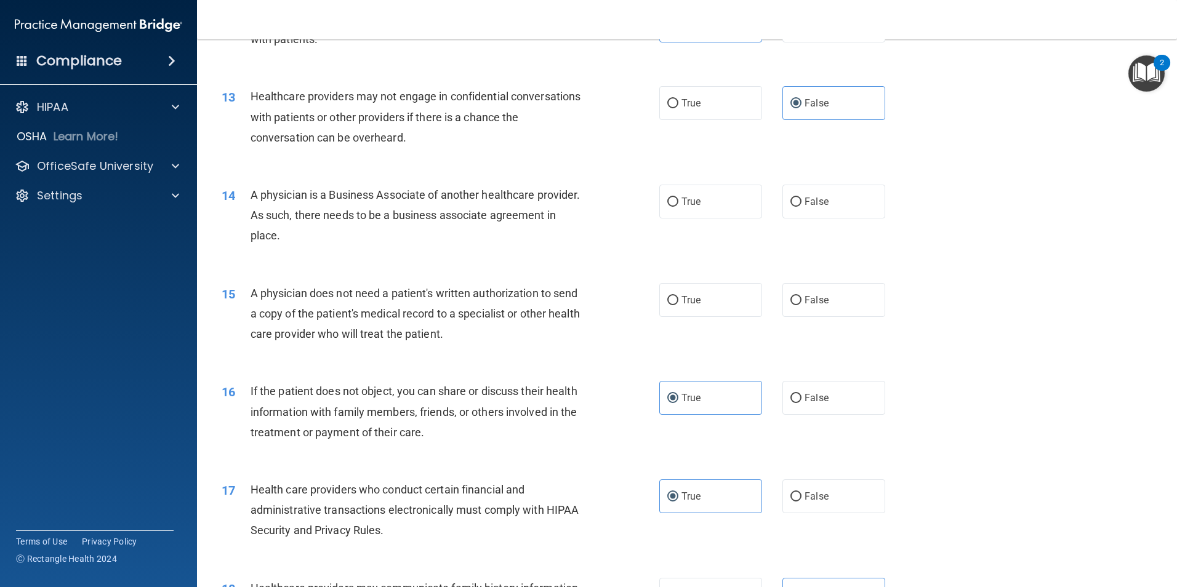
scroll to position [1047, 0]
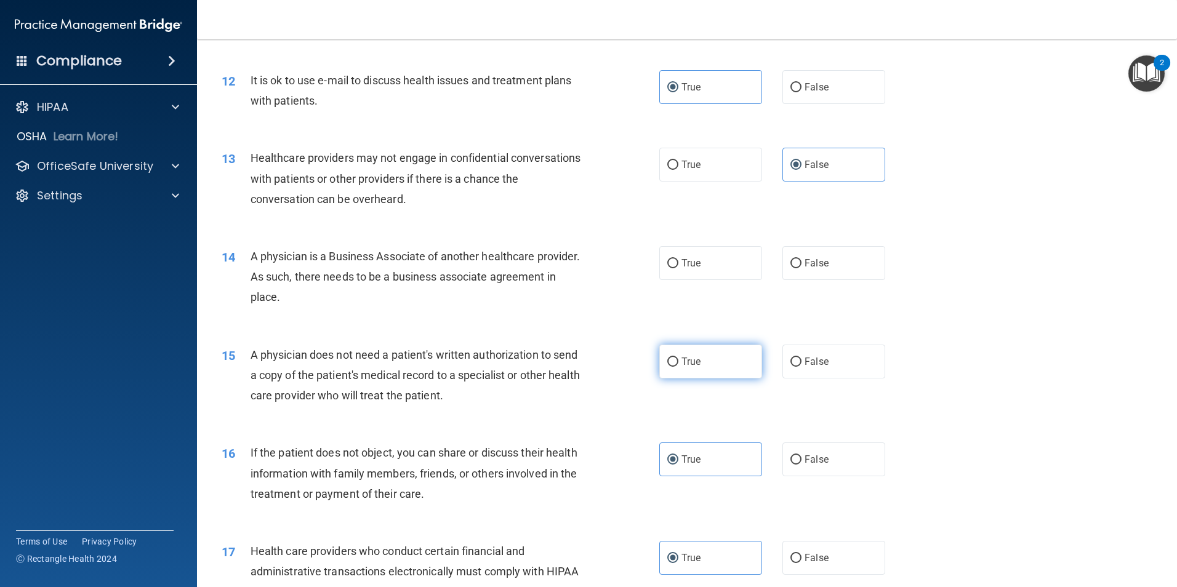
click at [684, 361] on span "True" at bounding box center [690, 362] width 19 height 12
click at [678, 361] on input "True" at bounding box center [672, 362] width 11 height 9
radio input "true"
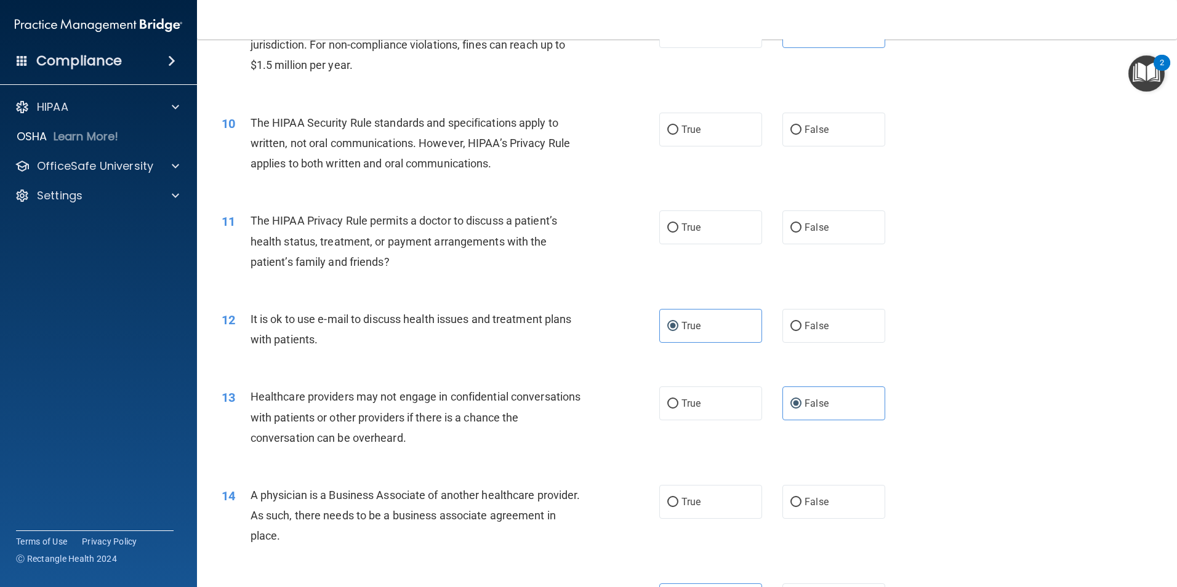
scroll to position [801, 0]
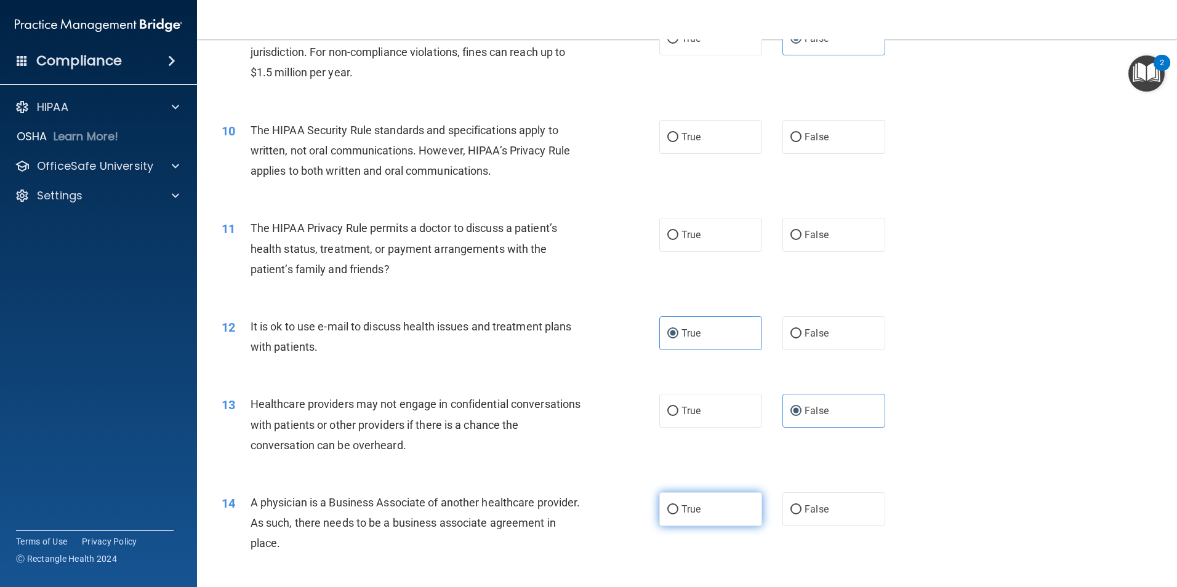
click at [695, 508] on span "True" at bounding box center [690, 509] width 19 height 12
click at [678, 508] on input "True" at bounding box center [672, 509] width 11 height 9
radio input "true"
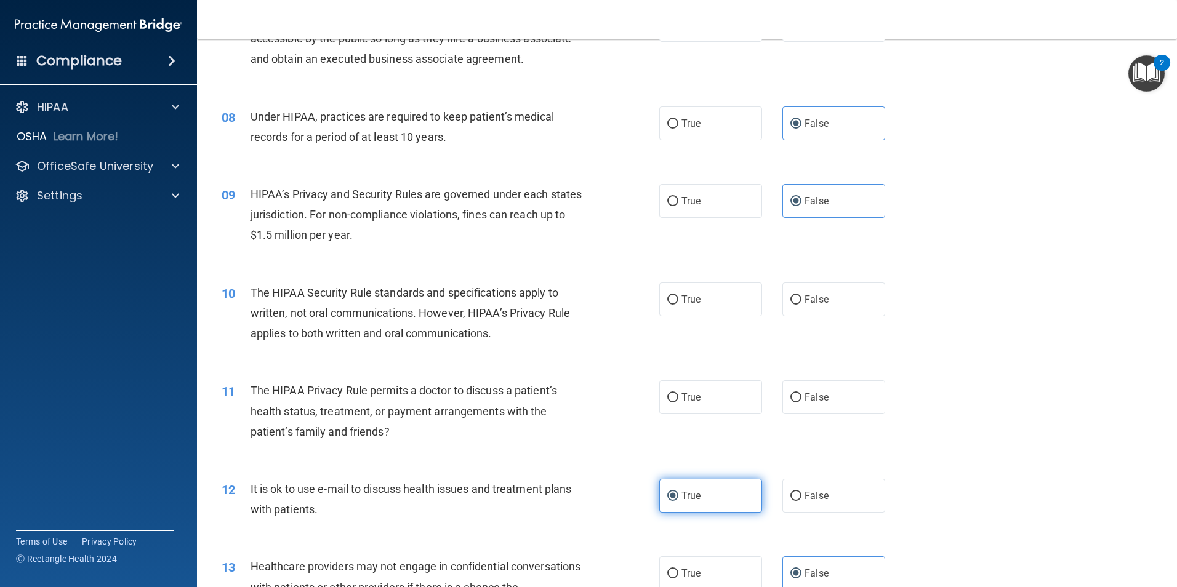
scroll to position [616, 0]
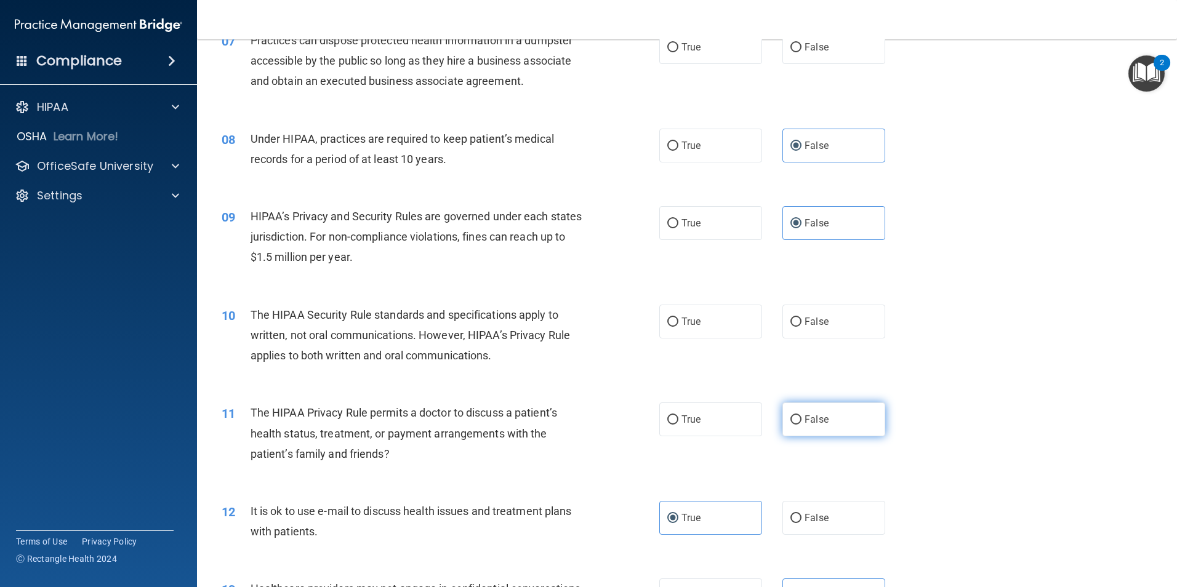
click at [854, 417] on label "False" at bounding box center [833, 419] width 103 height 34
click at [801, 417] on input "False" at bounding box center [795, 419] width 11 height 9
radio input "true"
click at [695, 326] on span "True" at bounding box center [690, 322] width 19 height 12
click at [678, 326] on input "True" at bounding box center [672, 322] width 11 height 9
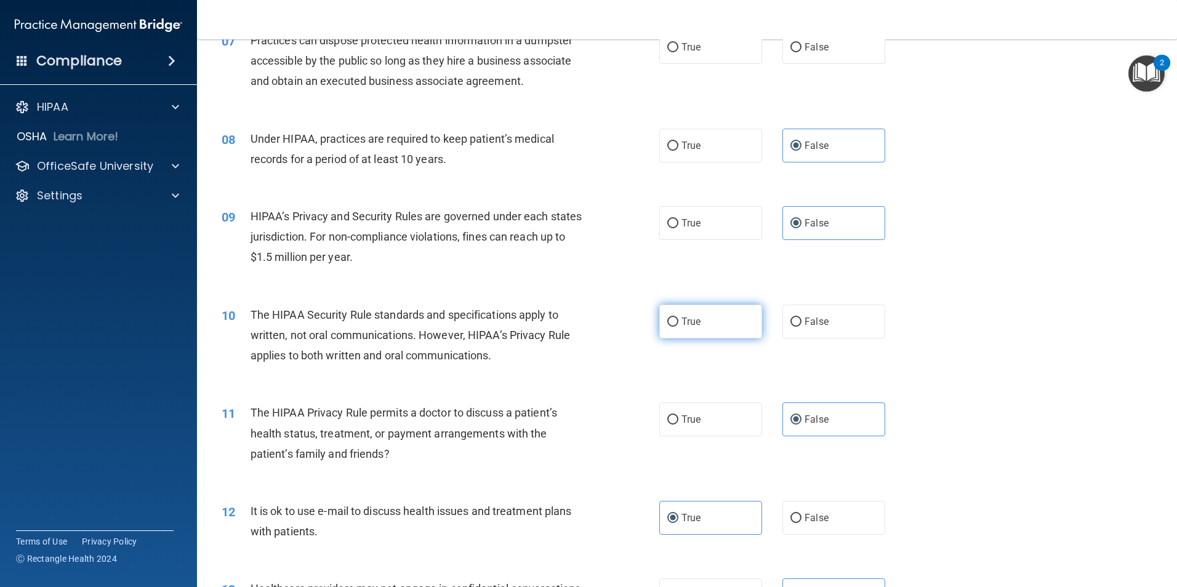
radio input "true"
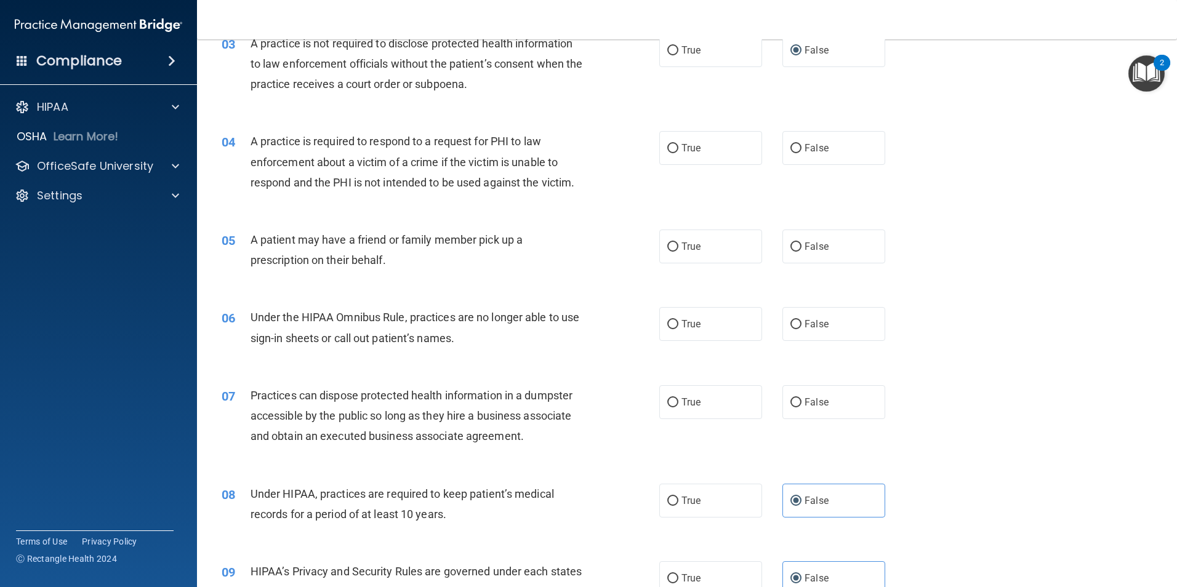
scroll to position [247, 0]
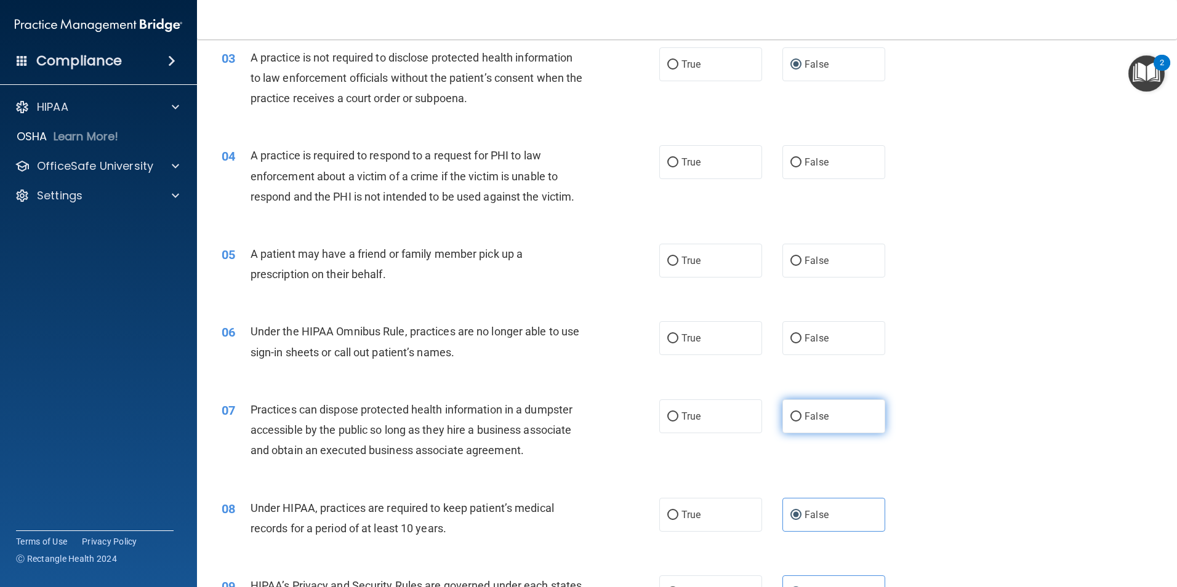
click at [819, 421] on span "False" at bounding box center [816, 416] width 24 height 12
click at [801, 421] on input "False" at bounding box center [795, 416] width 11 height 9
radio input "true"
click at [826, 334] on label "False" at bounding box center [833, 338] width 103 height 34
click at [801, 334] on input "False" at bounding box center [795, 338] width 11 height 9
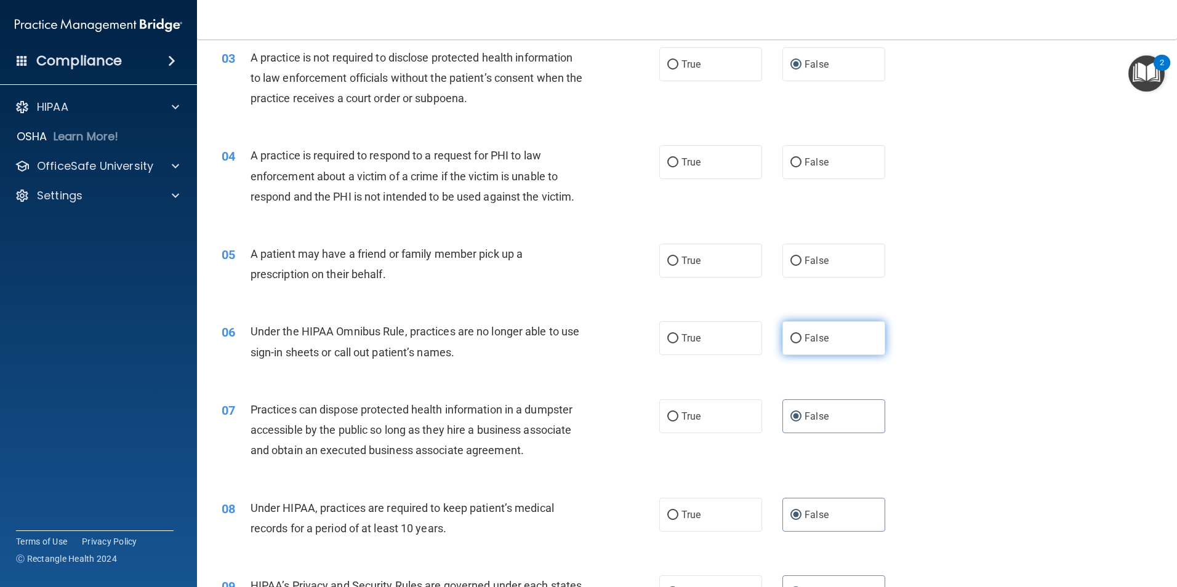
radio input "true"
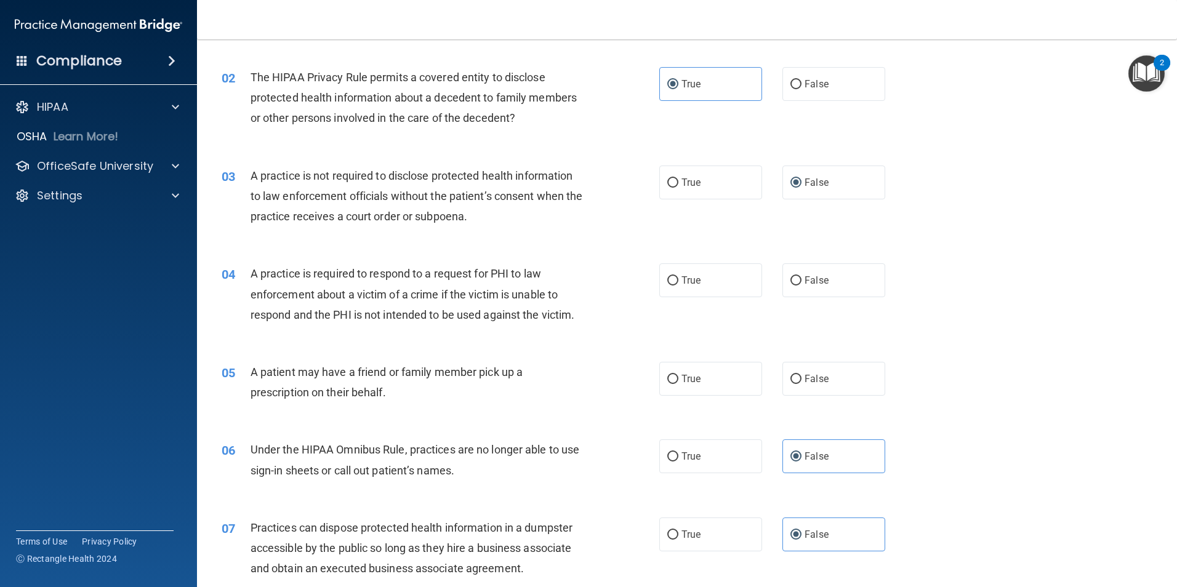
scroll to position [124, 0]
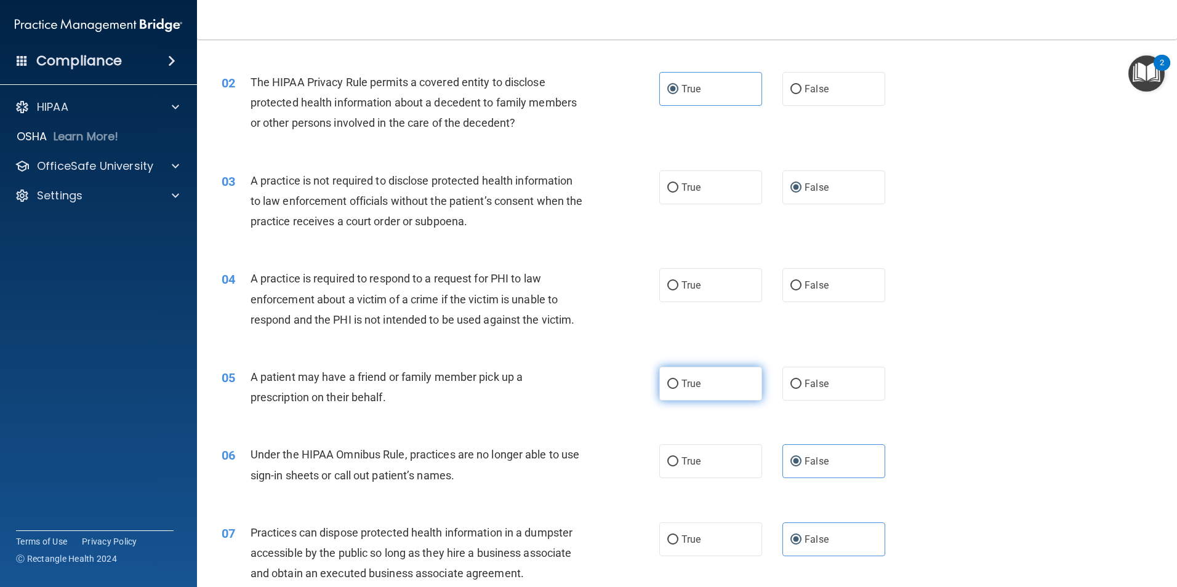
click at [671, 380] on input "True" at bounding box center [672, 384] width 11 height 9
radio input "true"
click at [695, 290] on span "True" at bounding box center [690, 285] width 19 height 12
click at [678, 290] on input "True" at bounding box center [672, 285] width 11 height 9
radio input "true"
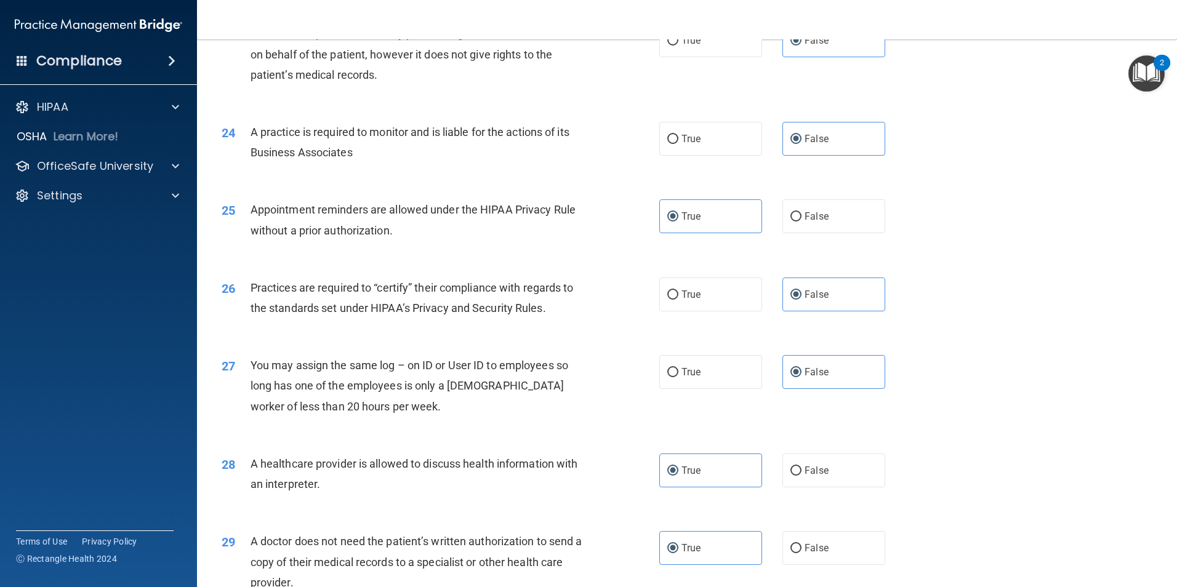
scroll to position [2277, 0]
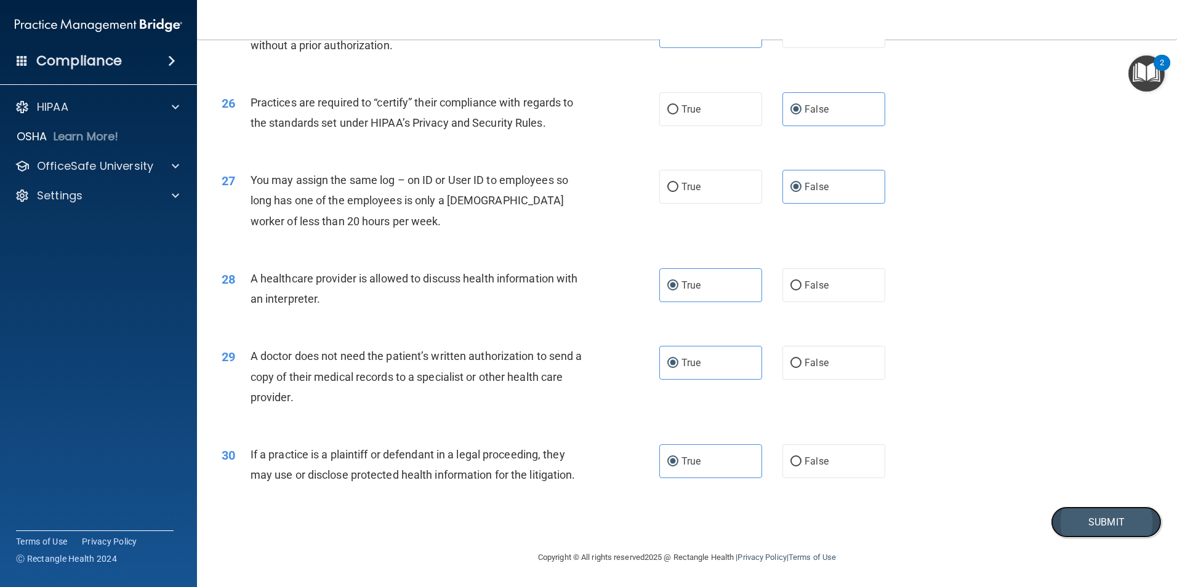
click at [1069, 522] on button "Submit" at bounding box center [1105, 521] width 111 height 31
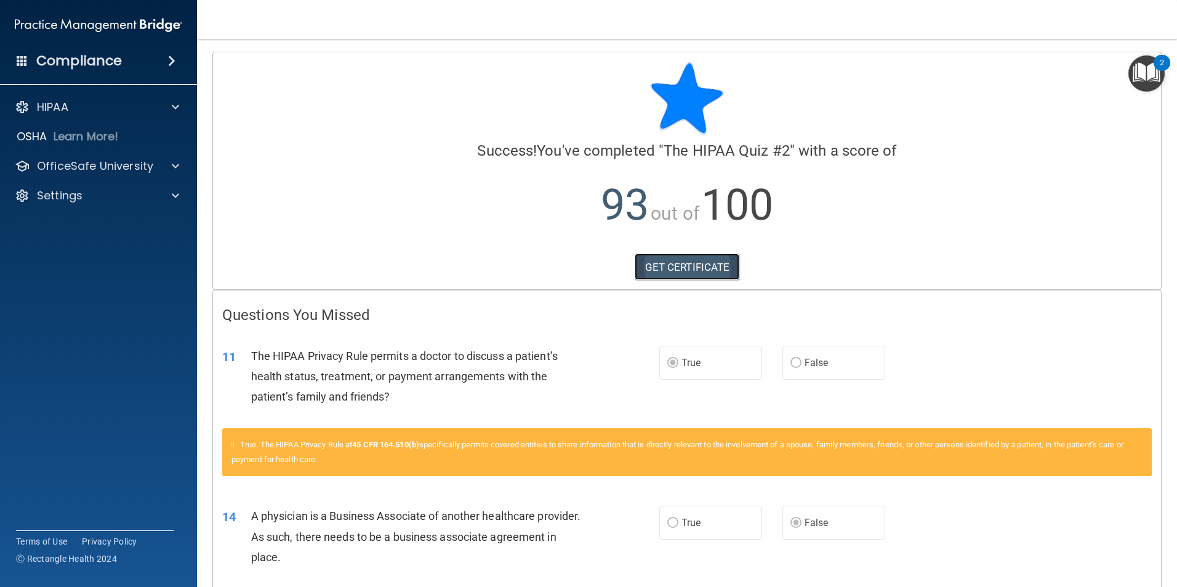
click at [688, 271] on link "GET CERTIFICATE" at bounding box center [686, 267] width 105 height 27
click at [164, 118] on div "HIPAA" at bounding box center [99, 107] width 198 height 25
click at [175, 112] on span at bounding box center [175, 107] width 7 height 15
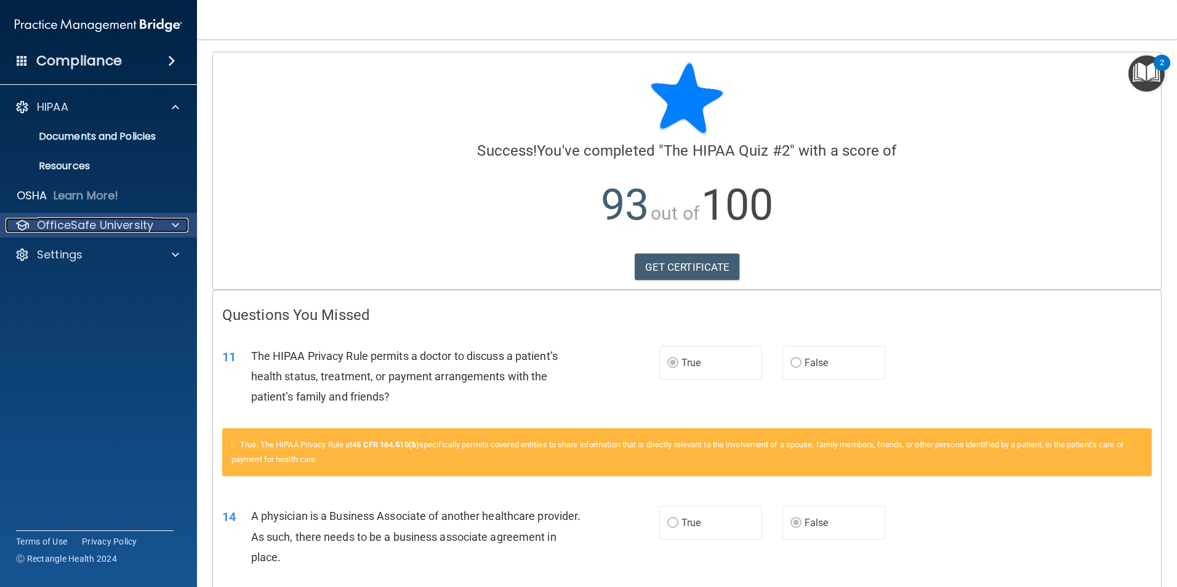
click at [165, 223] on div at bounding box center [173, 225] width 31 height 15
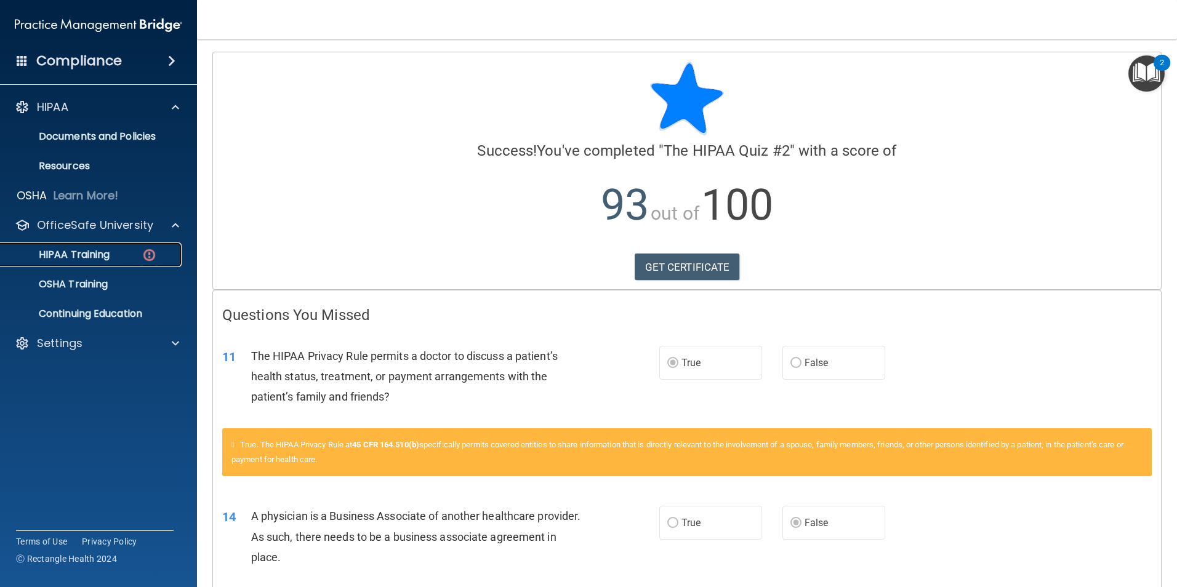
click at [155, 248] on img at bounding box center [149, 254] width 15 height 15
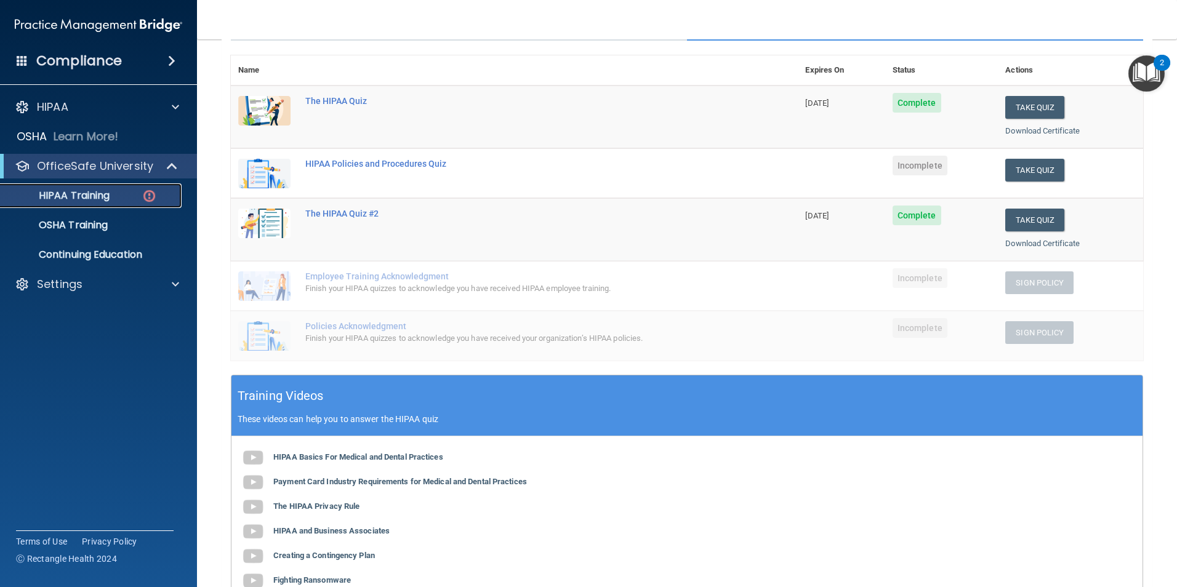
scroll to position [116, 0]
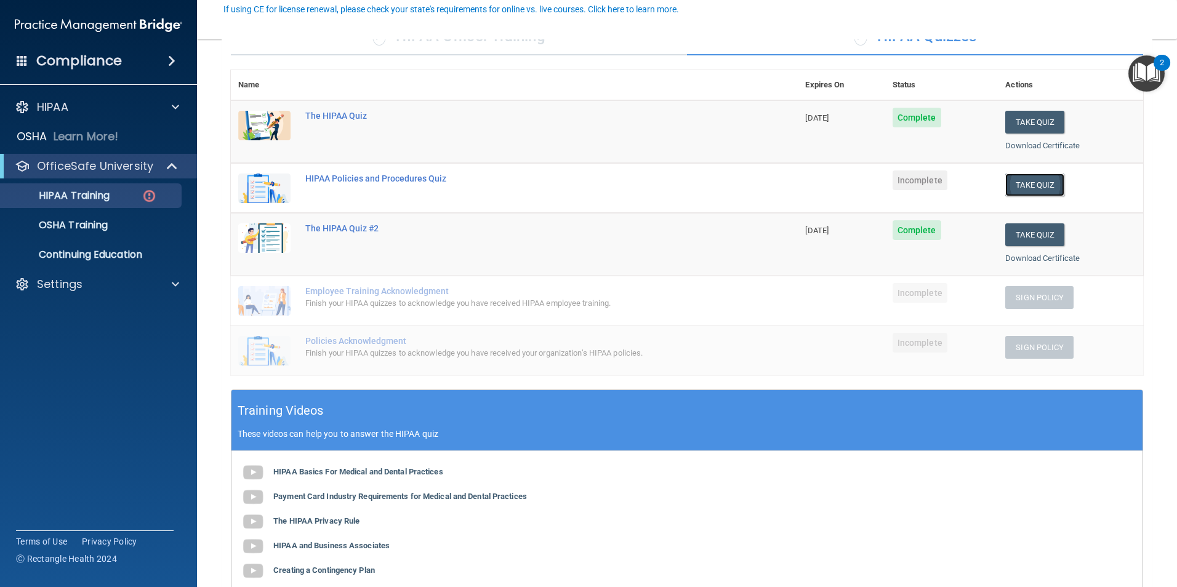
click at [1022, 179] on button "Take Quiz" at bounding box center [1034, 185] width 59 height 23
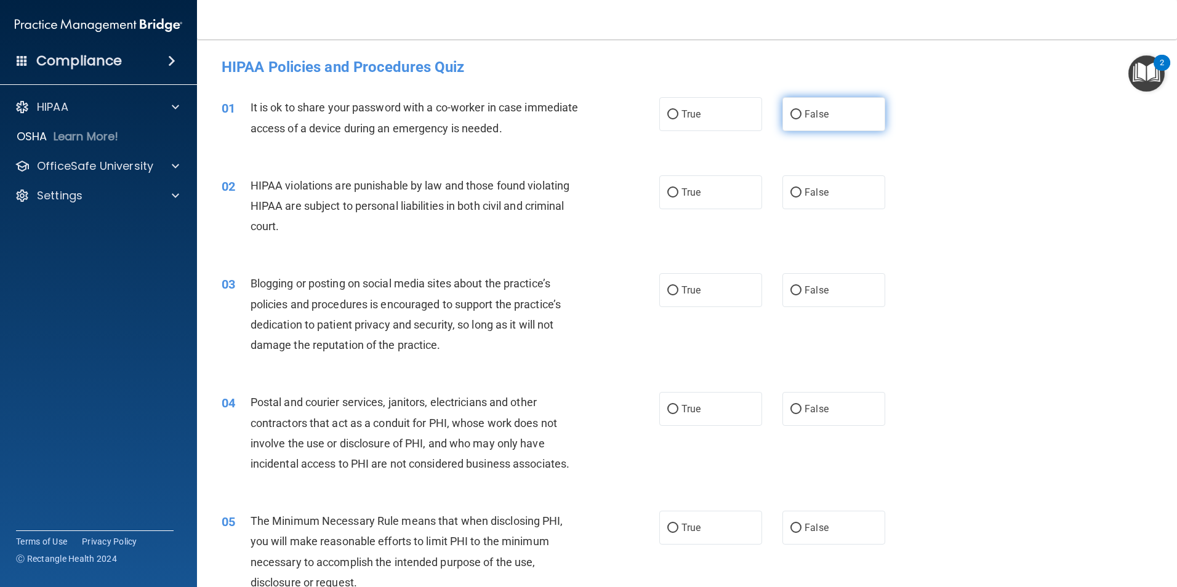
click at [815, 123] on label "False" at bounding box center [833, 114] width 103 height 34
click at [801, 119] on input "False" at bounding box center [795, 114] width 11 height 9
radio input "true"
click at [701, 204] on label "True" at bounding box center [710, 192] width 103 height 34
click at [678, 198] on input "True" at bounding box center [672, 192] width 11 height 9
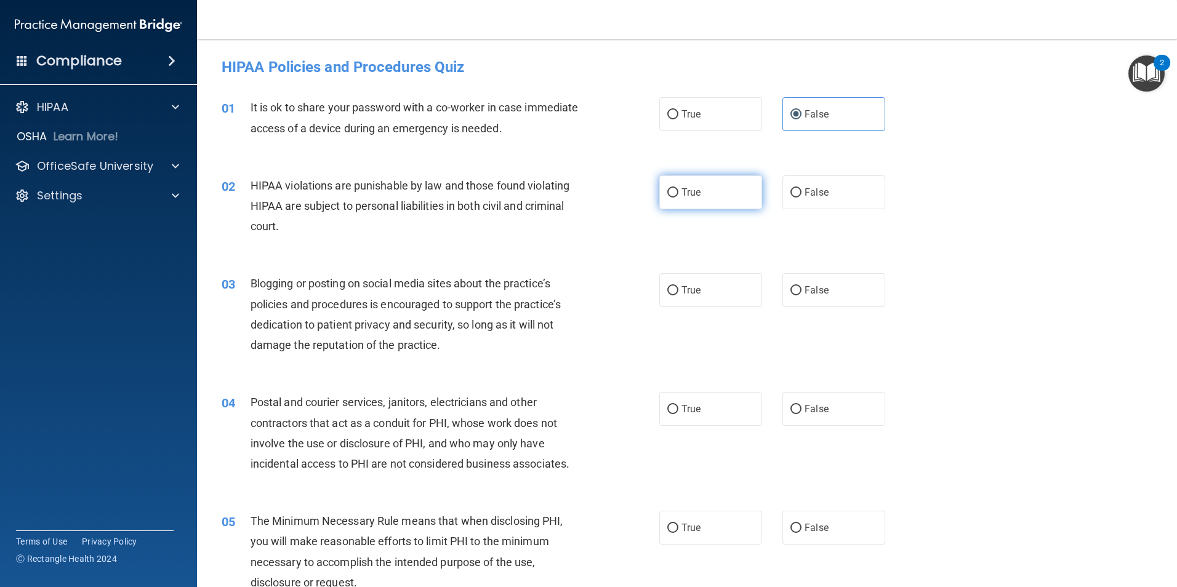
radio input "true"
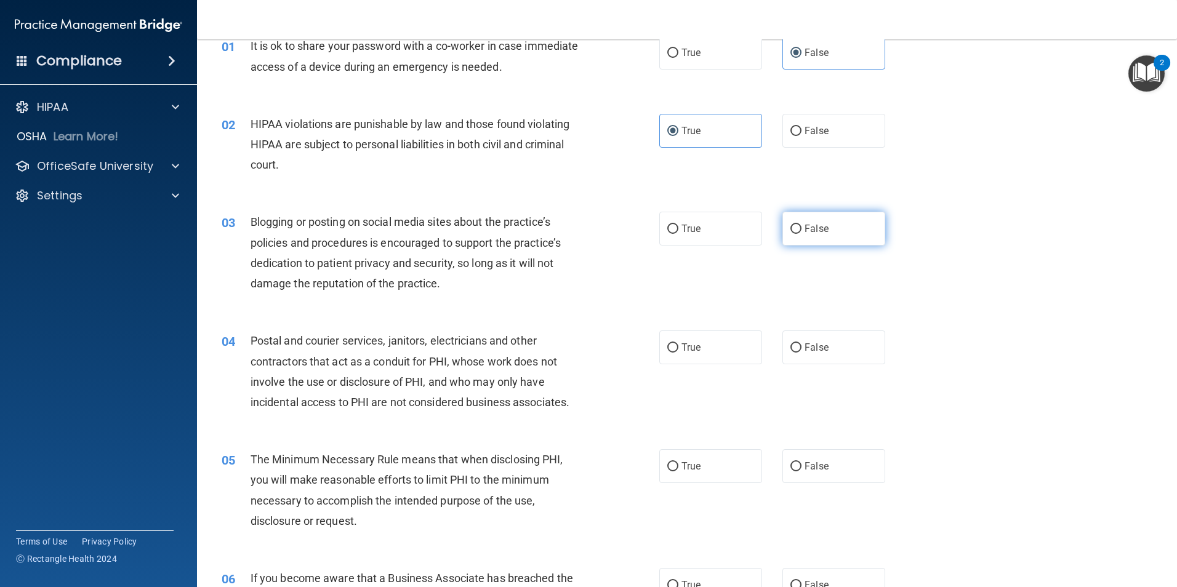
click at [796, 234] on label "False" at bounding box center [833, 229] width 103 height 34
click at [796, 234] on input "False" at bounding box center [795, 229] width 11 height 9
radio input "true"
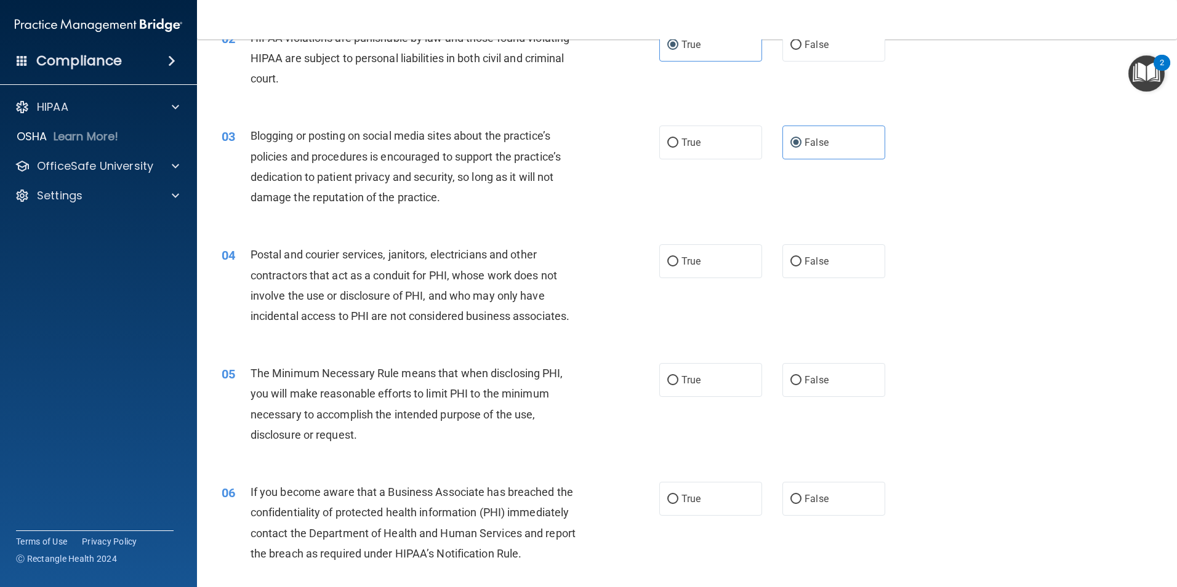
scroll to position [185, 0]
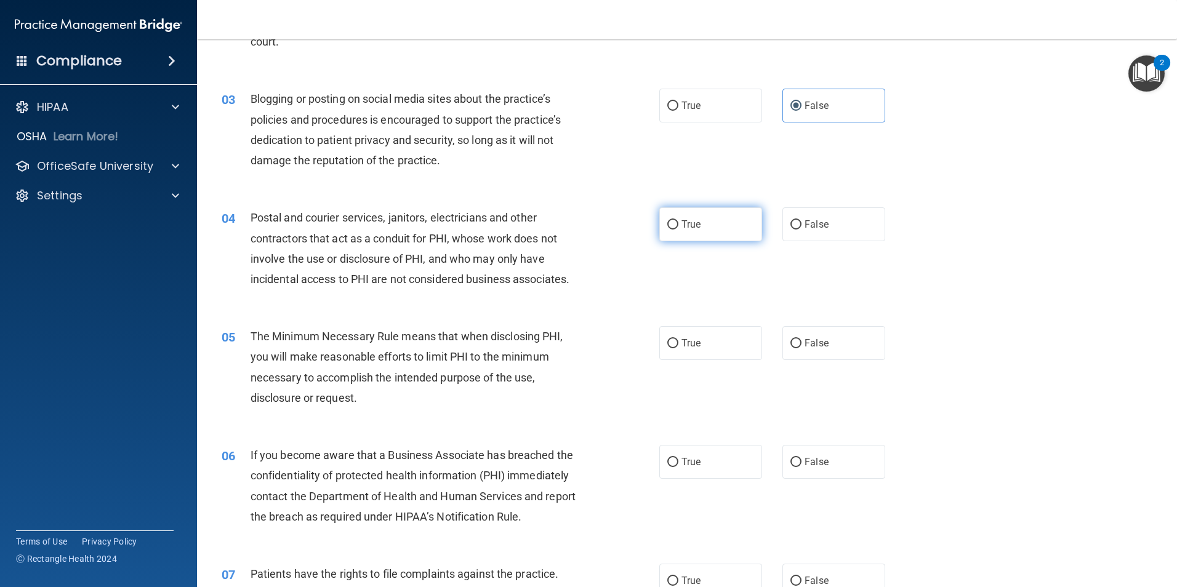
click at [700, 230] on label "True" at bounding box center [710, 224] width 103 height 34
click at [678, 230] on input "True" at bounding box center [672, 224] width 11 height 9
radio input "true"
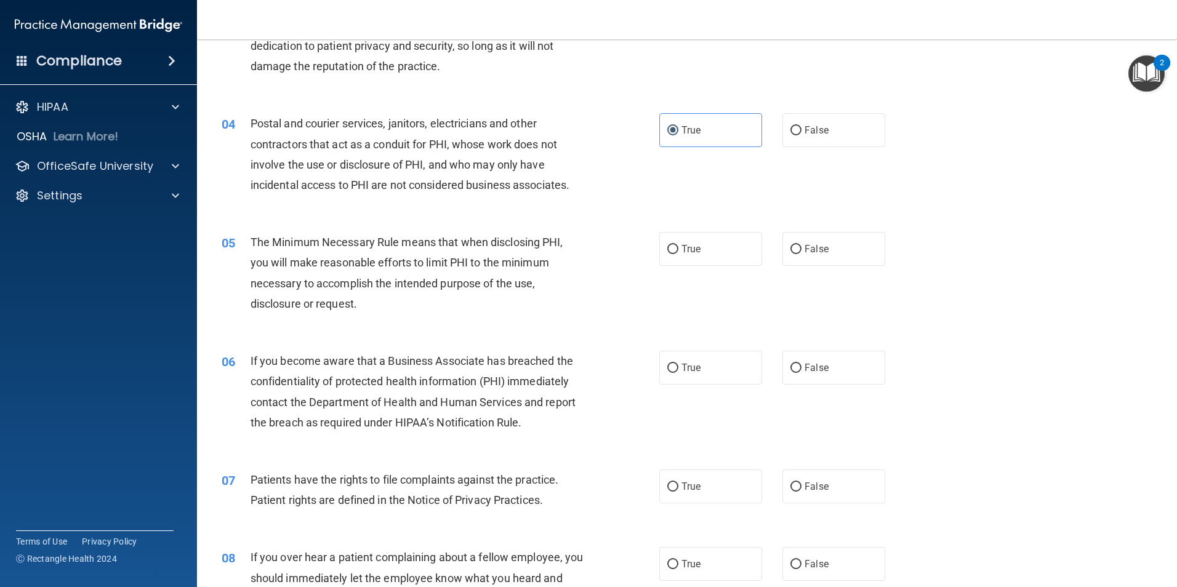
scroll to position [308, 0]
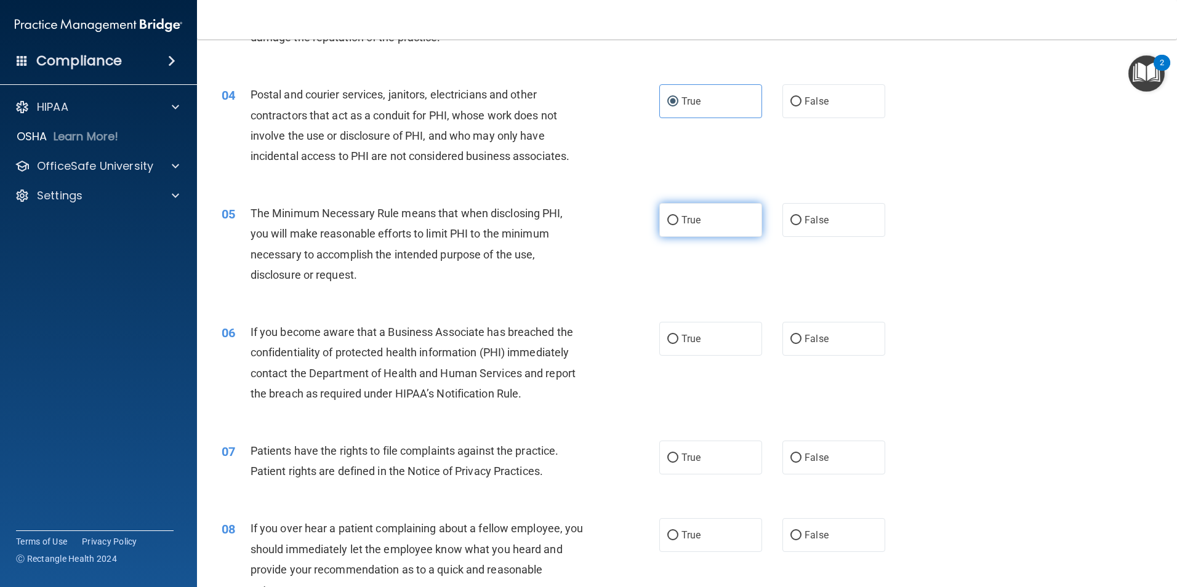
click at [705, 233] on label "True" at bounding box center [710, 220] width 103 height 34
click at [678, 225] on input "True" at bounding box center [672, 220] width 11 height 9
radio input "true"
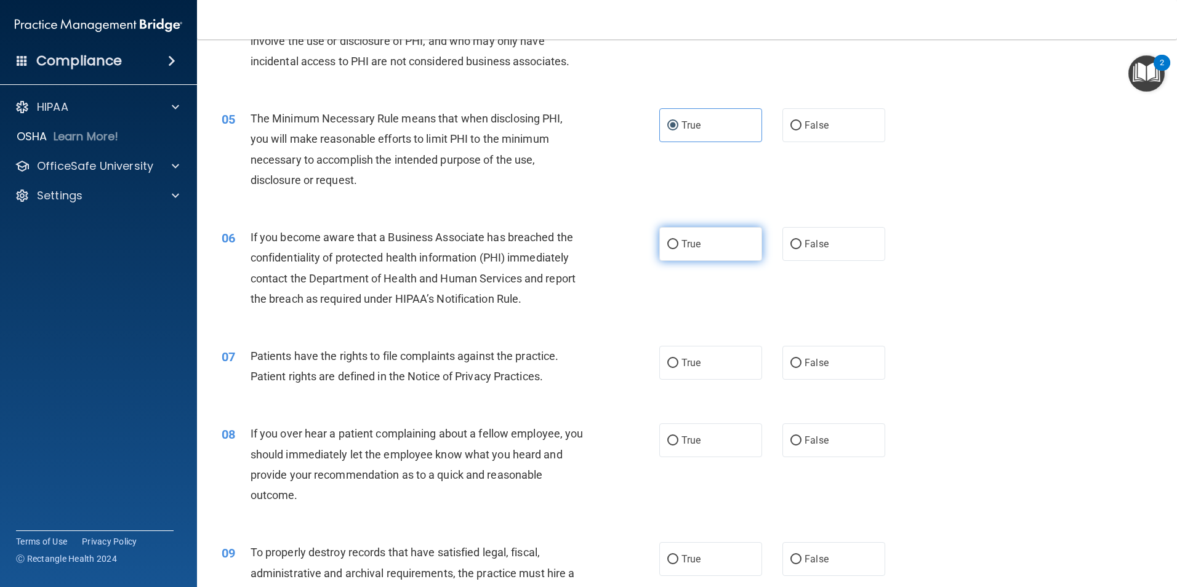
scroll to position [431, 0]
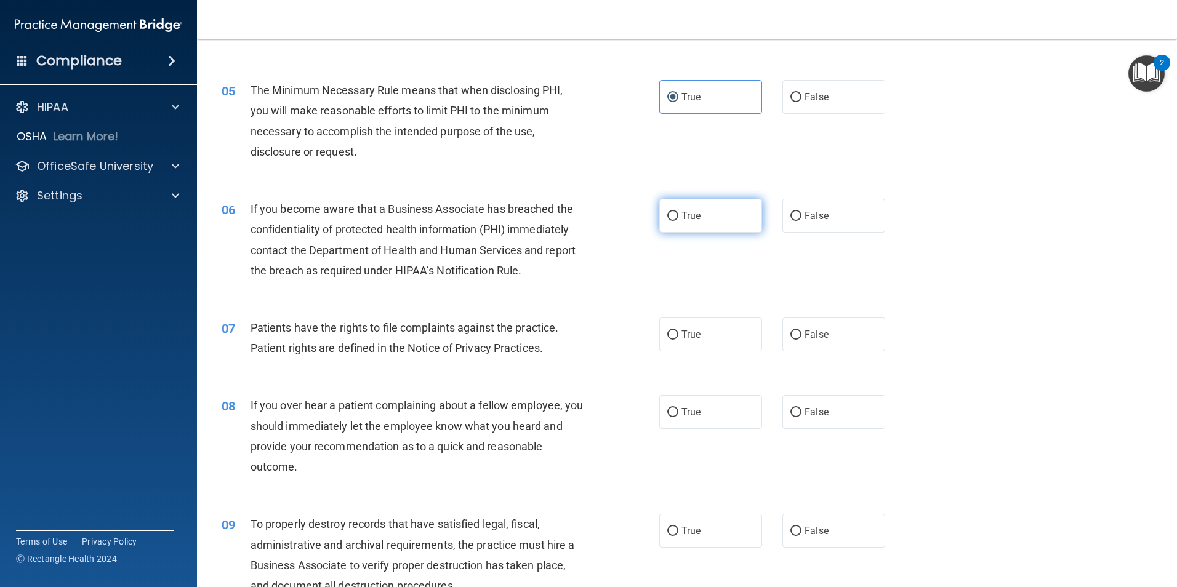
click at [692, 220] on span "True" at bounding box center [690, 216] width 19 height 12
click at [678, 220] on input "True" at bounding box center [672, 216] width 11 height 9
radio input "true"
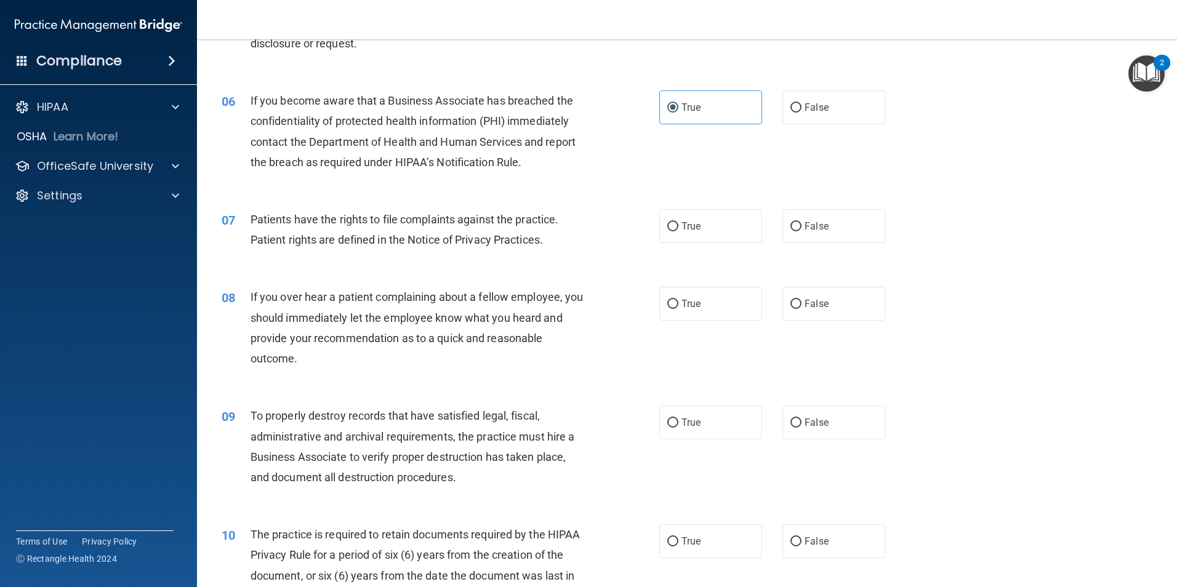
scroll to position [554, 0]
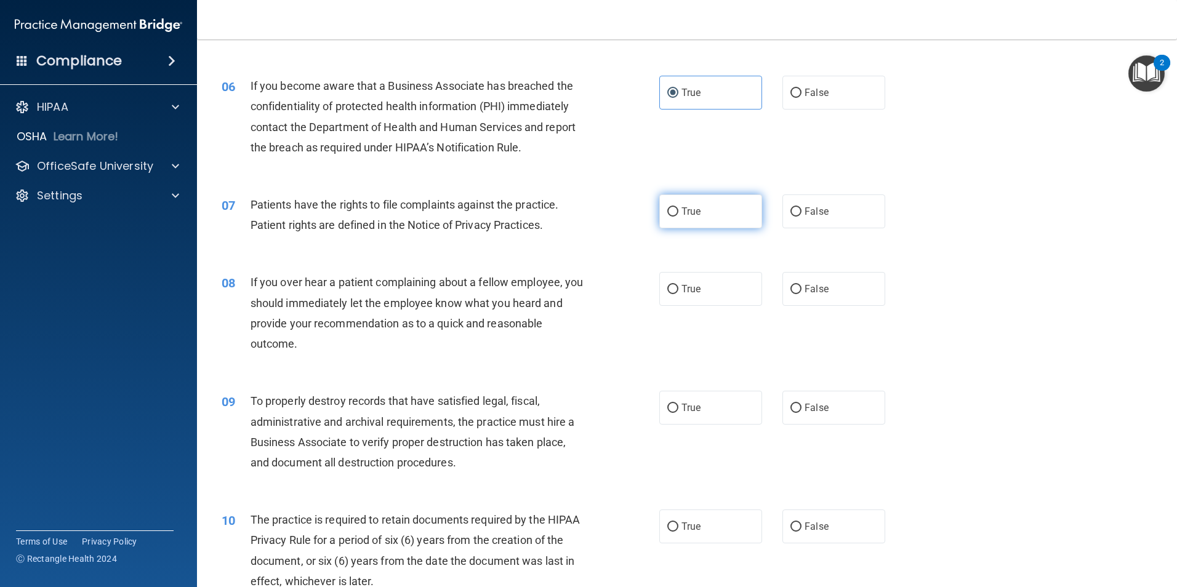
click at [697, 215] on label "True" at bounding box center [710, 211] width 103 height 34
click at [678, 215] on input "True" at bounding box center [672, 211] width 11 height 9
radio input "true"
click at [811, 283] on span "False" at bounding box center [816, 289] width 24 height 12
click at [801, 285] on input "False" at bounding box center [795, 289] width 11 height 9
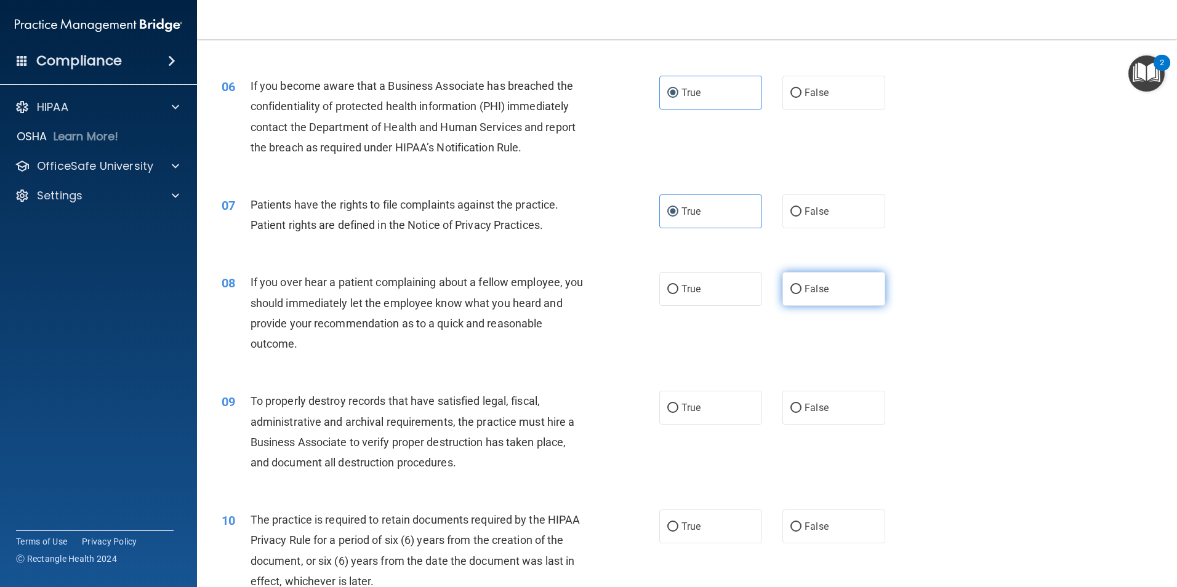
radio input "true"
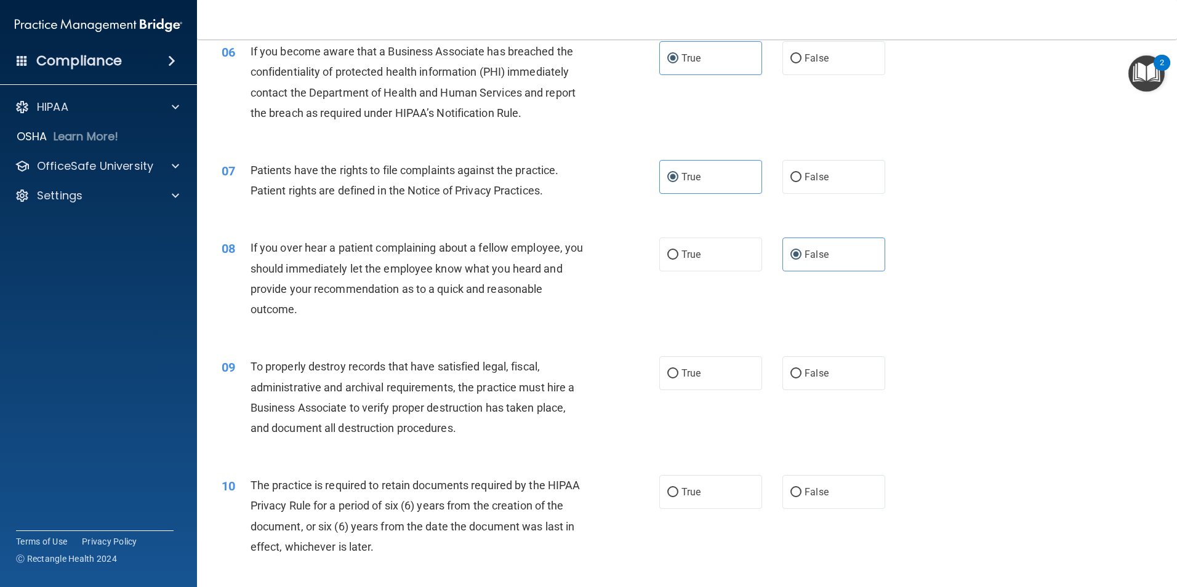
scroll to position [615, 0]
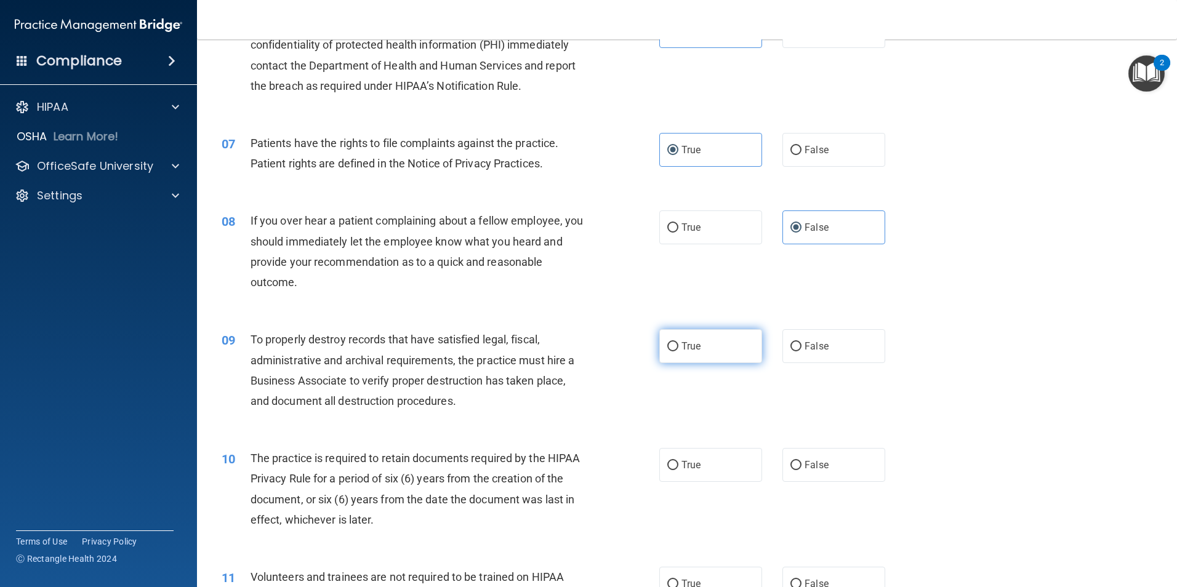
click at [698, 343] on label "True" at bounding box center [710, 346] width 103 height 34
click at [678, 343] on input "True" at bounding box center [672, 346] width 11 height 9
radio input "true"
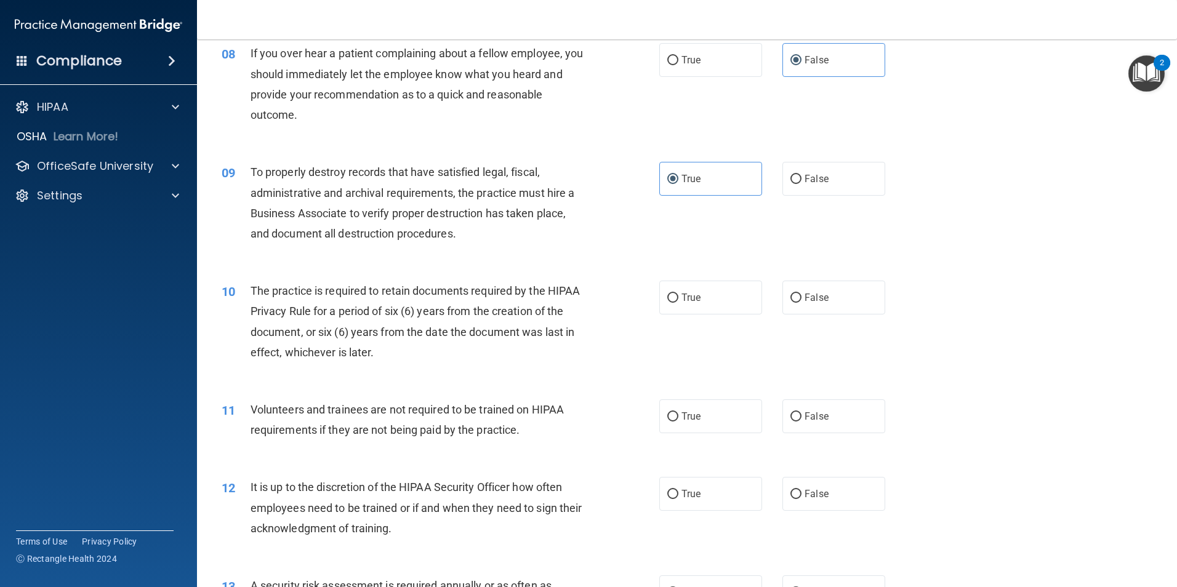
scroll to position [800, 0]
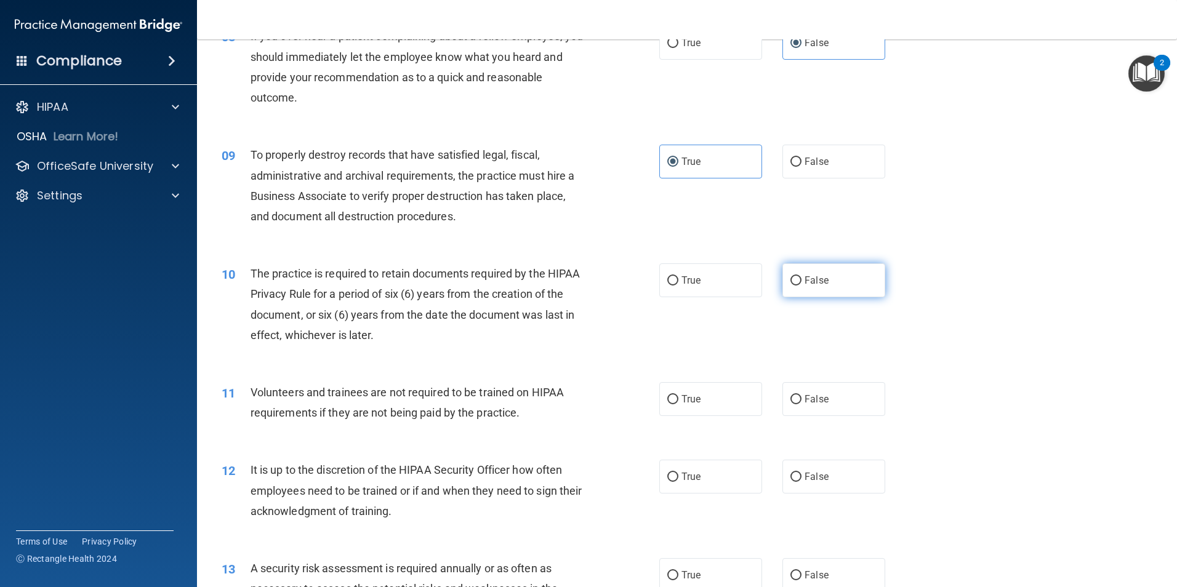
click at [837, 273] on label "False" at bounding box center [833, 280] width 103 height 34
click at [801, 276] on input "False" at bounding box center [795, 280] width 11 height 9
radio input "true"
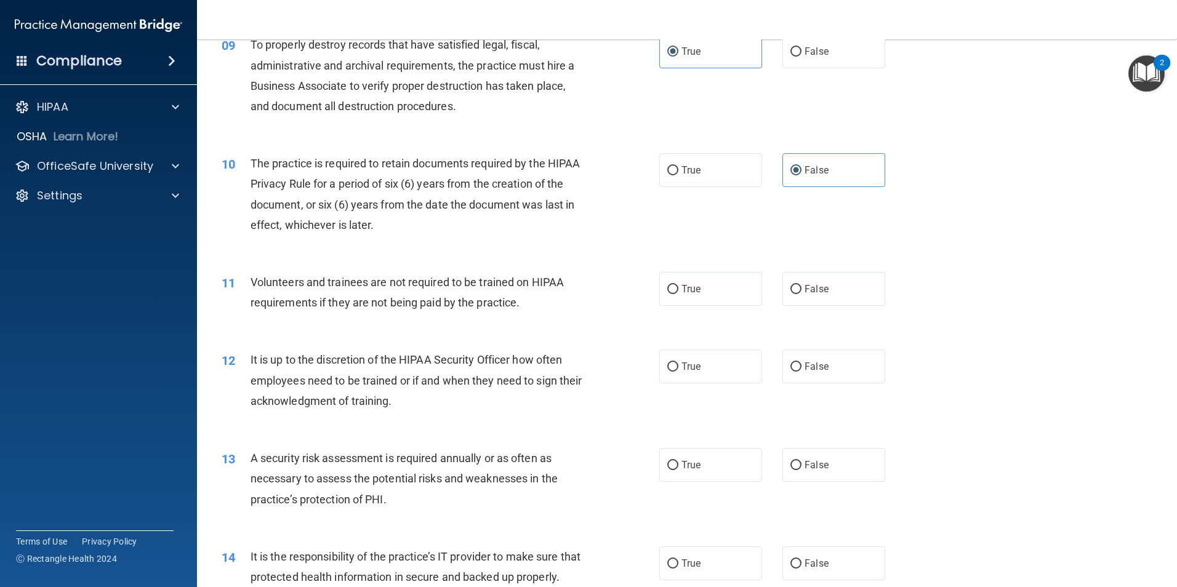
scroll to position [923, 0]
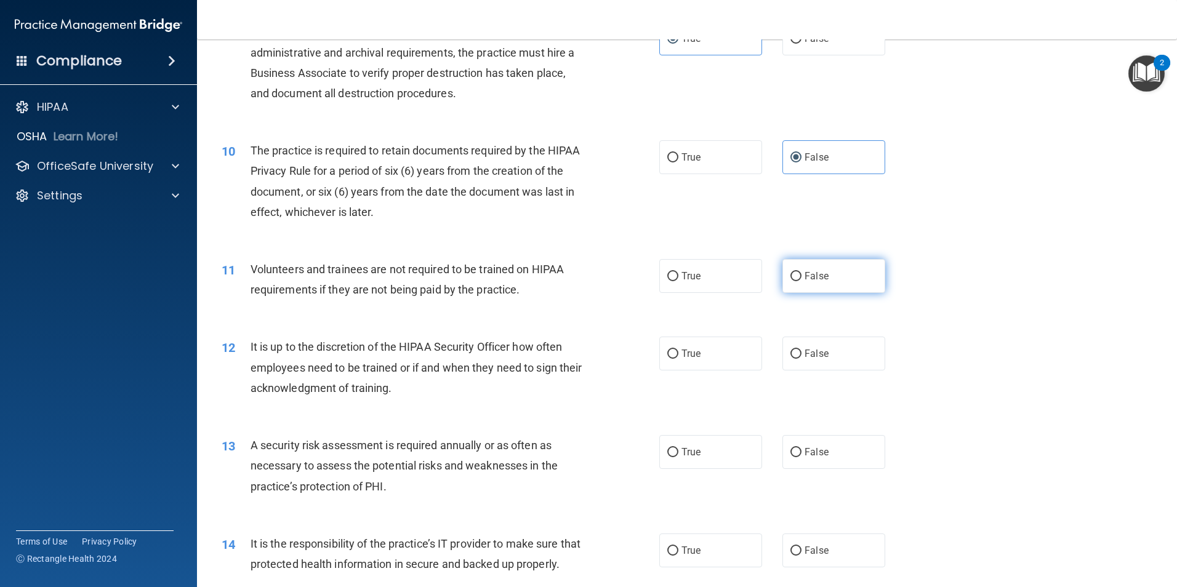
click at [798, 281] on label "False" at bounding box center [833, 276] width 103 height 34
click at [798, 281] on input "False" at bounding box center [795, 276] width 11 height 9
radio input "true"
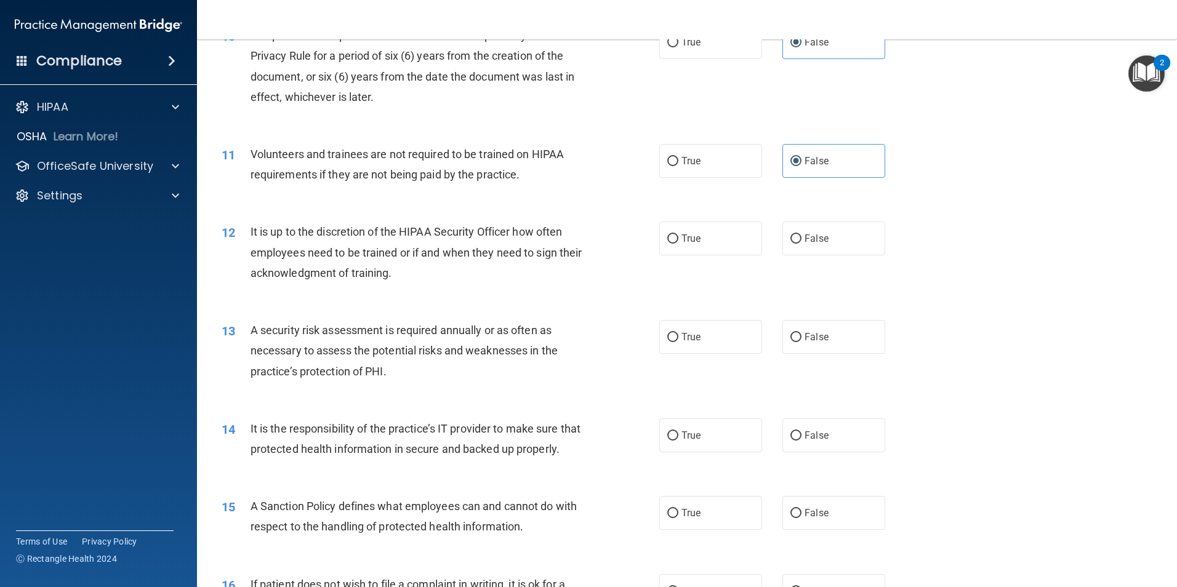
scroll to position [1046, 0]
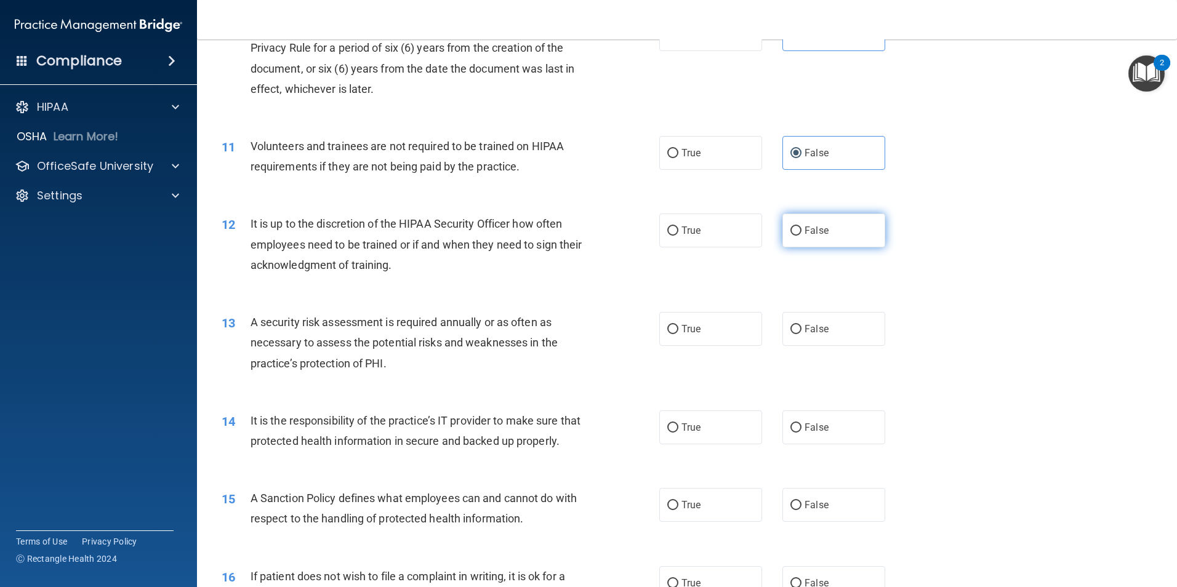
click at [802, 236] on label "False" at bounding box center [833, 231] width 103 height 34
click at [801, 236] on input "False" at bounding box center [795, 230] width 11 height 9
radio input "true"
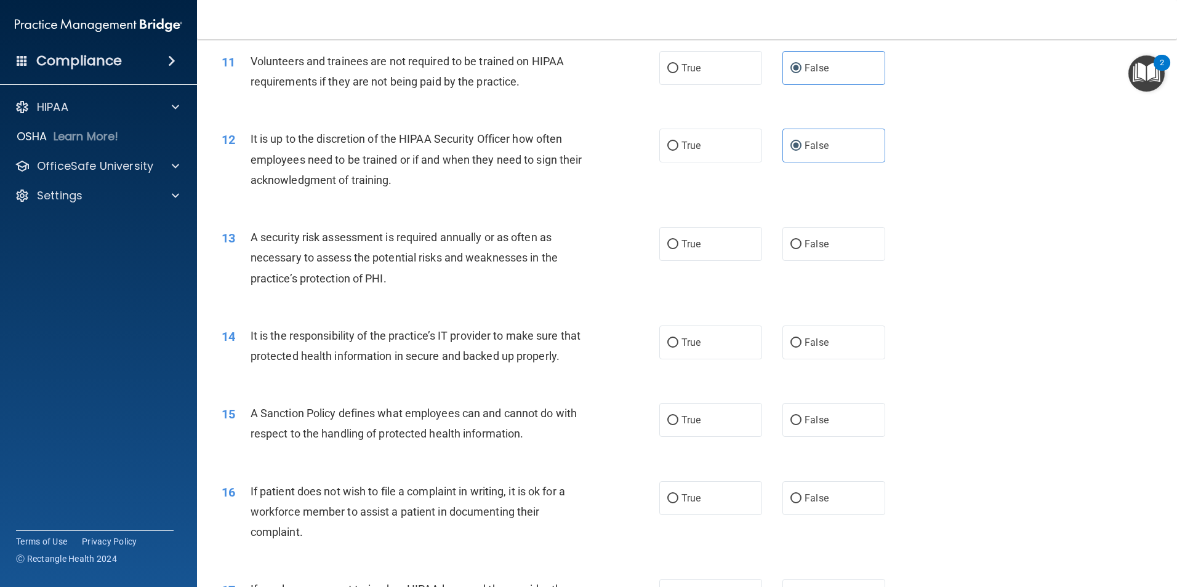
scroll to position [1169, 0]
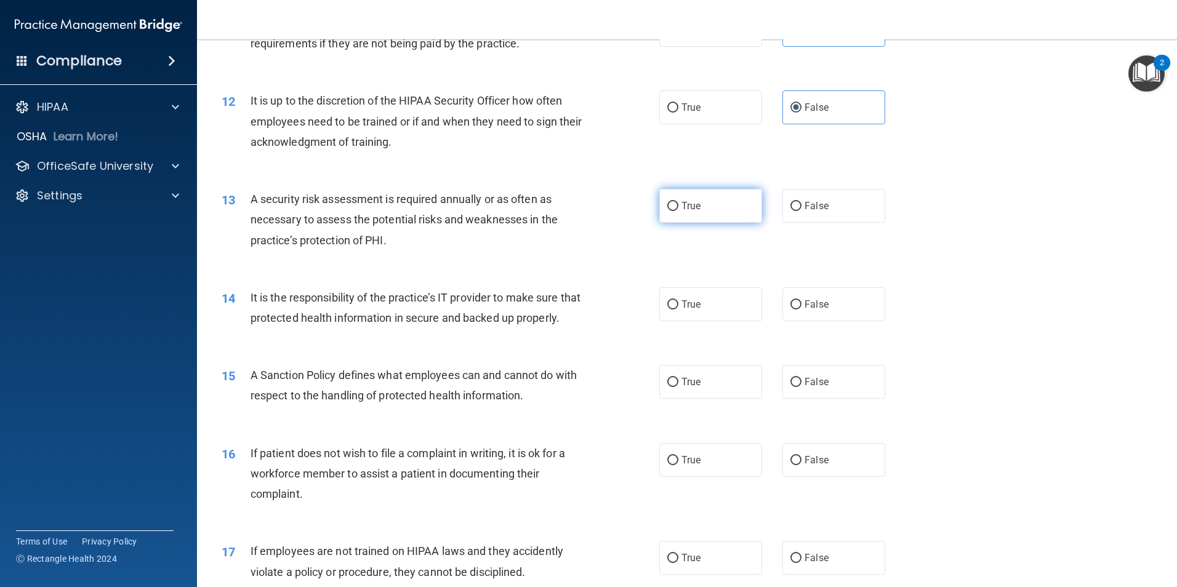
click at [694, 211] on span "True" at bounding box center [690, 206] width 19 height 12
click at [678, 211] on input "True" at bounding box center [672, 206] width 11 height 9
radio input "true"
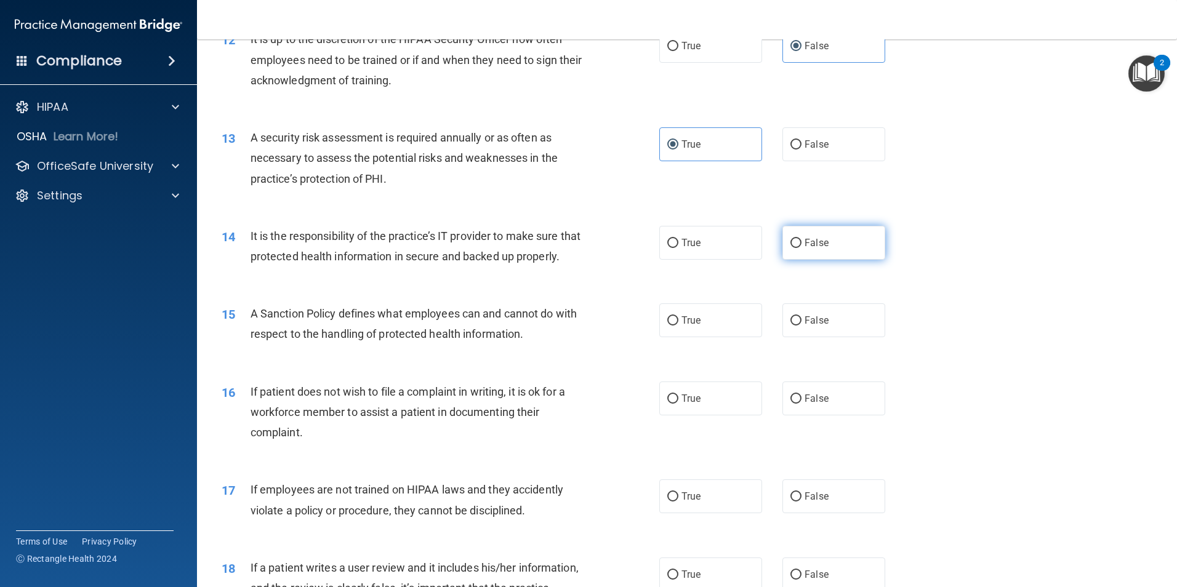
click at [788, 254] on label "False" at bounding box center [833, 243] width 103 height 34
click at [790, 248] on input "False" at bounding box center [795, 243] width 11 height 9
radio input "true"
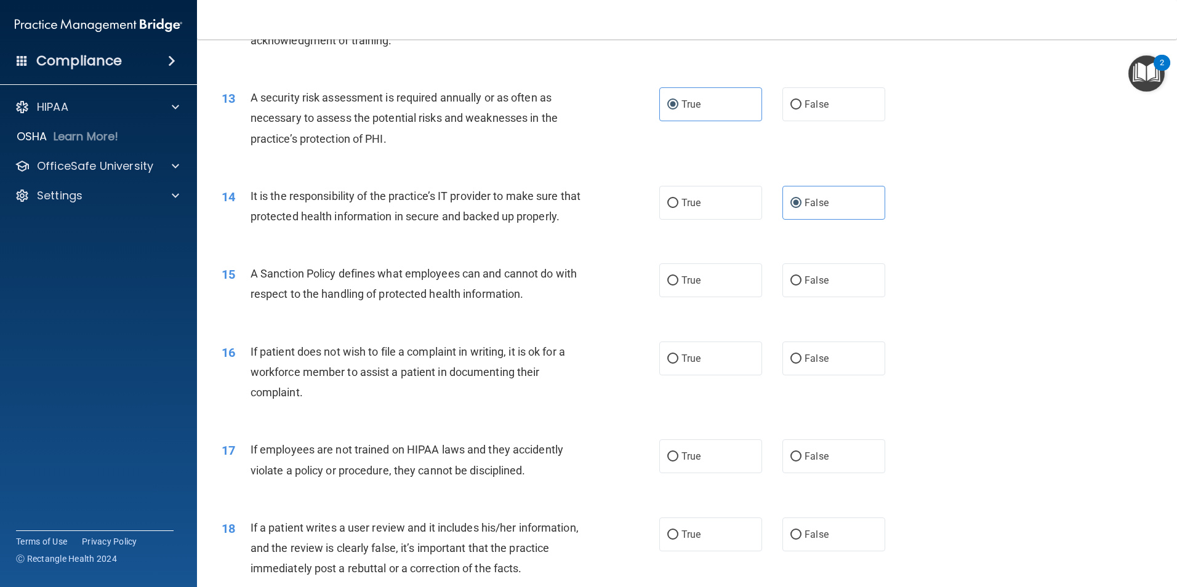
scroll to position [1292, 0]
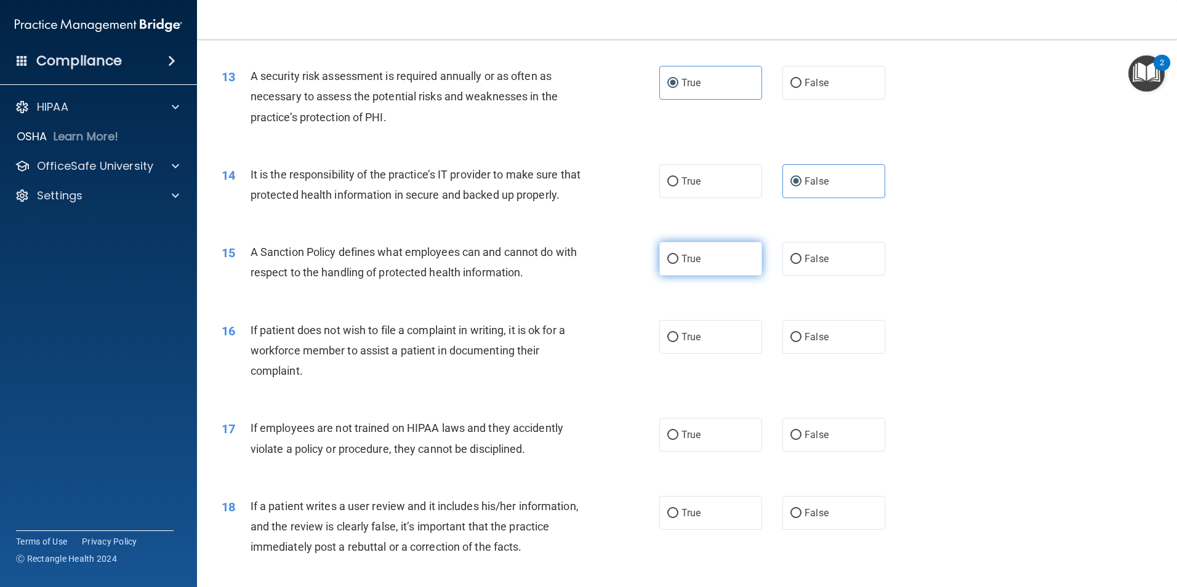
click at [703, 276] on label "True" at bounding box center [710, 259] width 103 height 34
click at [678, 264] on input "True" at bounding box center [672, 259] width 11 height 9
radio input "true"
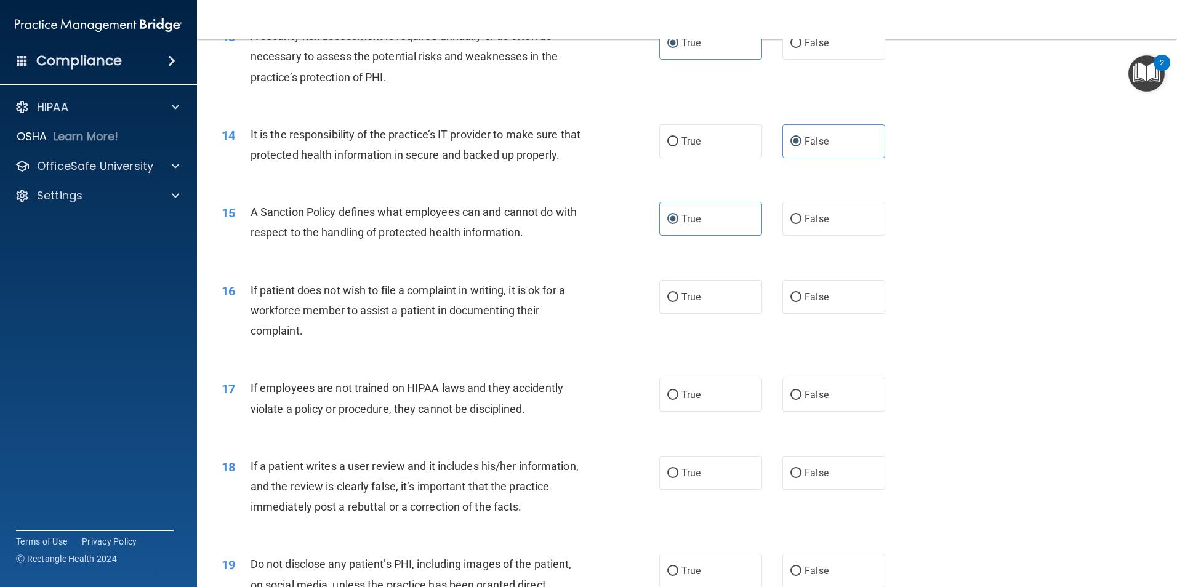
scroll to position [1354, 0]
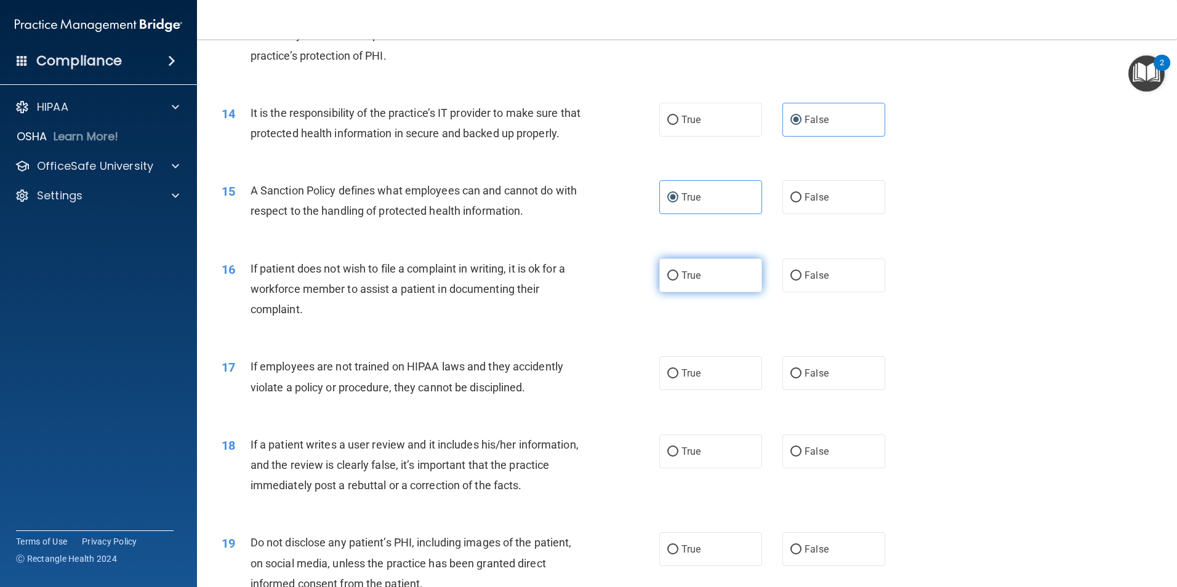
click at [697, 292] on label "True" at bounding box center [710, 275] width 103 height 34
click at [678, 281] on input "True" at bounding box center [672, 275] width 11 height 9
radio input "true"
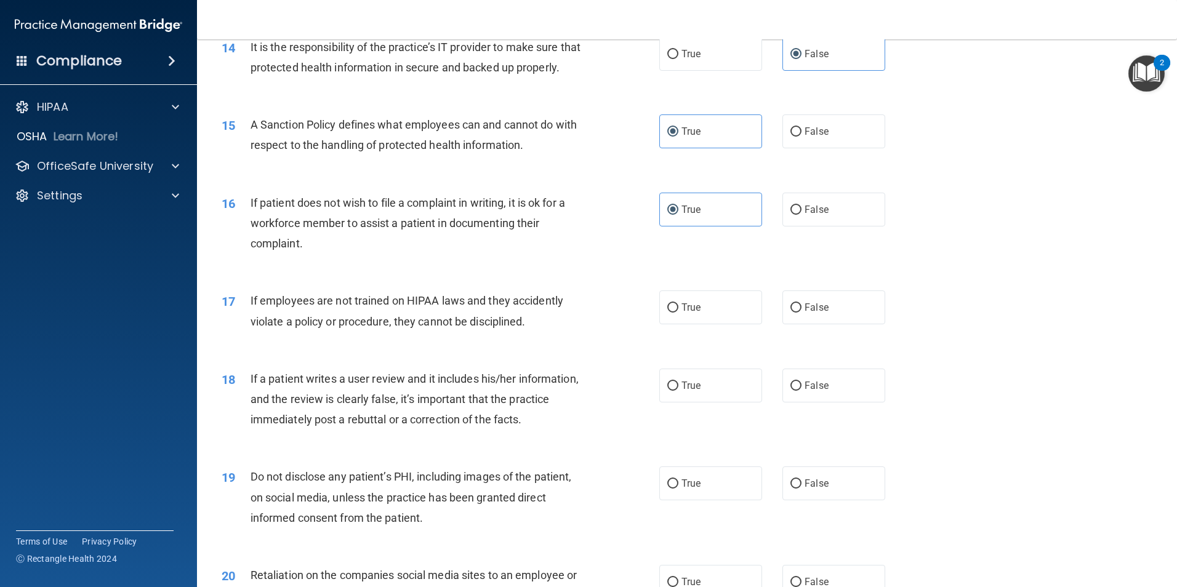
scroll to position [1477, 0]
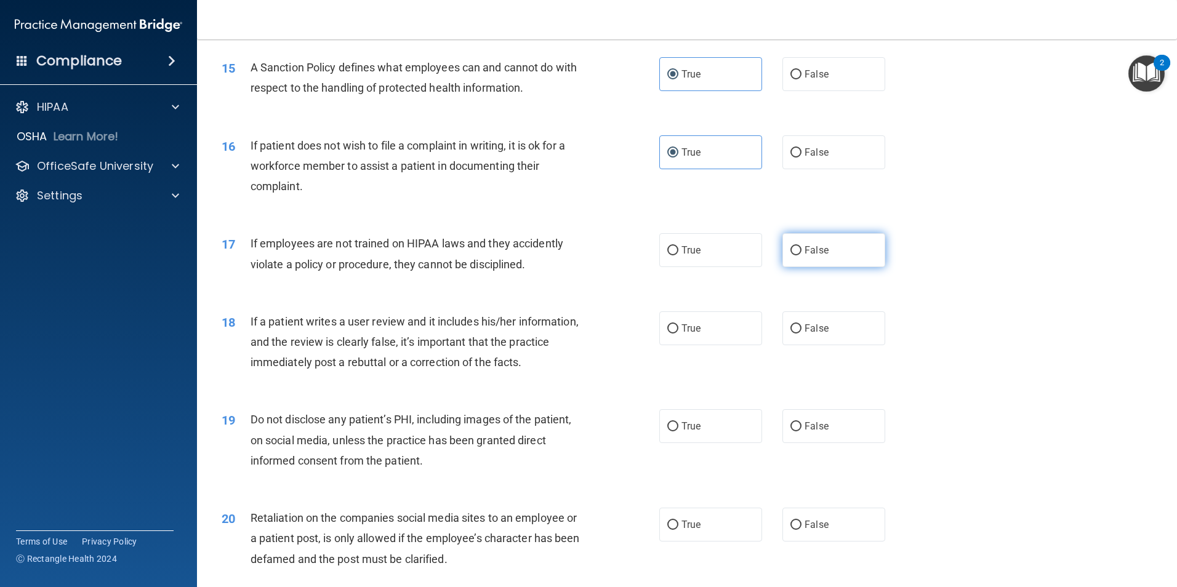
click at [815, 256] on span "False" at bounding box center [816, 250] width 24 height 12
click at [801, 255] on input "False" at bounding box center [795, 250] width 11 height 9
radio input "true"
drag, startPoint x: 710, startPoint y: 271, endPoint x: 705, endPoint y: 277, distance: 7.0
click at [710, 267] on label "True" at bounding box center [710, 250] width 103 height 34
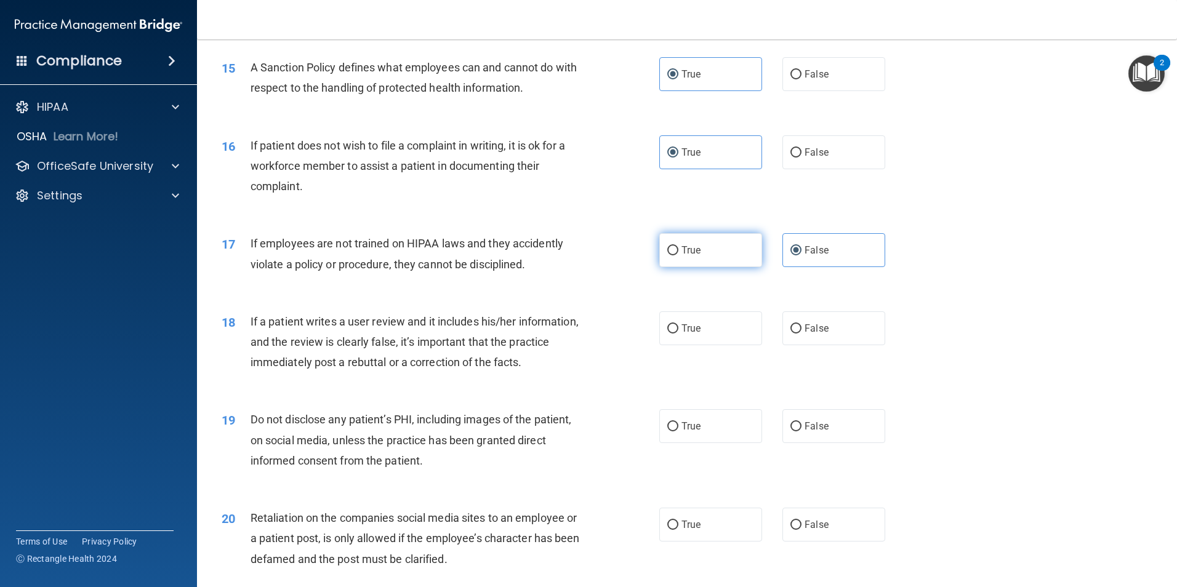
click at [678, 255] on input "True" at bounding box center [672, 250] width 11 height 9
radio input "true"
click at [807, 267] on label "False" at bounding box center [833, 250] width 103 height 34
click at [801, 255] on input "False" at bounding box center [795, 250] width 11 height 9
radio input "true"
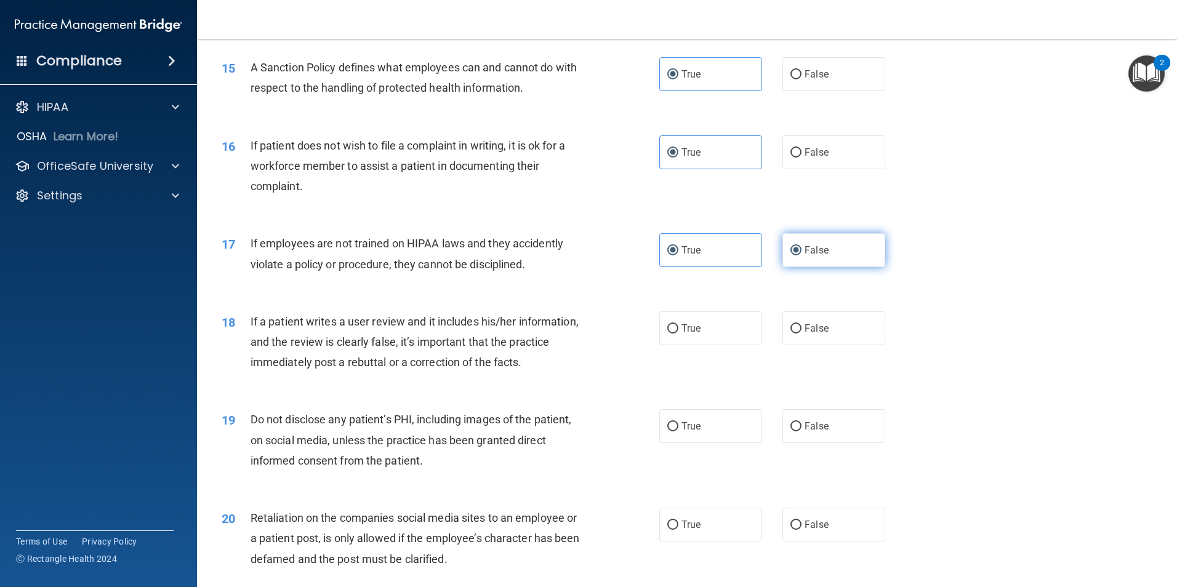
radio input "false"
click at [821, 345] on label "False" at bounding box center [833, 328] width 103 height 34
click at [801, 334] on input "False" at bounding box center [795, 328] width 11 height 9
radio input "true"
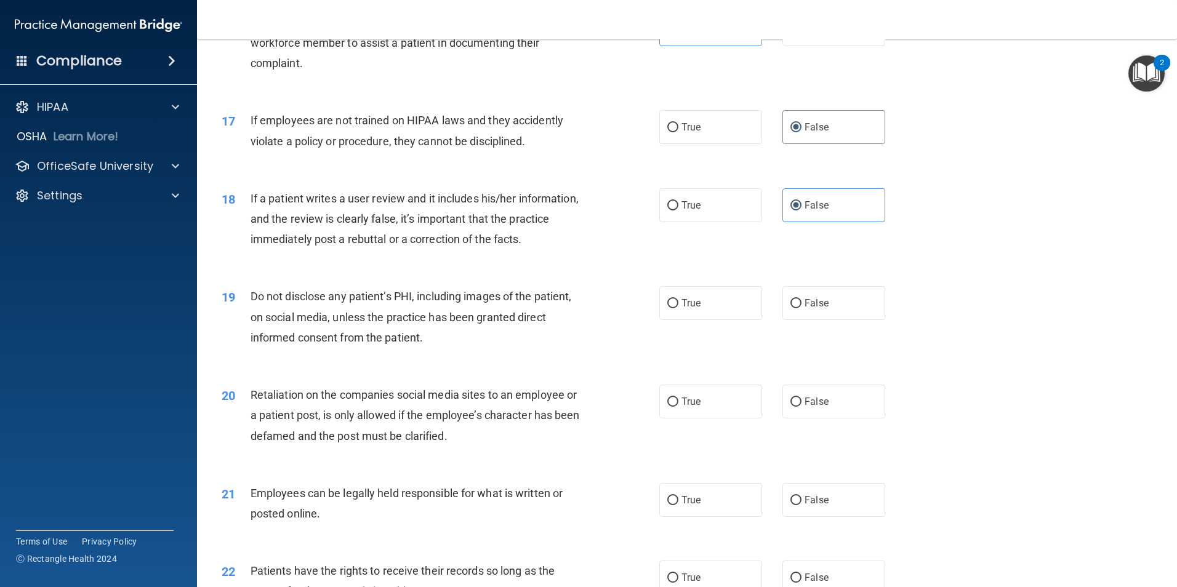
scroll to position [1661, 0]
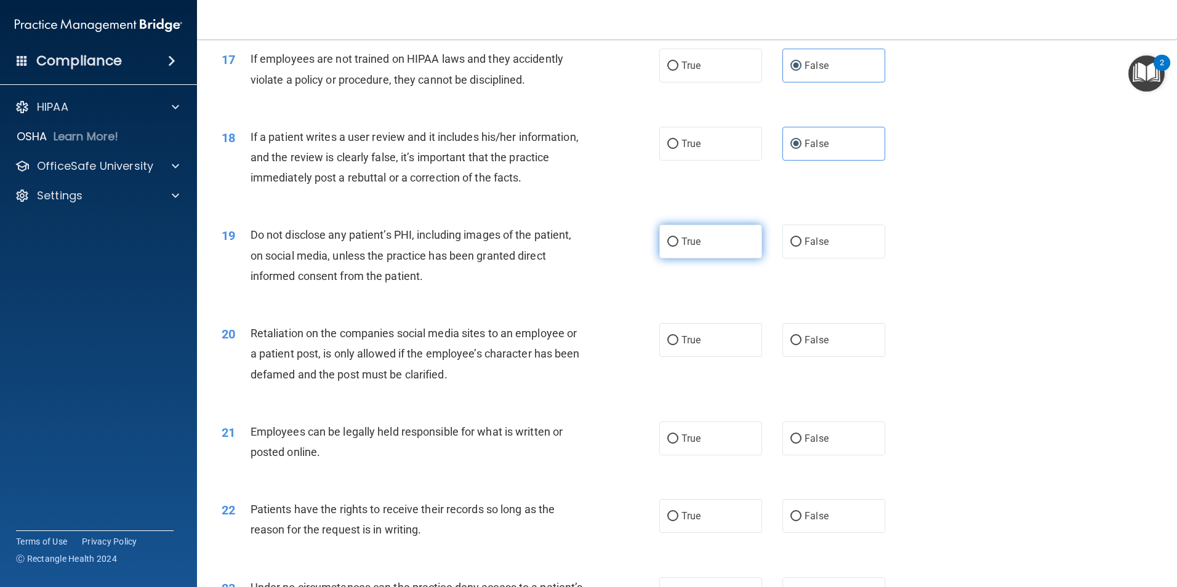
click at [737, 258] on label "True" at bounding box center [710, 242] width 103 height 34
click at [678, 247] on input "True" at bounding box center [672, 242] width 11 height 9
radio input "true"
click at [812, 357] on label "False" at bounding box center [833, 340] width 103 height 34
click at [801, 345] on input "False" at bounding box center [795, 340] width 11 height 9
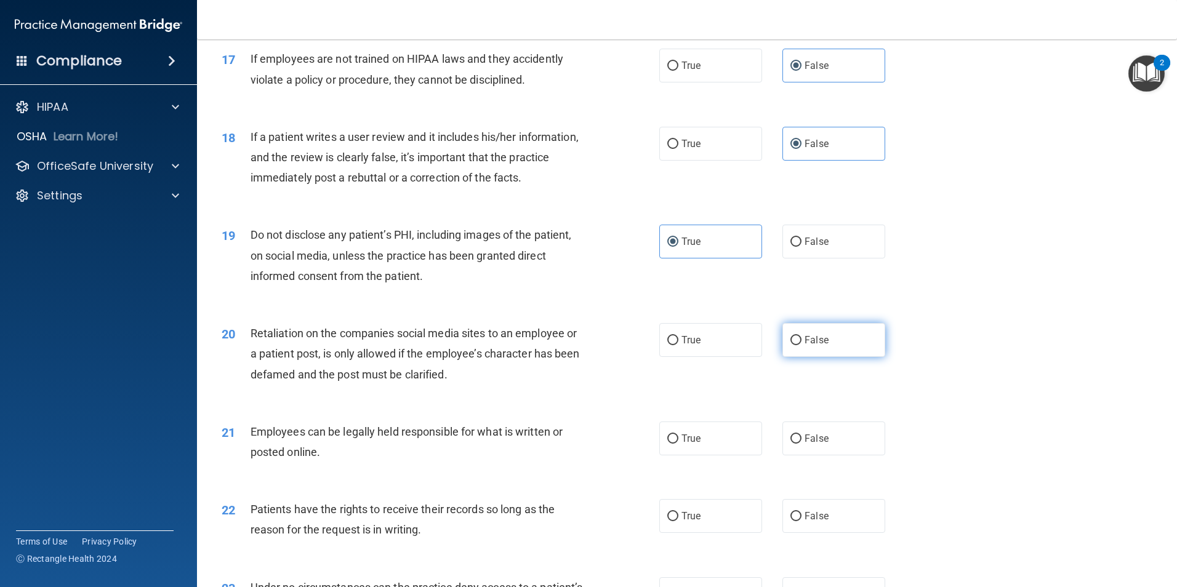
radio input "true"
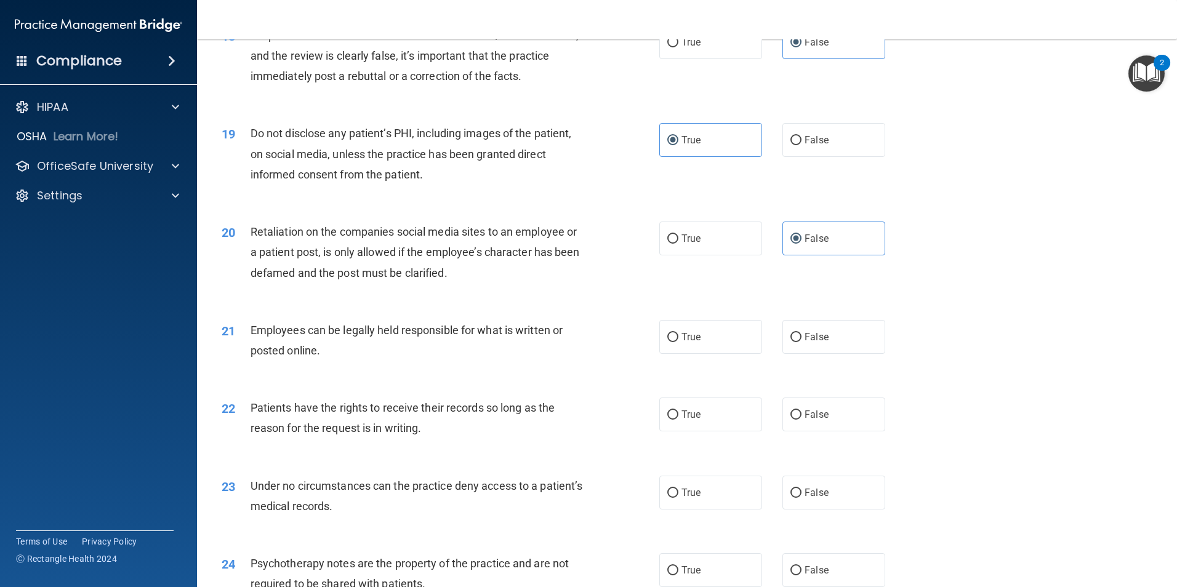
scroll to position [1785, 0]
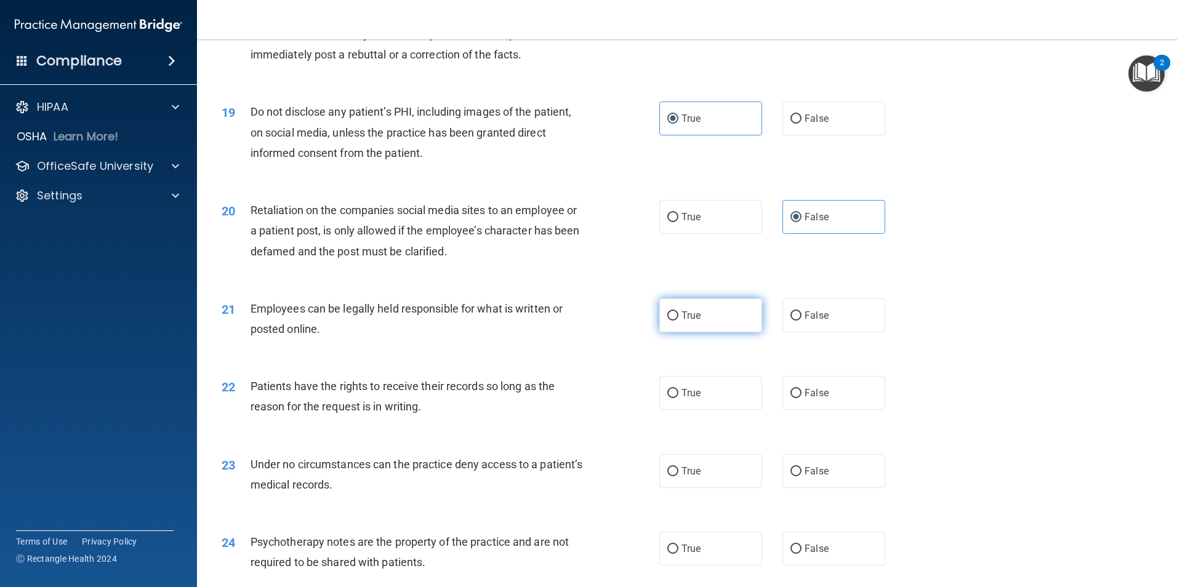
click at [695, 332] on label "True" at bounding box center [710, 315] width 103 height 34
click at [678, 321] on input "True" at bounding box center [672, 315] width 11 height 9
radio input "true"
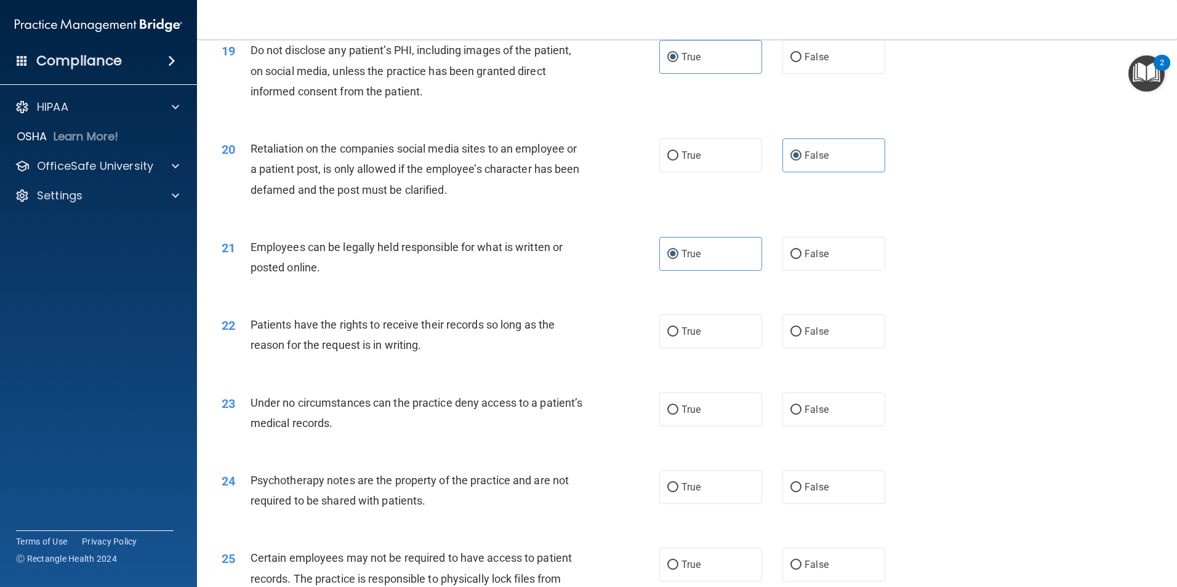
scroll to position [1908, 0]
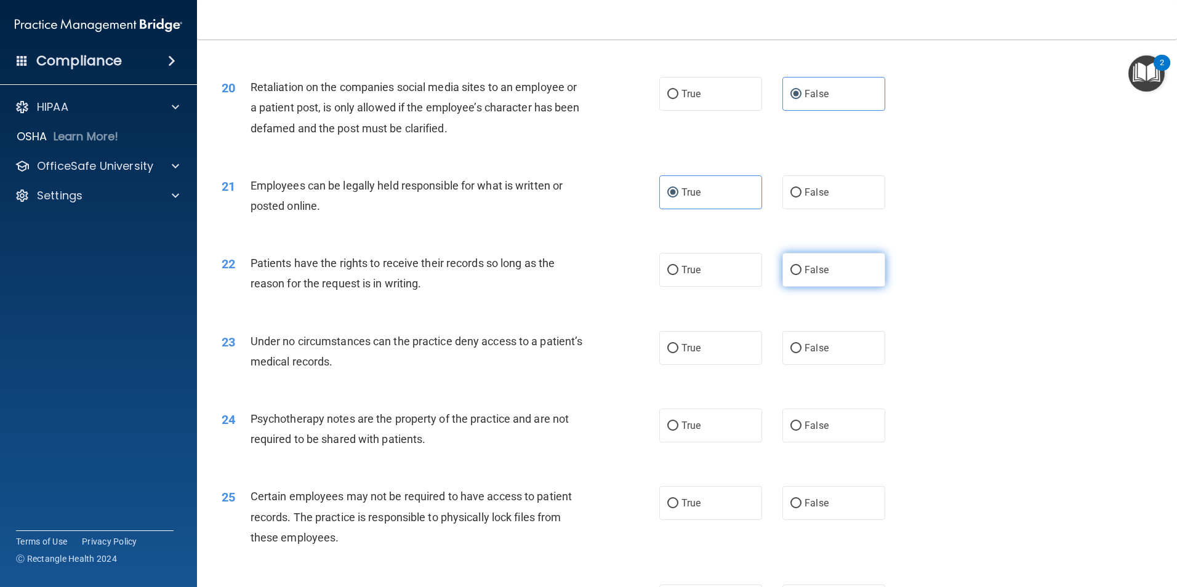
click at [863, 287] on label "False" at bounding box center [833, 270] width 103 height 34
click at [801, 275] on input "False" at bounding box center [795, 270] width 11 height 9
radio input "true"
click at [701, 365] on label "True" at bounding box center [710, 348] width 103 height 34
click at [678, 353] on input "True" at bounding box center [672, 348] width 11 height 9
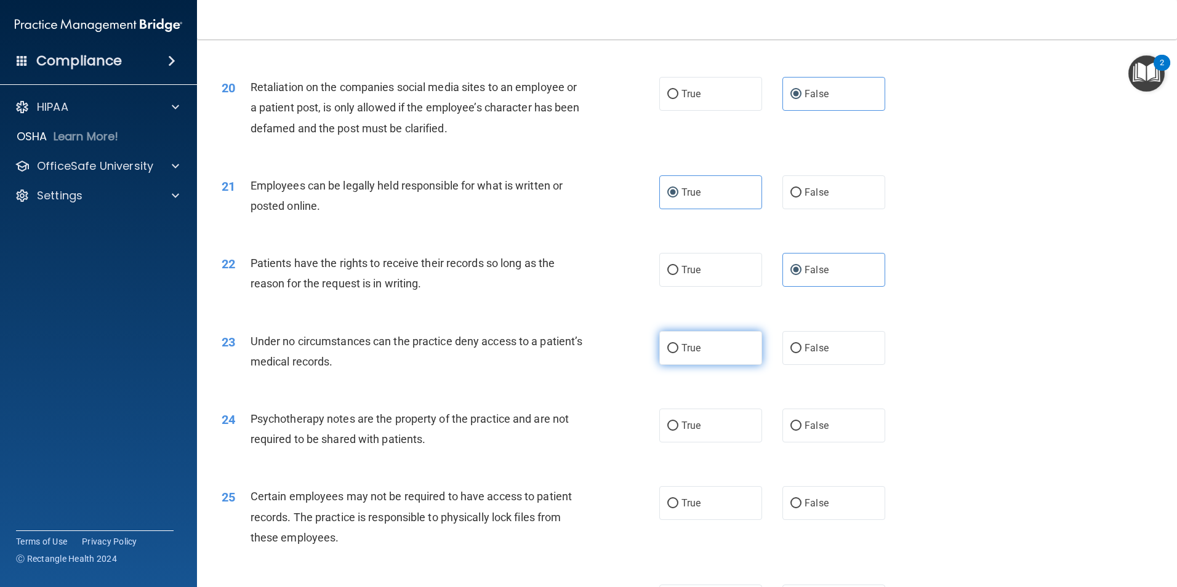
radio input "true"
click at [818, 354] on span "False" at bounding box center [816, 348] width 24 height 12
click at [801, 353] on input "False" at bounding box center [795, 348] width 11 height 9
radio input "true"
radio input "false"
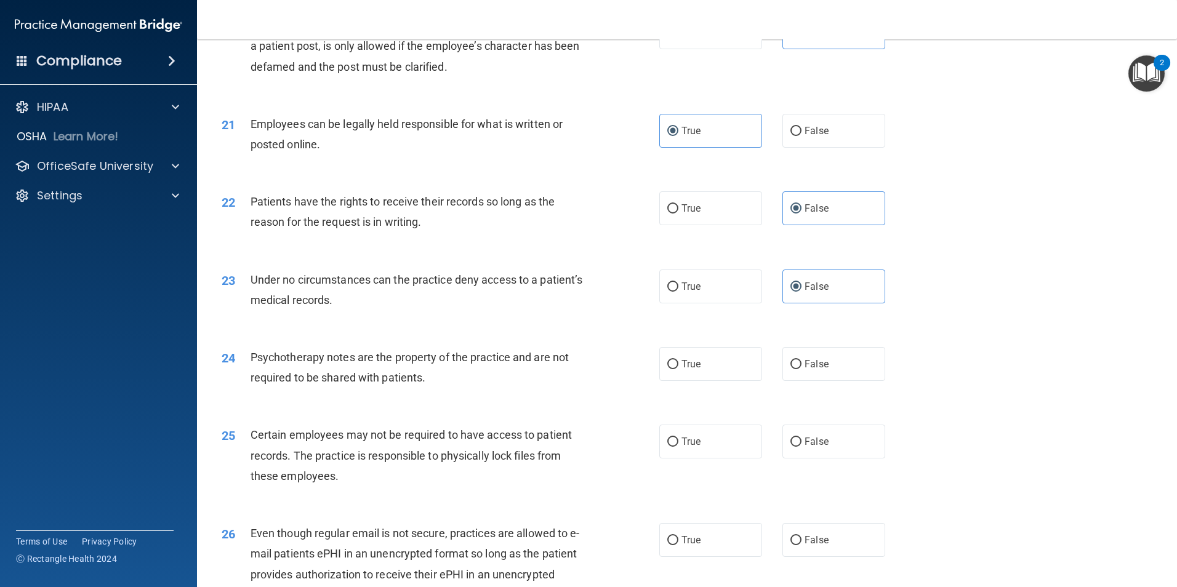
scroll to position [2031, 0]
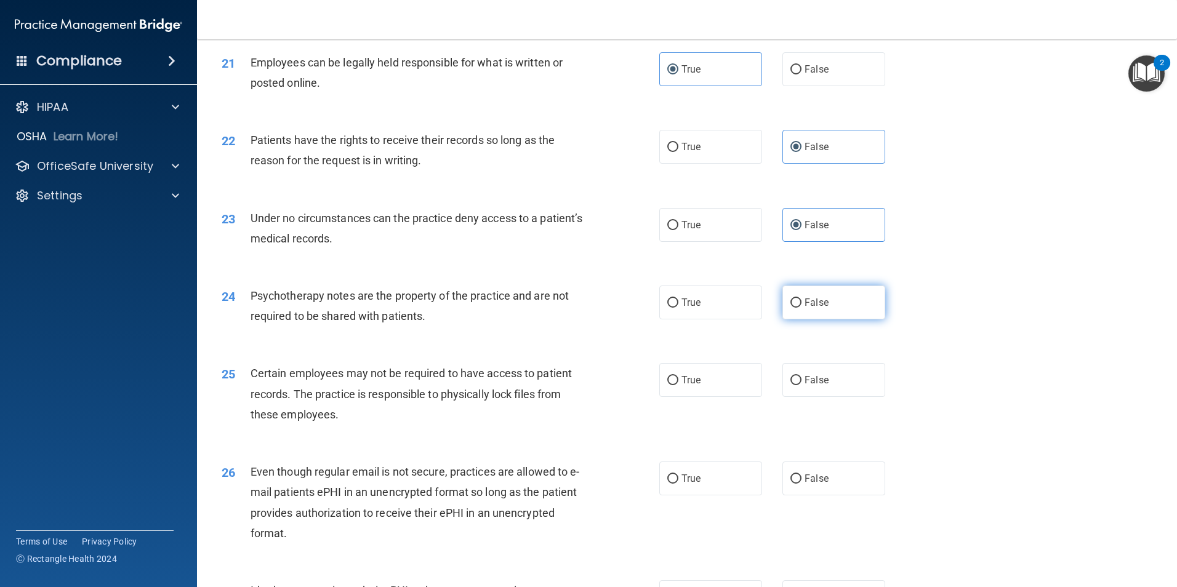
click at [804, 308] on span "False" at bounding box center [816, 303] width 24 height 12
click at [801, 308] on input "False" at bounding box center [795, 302] width 11 height 9
radio input "true"
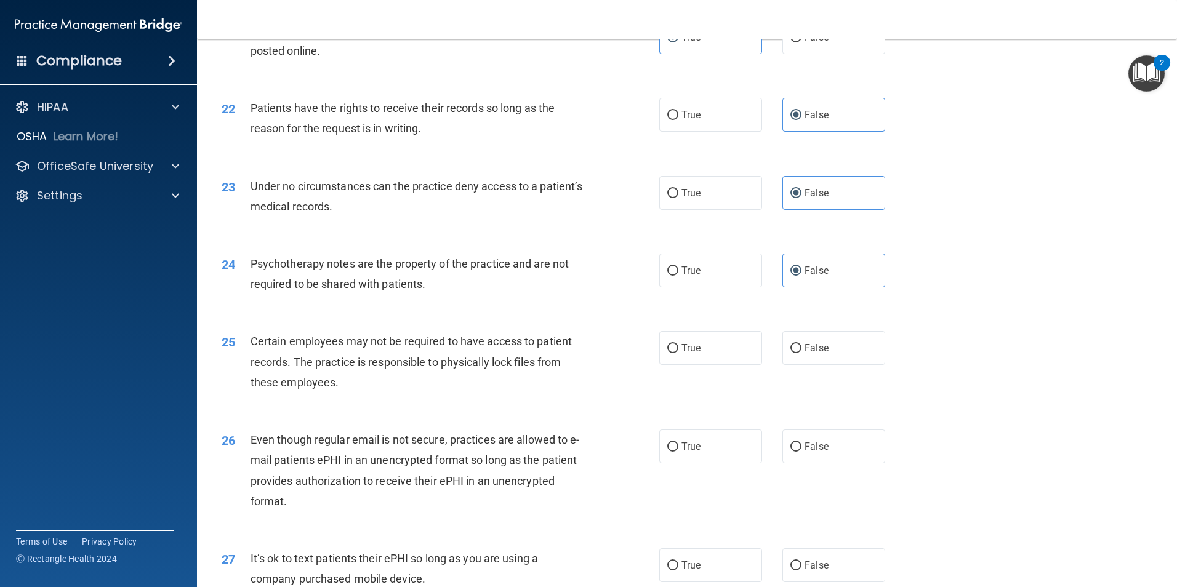
scroll to position [2092, 0]
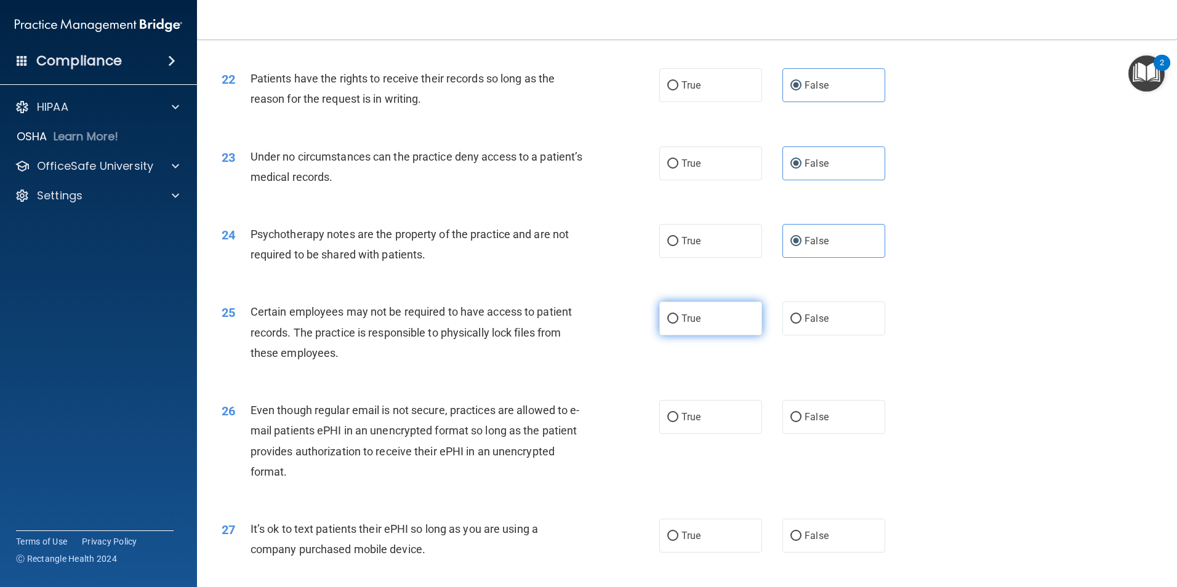
click at [743, 335] on label "True" at bounding box center [710, 319] width 103 height 34
click at [678, 324] on input "True" at bounding box center [672, 318] width 11 height 9
radio input "true"
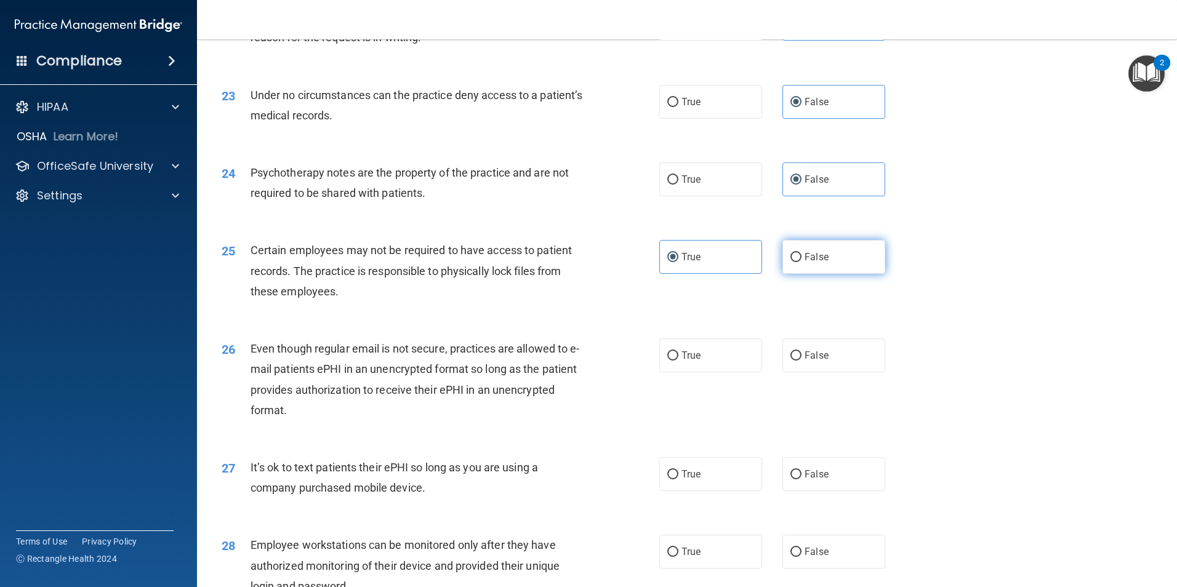
click at [835, 274] on label "False" at bounding box center [833, 257] width 103 height 34
click at [801, 262] on input "False" at bounding box center [795, 257] width 11 height 9
radio input "true"
radio input "false"
click at [715, 370] on label "True" at bounding box center [710, 355] width 103 height 34
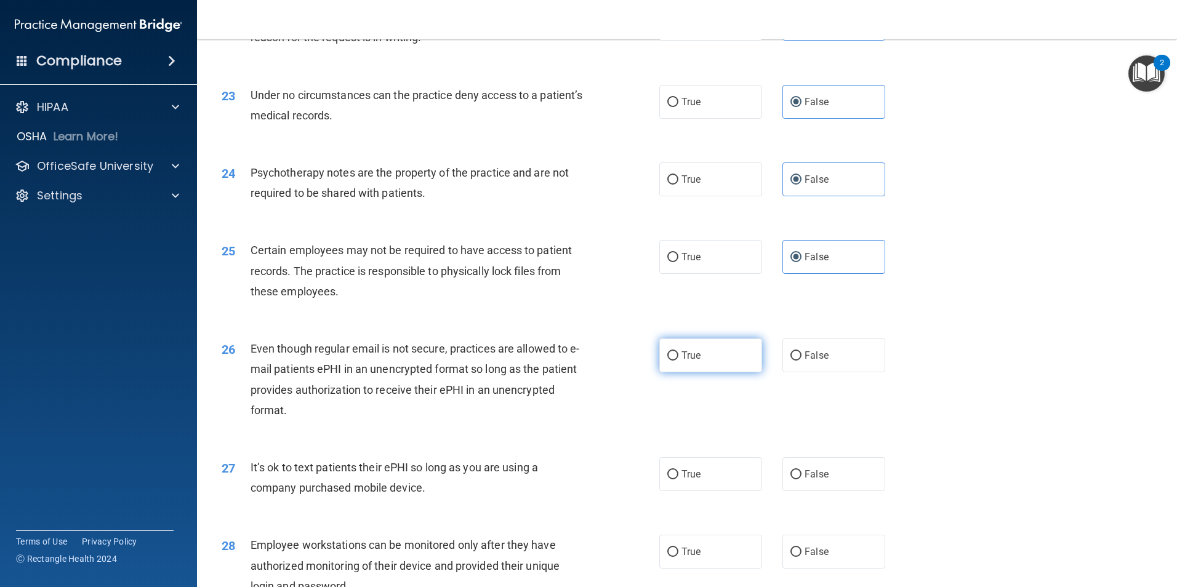
click at [678, 361] on input "True" at bounding box center [672, 355] width 11 height 9
radio input "true"
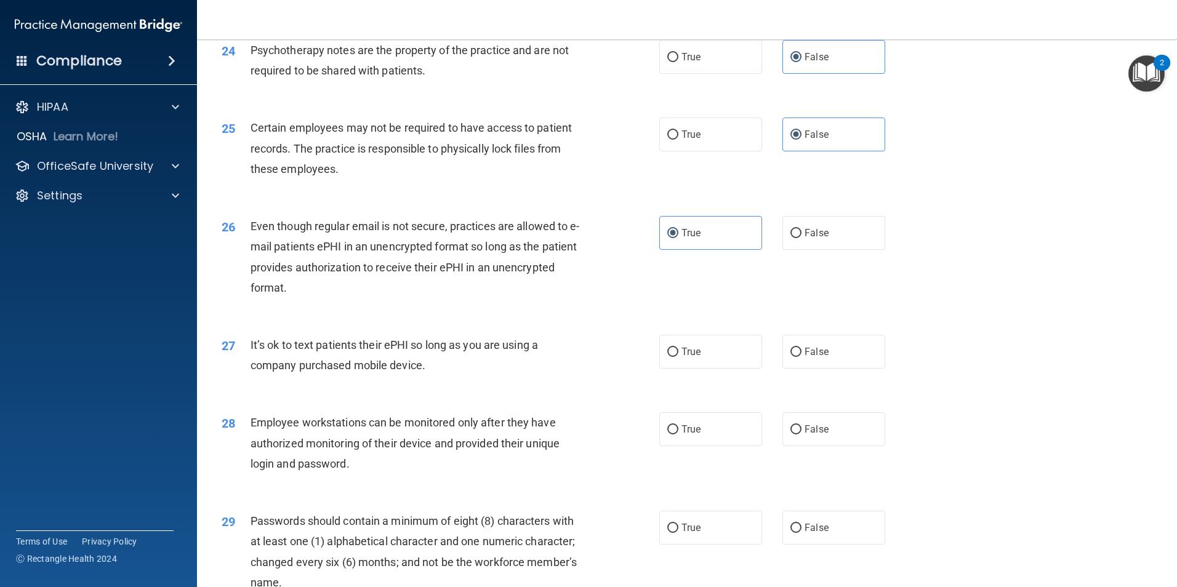
scroll to position [2277, 0]
click at [807, 238] on span "False" at bounding box center [816, 232] width 24 height 12
drag, startPoint x: 807, startPoint y: 250, endPoint x: 730, endPoint y: 290, distance: 86.2
click at [727, 290] on div "26 Even though regular email is not secure, practices are allowed to e-mail pat…" at bounding box center [686, 259] width 949 height 119
click at [816, 238] on span "False" at bounding box center [816, 232] width 24 height 12
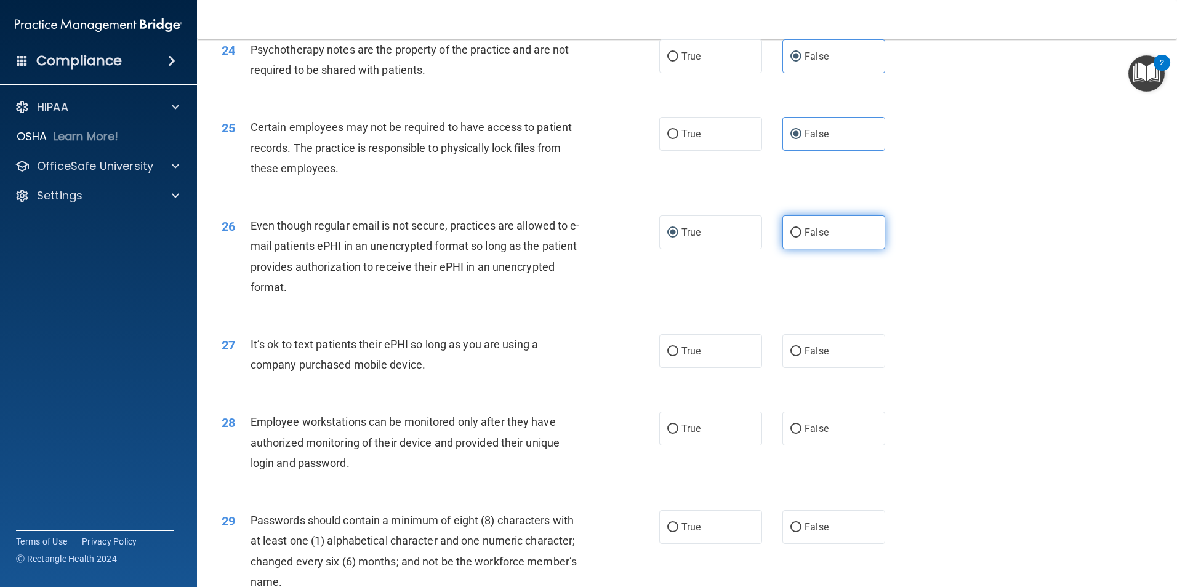
click at [801, 238] on input "False" at bounding box center [795, 232] width 11 height 9
radio input "true"
radio input "false"
click at [798, 364] on label "False" at bounding box center [833, 351] width 103 height 34
click at [798, 356] on input "False" at bounding box center [795, 351] width 11 height 9
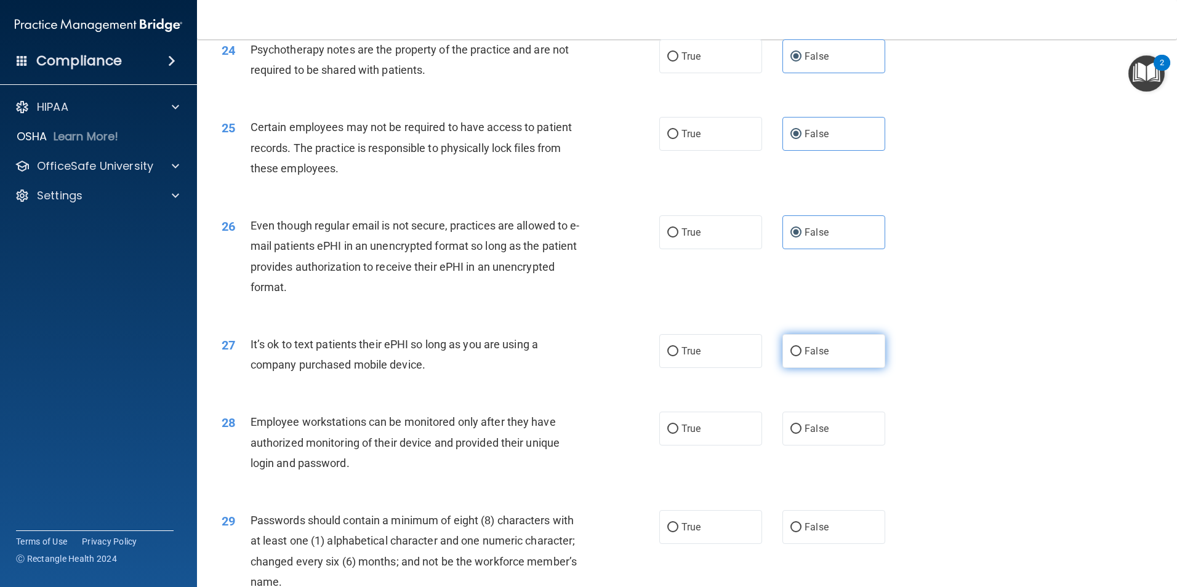
radio input "true"
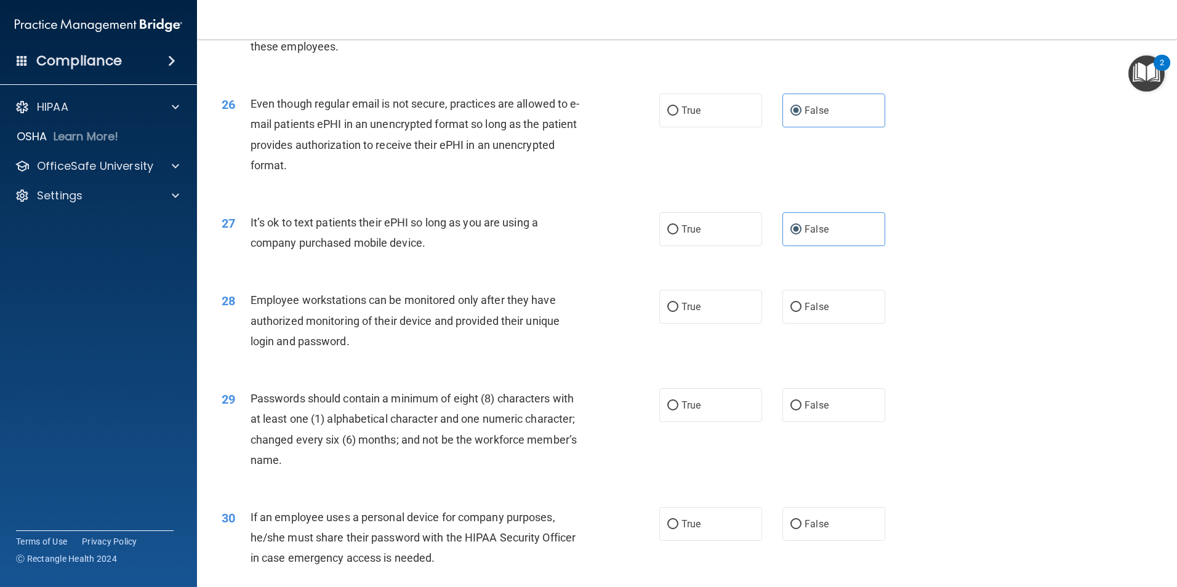
scroll to position [2400, 0]
click at [659, 322] on label "True" at bounding box center [710, 306] width 103 height 34
click at [667, 311] on input "True" at bounding box center [672, 306] width 11 height 9
radio input "true"
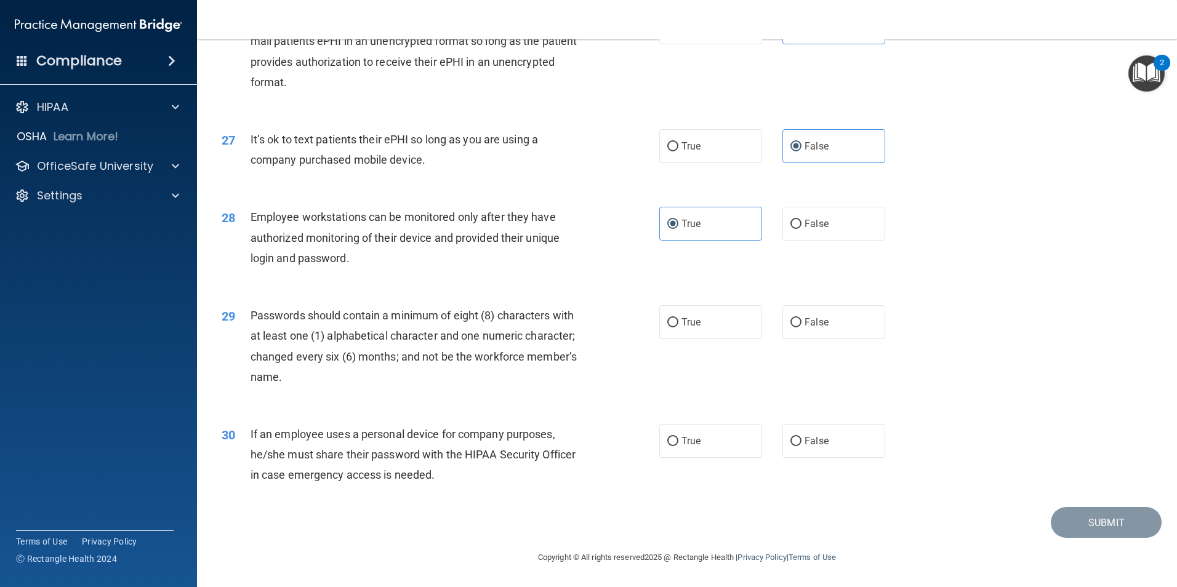
scroll to position [2502, 0]
click at [716, 319] on label "True" at bounding box center [710, 322] width 103 height 34
click at [678, 319] on input "True" at bounding box center [672, 322] width 11 height 9
radio input "true"
click at [796, 439] on label "False" at bounding box center [833, 441] width 103 height 34
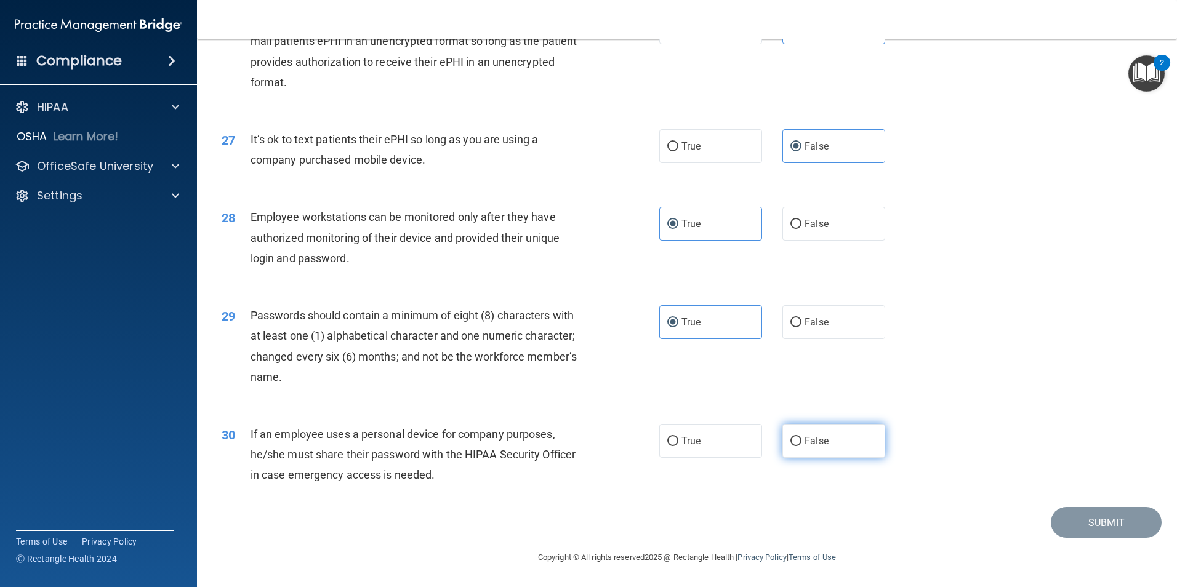
click at [796, 439] on input "False" at bounding box center [795, 441] width 11 height 9
radio input "true"
click at [1067, 532] on button "Submit" at bounding box center [1105, 522] width 111 height 31
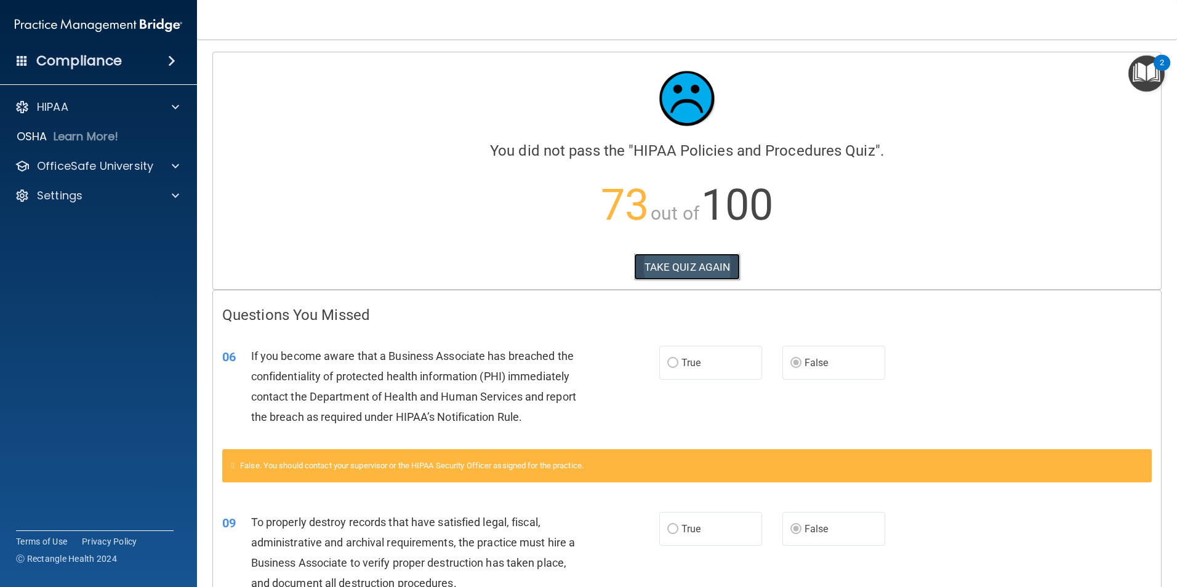
click at [682, 262] on button "TAKE QUIZ AGAIN" at bounding box center [687, 267] width 106 height 27
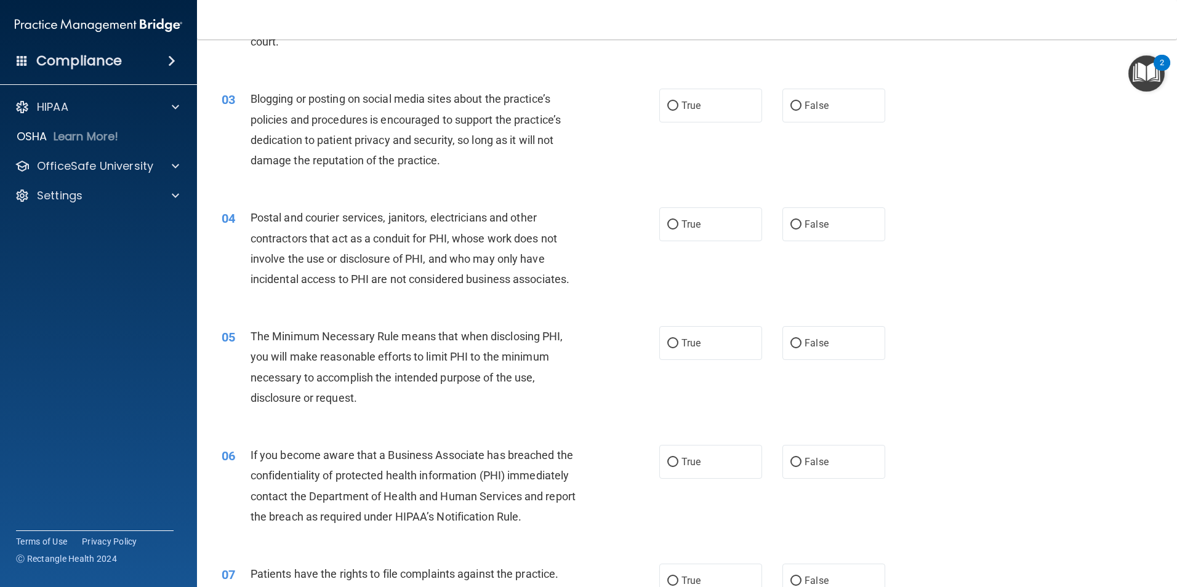
scroll to position [308, 0]
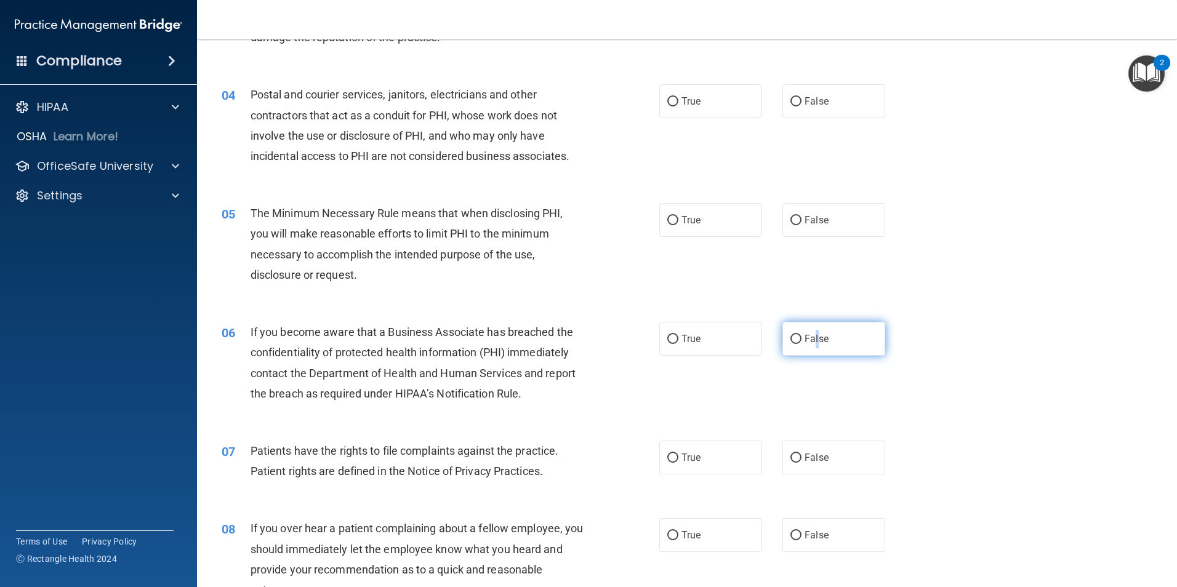
click at [810, 342] on span "False" at bounding box center [816, 339] width 24 height 12
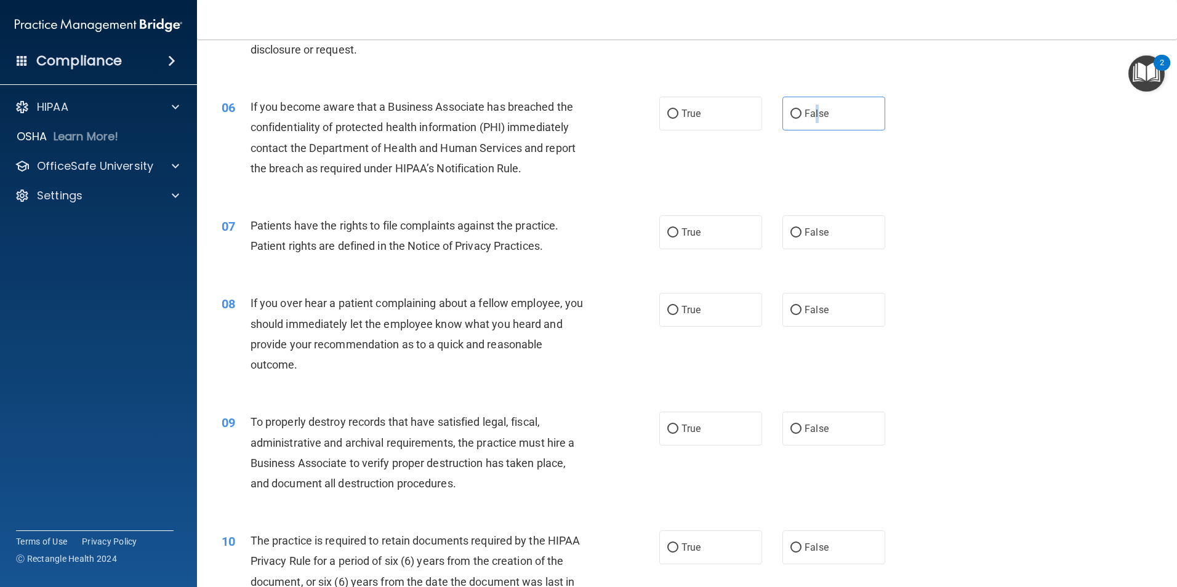
scroll to position [615, 0]
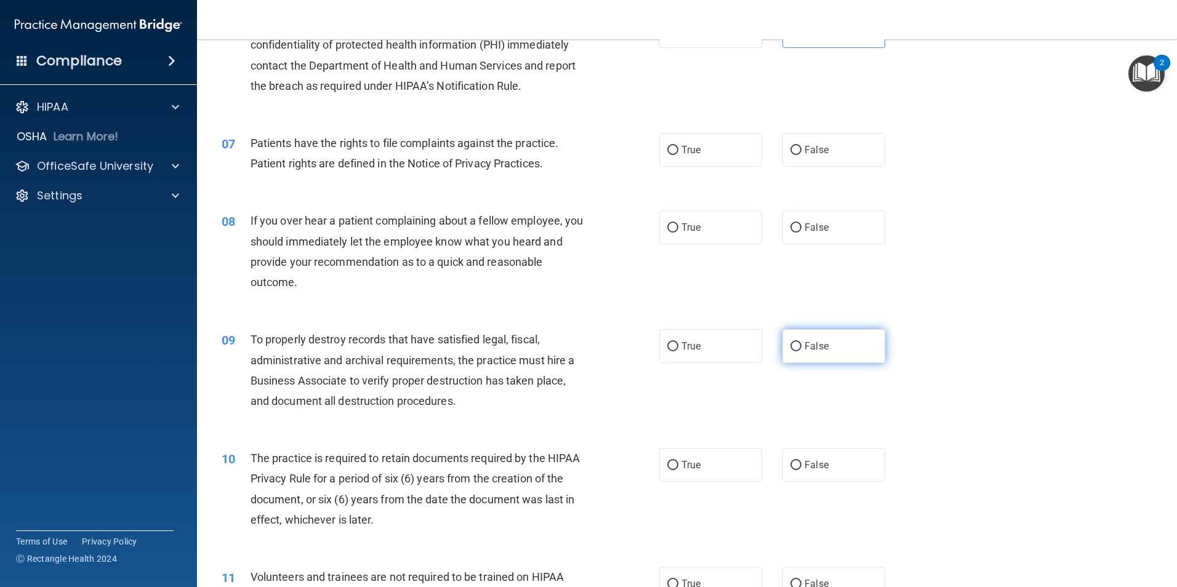
click at [814, 359] on label "False" at bounding box center [833, 346] width 103 height 34
click at [801, 351] on input "False" at bounding box center [795, 346] width 11 height 9
radio input "true"
click at [702, 457] on label "True" at bounding box center [710, 465] width 103 height 34
click at [678, 461] on input "True" at bounding box center [672, 465] width 11 height 9
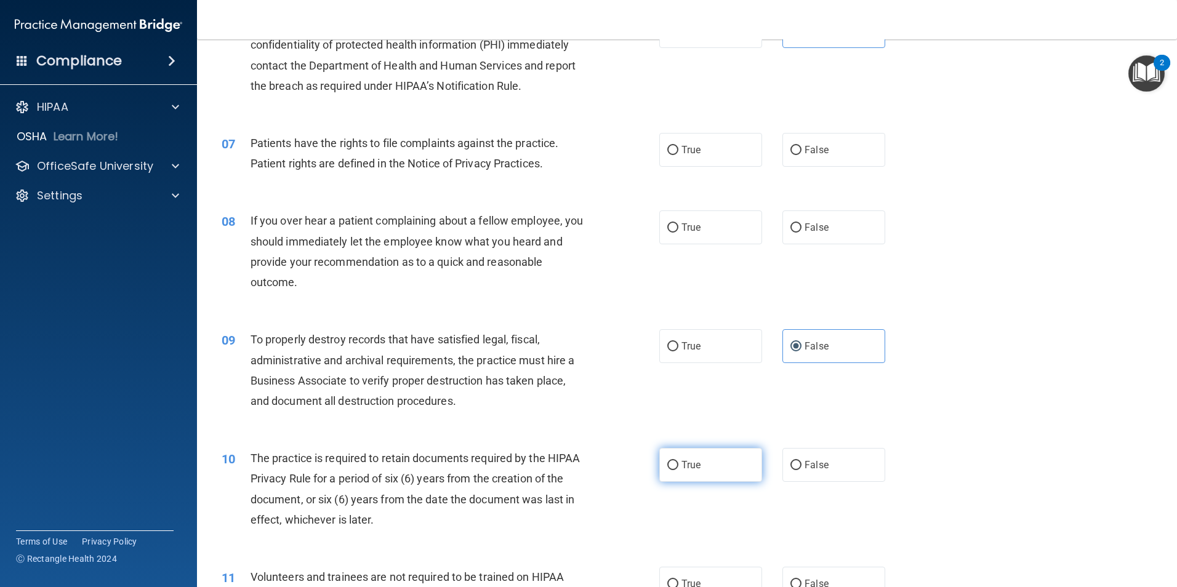
radio input "true"
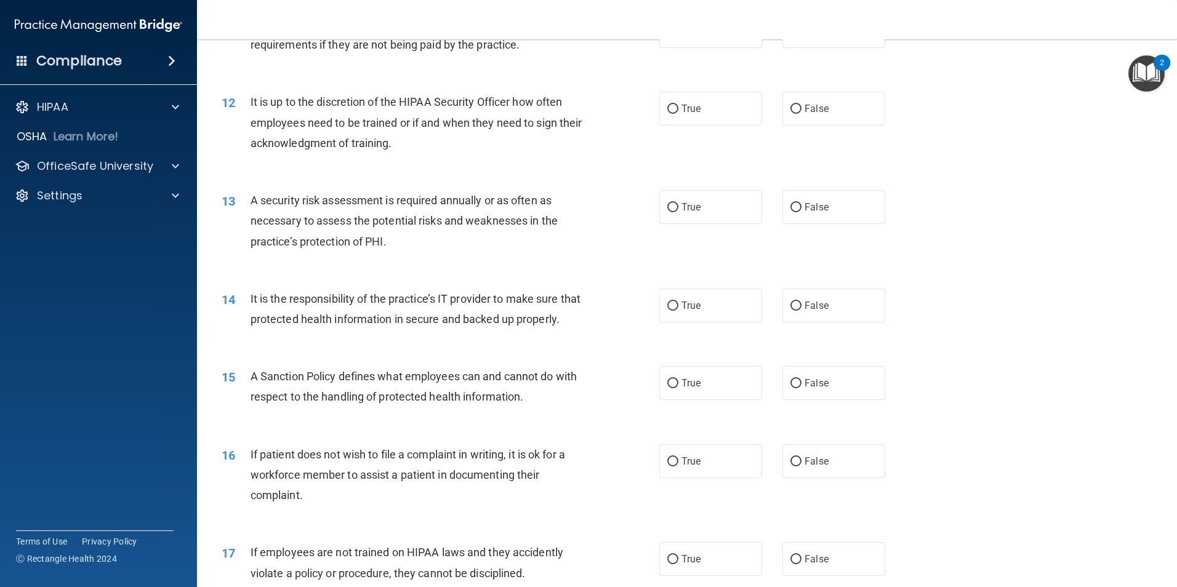
scroll to position [1169, 0]
click at [815, 388] on span "False" at bounding box center [816, 382] width 24 height 12
click at [801, 387] on input "False" at bounding box center [795, 382] width 11 height 9
radio input "true"
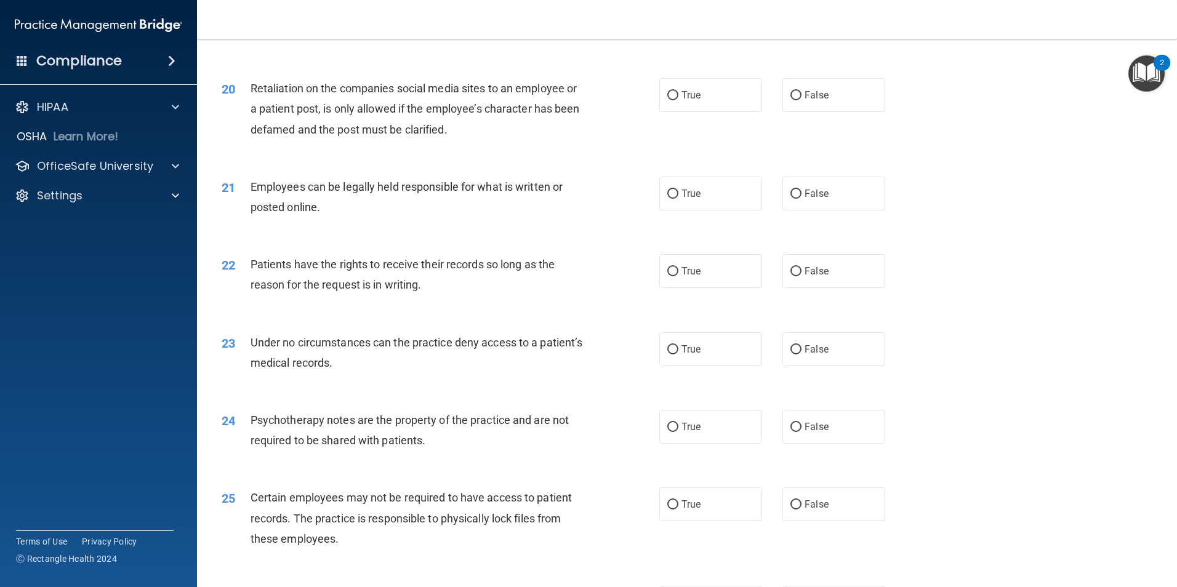
scroll to position [1908, 0]
click at [730, 442] on label "True" at bounding box center [710, 426] width 103 height 34
click at [678, 431] on input "True" at bounding box center [672, 426] width 11 height 9
radio input "true"
click at [728, 519] on label "True" at bounding box center [710, 503] width 103 height 34
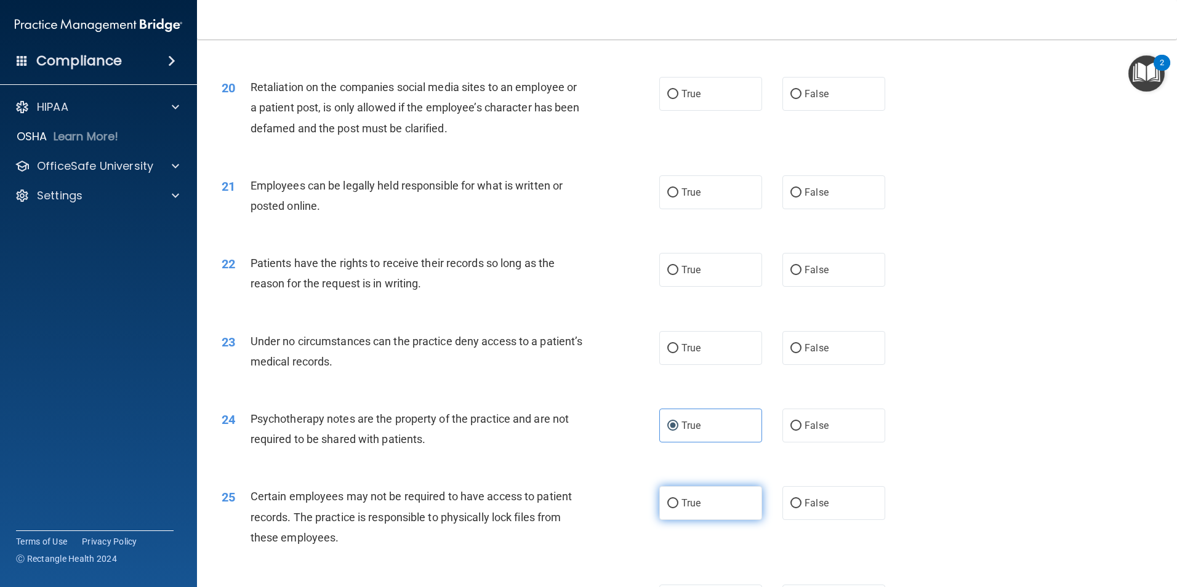
click at [678, 508] on input "True" at bounding box center [672, 503] width 11 height 9
radio input "true"
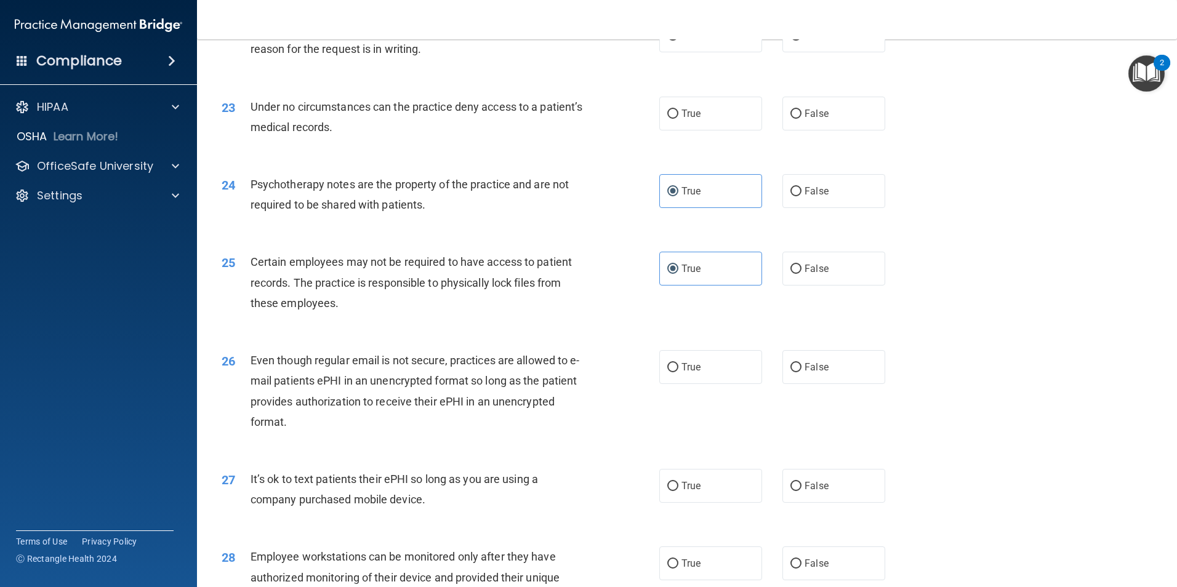
scroll to position [2154, 0]
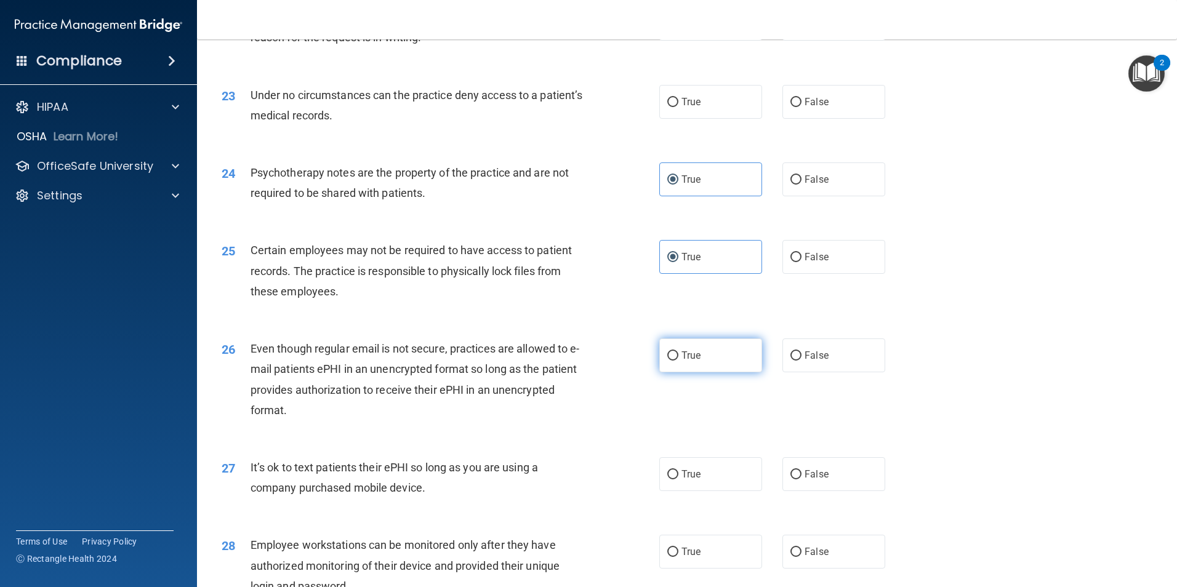
click at [717, 372] on label "True" at bounding box center [710, 355] width 103 height 34
click at [678, 361] on input "True" at bounding box center [672, 355] width 11 height 9
radio input "true"
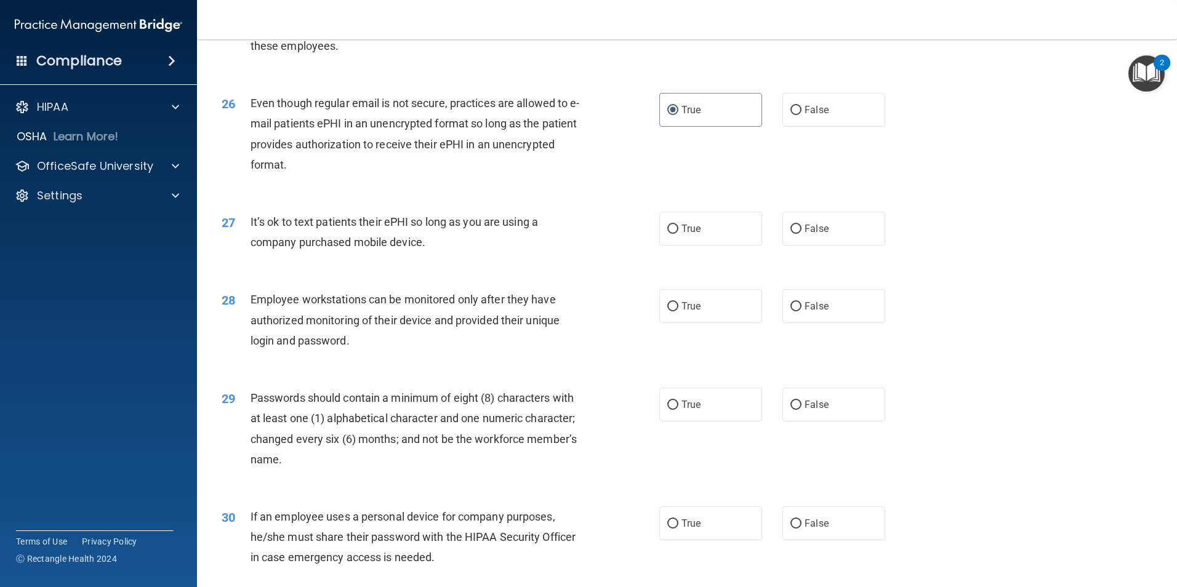
scroll to position [2400, 0]
click at [782, 322] on label "False" at bounding box center [833, 306] width 103 height 34
click at [790, 311] on input "False" at bounding box center [795, 306] width 11 height 9
radio input "true"
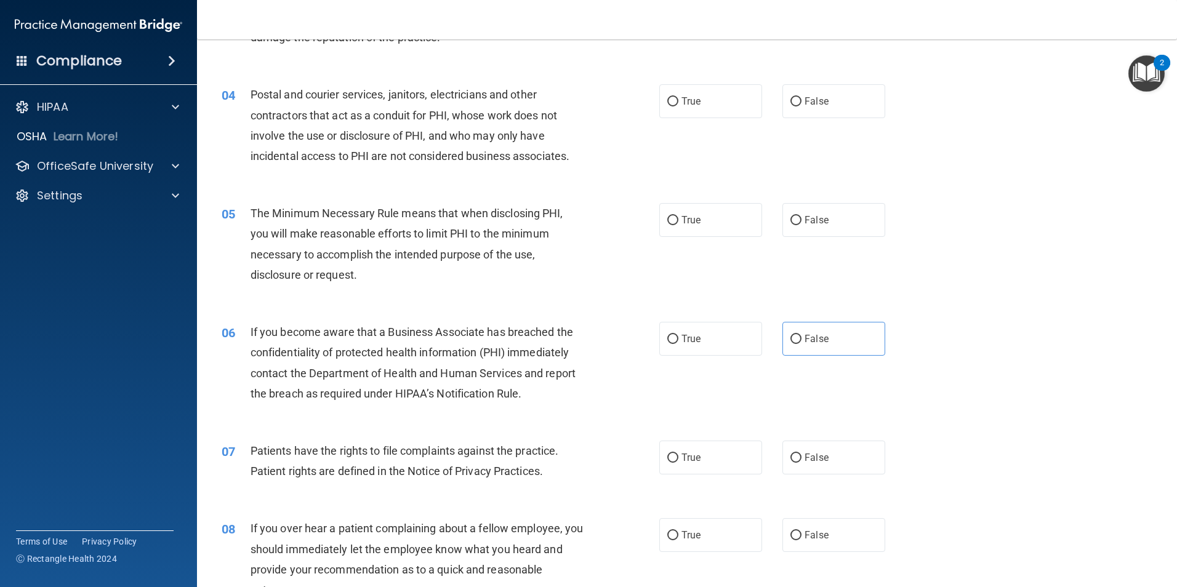
scroll to position [0, 0]
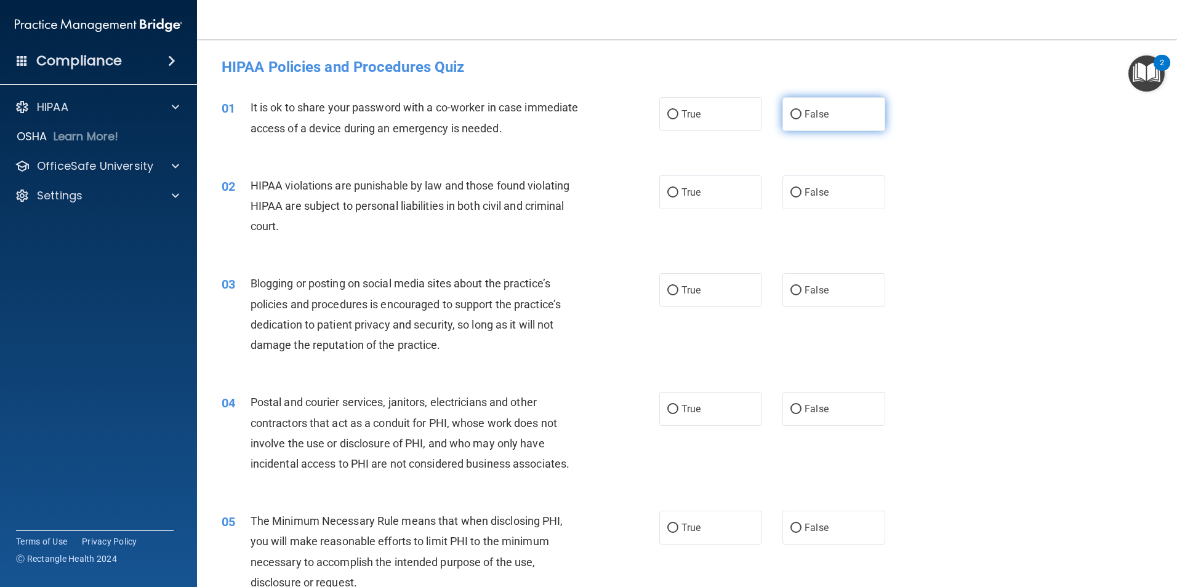
click at [790, 118] on input "False" at bounding box center [795, 114] width 11 height 9
radio input "true"
click at [703, 188] on label "True" at bounding box center [710, 192] width 103 height 34
click at [678, 188] on input "True" at bounding box center [672, 192] width 11 height 9
radio input "true"
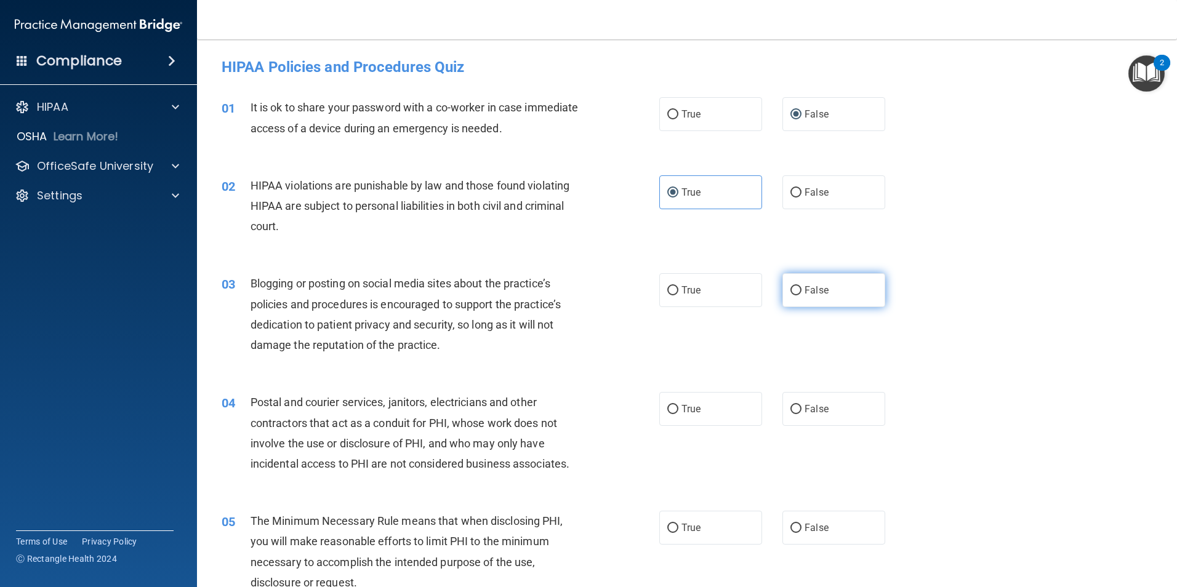
click at [860, 281] on label "False" at bounding box center [833, 290] width 103 height 34
click at [801, 286] on input "False" at bounding box center [795, 290] width 11 height 9
radio input "true"
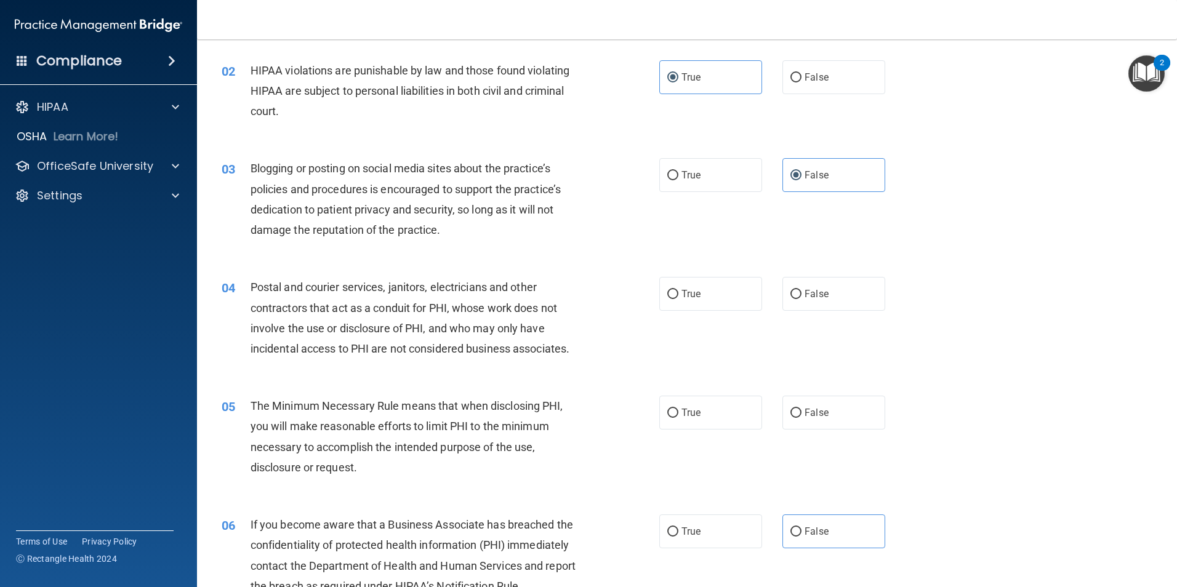
scroll to position [185, 0]
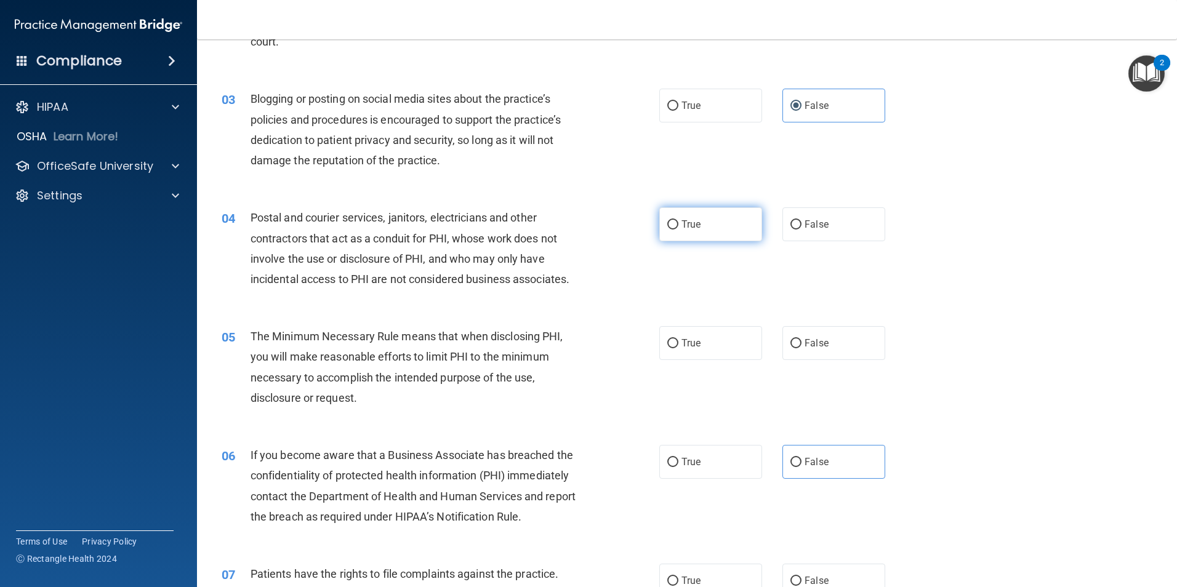
click at [700, 222] on label "True" at bounding box center [710, 224] width 103 height 34
click at [678, 222] on input "True" at bounding box center [672, 224] width 11 height 9
radio input "true"
click at [721, 343] on label "True" at bounding box center [710, 343] width 103 height 34
click at [678, 343] on input "True" at bounding box center [672, 343] width 11 height 9
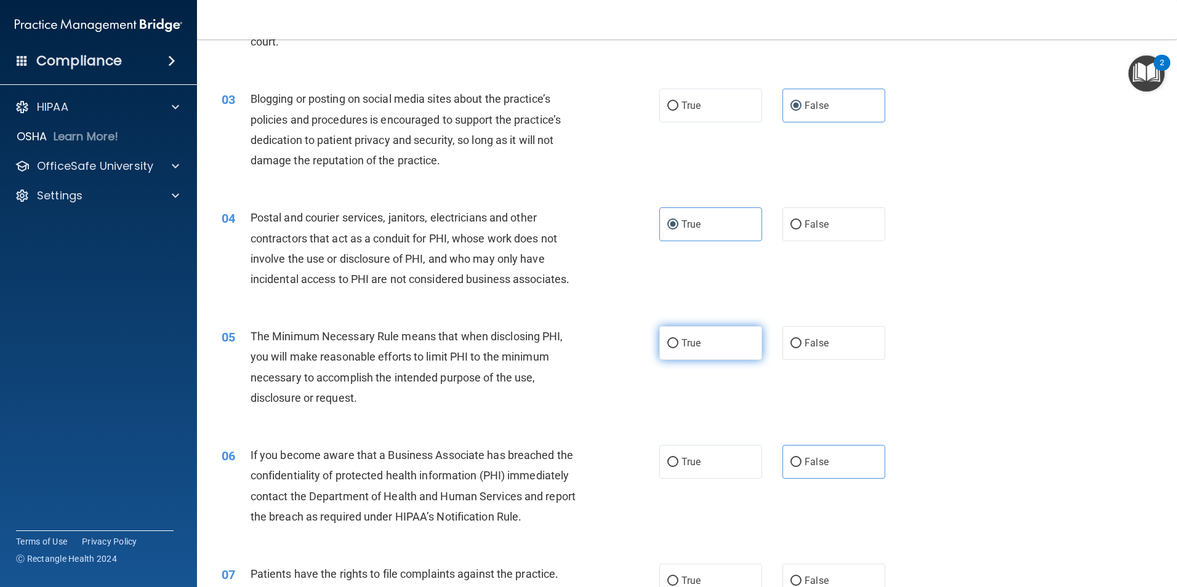
radio input "true"
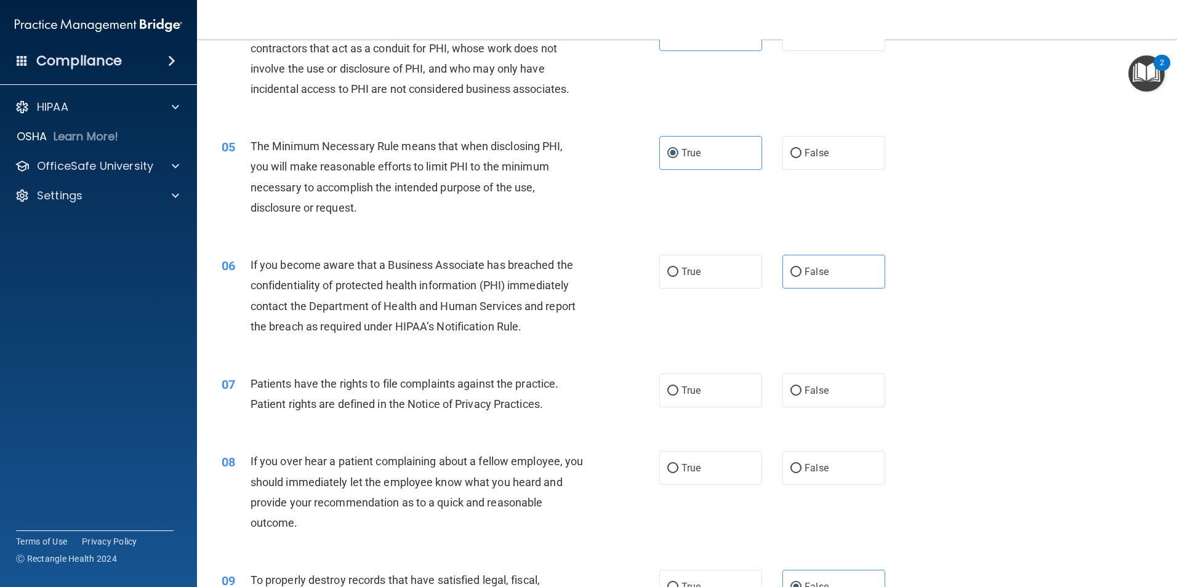
scroll to position [431, 0]
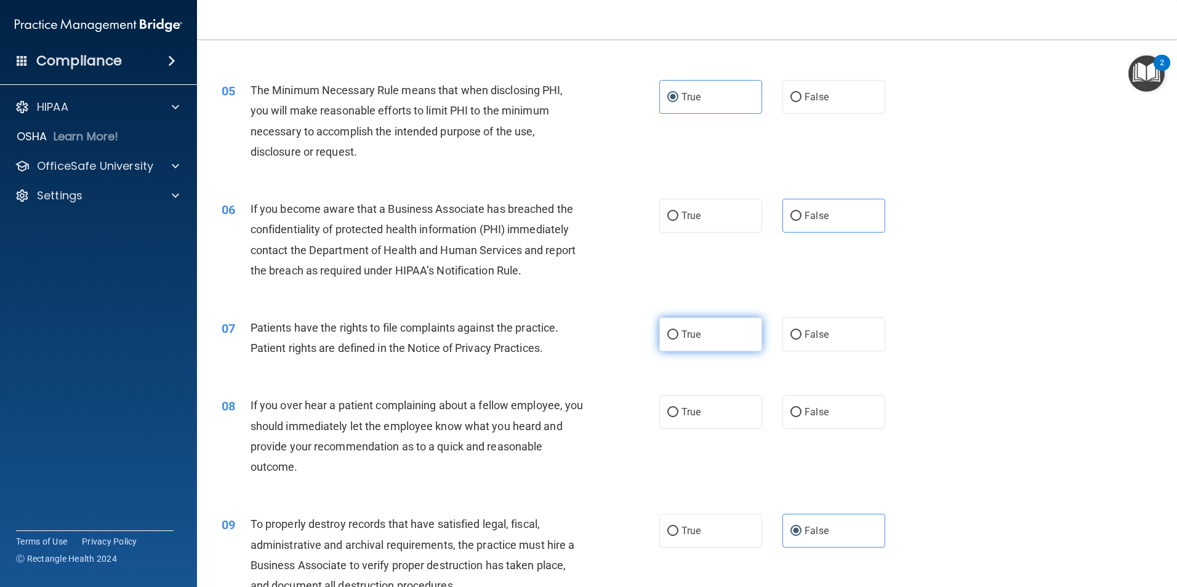
click at [700, 337] on label "True" at bounding box center [710, 335] width 103 height 34
click at [678, 337] on input "True" at bounding box center [672, 334] width 11 height 9
radio input "true"
click at [823, 403] on label "False" at bounding box center [833, 412] width 103 height 34
click at [801, 408] on input "False" at bounding box center [795, 412] width 11 height 9
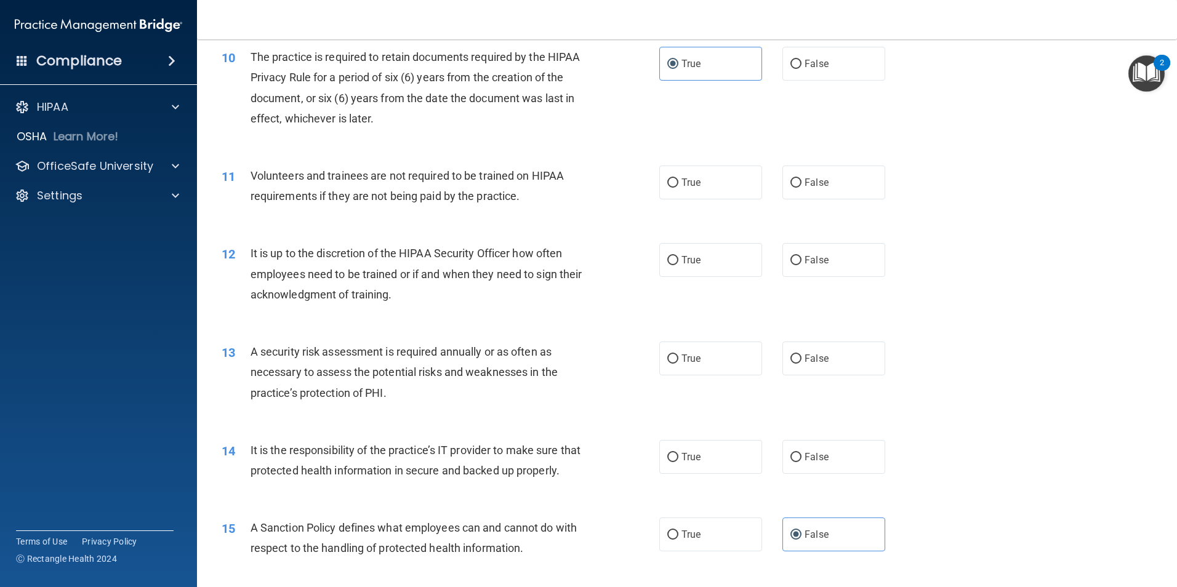
scroll to position [1046, 0]
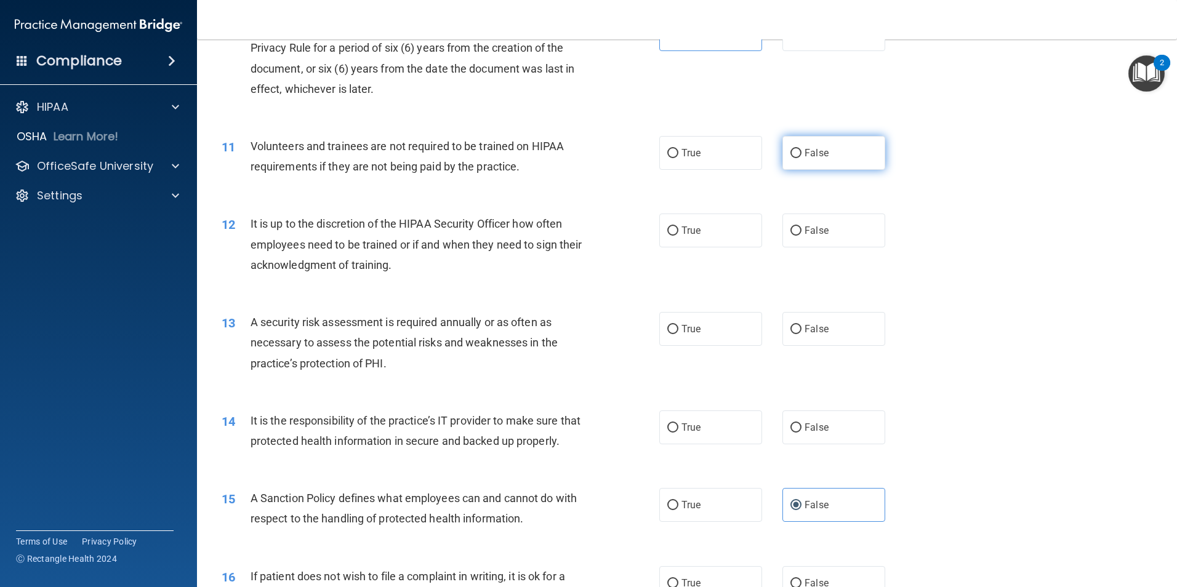
click at [788, 164] on label "False" at bounding box center [833, 153] width 103 height 34
click at [790, 158] on input "False" at bounding box center [795, 153] width 11 height 9
click at [845, 232] on label "False" at bounding box center [833, 231] width 103 height 34
click at [801, 232] on input "False" at bounding box center [795, 230] width 11 height 9
click at [715, 332] on label "True" at bounding box center [710, 329] width 103 height 34
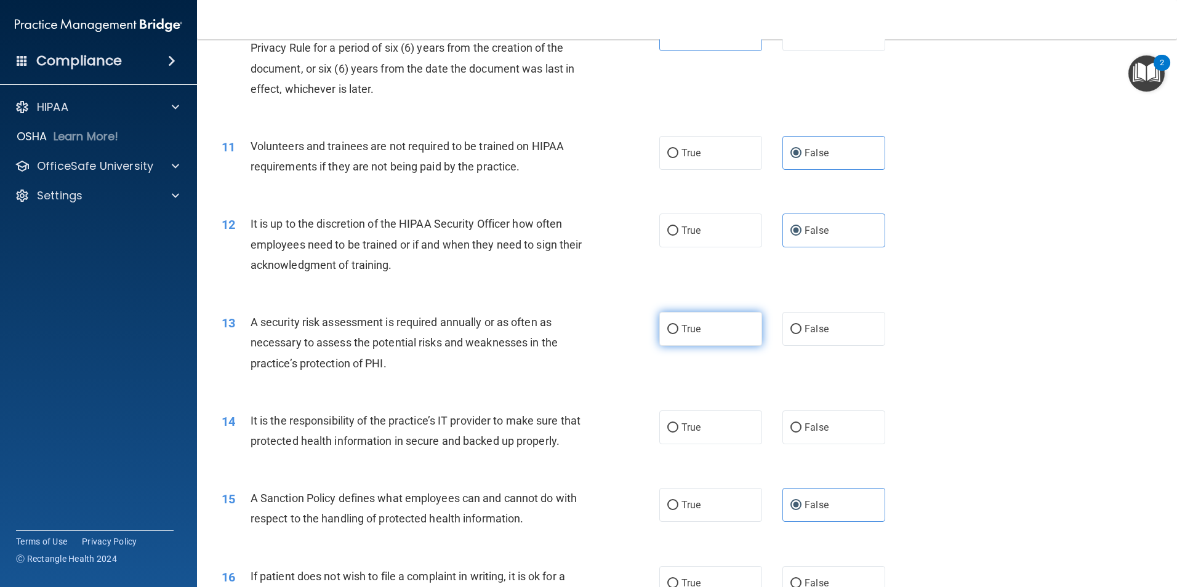
click at [678, 332] on input "True" at bounding box center [672, 329] width 11 height 9
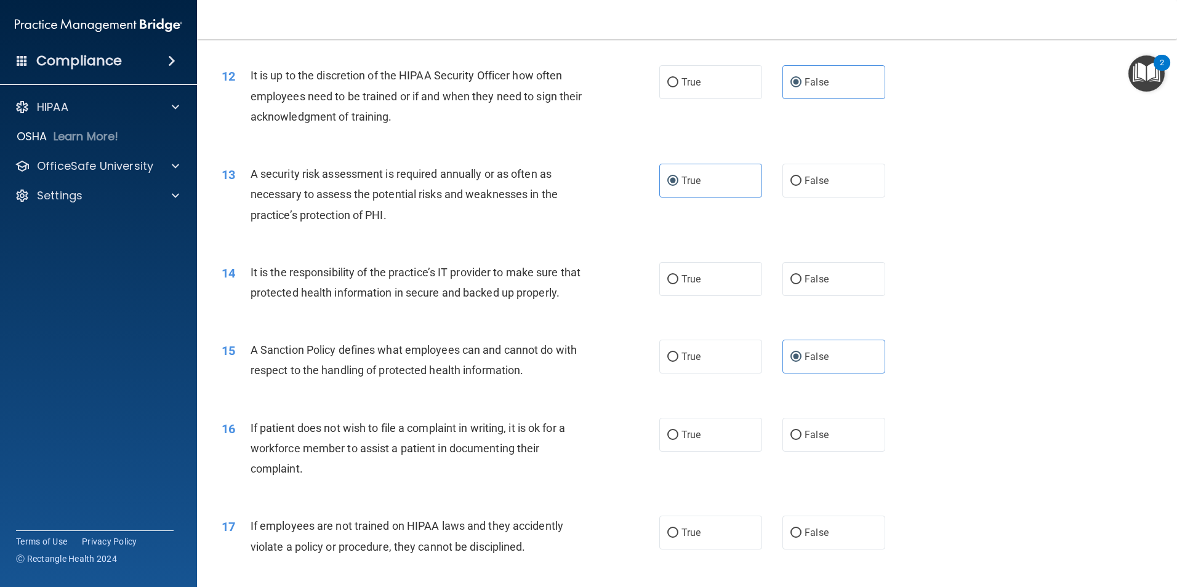
scroll to position [1231, 0]
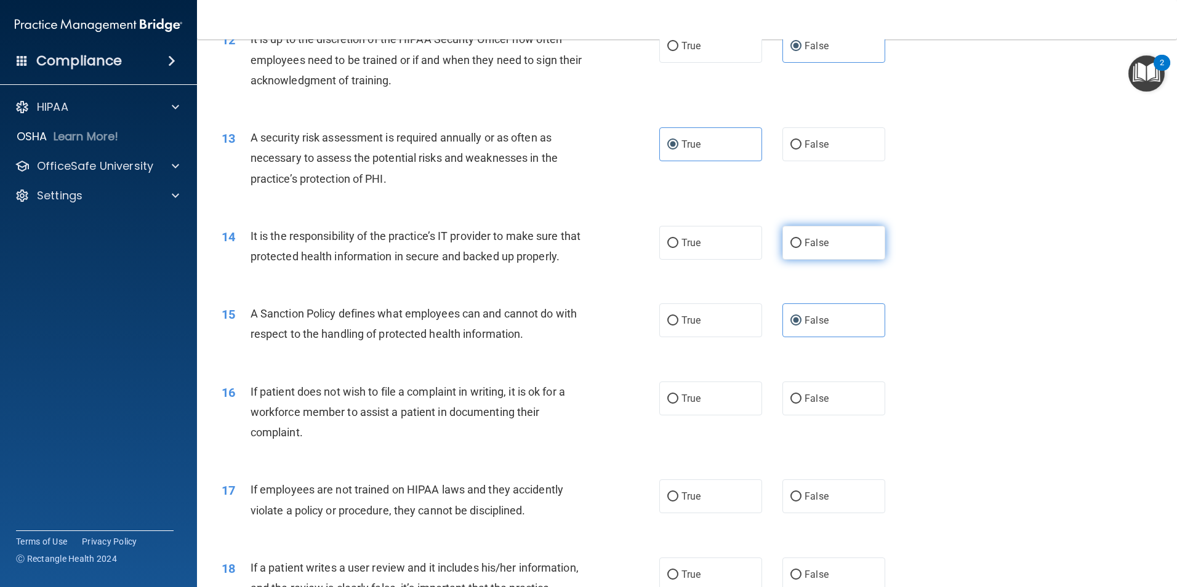
click at [797, 252] on label "False" at bounding box center [833, 243] width 103 height 34
click at [797, 248] on input "False" at bounding box center [795, 243] width 11 height 9
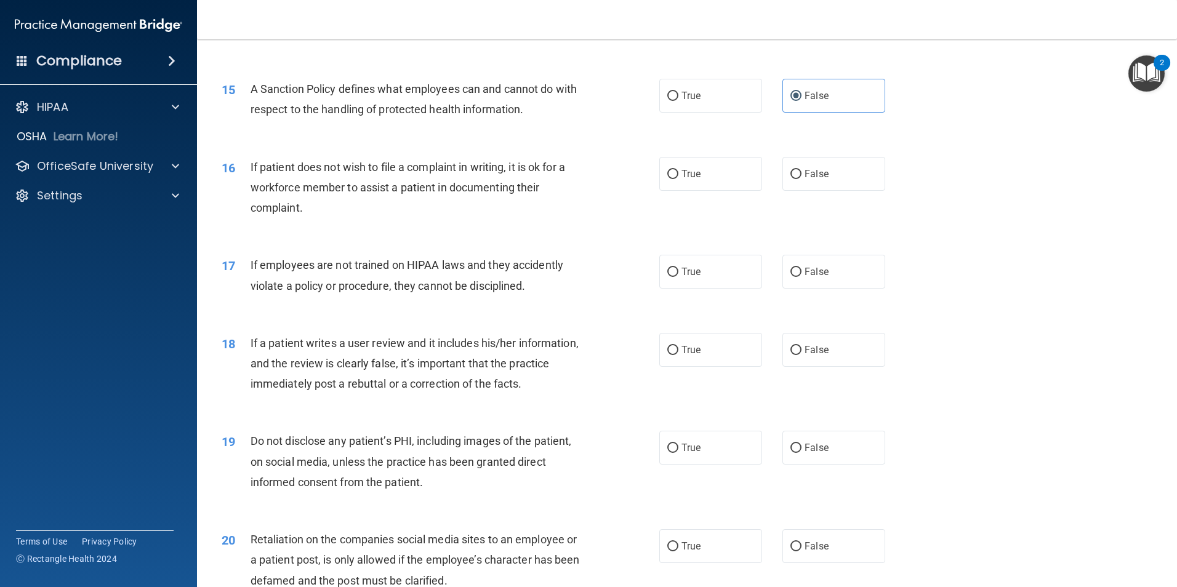
scroll to position [1477, 0]
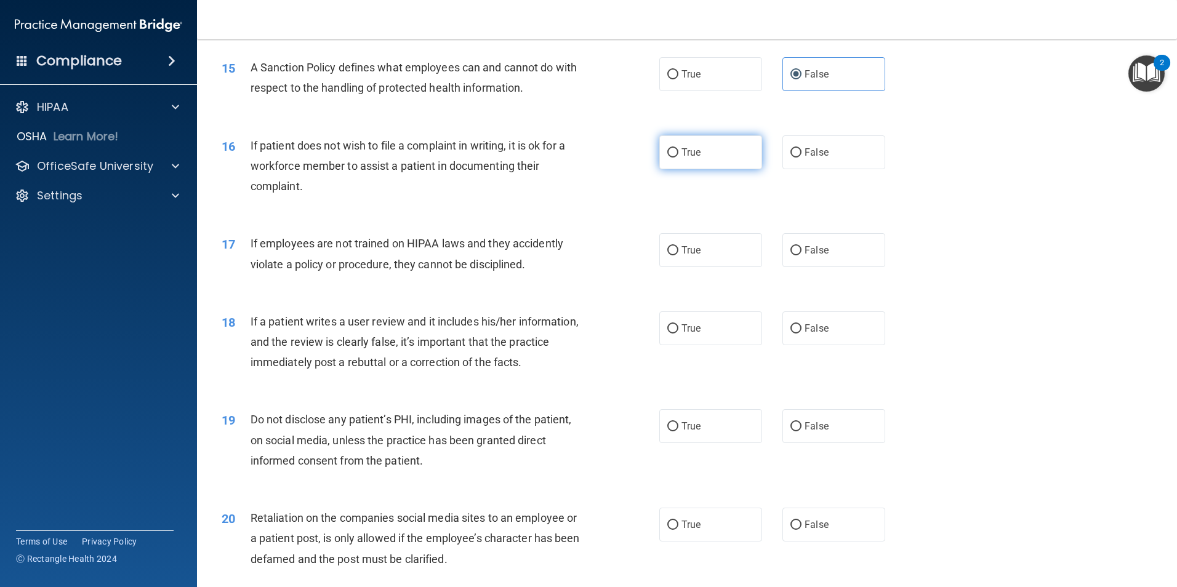
click at [675, 169] on label "True" at bounding box center [710, 152] width 103 height 34
click at [675, 158] on input "True" at bounding box center [672, 152] width 11 height 9
click at [790, 255] on input "False" at bounding box center [795, 250] width 11 height 9
drag, startPoint x: 794, startPoint y: 346, endPoint x: 762, endPoint y: 362, distance: 35.8
click at [794, 334] on input "False" at bounding box center [795, 328] width 11 height 9
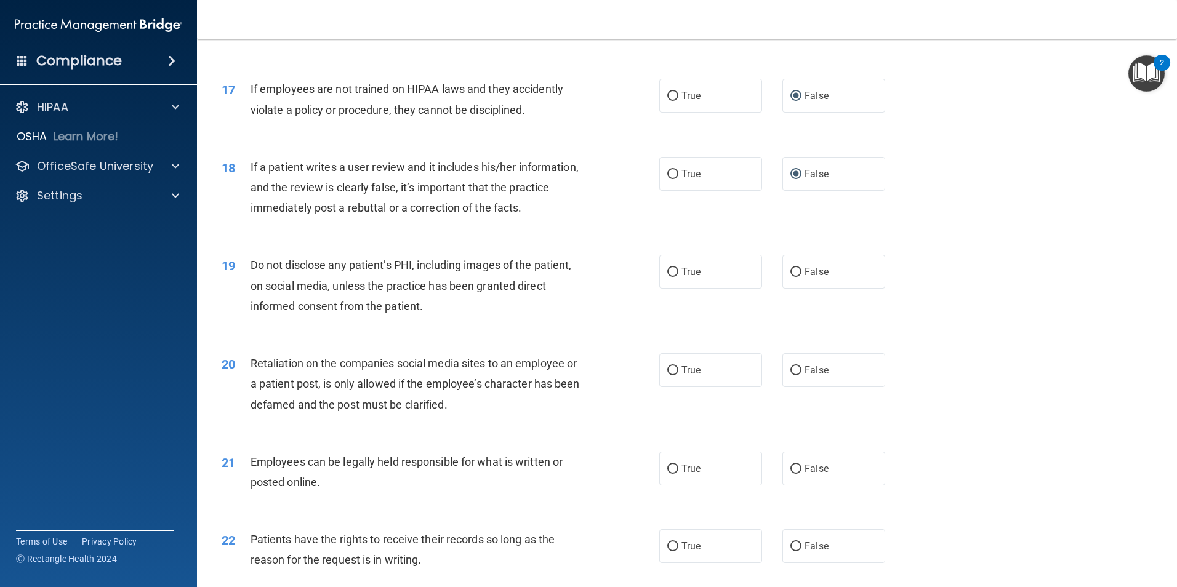
scroll to position [1661, 0]
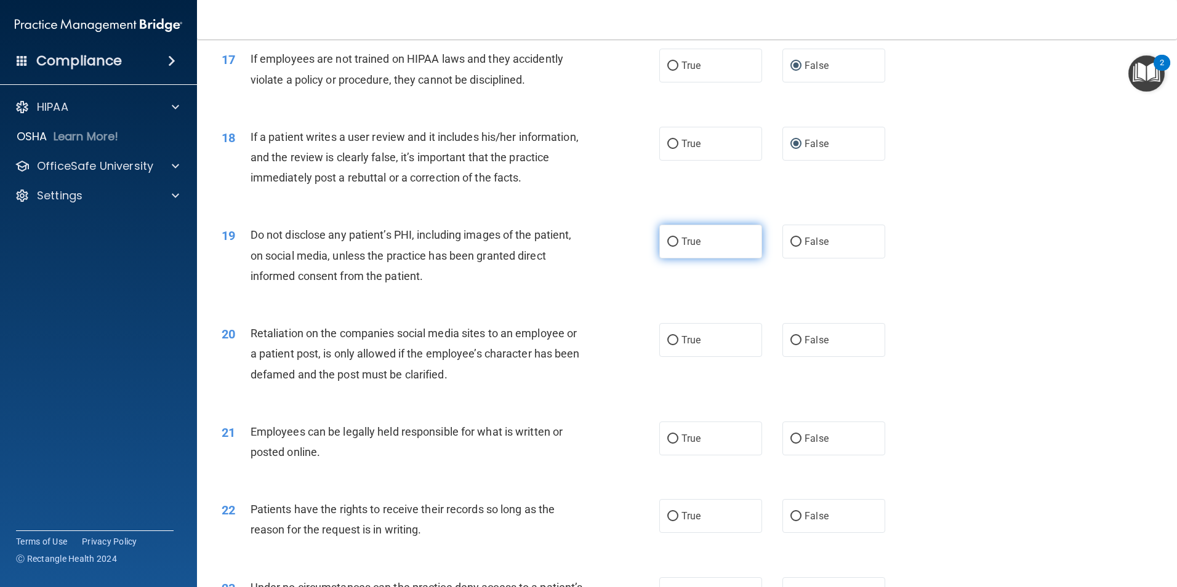
click at [696, 247] on span "True" at bounding box center [690, 242] width 19 height 12
click at [678, 247] on input "True" at bounding box center [672, 242] width 11 height 9
click at [820, 346] on span "False" at bounding box center [816, 340] width 24 height 12
click at [801, 345] on input "False" at bounding box center [795, 340] width 11 height 9
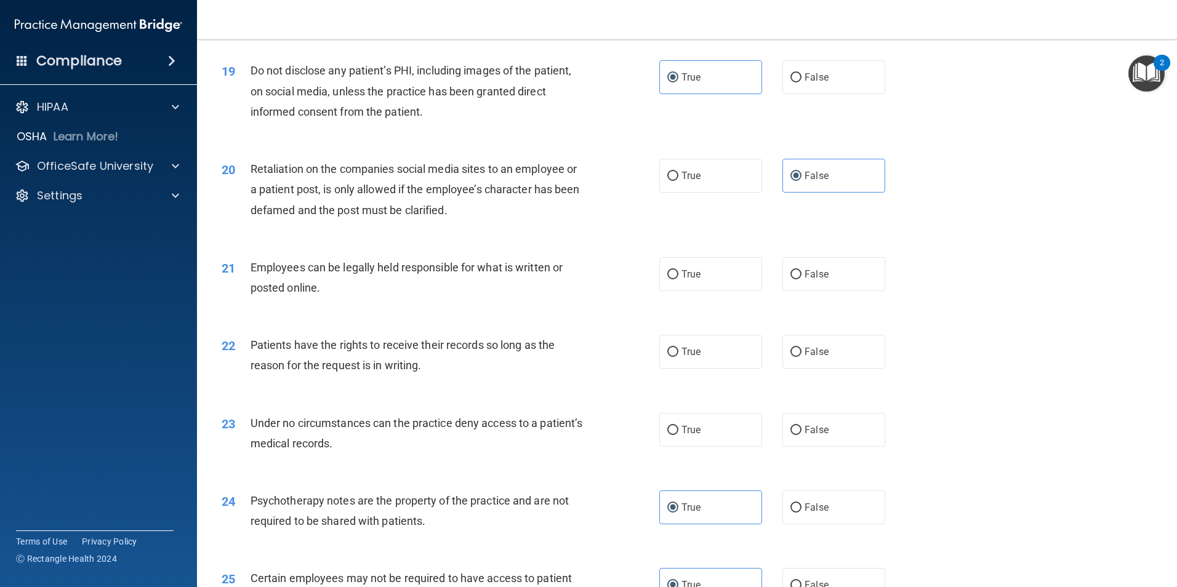
scroll to position [1846, 0]
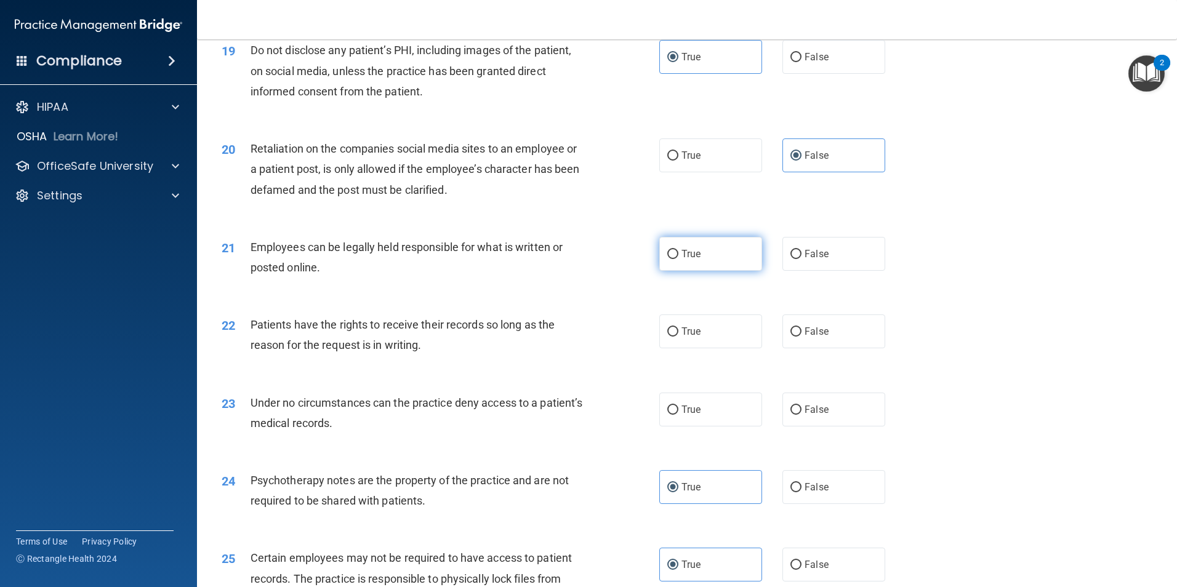
click at [705, 271] on label "True" at bounding box center [710, 254] width 103 height 34
click at [678, 259] on input "True" at bounding box center [672, 254] width 11 height 9
click at [807, 348] on label "False" at bounding box center [833, 331] width 103 height 34
click at [801, 337] on input "False" at bounding box center [795, 331] width 11 height 9
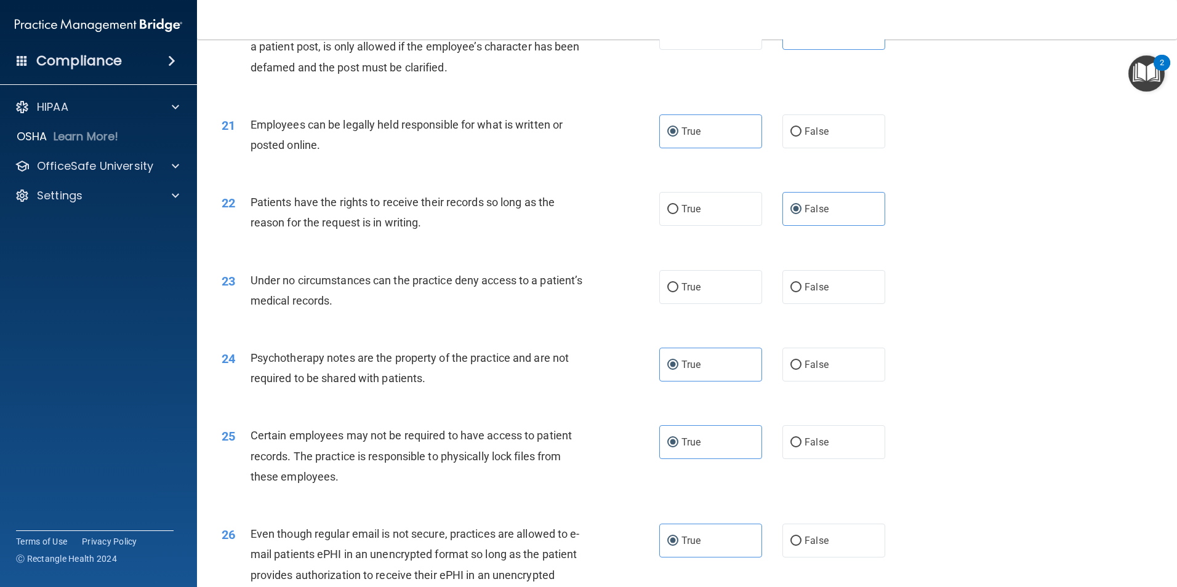
scroll to position [1969, 0]
click at [815, 303] on label "False" at bounding box center [833, 287] width 103 height 34
click at [801, 292] on input "False" at bounding box center [795, 286] width 11 height 9
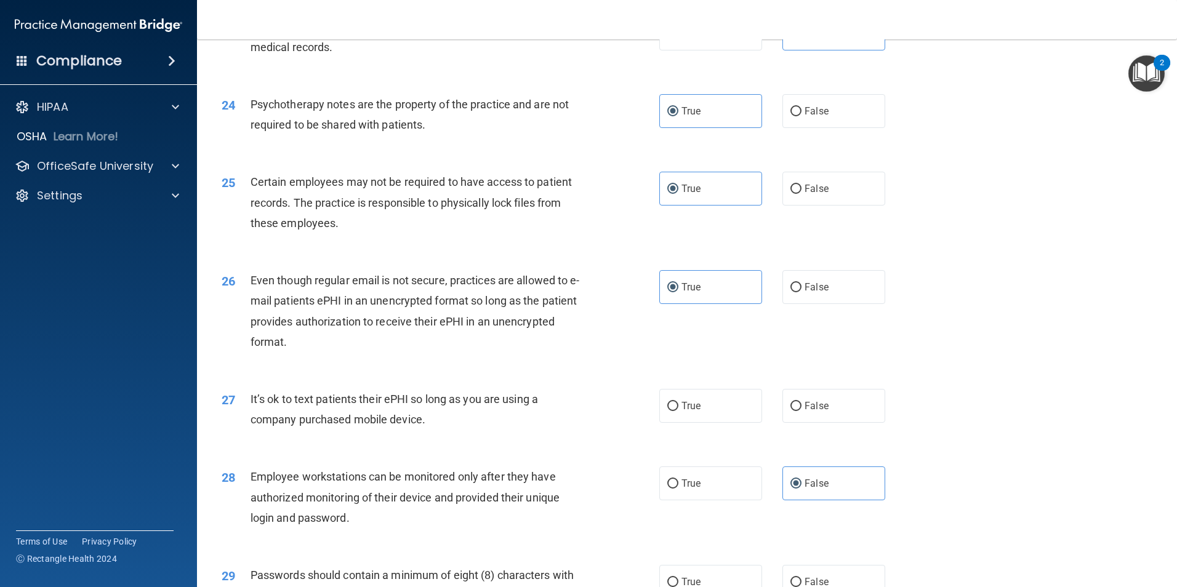
scroll to position [2338, 0]
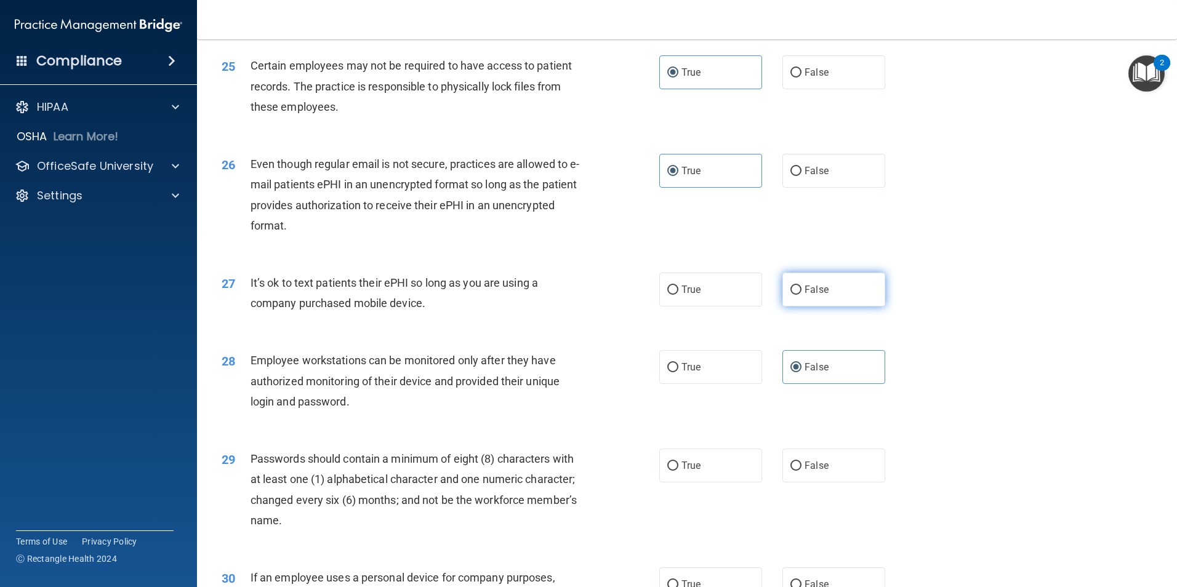
click at [818, 306] on label "False" at bounding box center [833, 290] width 103 height 34
click at [801, 295] on input "False" at bounding box center [795, 290] width 11 height 9
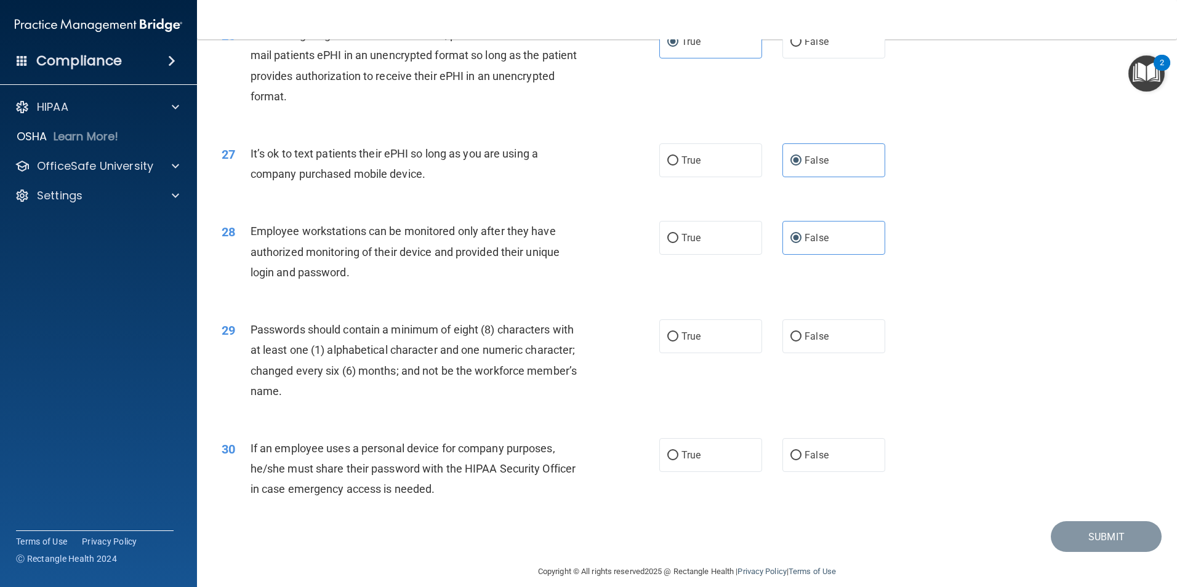
scroll to position [2502, 0]
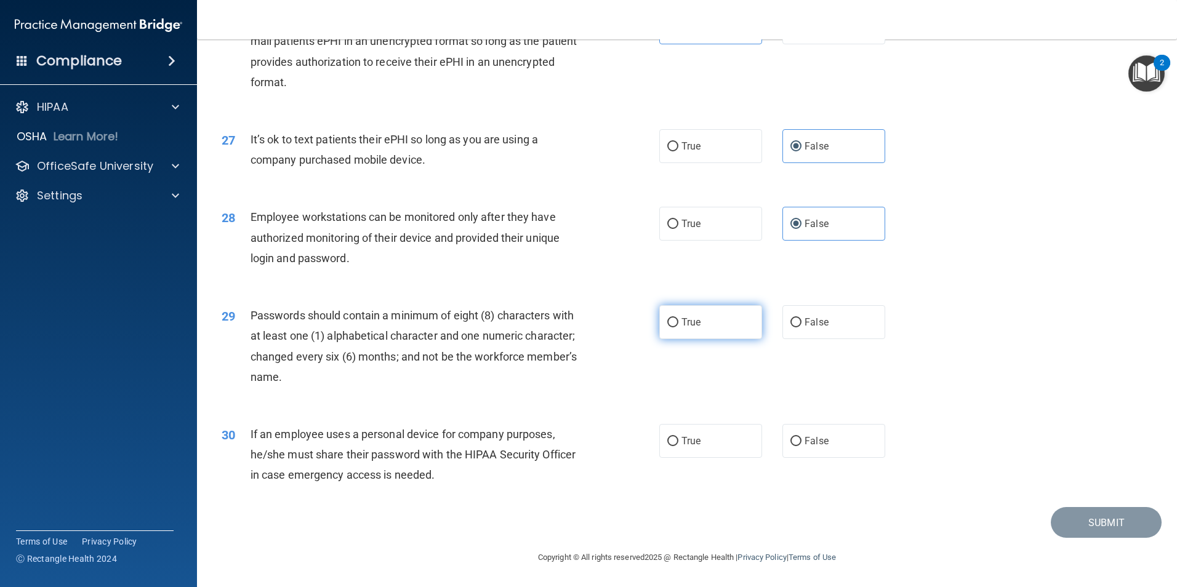
click at [716, 328] on label "True" at bounding box center [710, 322] width 103 height 34
click at [678, 327] on input "True" at bounding box center [672, 322] width 11 height 9
click at [831, 449] on label "False" at bounding box center [833, 441] width 103 height 34
click at [801, 446] on input "False" at bounding box center [795, 441] width 11 height 9
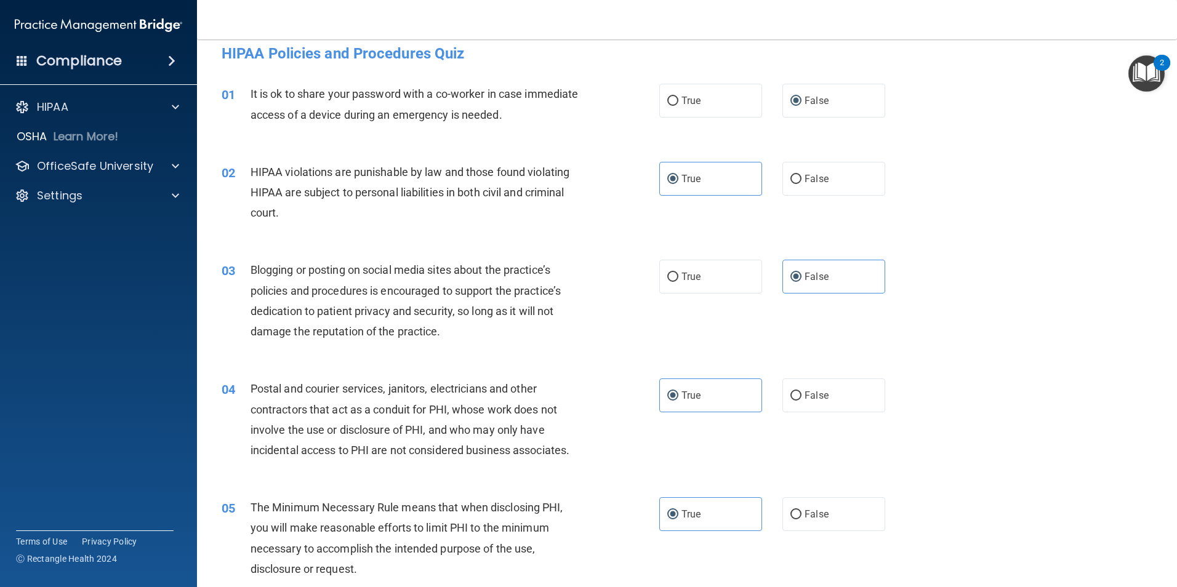
scroll to position [0, 0]
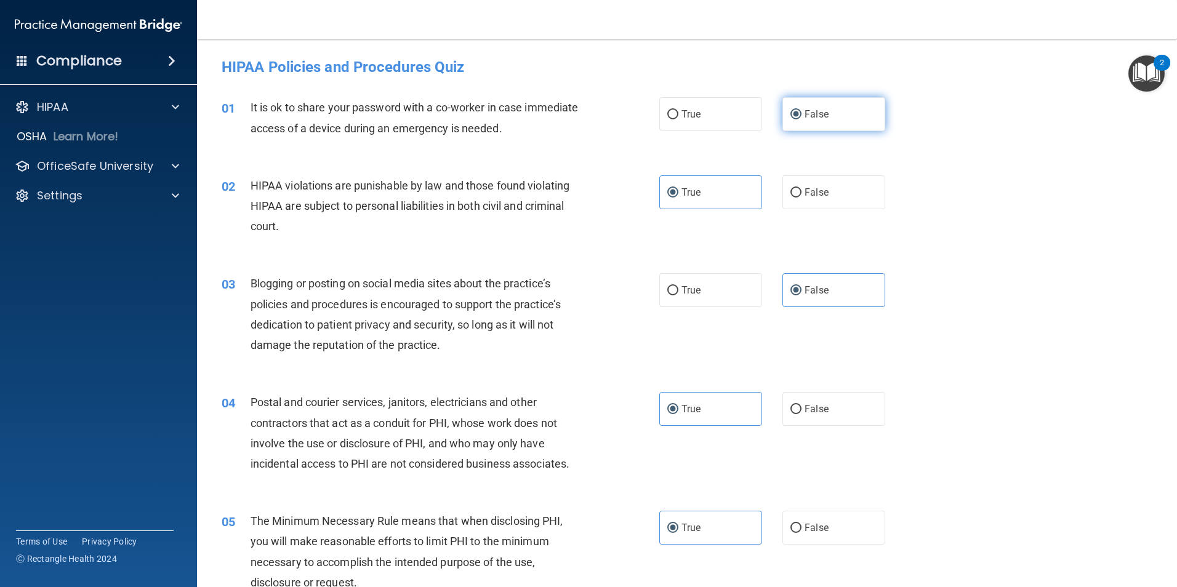
click at [838, 113] on label "False" at bounding box center [833, 114] width 103 height 34
click at [801, 113] on input "False" at bounding box center [795, 114] width 11 height 9
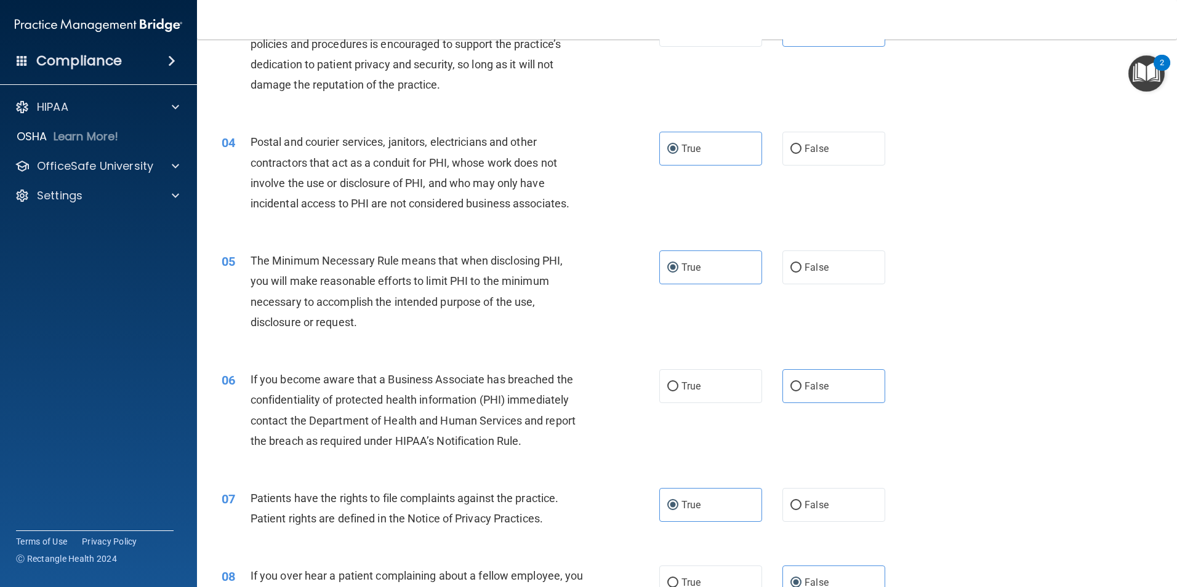
scroll to position [287, 0]
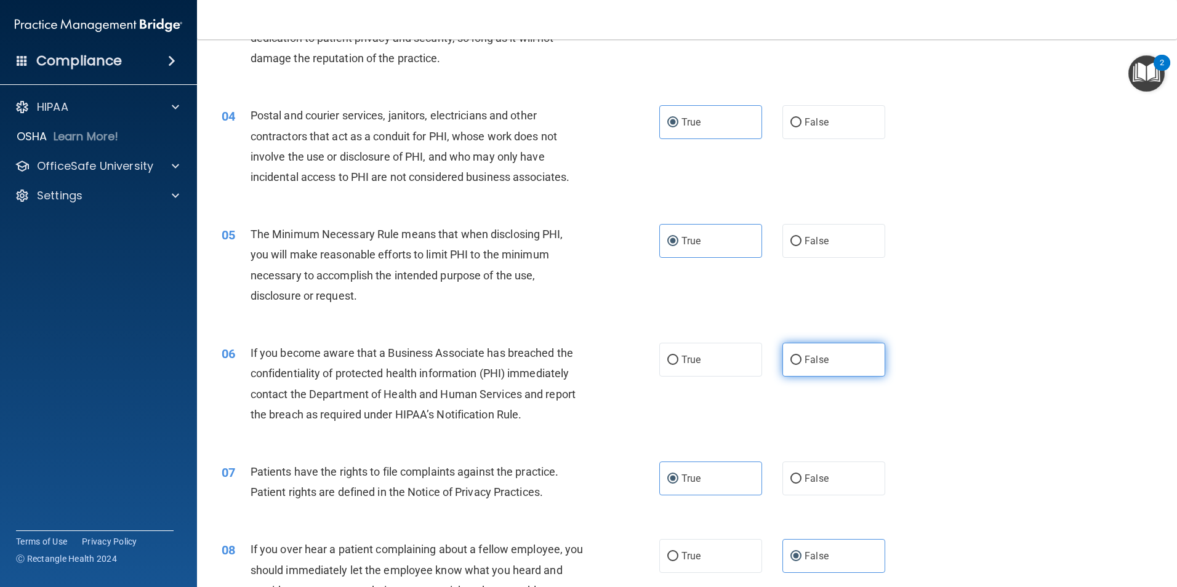
click at [831, 361] on label "False" at bounding box center [833, 360] width 103 height 34
click at [801, 361] on input "False" at bounding box center [795, 360] width 11 height 9
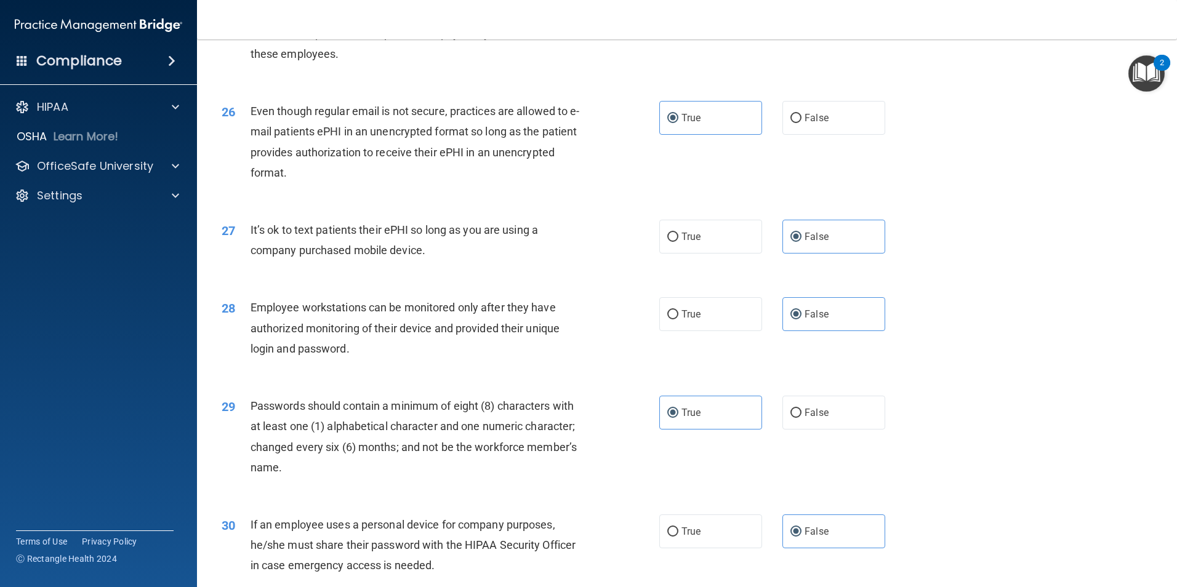
scroll to position [2502, 0]
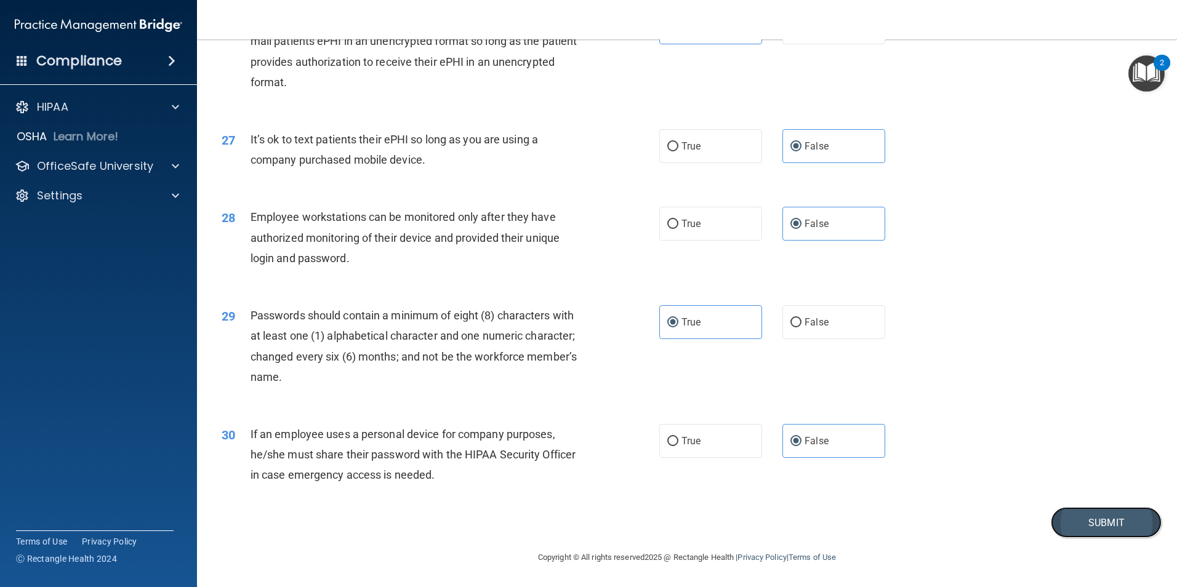
click at [1060, 524] on button "Submit" at bounding box center [1105, 522] width 111 height 31
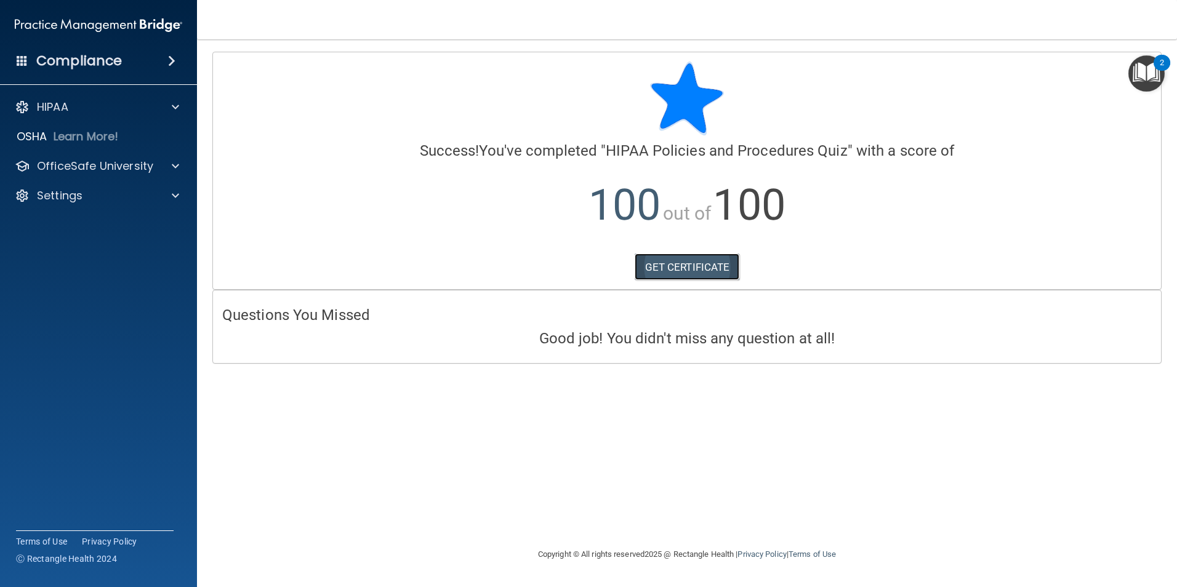
click at [681, 266] on link "GET CERTIFICATE" at bounding box center [686, 267] width 105 height 27
click at [139, 116] on div "HIPAA" at bounding box center [99, 107] width 198 height 25
click at [142, 167] on p "OfficeSafe University" at bounding box center [95, 166] width 116 height 15
click at [148, 198] on img at bounding box center [149, 195] width 15 height 15
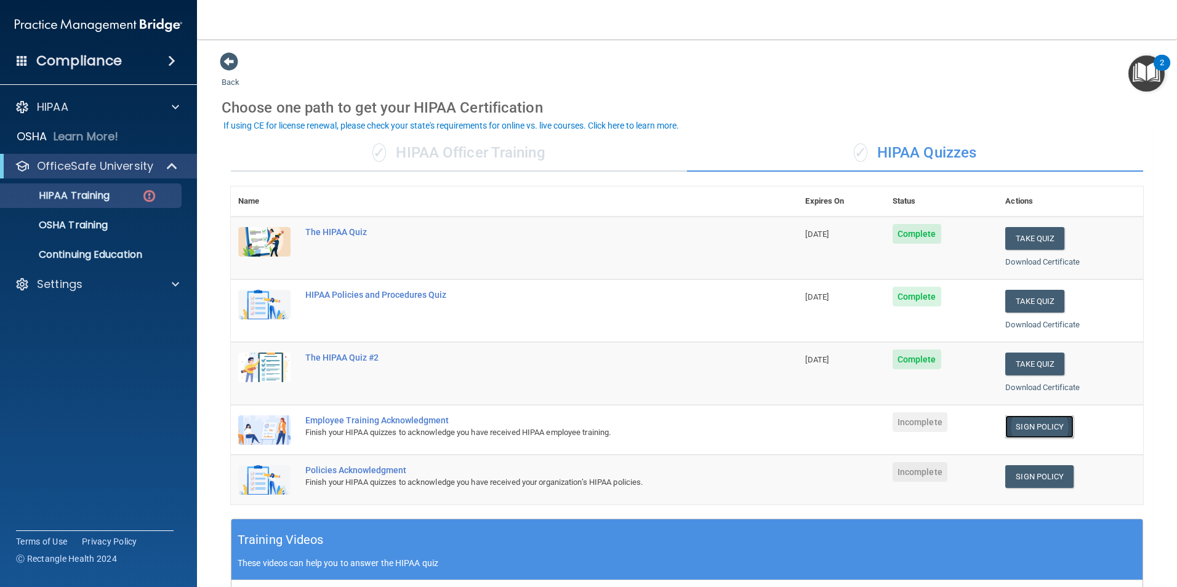
click at [1008, 429] on link "Sign Policy" at bounding box center [1039, 426] width 68 height 23
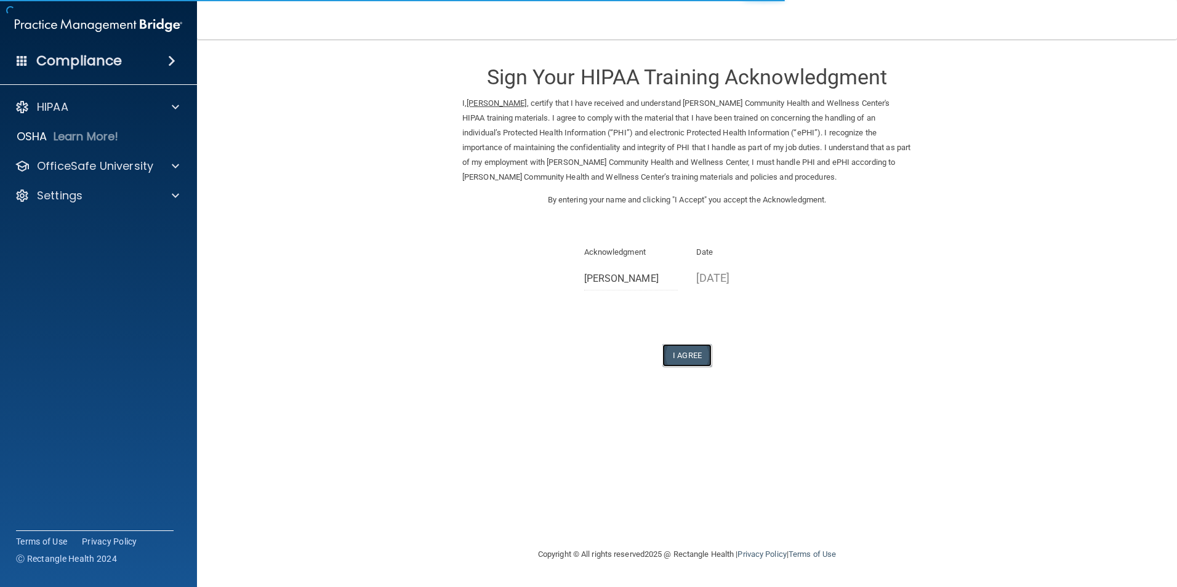
click at [683, 358] on button "I Agree" at bounding box center [686, 355] width 49 height 23
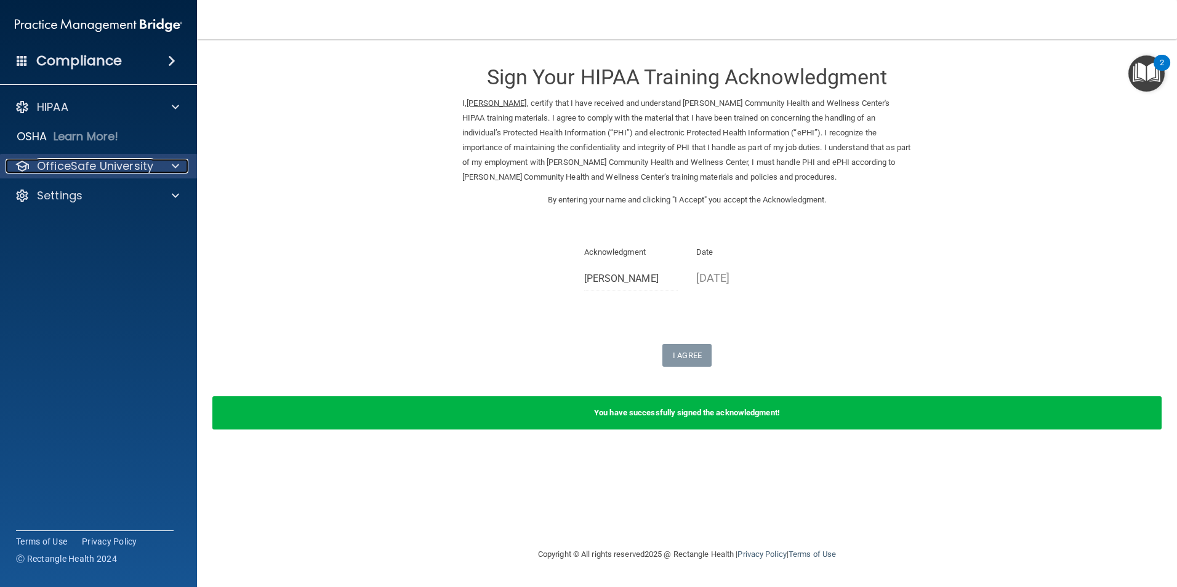
click at [143, 162] on p "OfficeSafe University" at bounding box center [95, 166] width 116 height 15
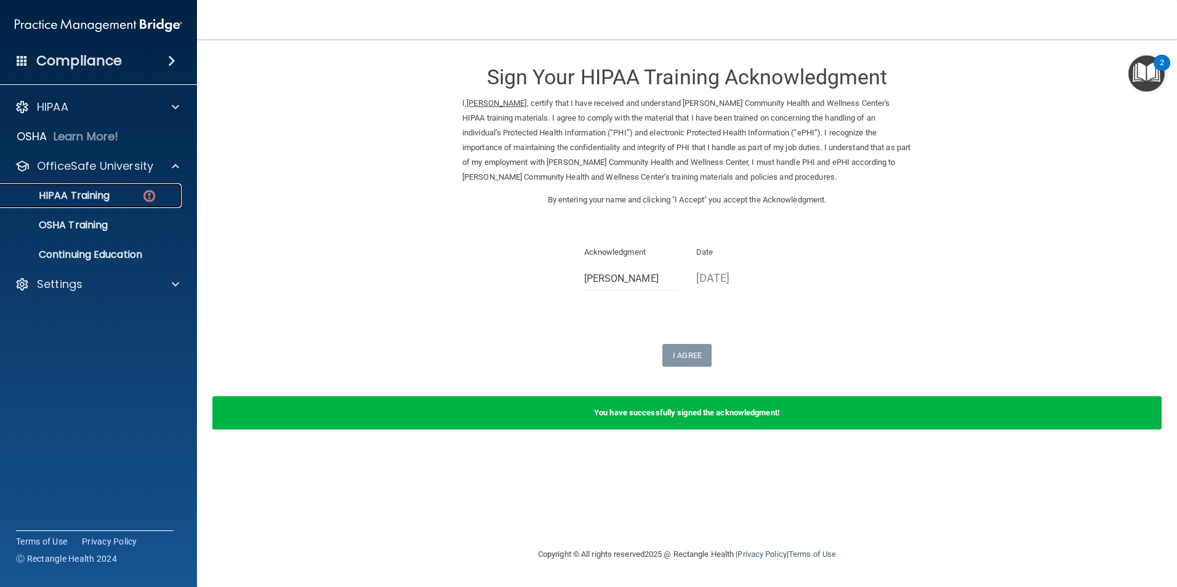
click at [154, 195] on img at bounding box center [149, 195] width 15 height 15
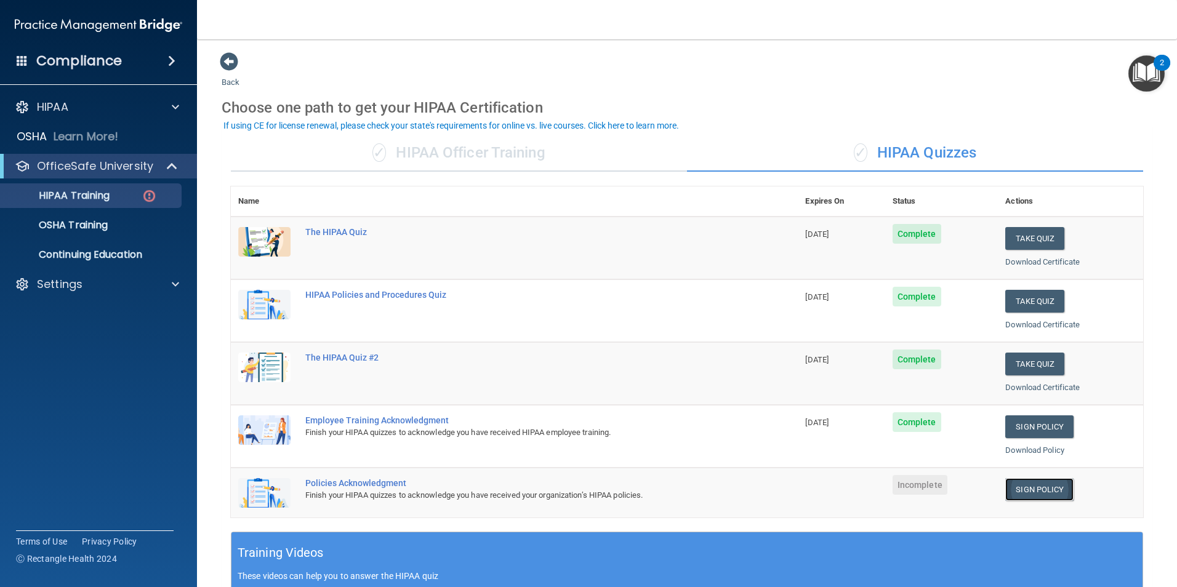
click at [1016, 495] on link "Sign Policy" at bounding box center [1039, 489] width 68 height 23
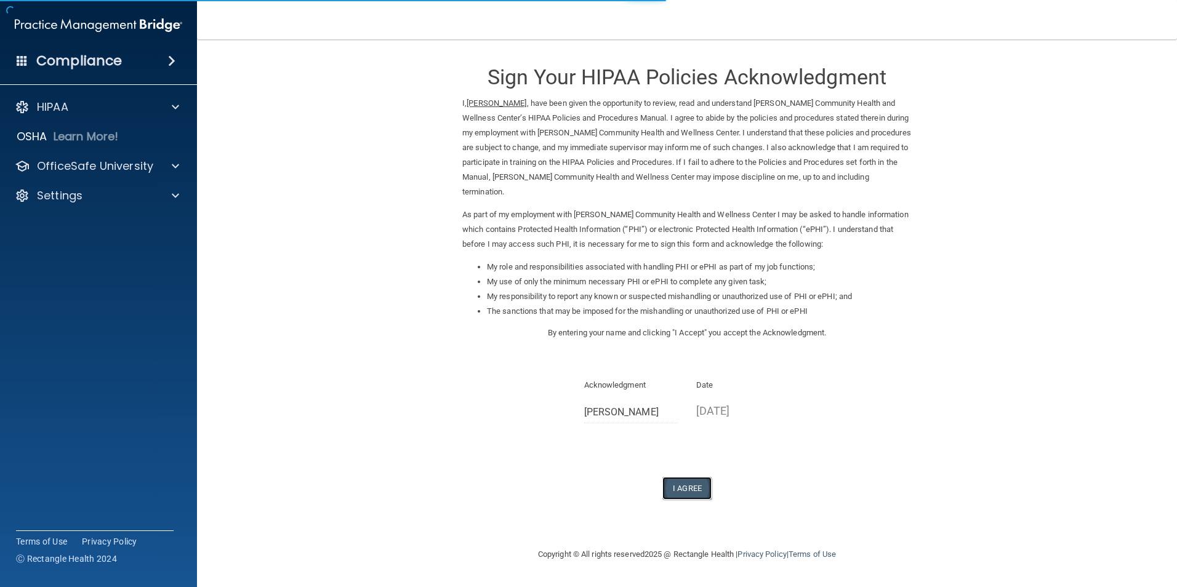
click at [690, 490] on button "I Agree" at bounding box center [686, 488] width 49 height 23
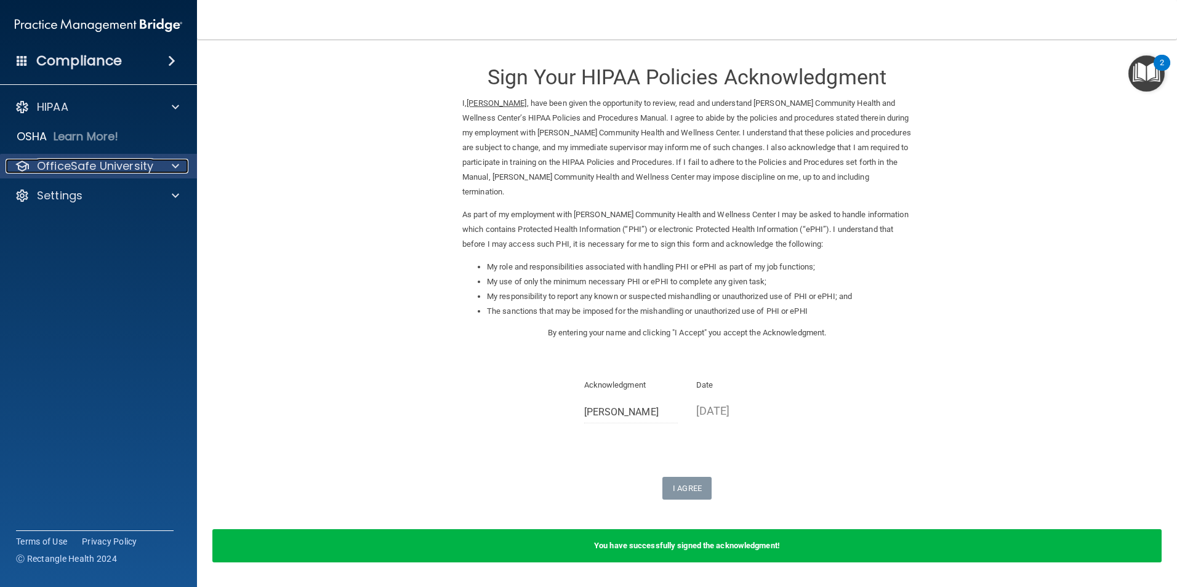
click at [102, 172] on p "OfficeSafe University" at bounding box center [95, 166] width 116 height 15
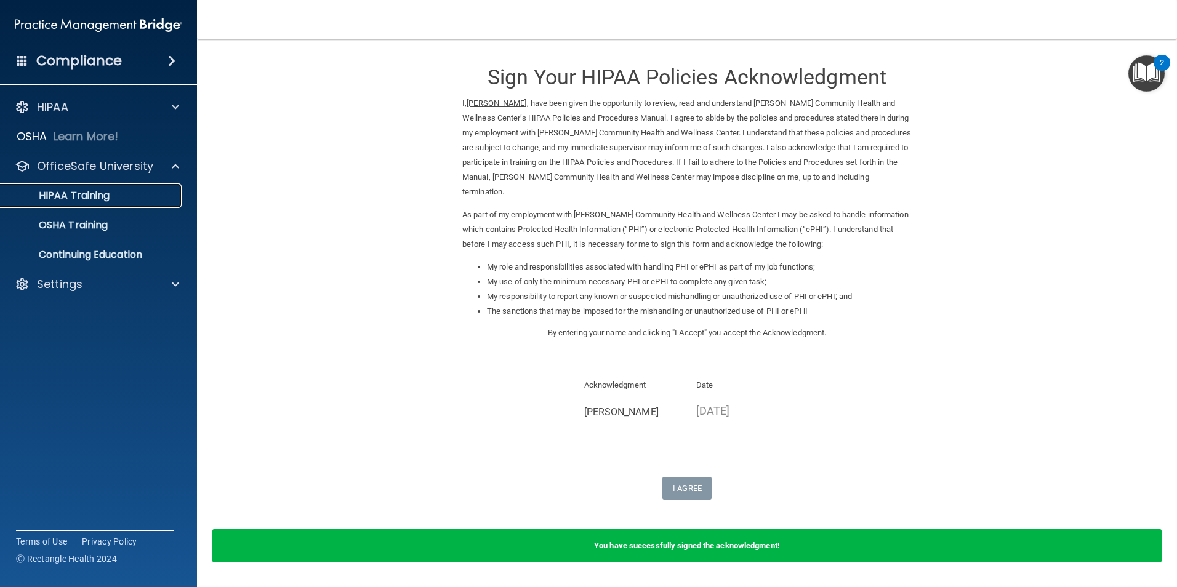
click at [95, 196] on p "HIPAA Training" at bounding box center [59, 196] width 102 height 12
